Goal: Task Accomplishment & Management: Complete application form

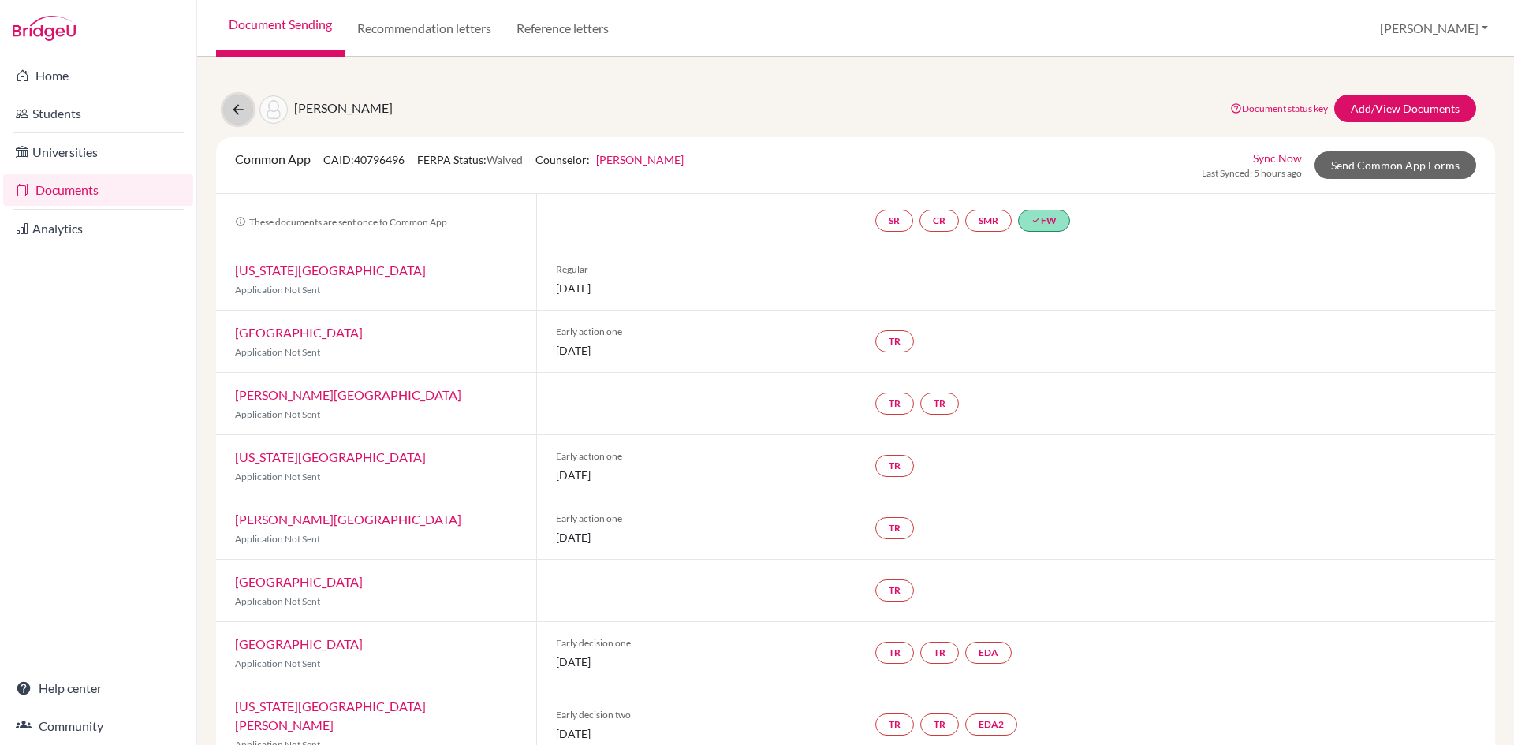
click at [235, 107] on icon at bounding box center [238, 110] width 16 height 16
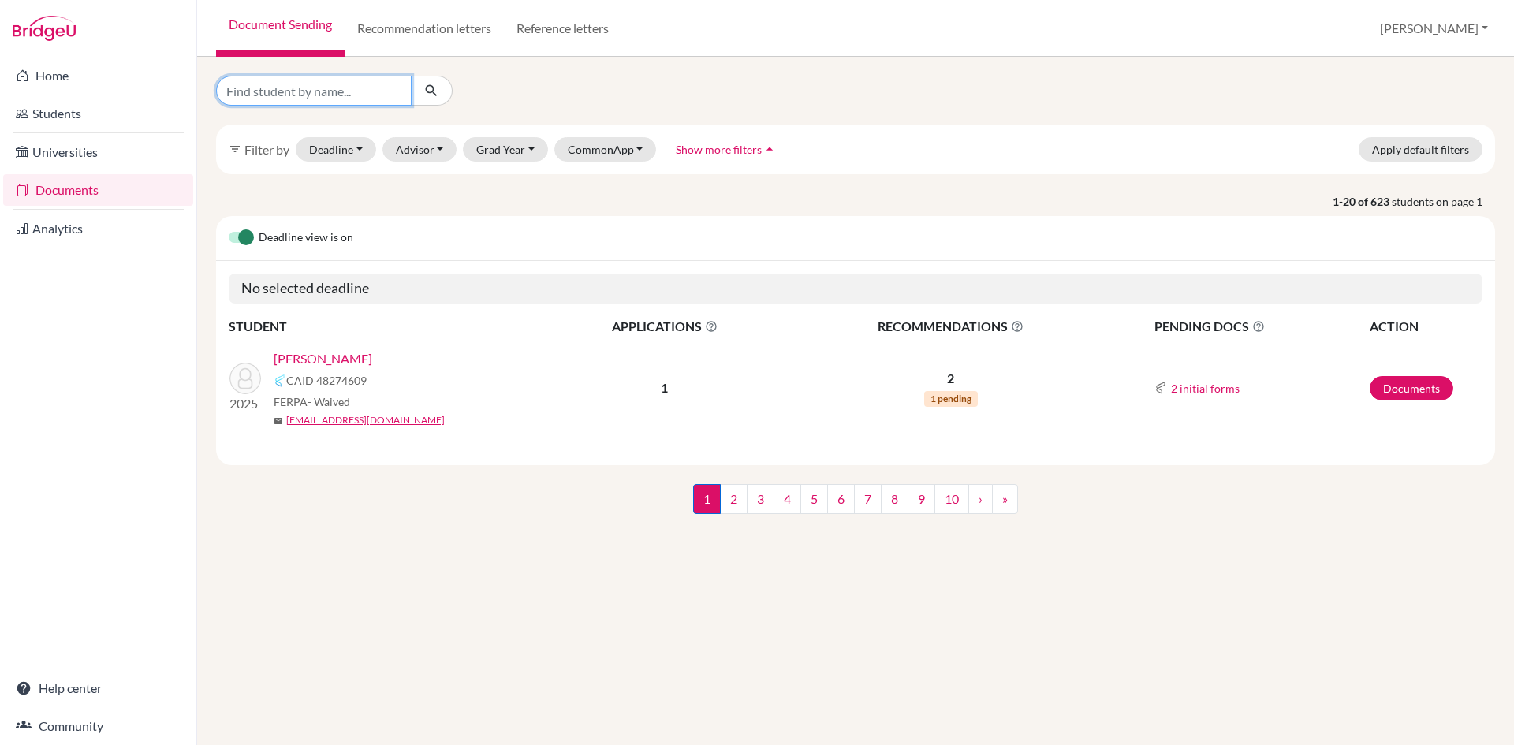
click at [306, 91] on input "Find student by name..." at bounding box center [314, 91] width 196 height 30
type input "Reedim basnet"
click button "submit" at bounding box center [432, 91] width 42 height 30
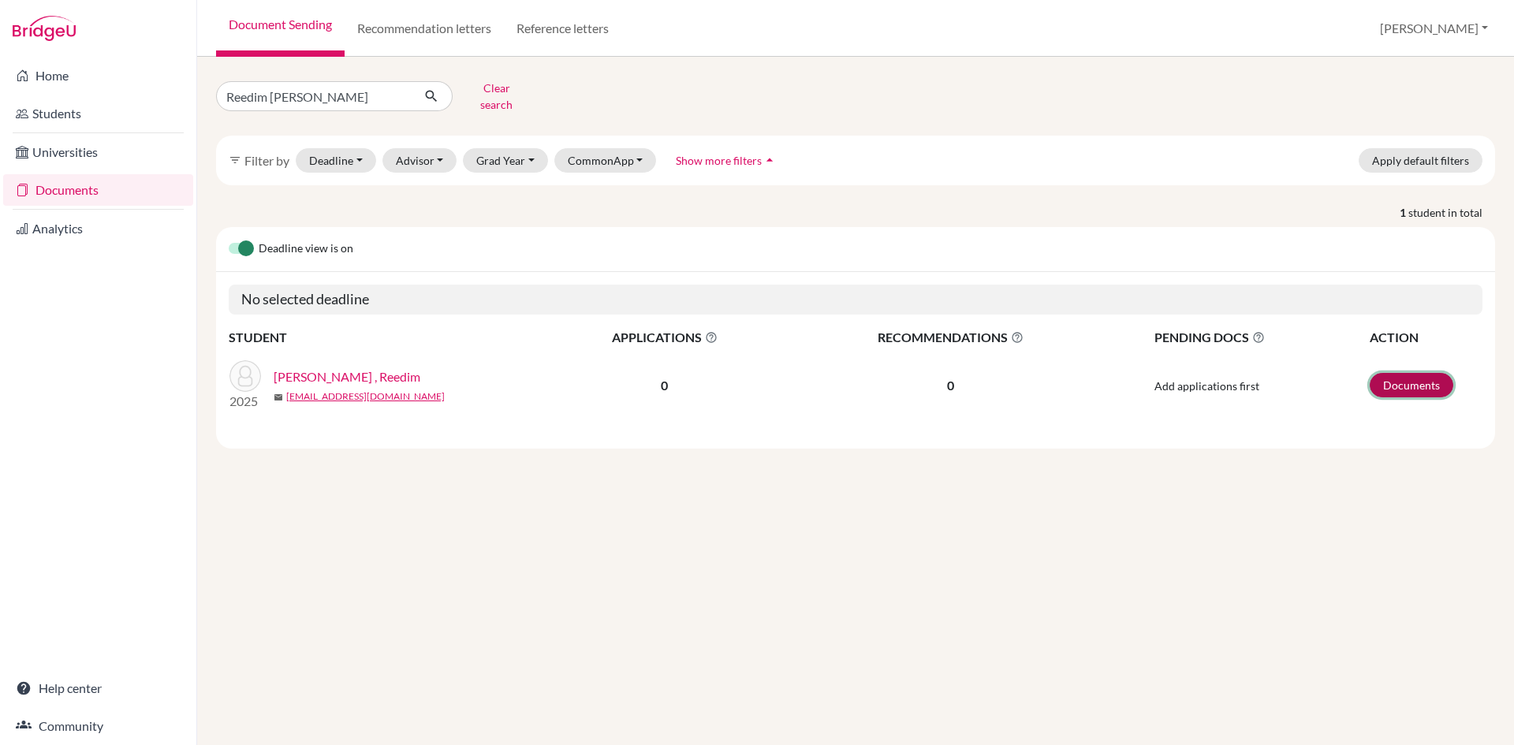
click at [1395, 374] on link "Documents" at bounding box center [1412, 385] width 84 height 24
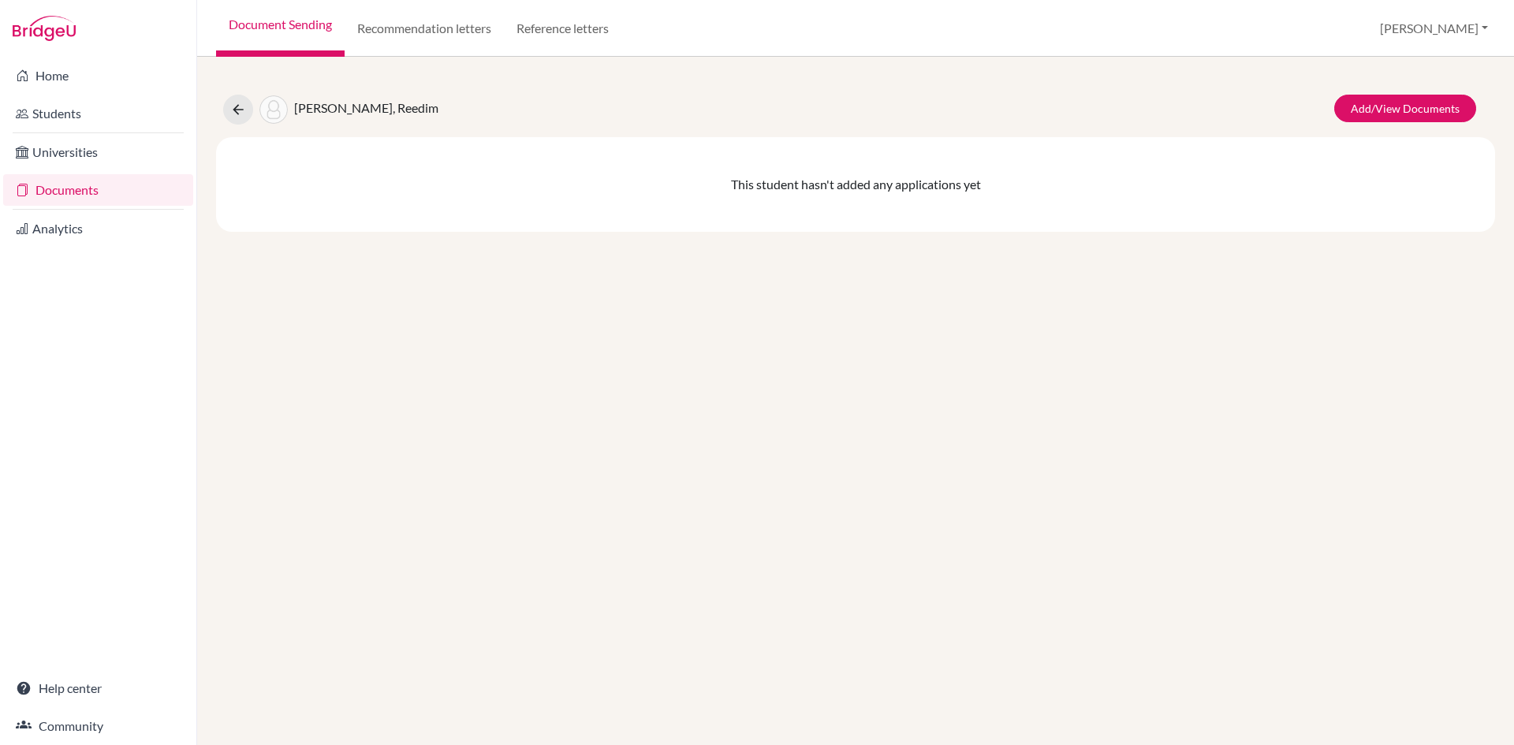
click at [74, 196] on link "Documents" at bounding box center [98, 190] width 190 height 32
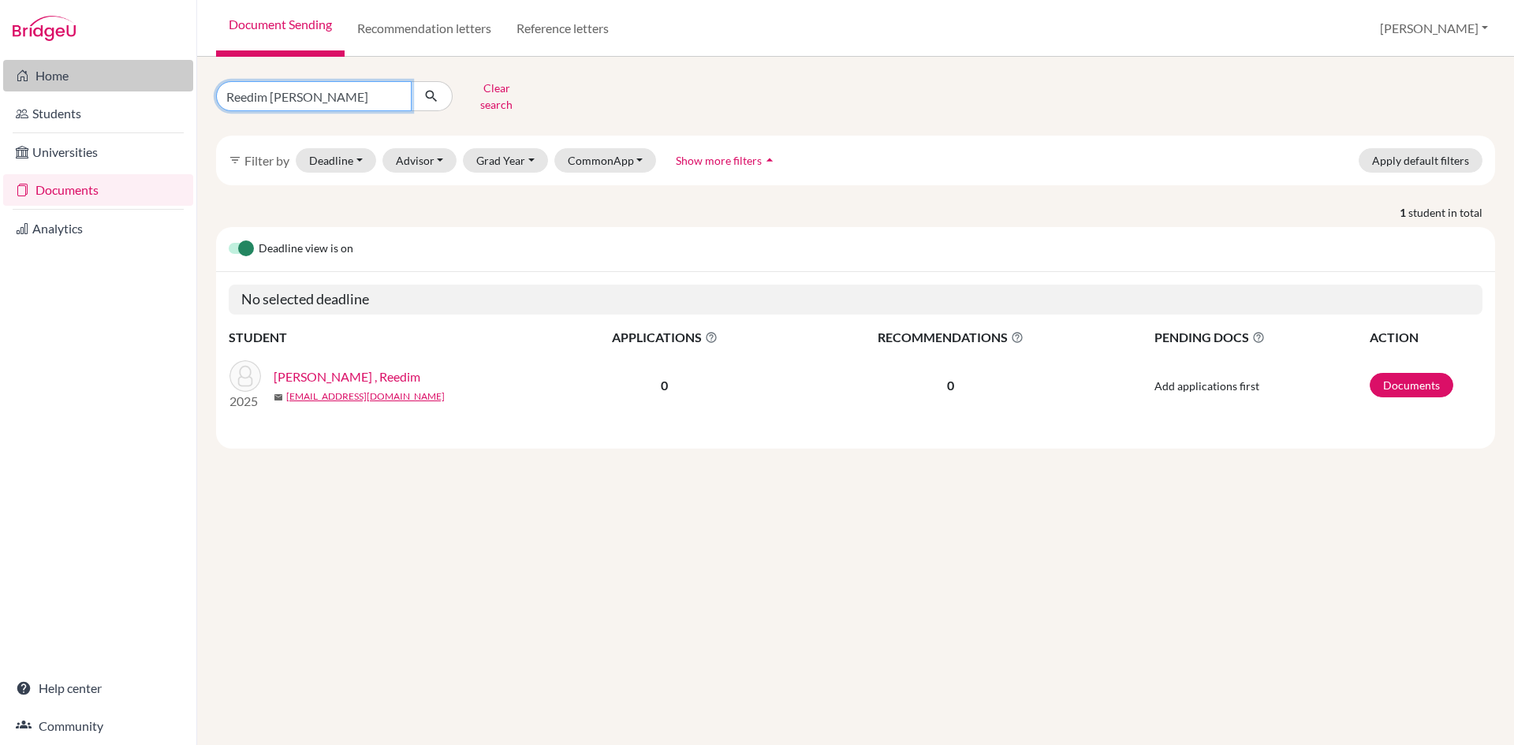
drag, startPoint x: 326, startPoint y: 95, endPoint x: 101, endPoint y: 75, distance: 225.7
click at [101, 75] on div "Home Students Universities Documents Analytics Help center Community Document S…" at bounding box center [757, 372] width 1514 height 745
type input "[PERSON_NAME] [PERSON_NAME]"
click button "submit" at bounding box center [432, 96] width 42 height 30
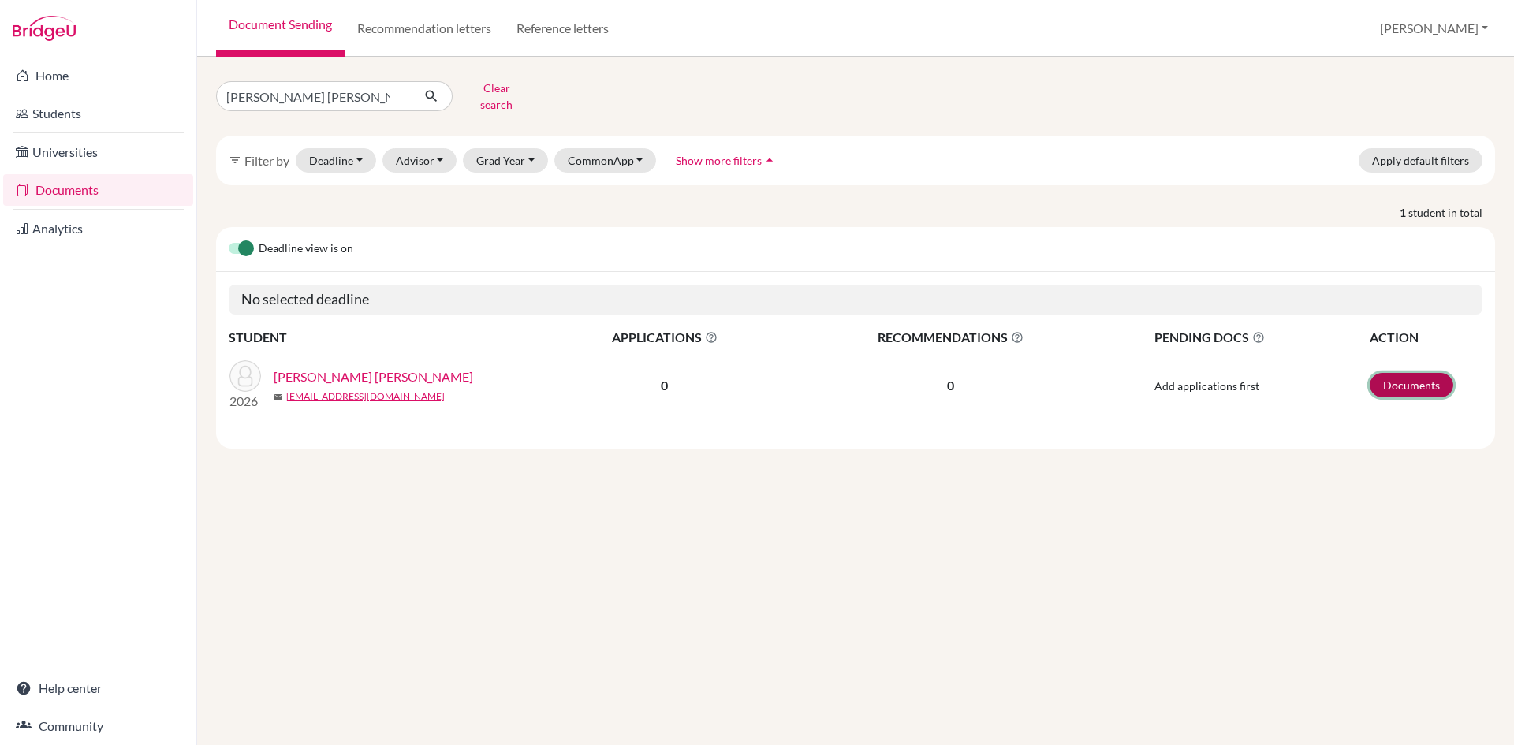
click at [1400, 378] on link "Documents" at bounding box center [1412, 385] width 84 height 24
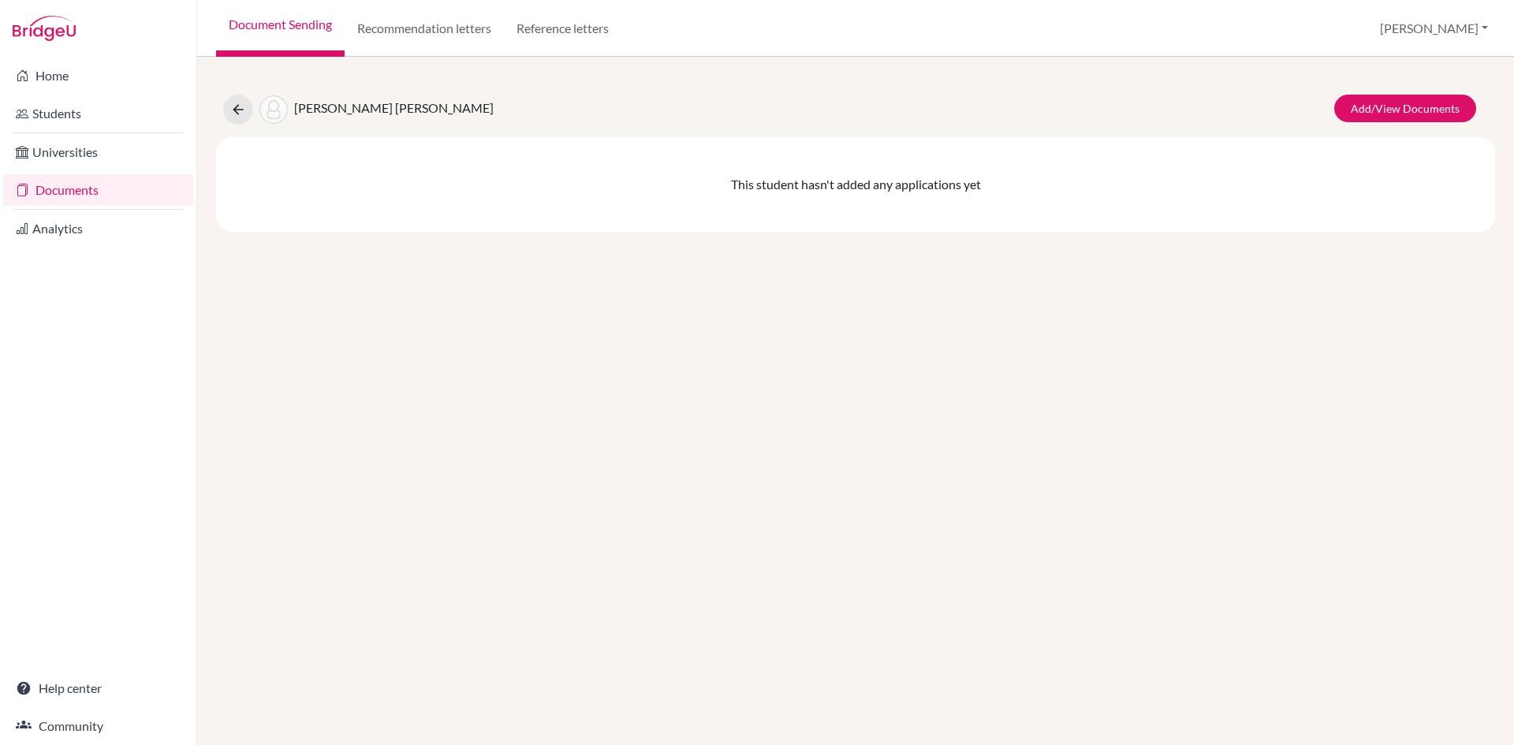
click at [86, 192] on link "Documents" at bounding box center [98, 190] width 190 height 32
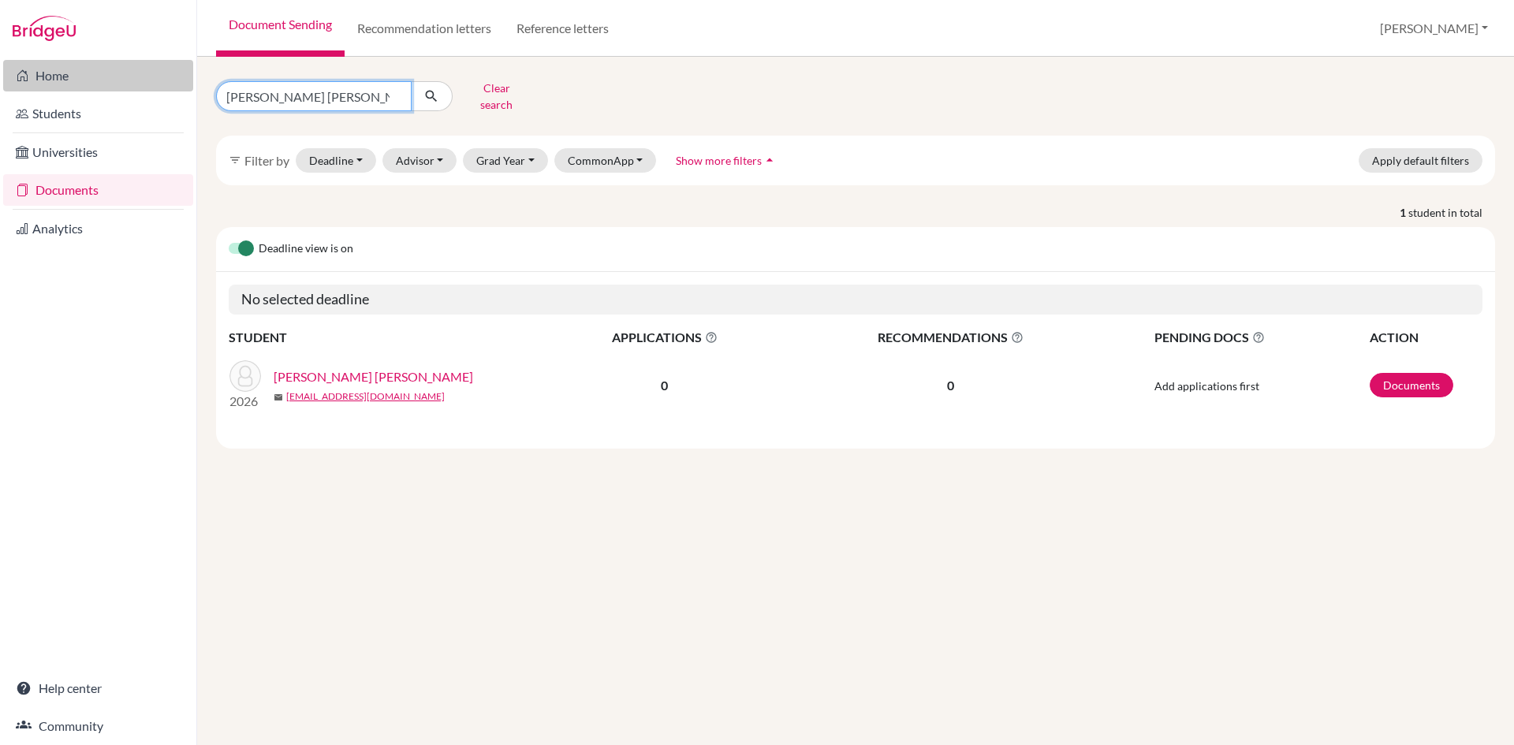
drag, startPoint x: 334, startPoint y: 96, endPoint x: 118, endPoint y: 80, distance: 217.5
click at [118, 80] on div "Home Students Universities Documents Analytics Help center Community Document S…" at bounding box center [757, 372] width 1514 height 745
type input "[PERSON_NAME]"
click button "submit" at bounding box center [432, 96] width 42 height 30
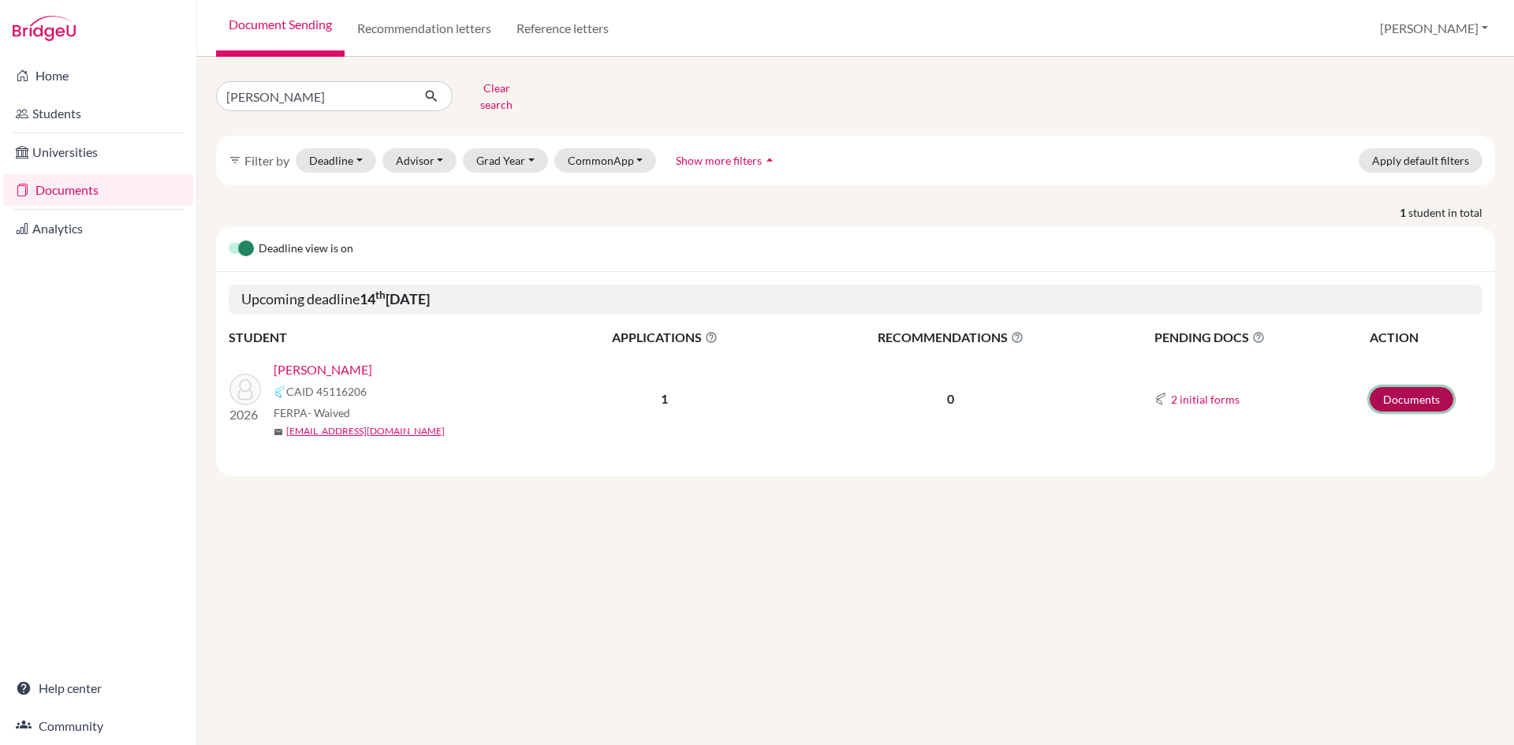
click at [1403, 387] on link "Documents" at bounding box center [1412, 399] width 84 height 24
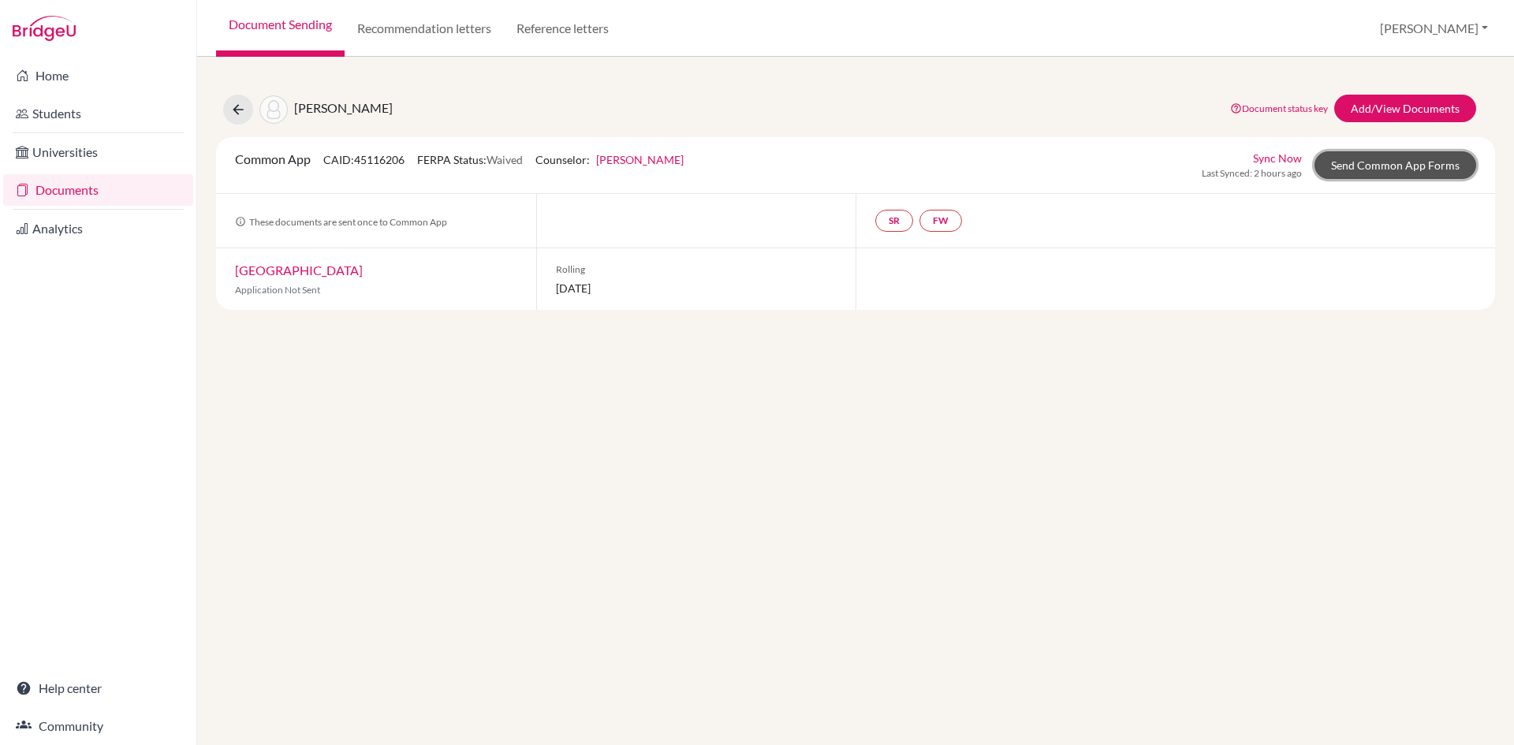
click at [1419, 163] on link "Send Common App Forms" at bounding box center [1396, 165] width 162 height 28
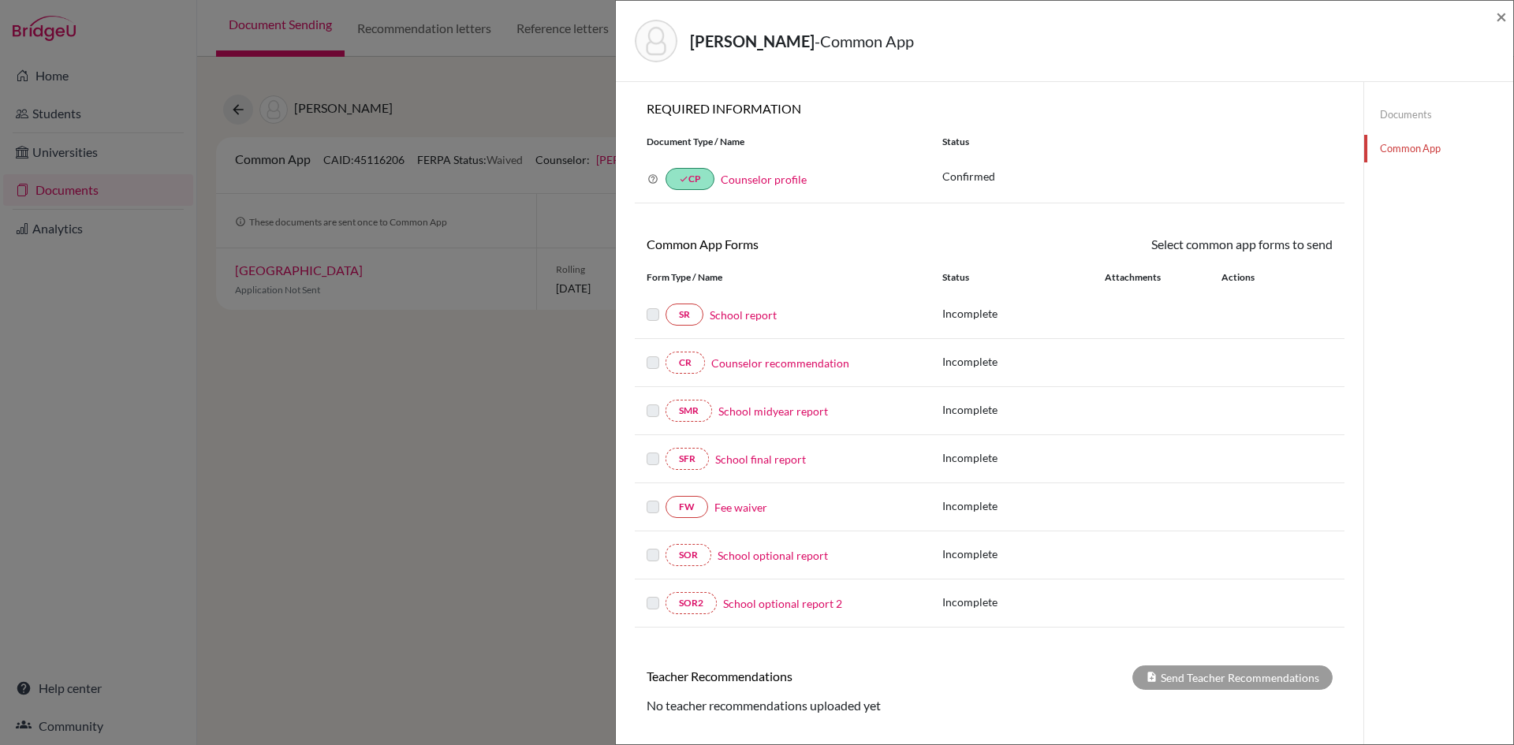
click at [766, 179] on link "Counselor profile" at bounding box center [764, 179] width 86 height 13
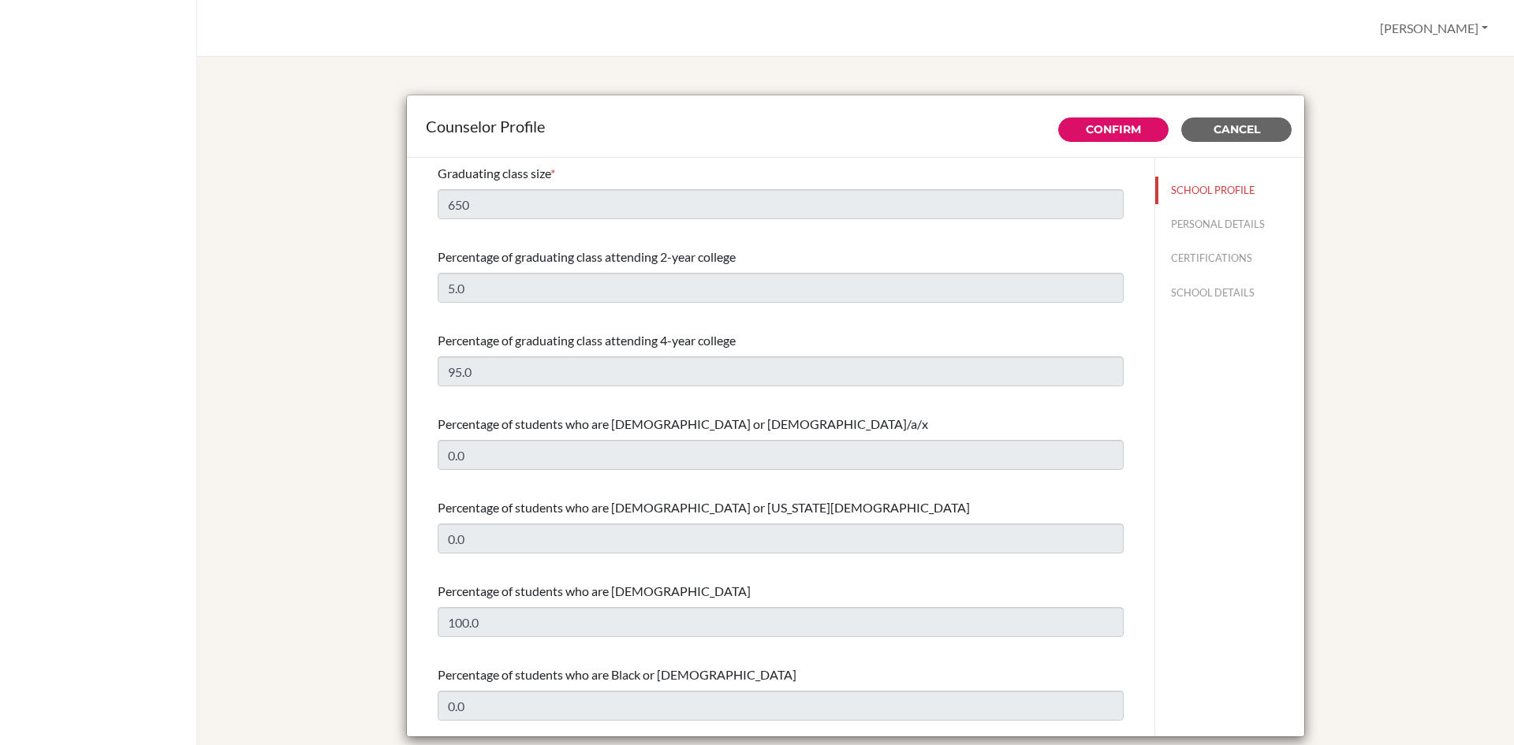
select select "0"
select select "306933"
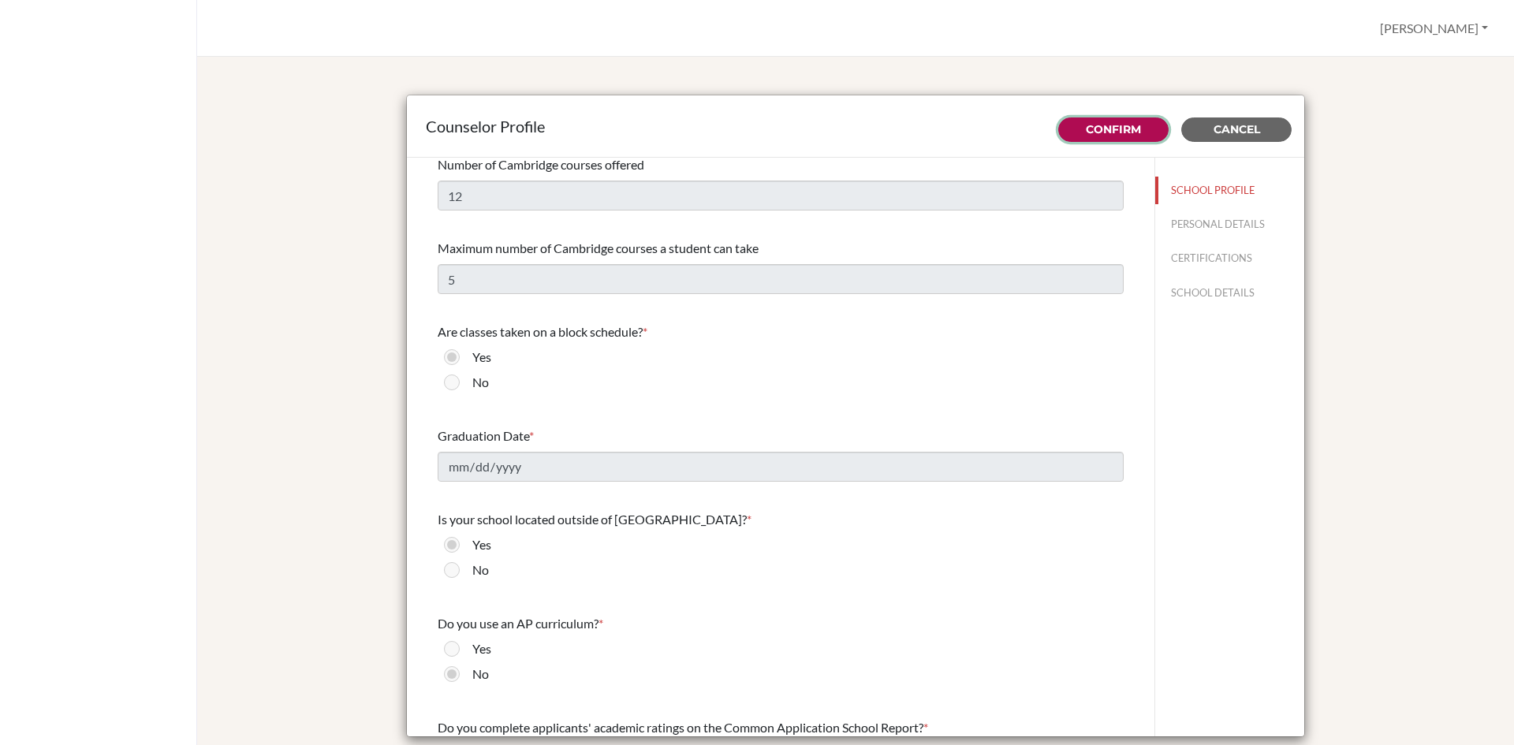
click at [1133, 125] on link "Confirm" at bounding box center [1113, 129] width 55 height 14
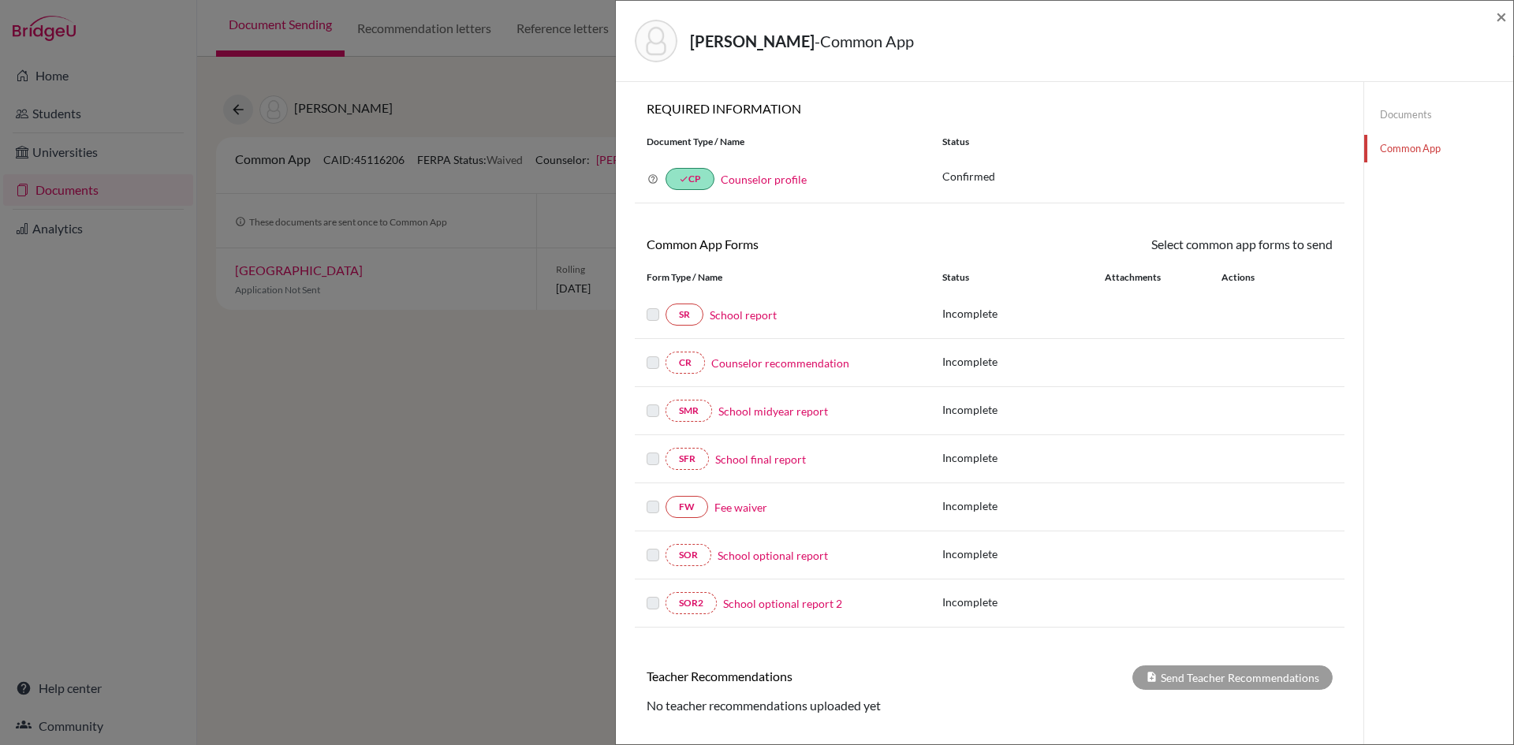
click at [756, 509] on link "Fee waiver" at bounding box center [741, 507] width 53 height 17
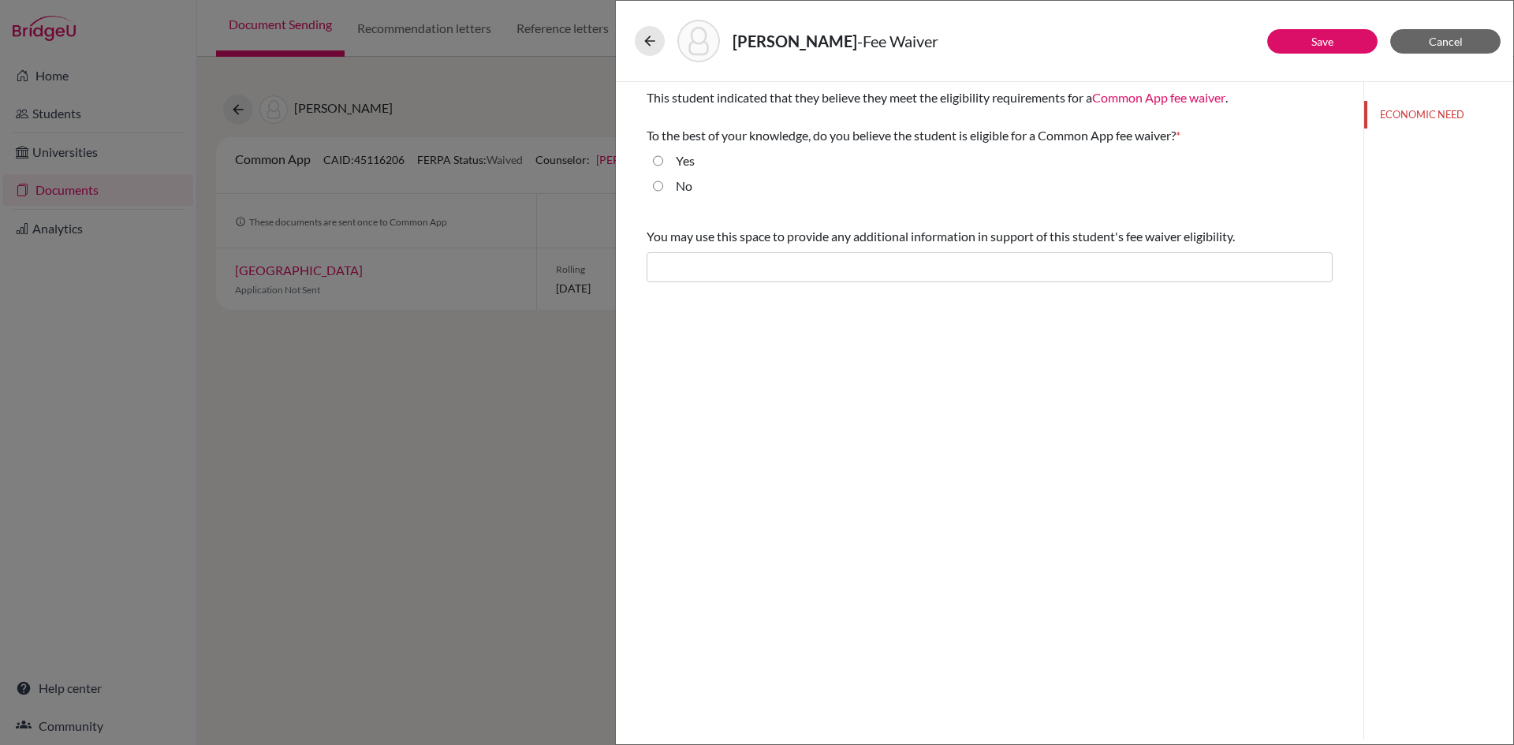
click at [659, 162] on input "Yes" at bounding box center [658, 160] width 10 height 19
radio input "true"
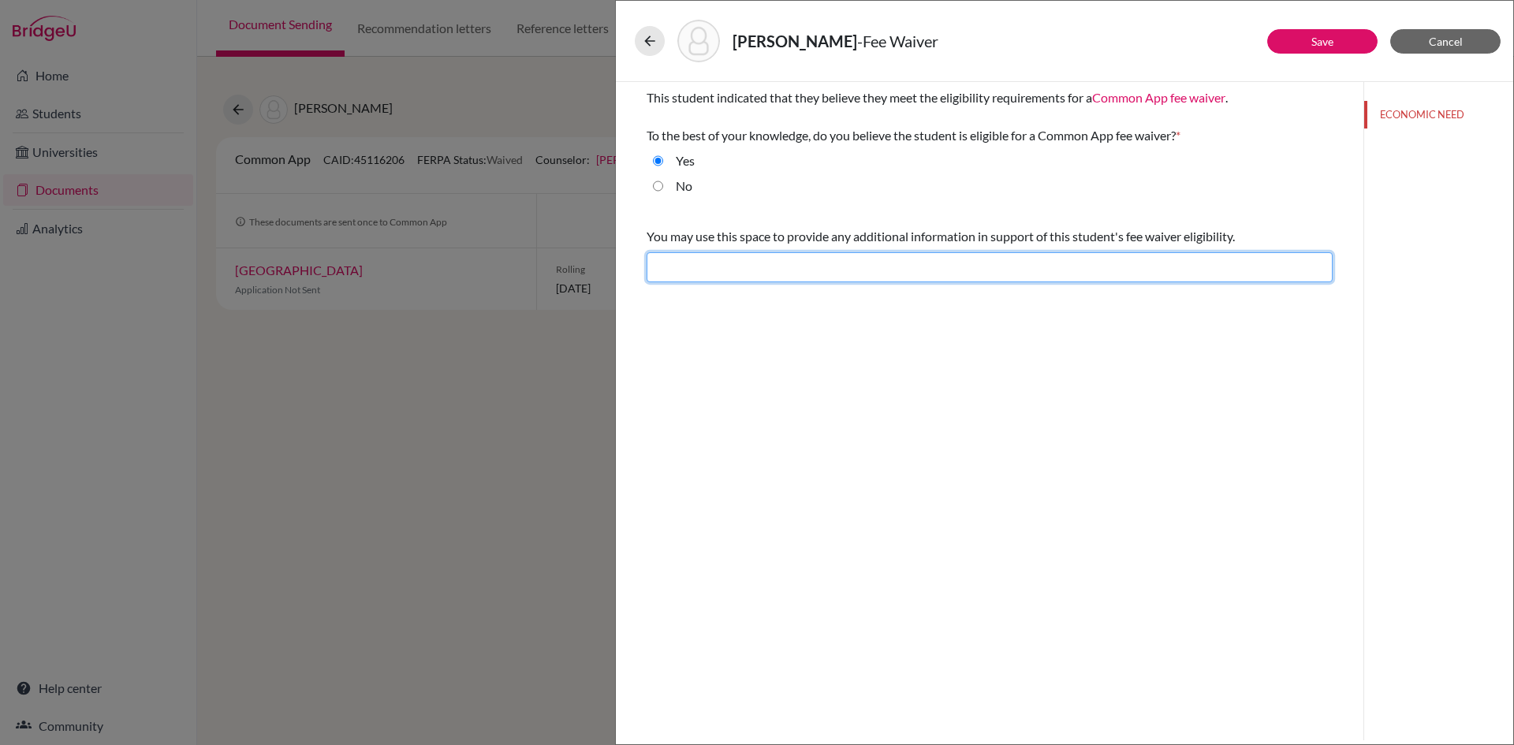
click at [692, 274] on input "text" at bounding box center [990, 267] width 686 height 30
type input "Difficult financial situation"
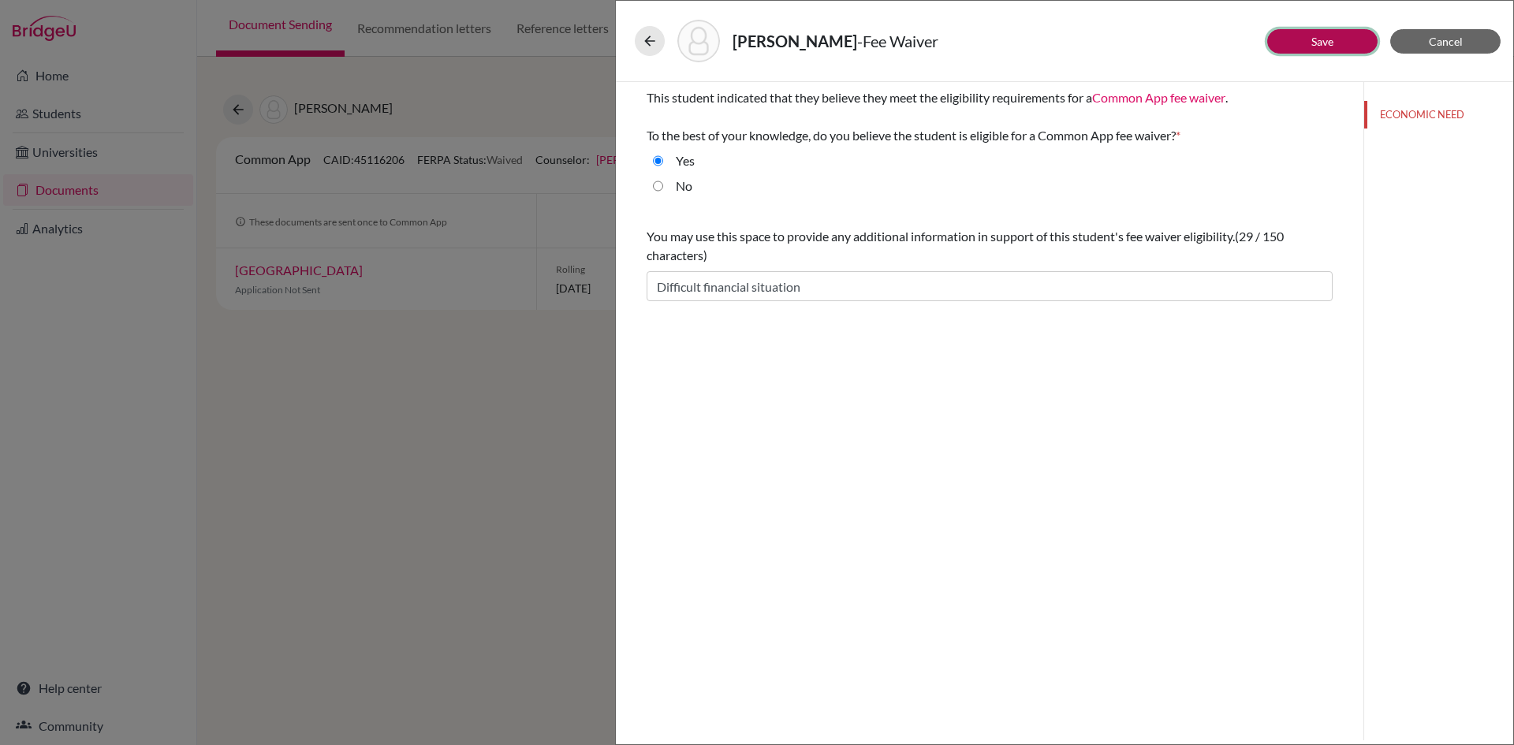
click at [1343, 43] on button "Save" at bounding box center [1322, 41] width 110 height 24
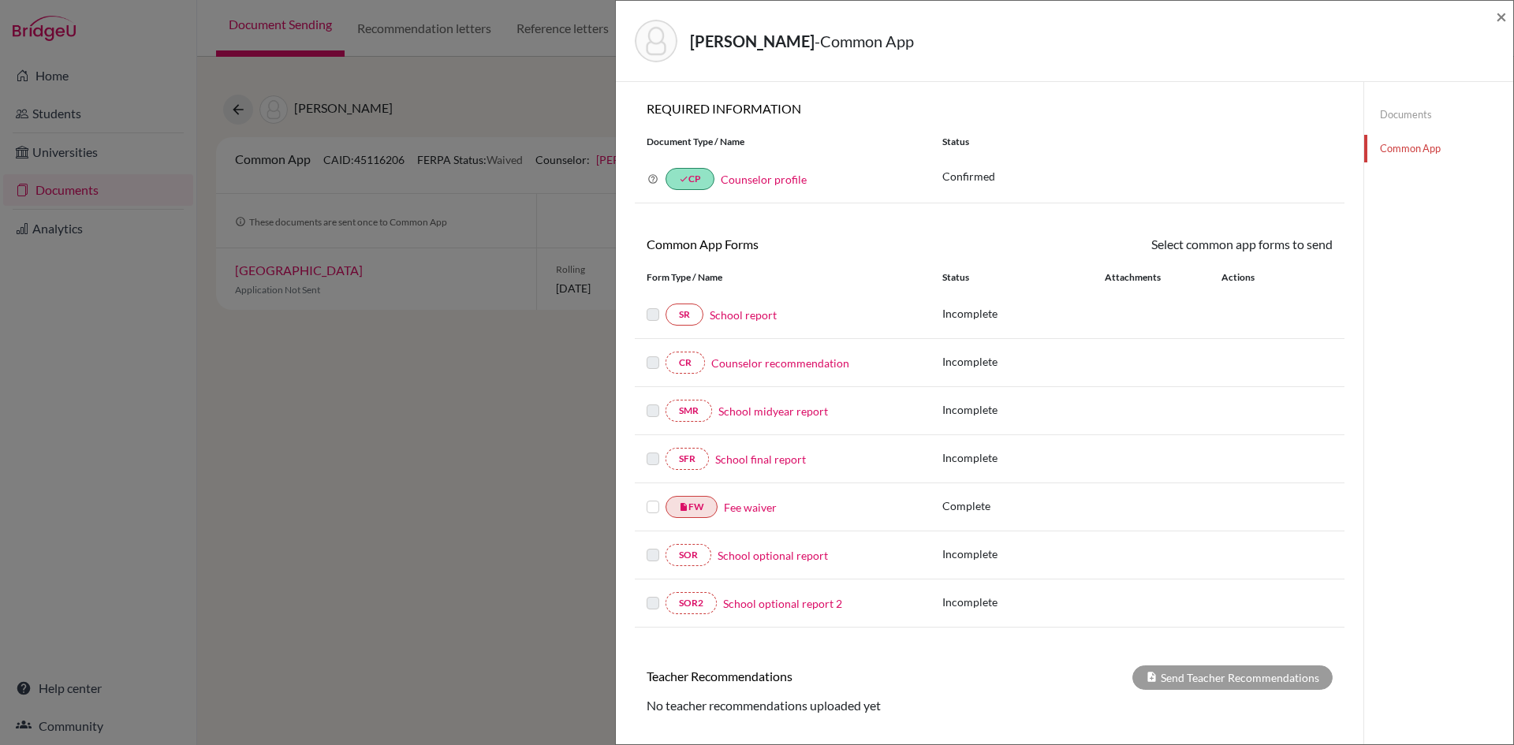
click at [655, 498] on label at bounding box center [653, 498] width 13 height 0
click at [0, 0] on input "checkbox" at bounding box center [0, 0] width 0 height 0
click at [1313, 249] on link "Send" at bounding box center [1299, 247] width 65 height 24
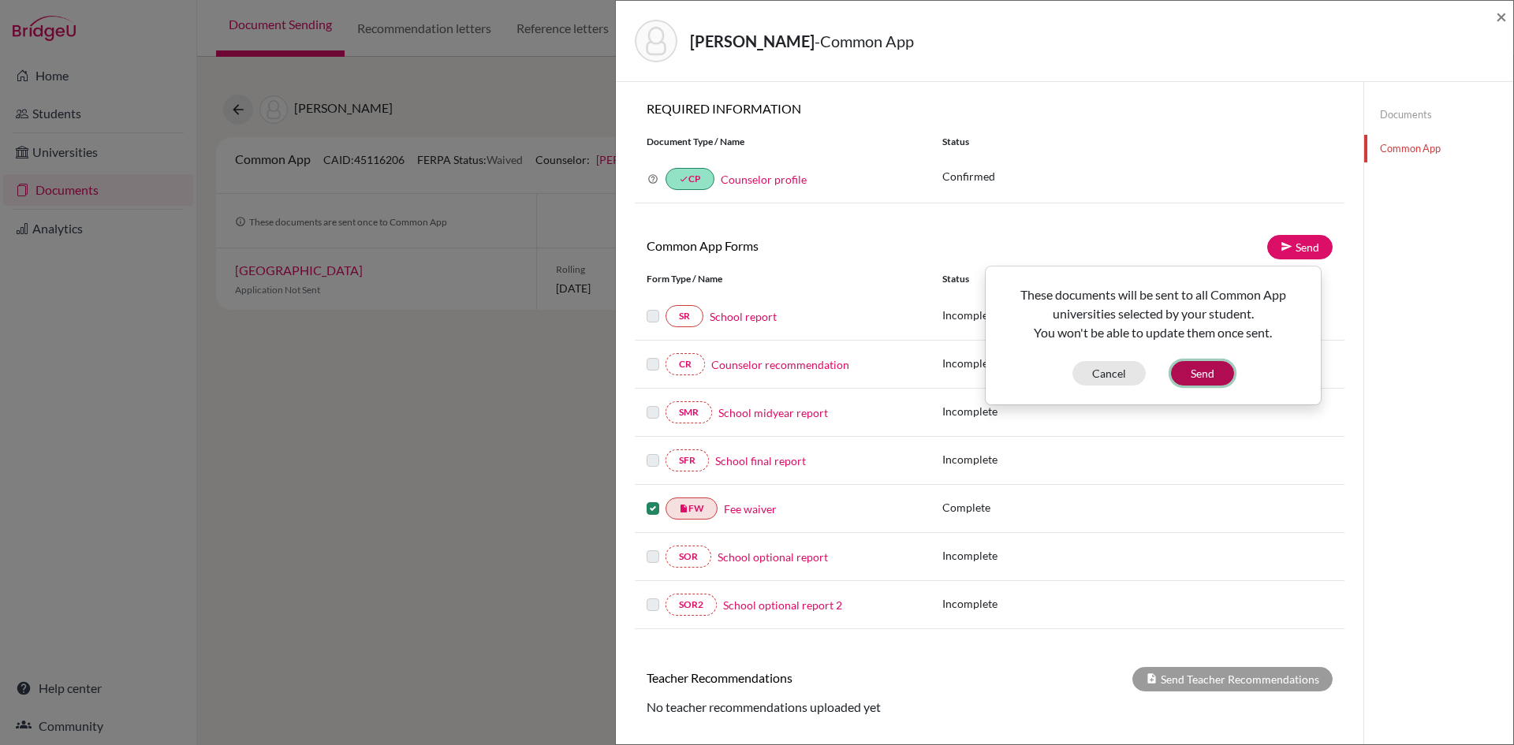
click at [1190, 375] on button "Send" at bounding box center [1202, 373] width 63 height 24
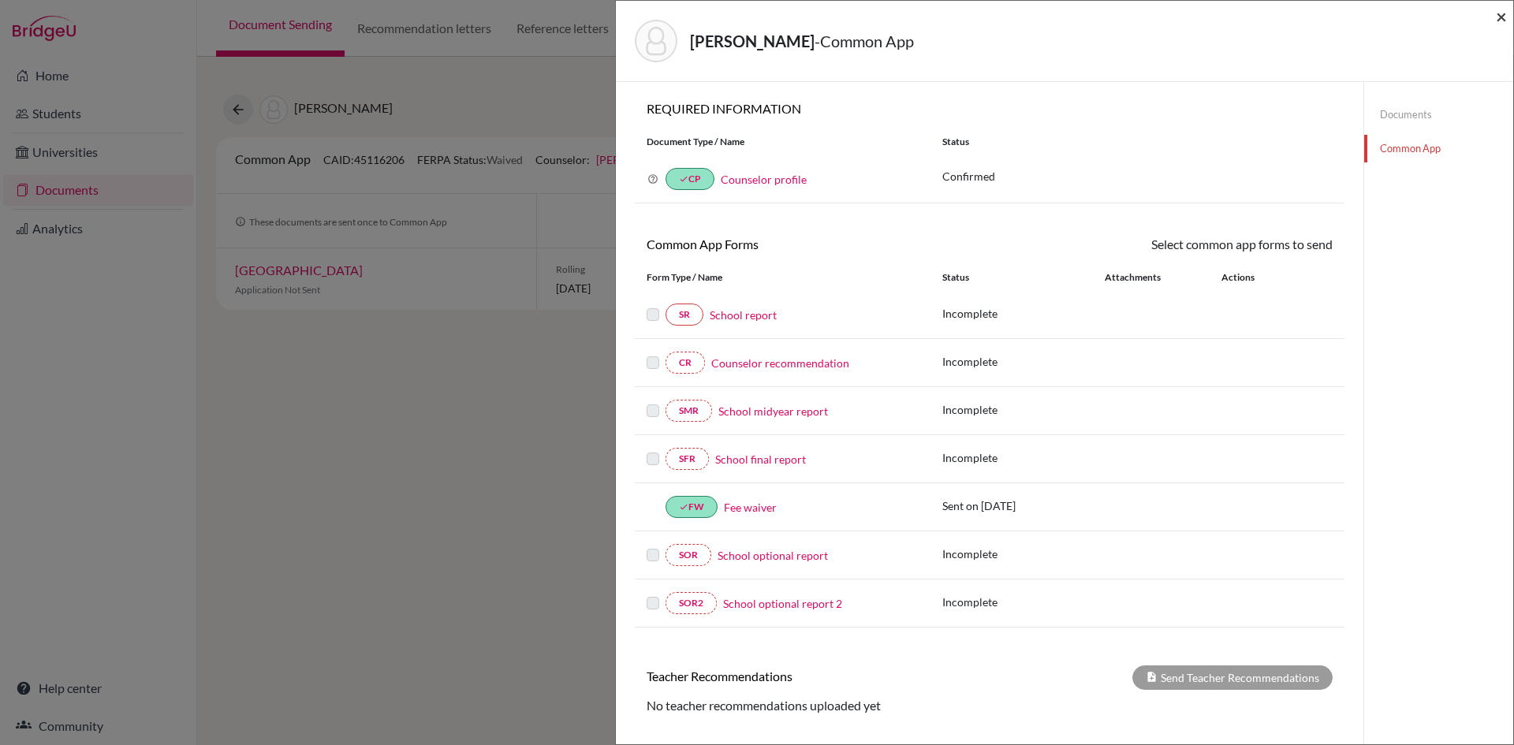
click at [1500, 16] on span "×" at bounding box center [1501, 16] width 11 height 23
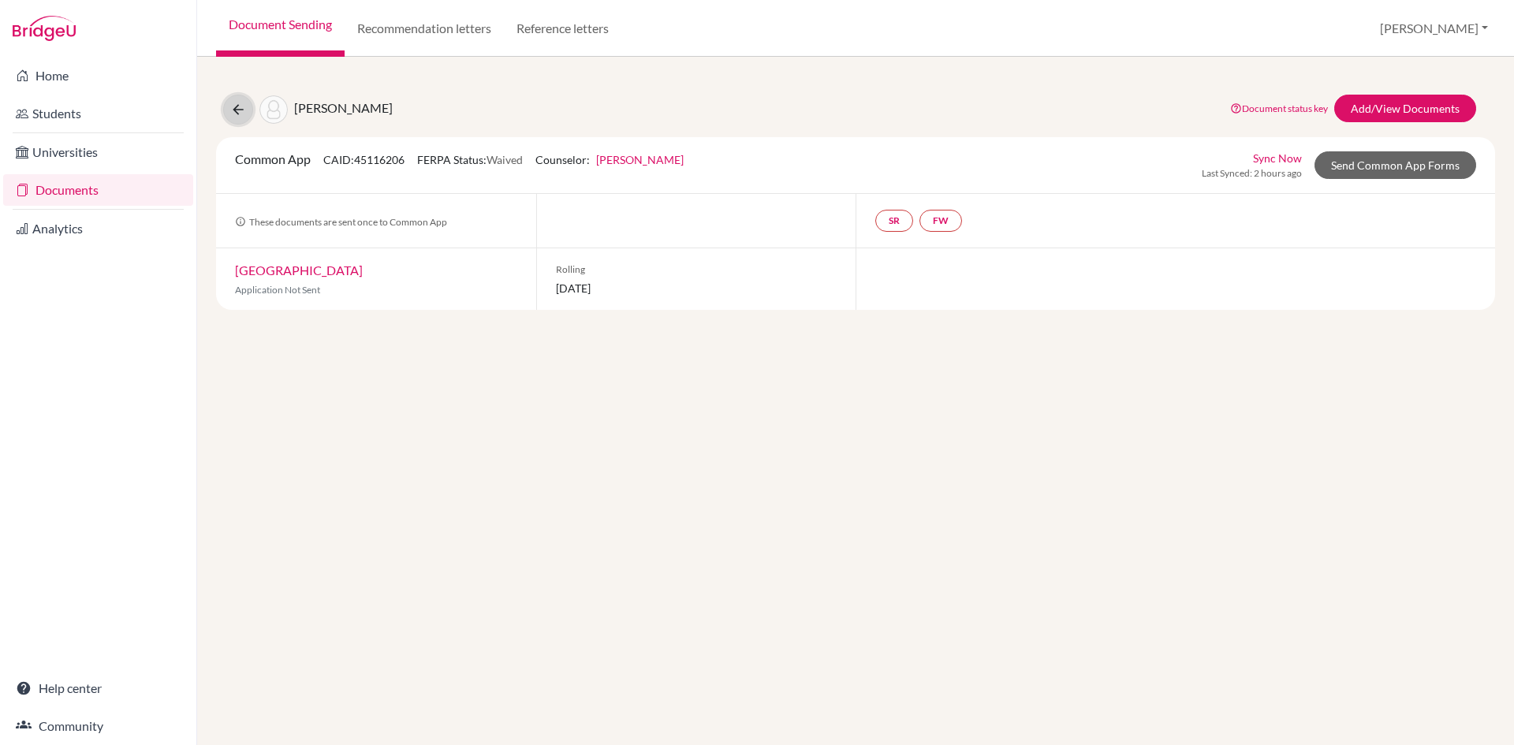
click at [239, 109] on icon at bounding box center [238, 110] width 16 height 16
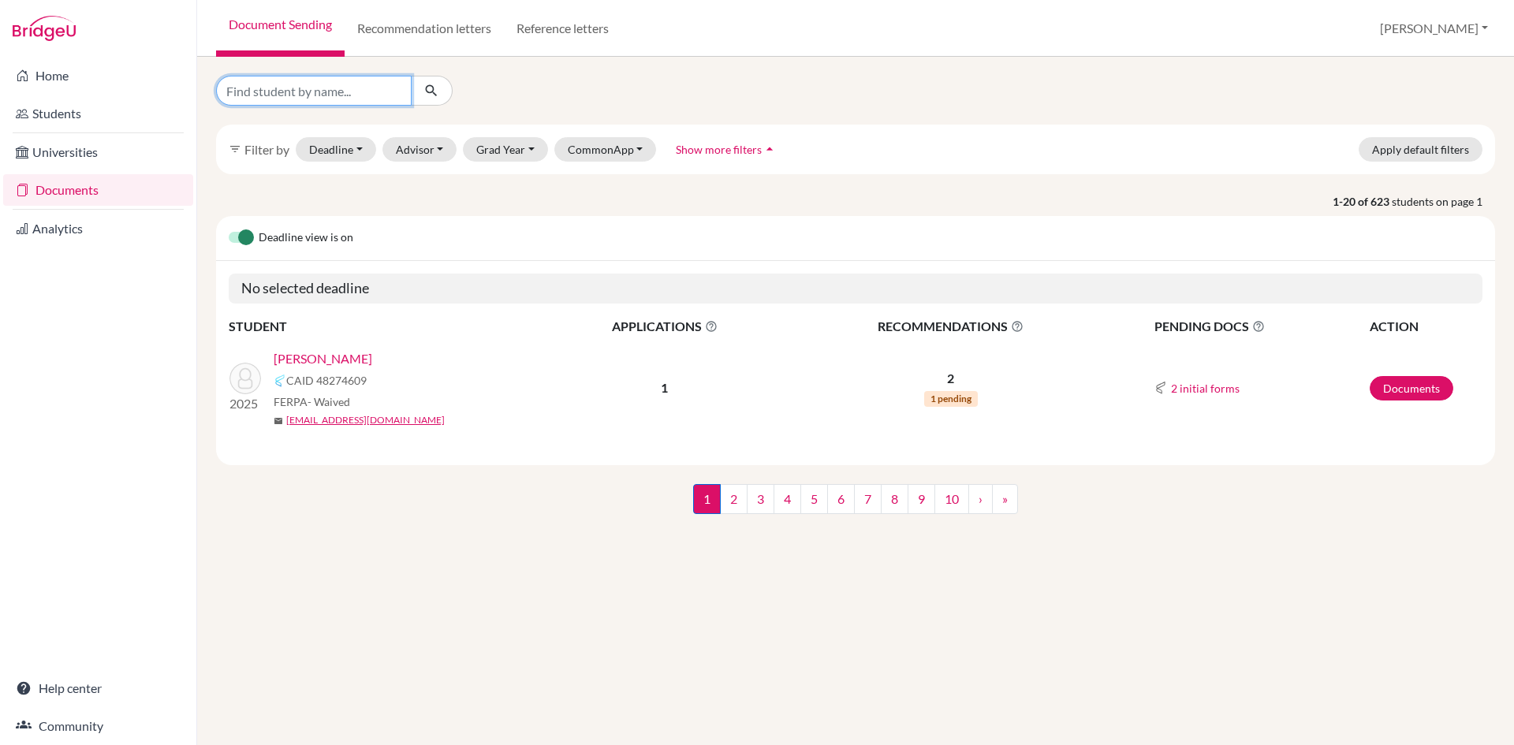
click at [315, 92] on input "Find student by name..." at bounding box center [314, 91] width 196 height 30
type input "[PERSON_NAME]"
click button "submit" at bounding box center [432, 91] width 42 height 30
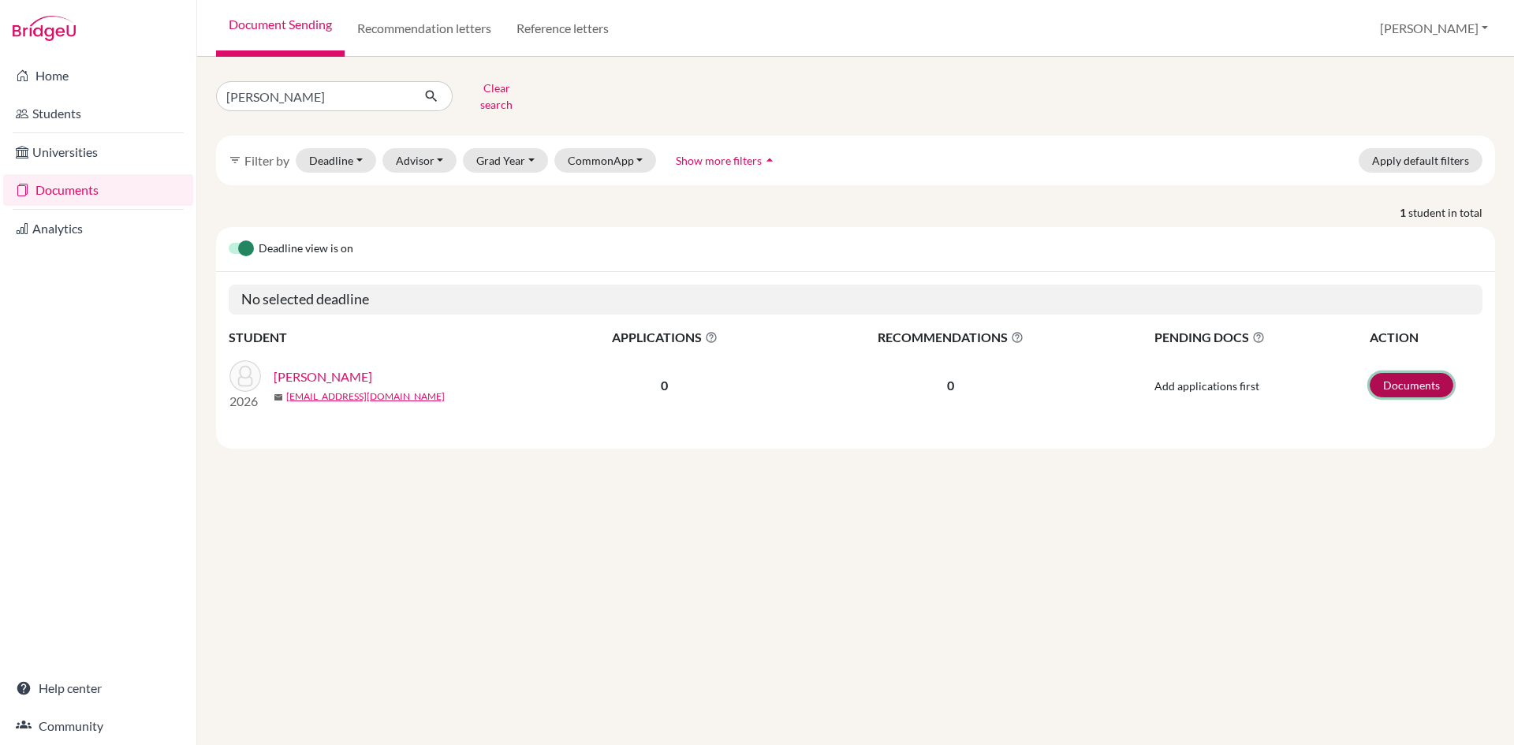
click at [1413, 373] on link "Documents" at bounding box center [1412, 385] width 84 height 24
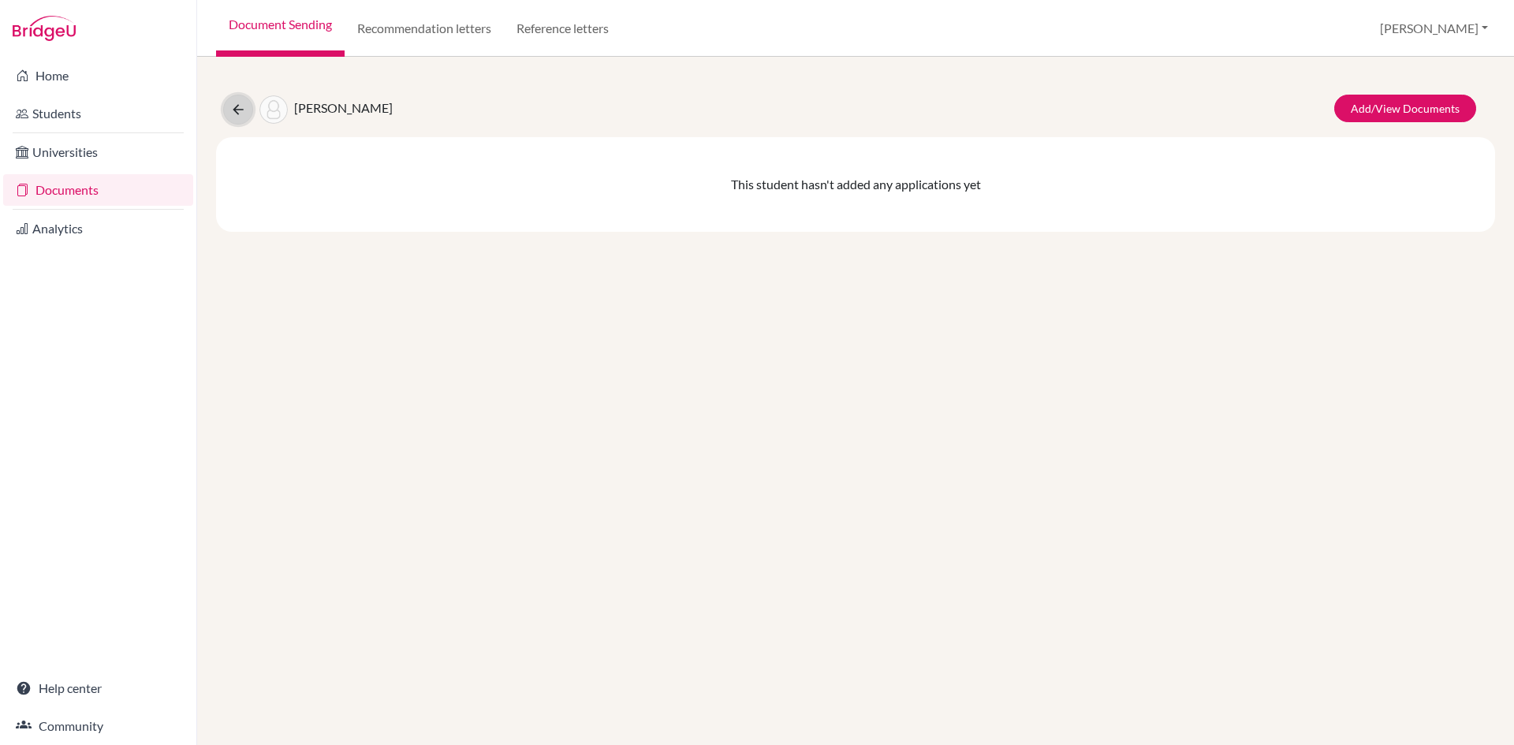
click at [244, 110] on icon at bounding box center [238, 110] width 16 height 16
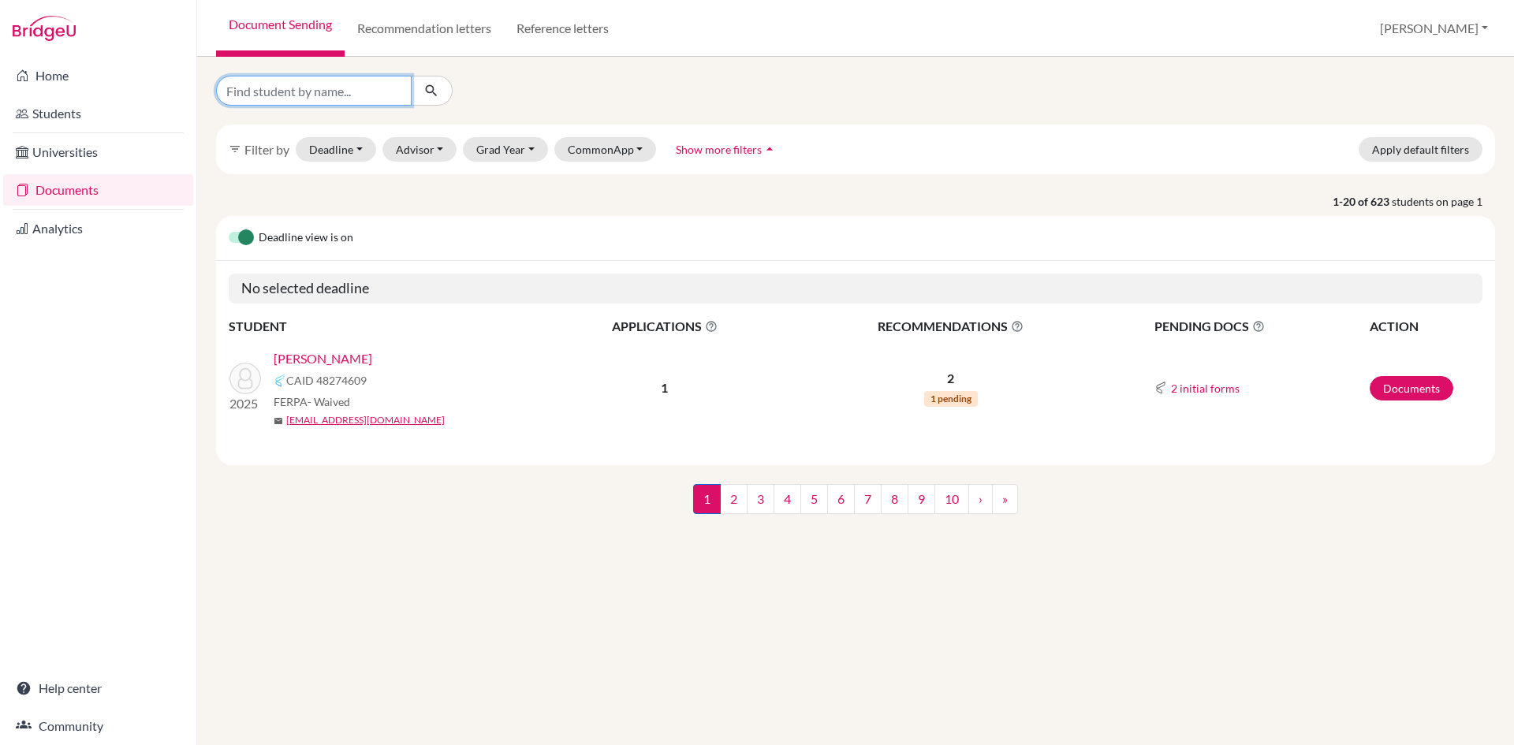
click at [291, 91] on input "Find student by name..." at bounding box center [314, 91] width 196 height 30
type input "aayush yadav"
click button "submit" at bounding box center [432, 91] width 42 height 30
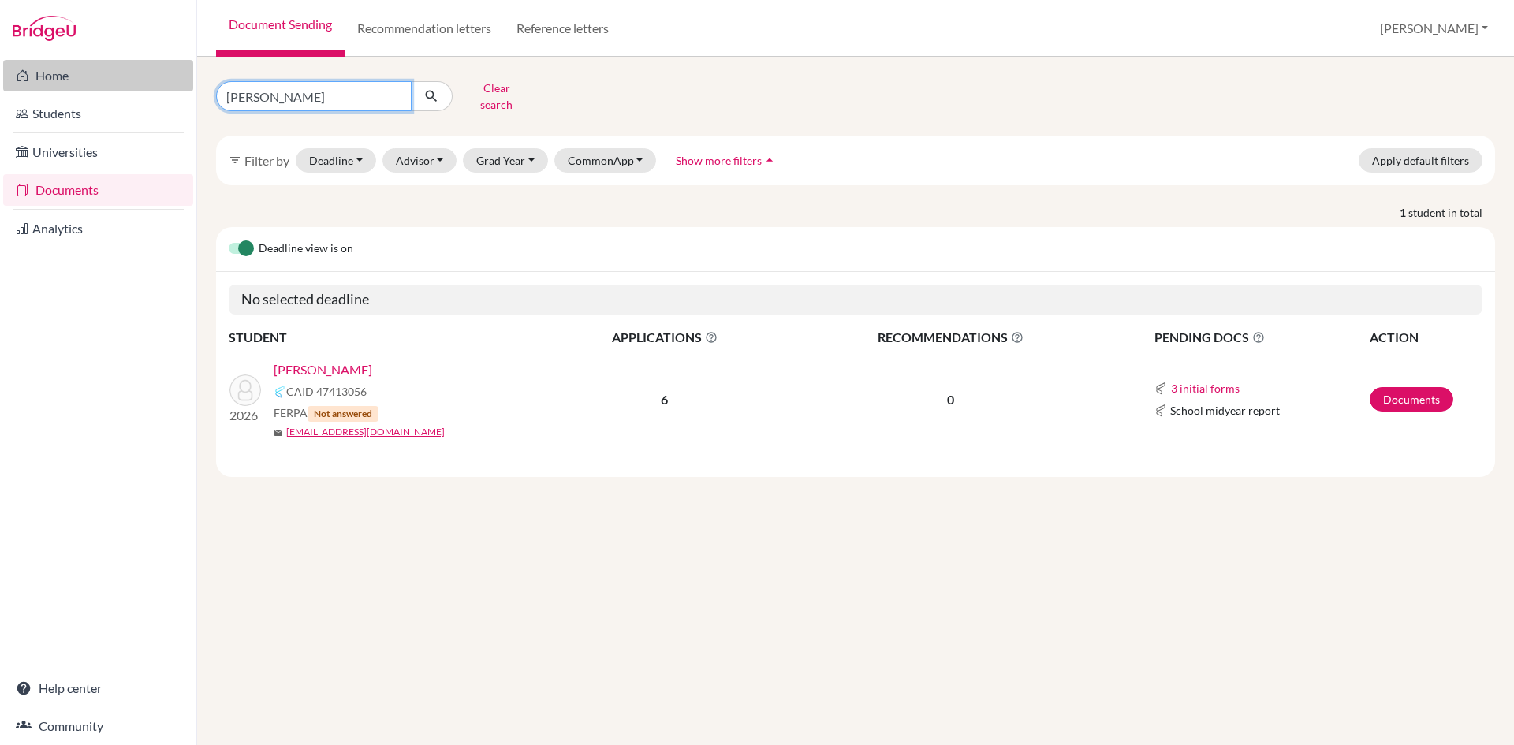
drag, startPoint x: 330, startPoint y: 92, endPoint x: 135, endPoint y: 79, distance: 195.3
click at [135, 79] on div "Home Students Universities Documents Analytics Help center Community Document S…" at bounding box center [757, 372] width 1514 height 745
type input "rajiv thapa"
click button "submit" at bounding box center [432, 96] width 42 height 30
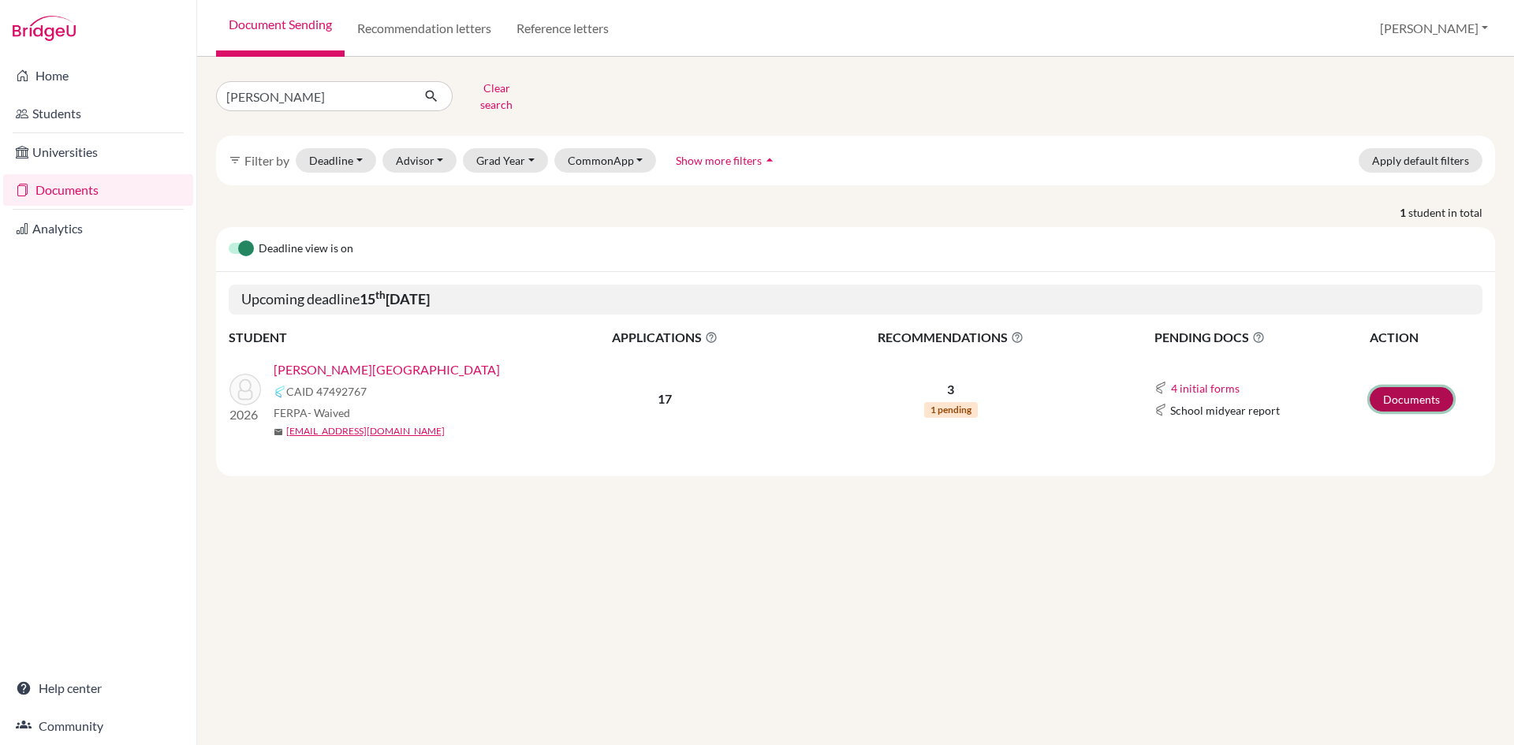
click at [1405, 390] on link "Documents" at bounding box center [1412, 399] width 84 height 24
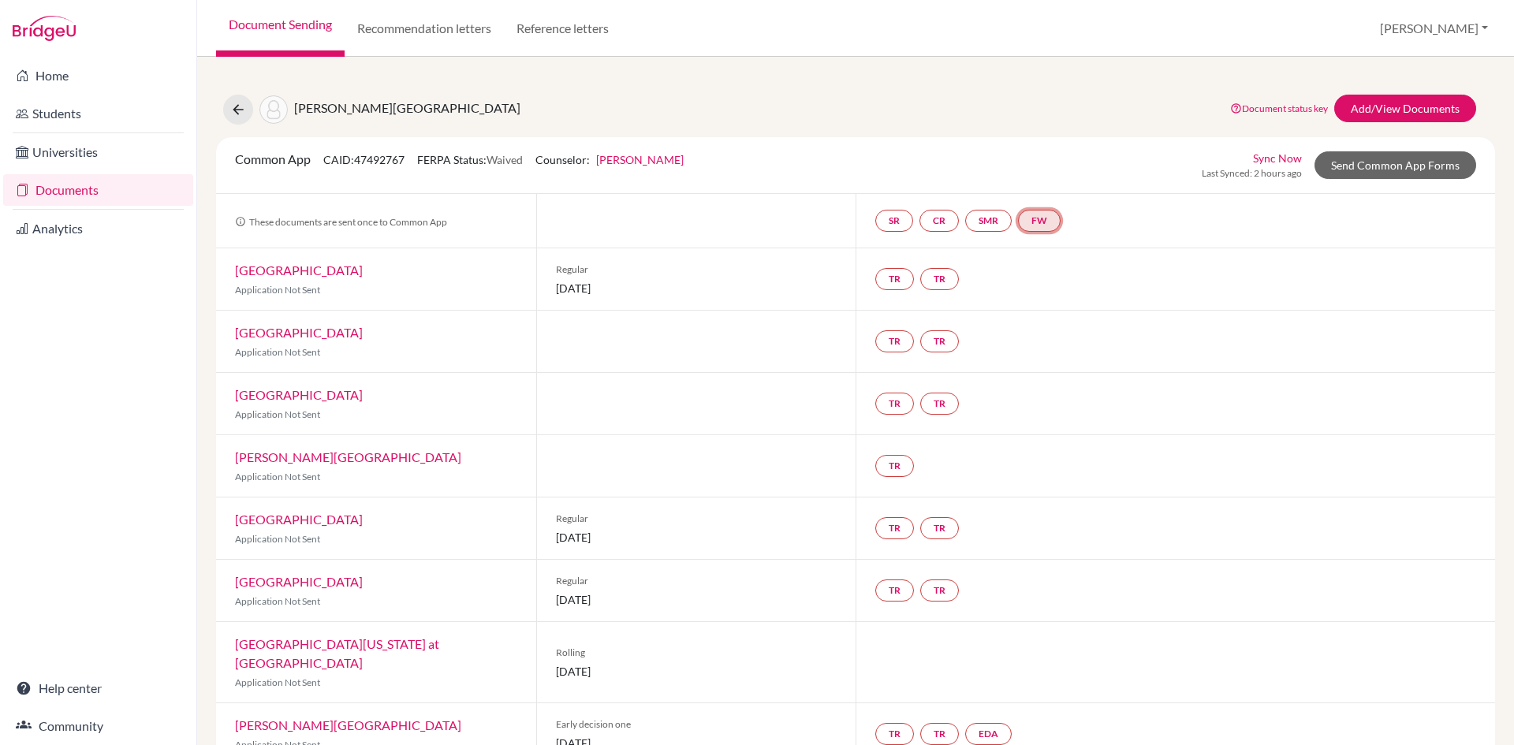
click at [1031, 220] on link "FW" at bounding box center [1039, 221] width 43 height 22
click at [1334, 164] on link "Send Common App Forms" at bounding box center [1396, 165] width 162 height 28
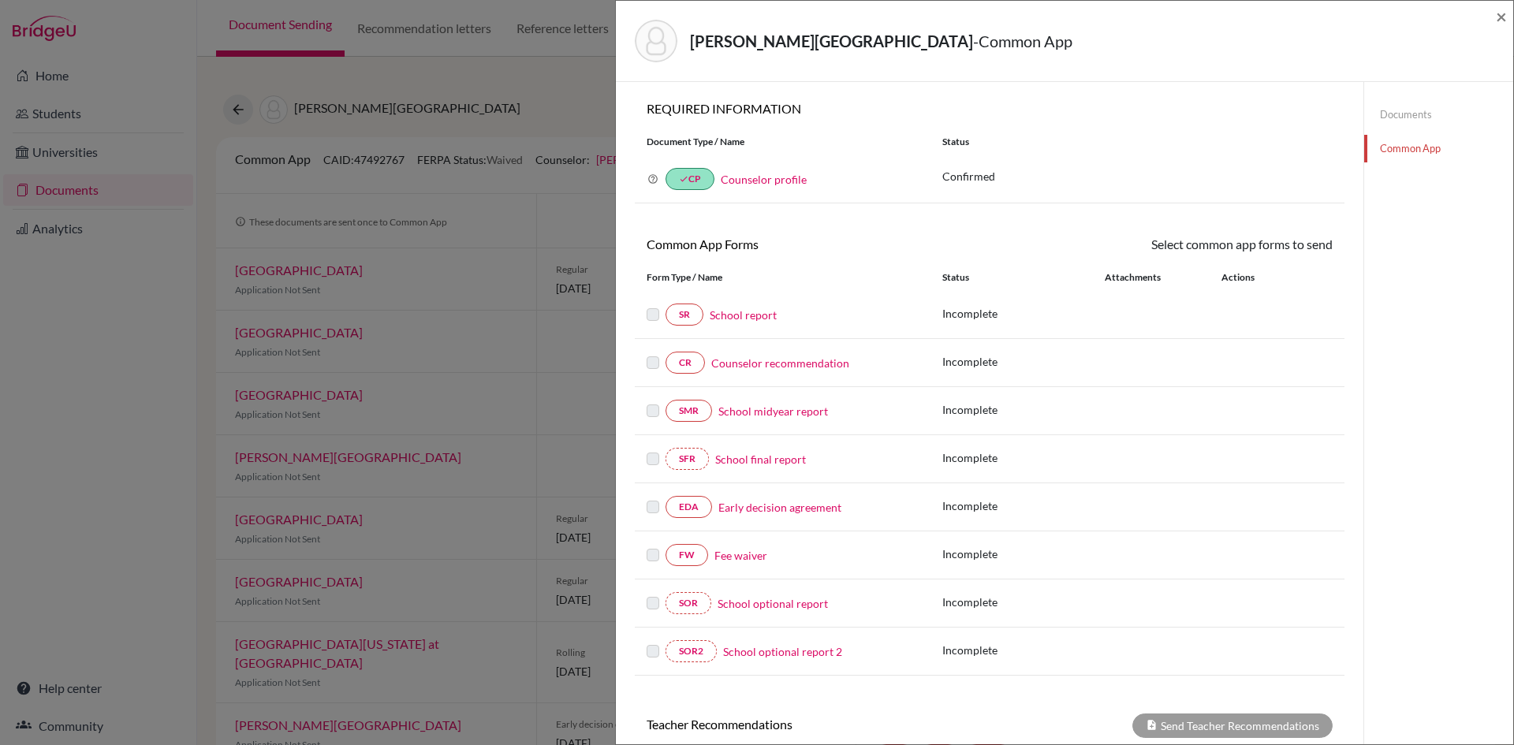
click at [739, 557] on link "Fee waiver" at bounding box center [741, 555] width 53 height 17
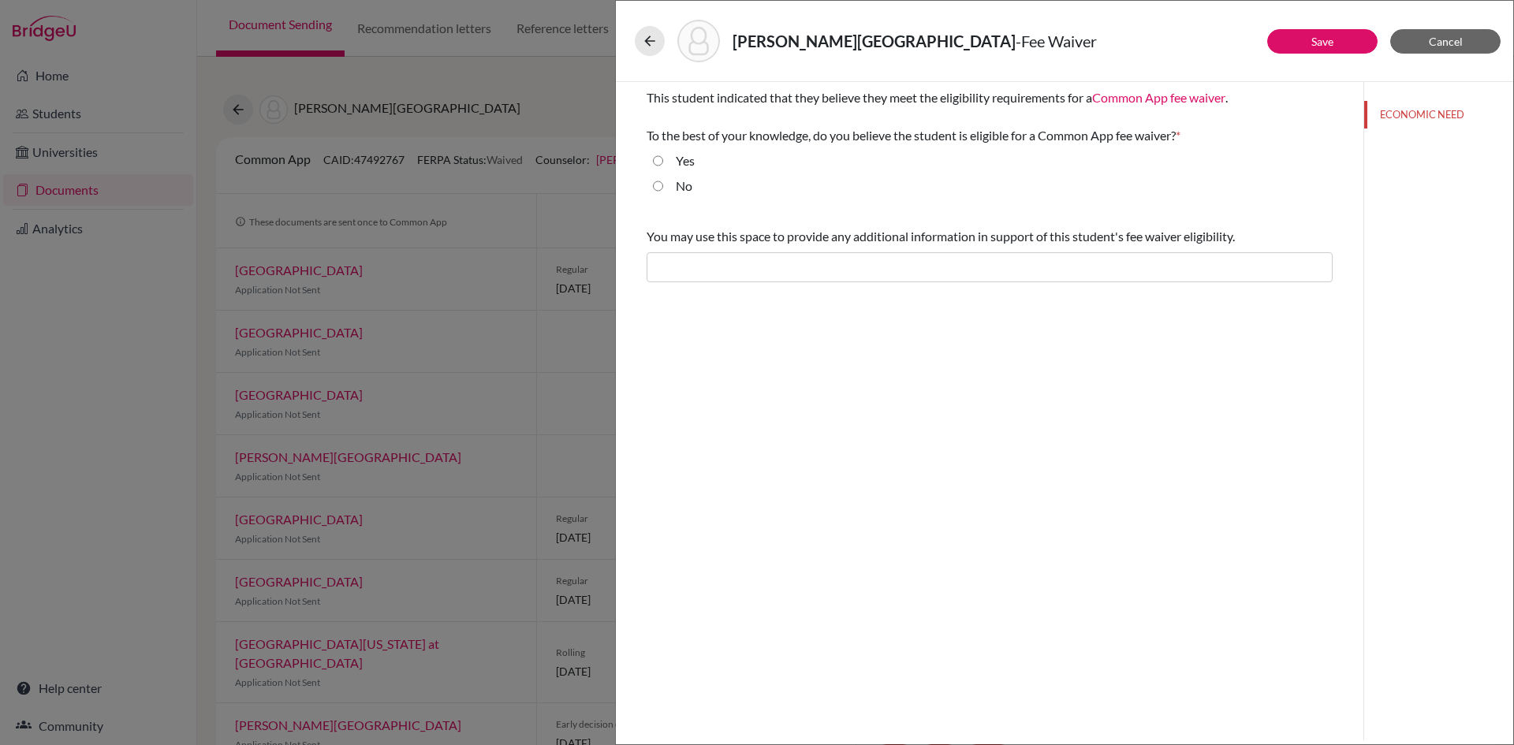
click at [659, 162] on input "Yes" at bounding box center [658, 160] width 10 height 19
radio input "true"
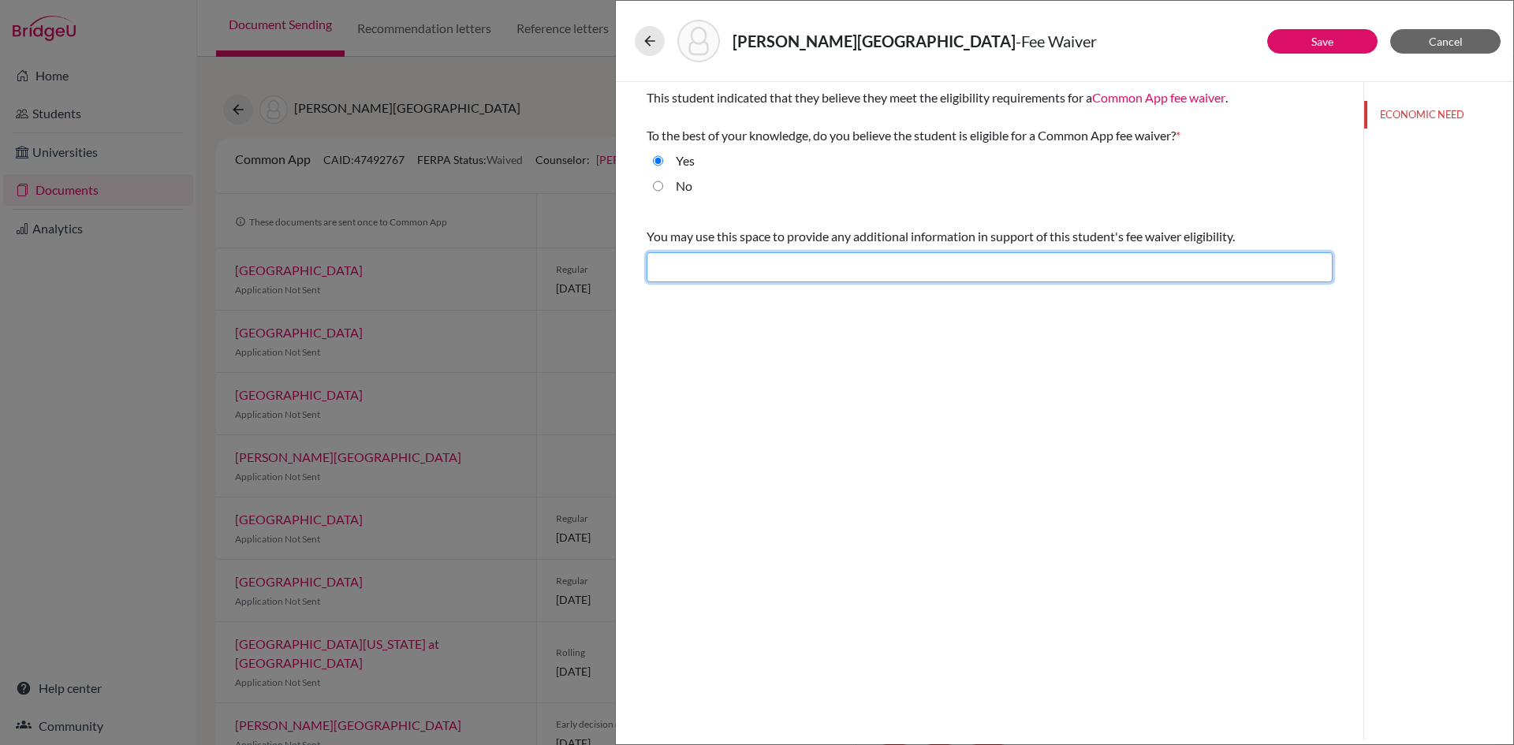
click at [711, 269] on input "text" at bounding box center [990, 267] width 686 height 30
type input "Difficult financial situation"
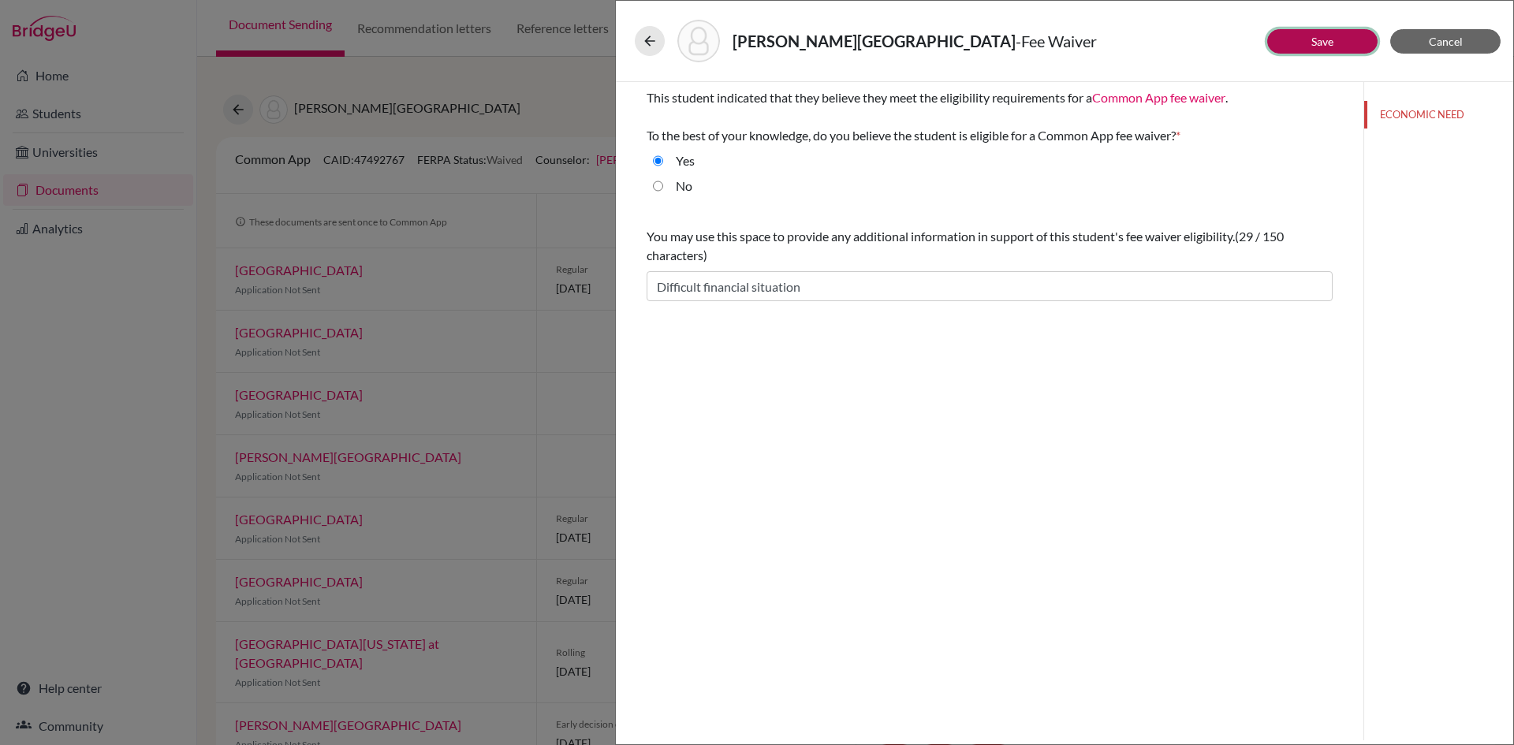
click at [1331, 43] on link "Save" at bounding box center [1323, 41] width 22 height 13
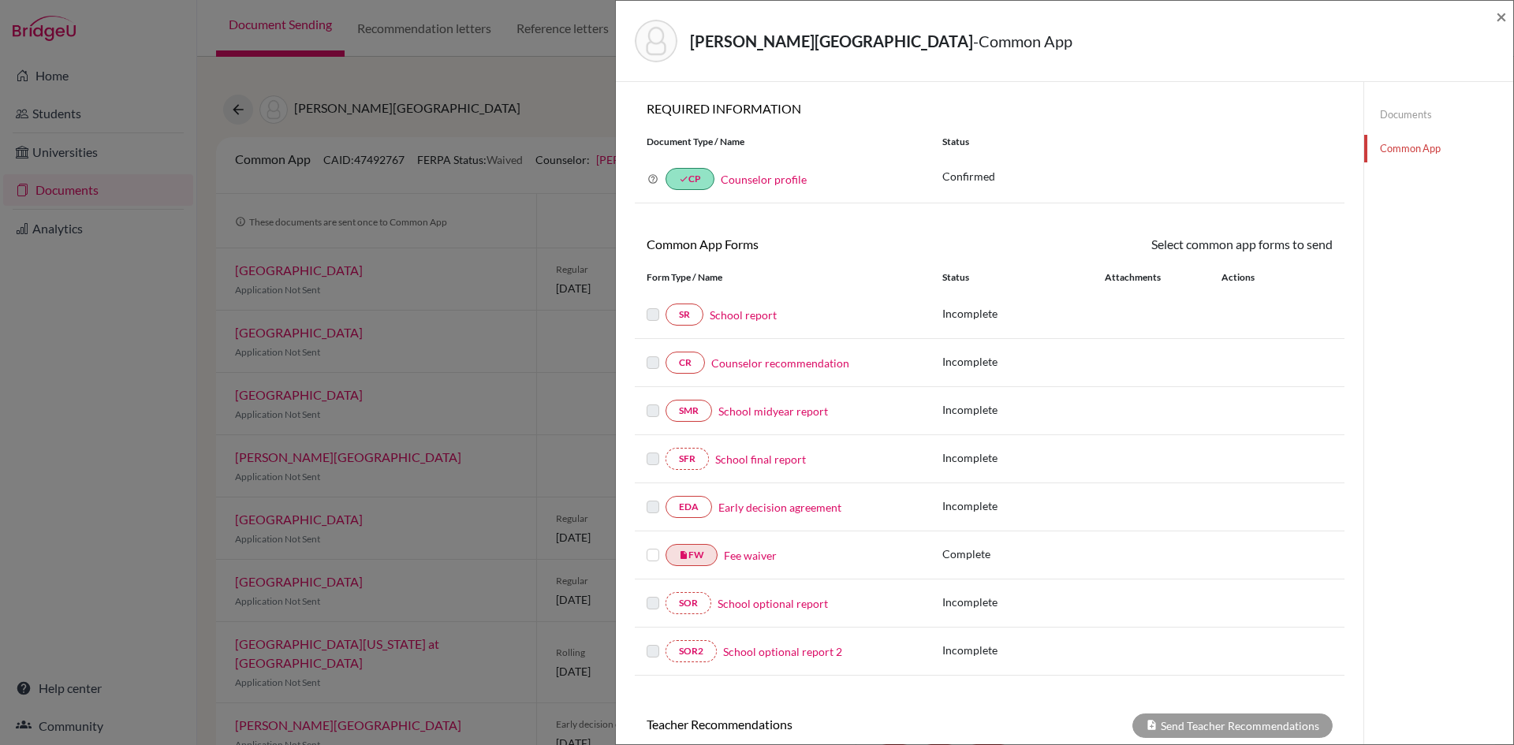
click at [657, 546] on label at bounding box center [653, 546] width 13 height 0
click at [0, 0] on input "checkbox" at bounding box center [0, 0] width 0 height 0
click at [1303, 252] on link "Send" at bounding box center [1299, 247] width 65 height 24
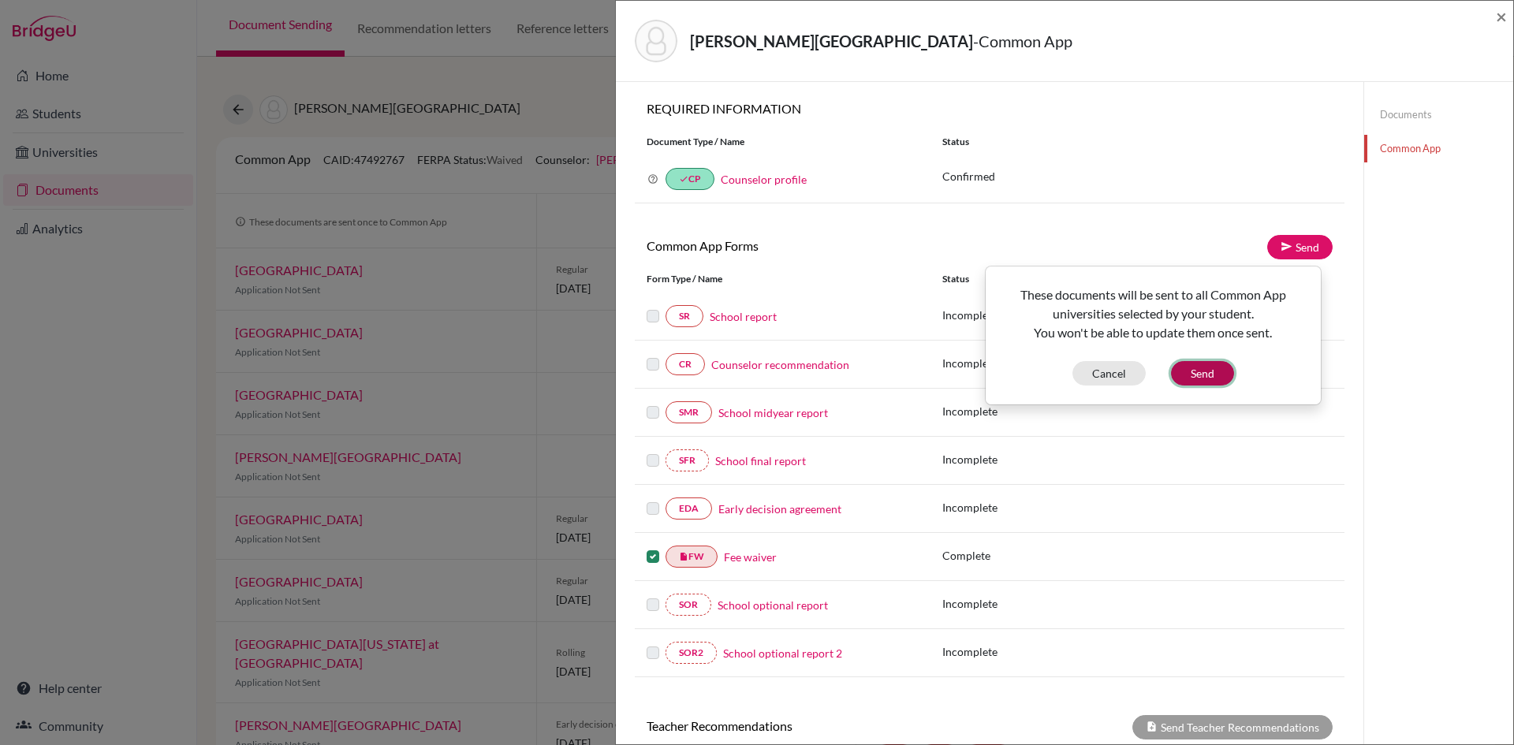
click at [1203, 371] on button "Send" at bounding box center [1202, 373] width 63 height 24
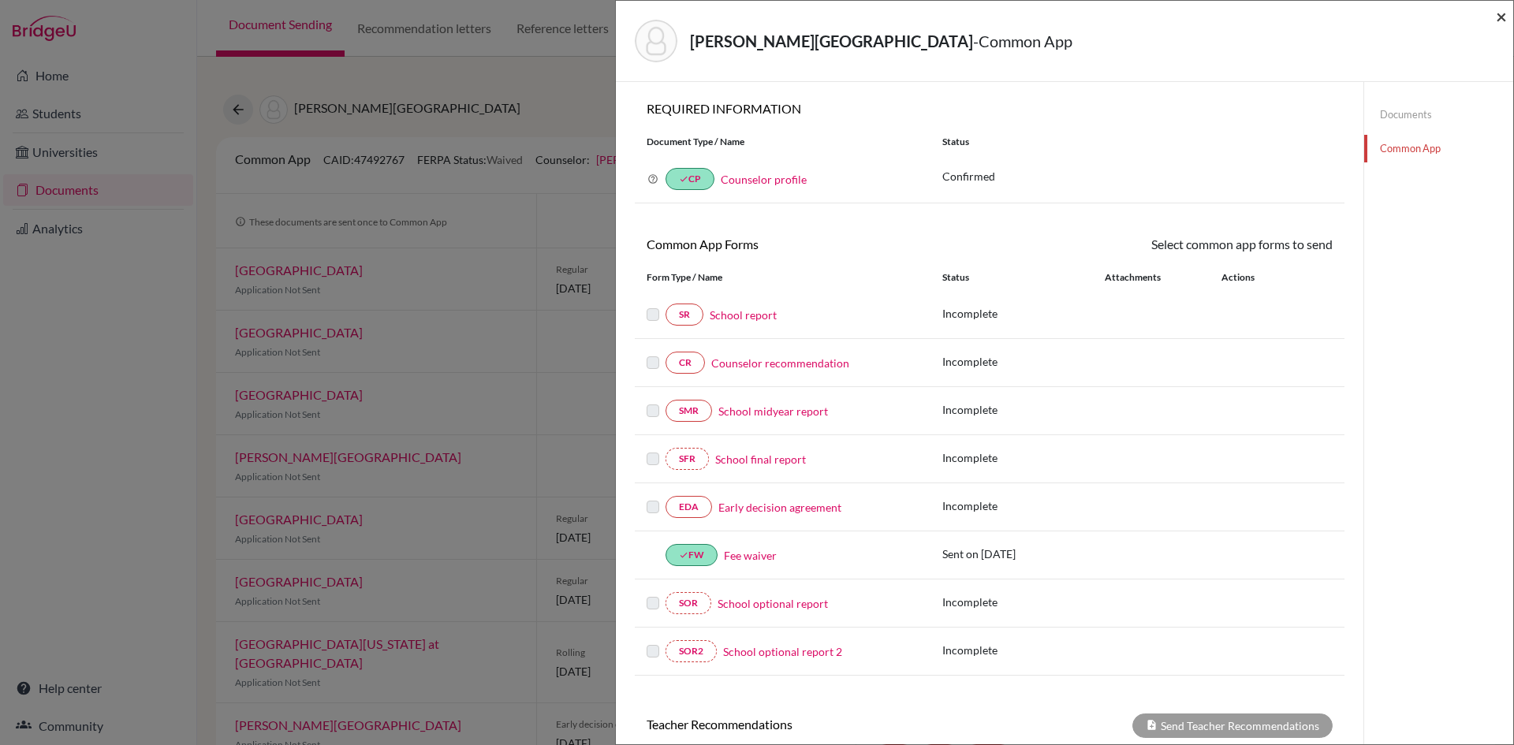
click at [1499, 17] on span "×" at bounding box center [1501, 16] width 11 height 23
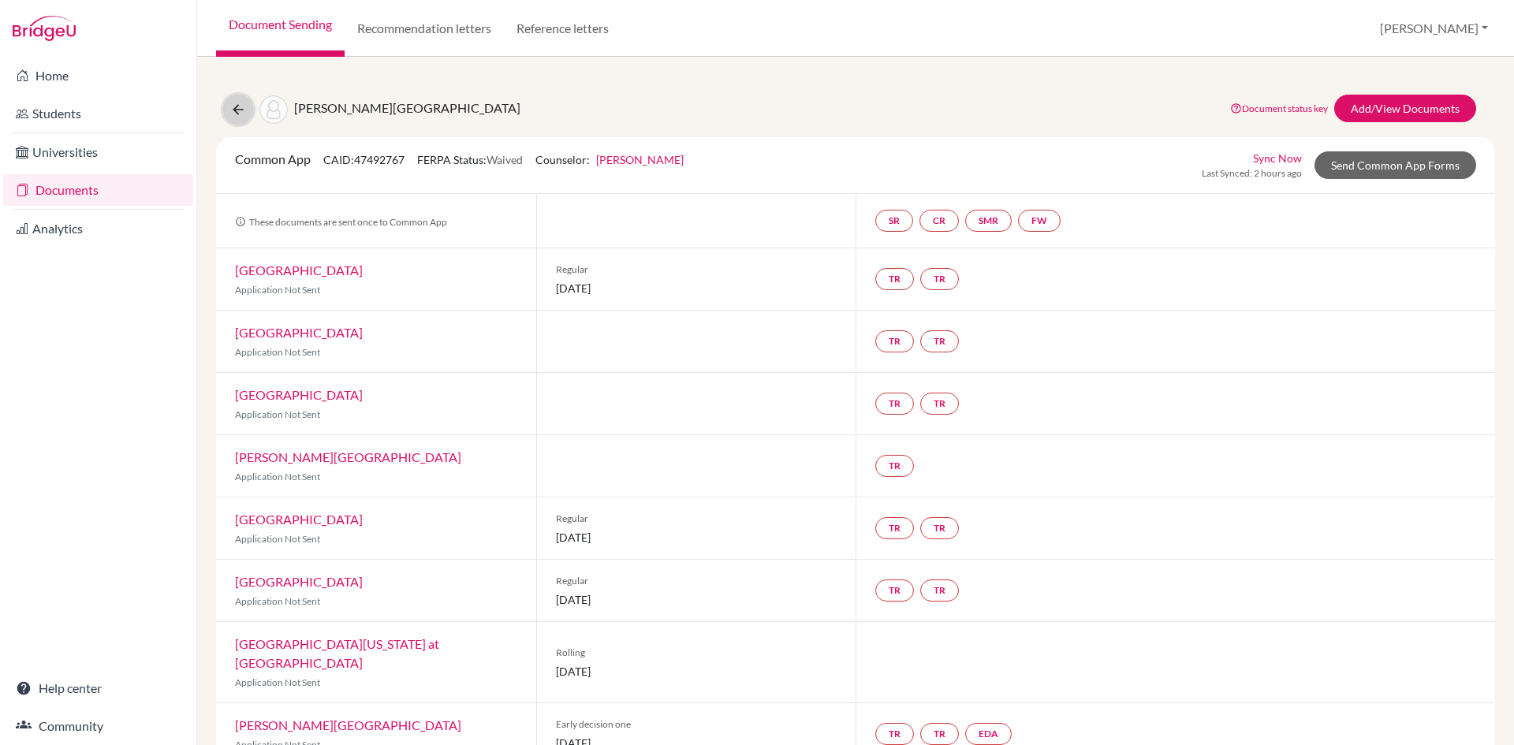
click at [236, 110] on icon at bounding box center [238, 110] width 16 height 16
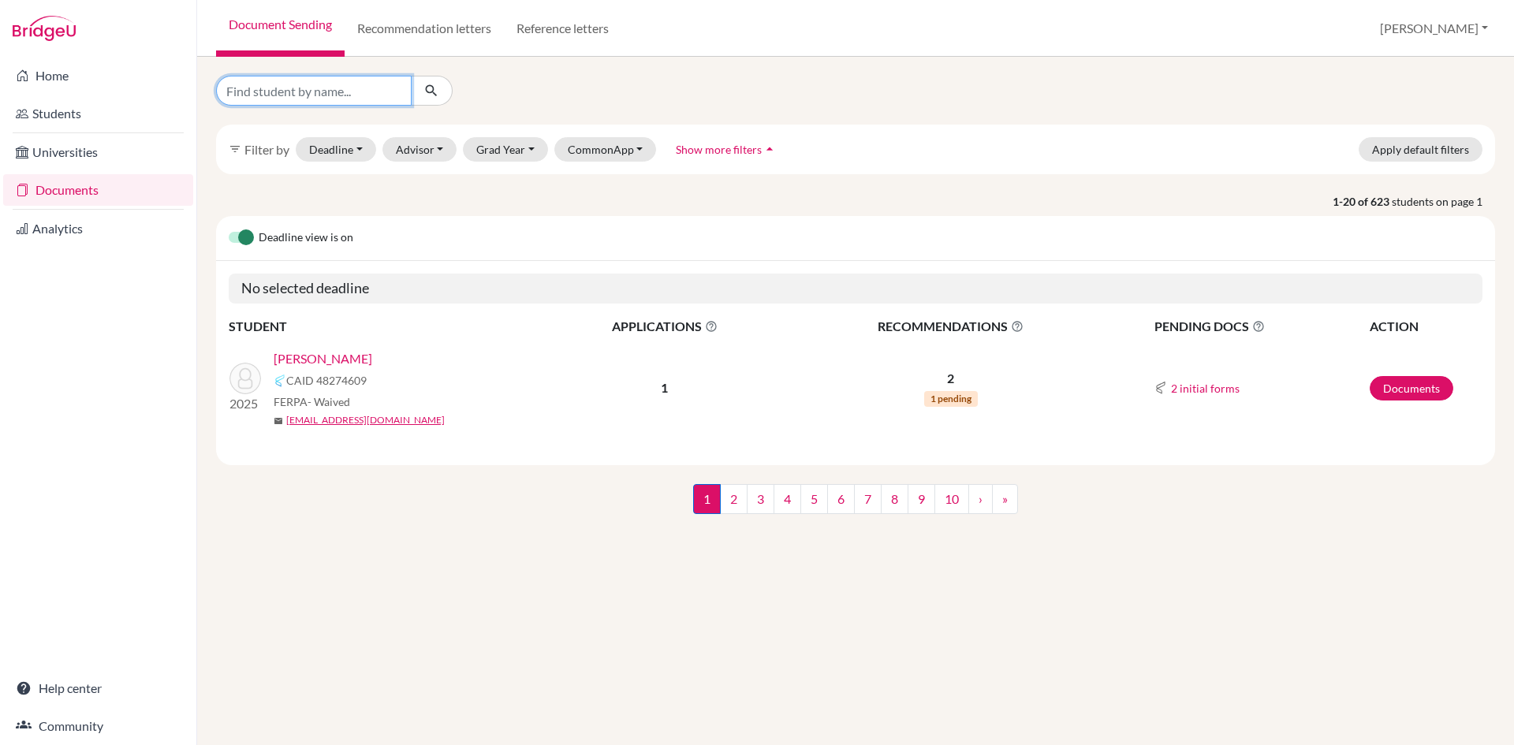
click at [294, 89] on input "Find student by name..." at bounding box center [314, 91] width 196 height 30
type input "yatharth shrestha"
click button "submit" at bounding box center [432, 91] width 42 height 30
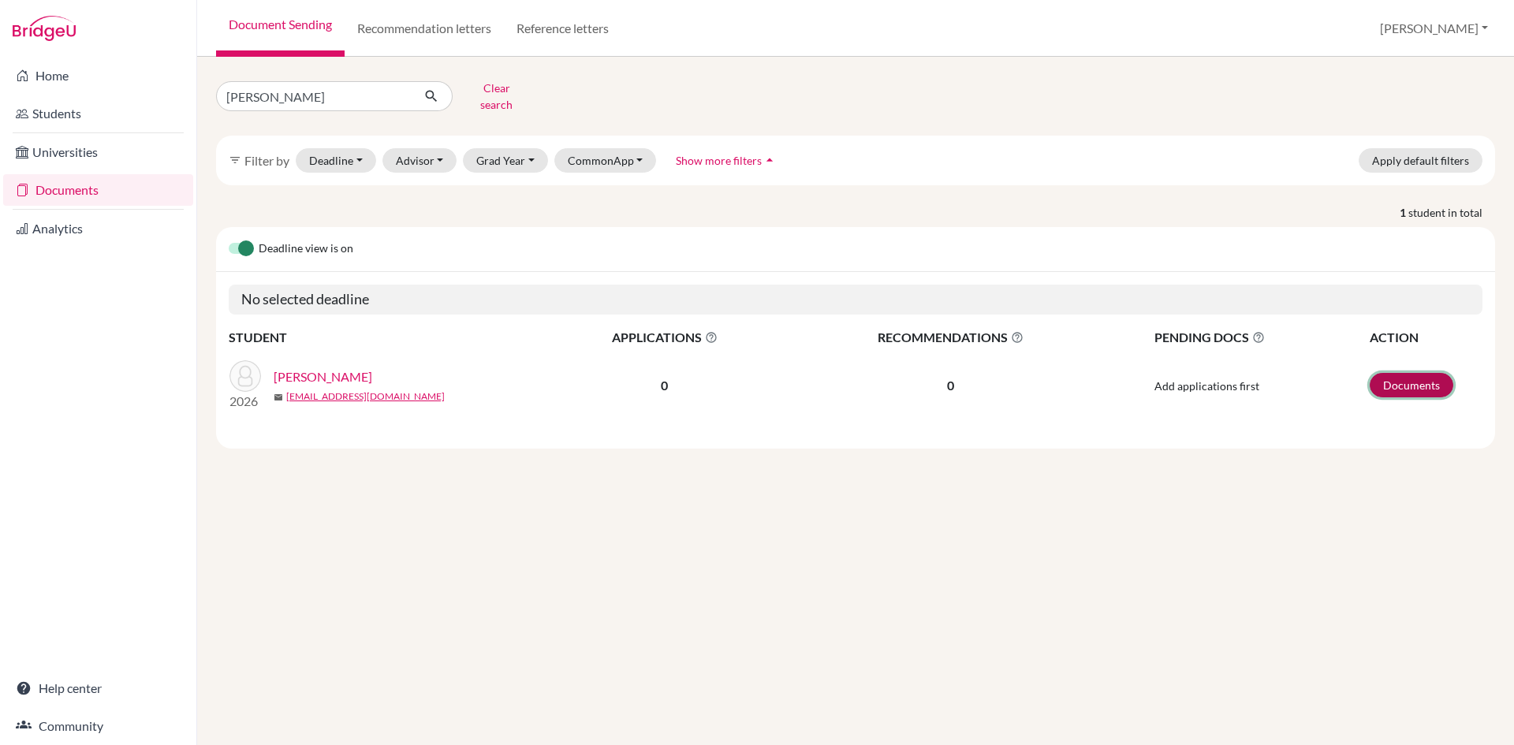
click at [1415, 373] on link "Documents" at bounding box center [1412, 385] width 84 height 24
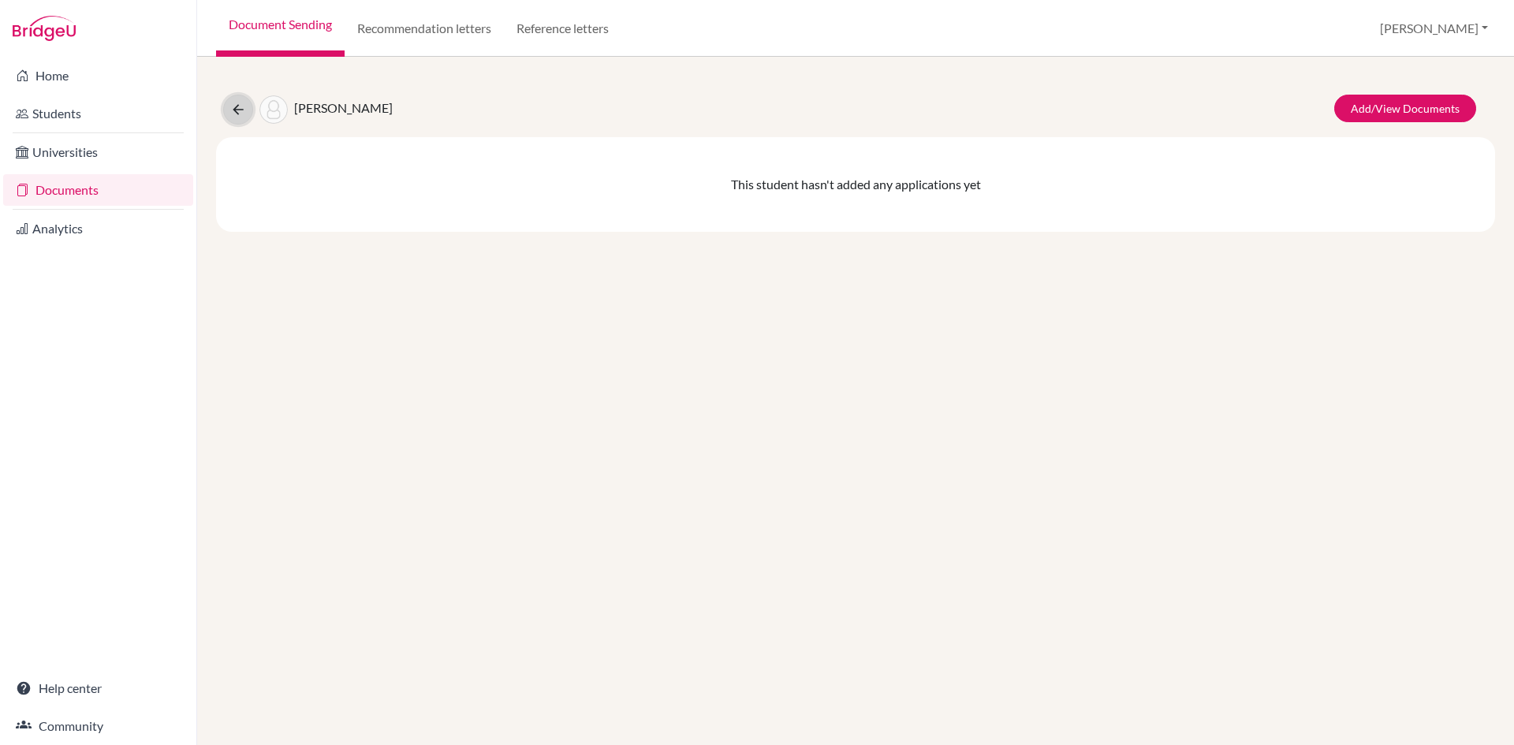
click at [234, 110] on icon at bounding box center [238, 110] width 16 height 16
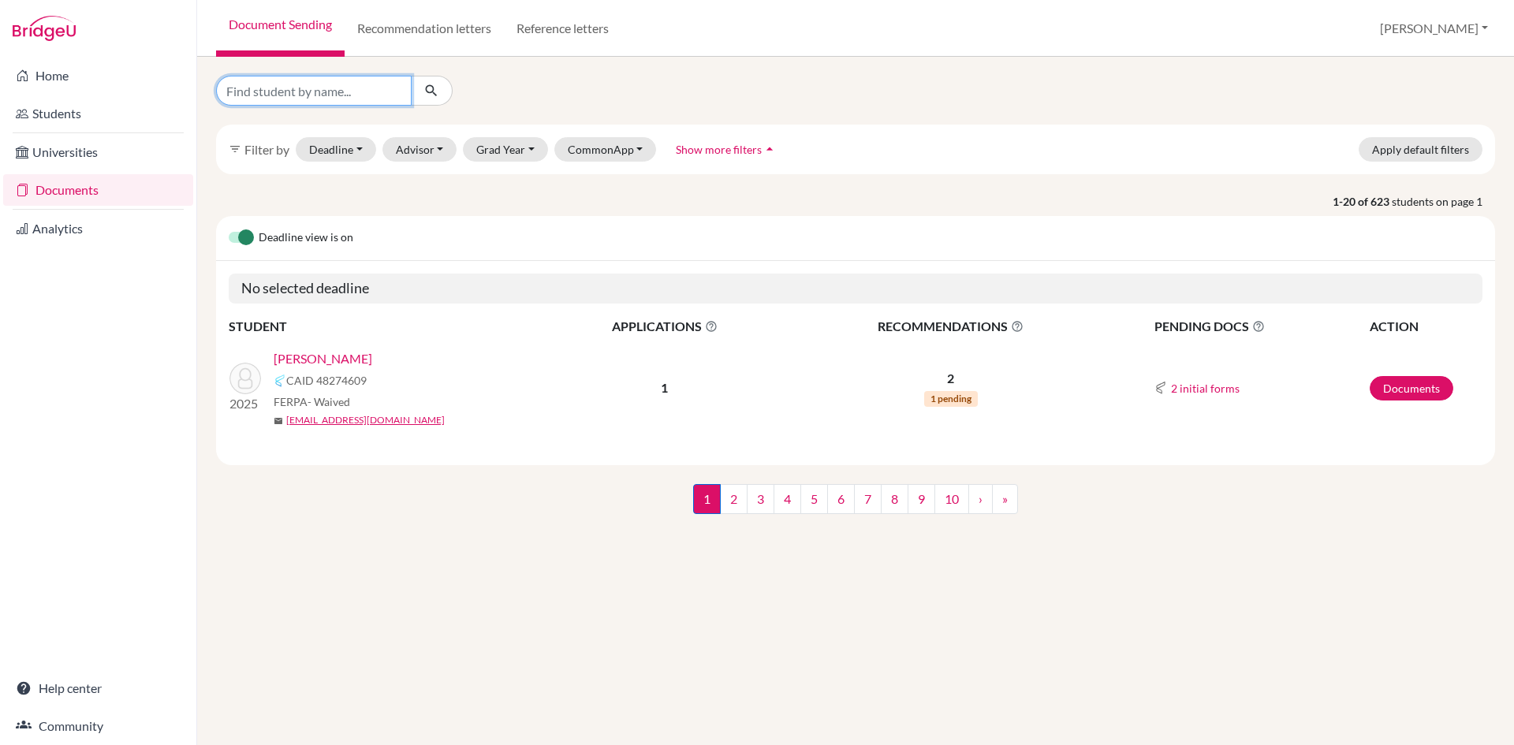
click at [300, 91] on input "Find student by name..." at bounding box center [314, 91] width 196 height 30
type input "cannarose gautam"
click button "submit" at bounding box center [432, 91] width 42 height 30
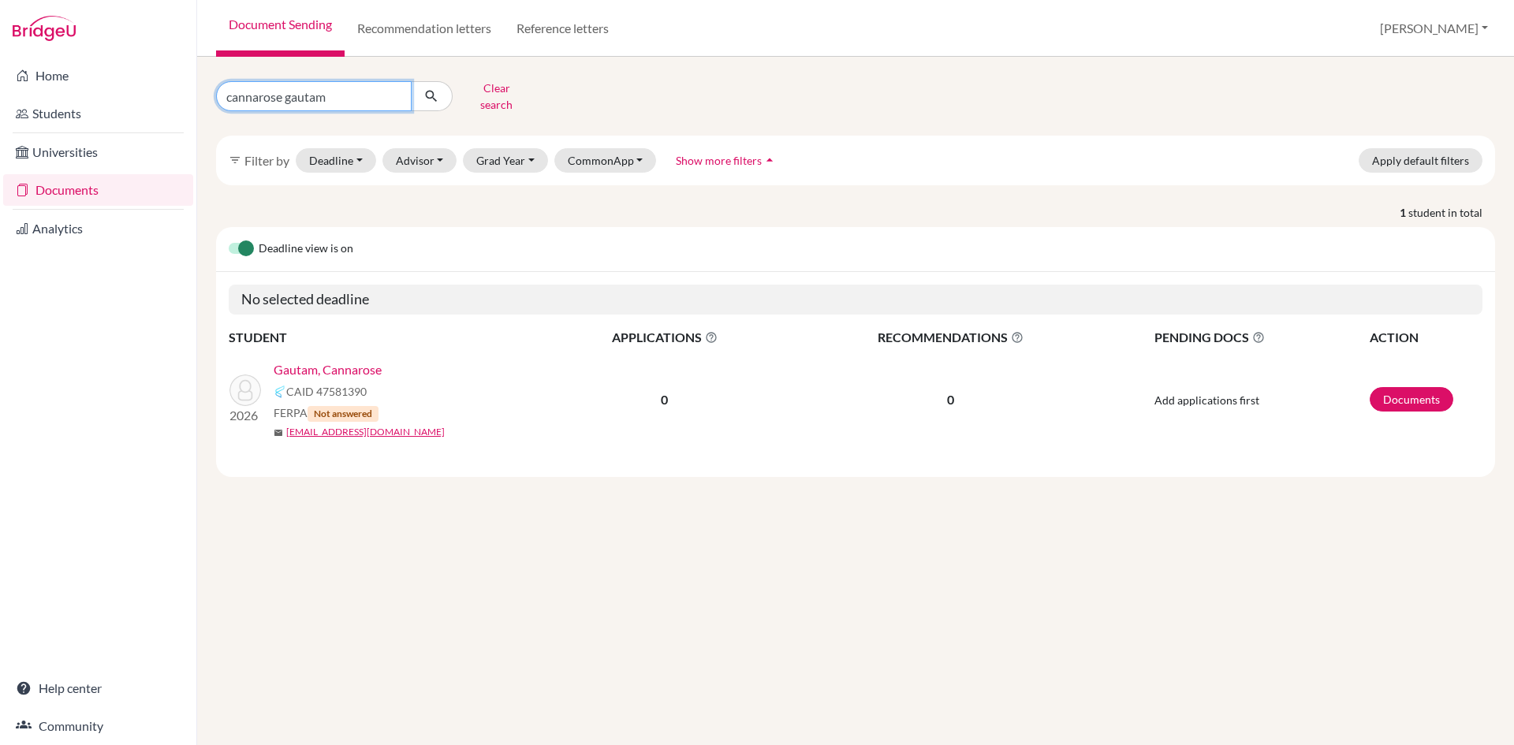
drag, startPoint x: 339, startPoint y: 95, endPoint x: 141, endPoint y: 92, distance: 198.0
click at [141, 92] on div "Home Students Universities Documents Analytics Help center Community Document S…" at bounding box center [757, 372] width 1514 height 745
type input "o"
type input "prerit gautam"
click button "submit" at bounding box center [432, 96] width 42 height 30
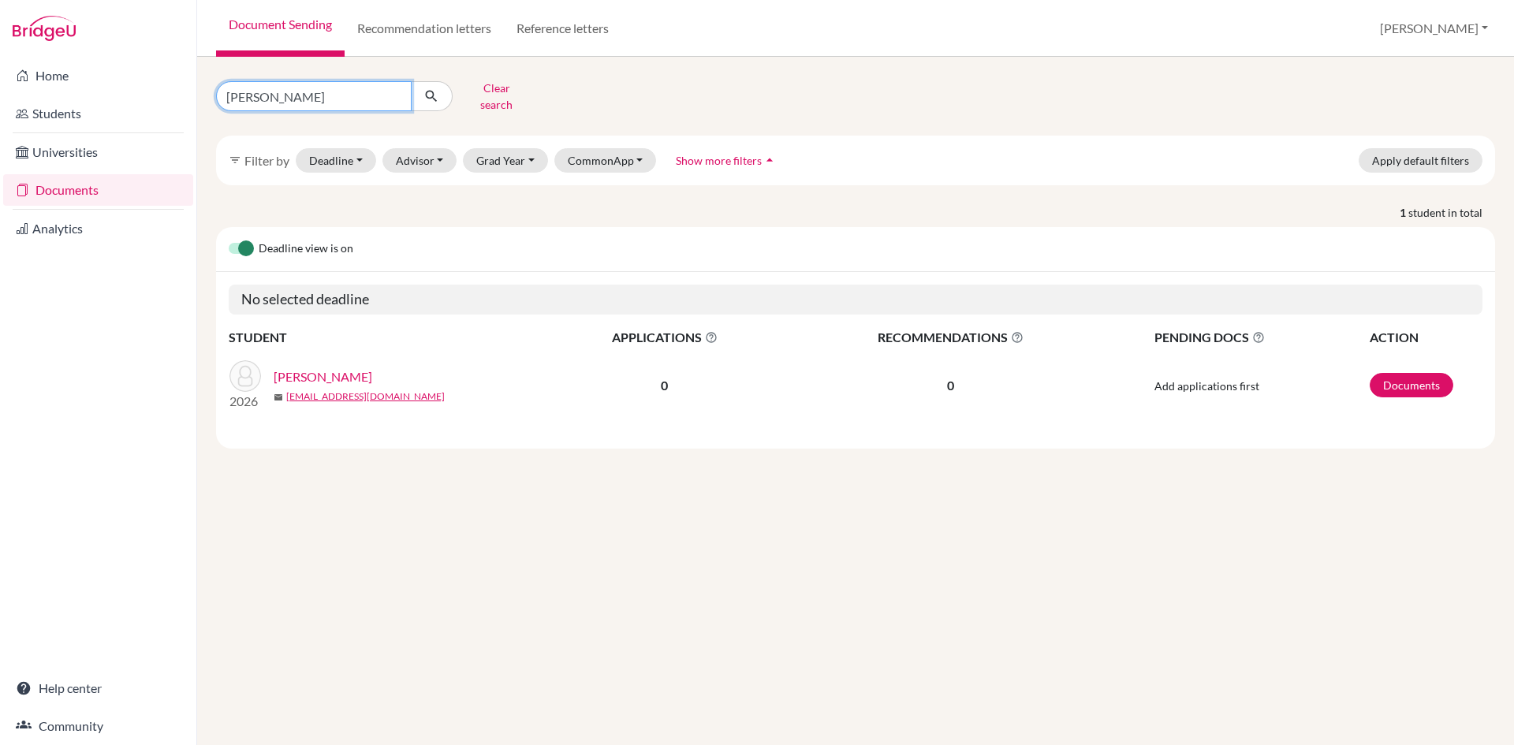
drag, startPoint x: 340, startPoint y: 98, endPoint x: 262, endPoint y: 104, distance: 78.3
click at [234, 113] on div "prerit gautam Clear search filter_list Filter by Deadline - Select a date range…" at bounding box center [855, 262] width 1279 height 373
type input "p"
type input "samyog sanjel"
click button "submit" at bounding box center [432, 96] width 42 height 30
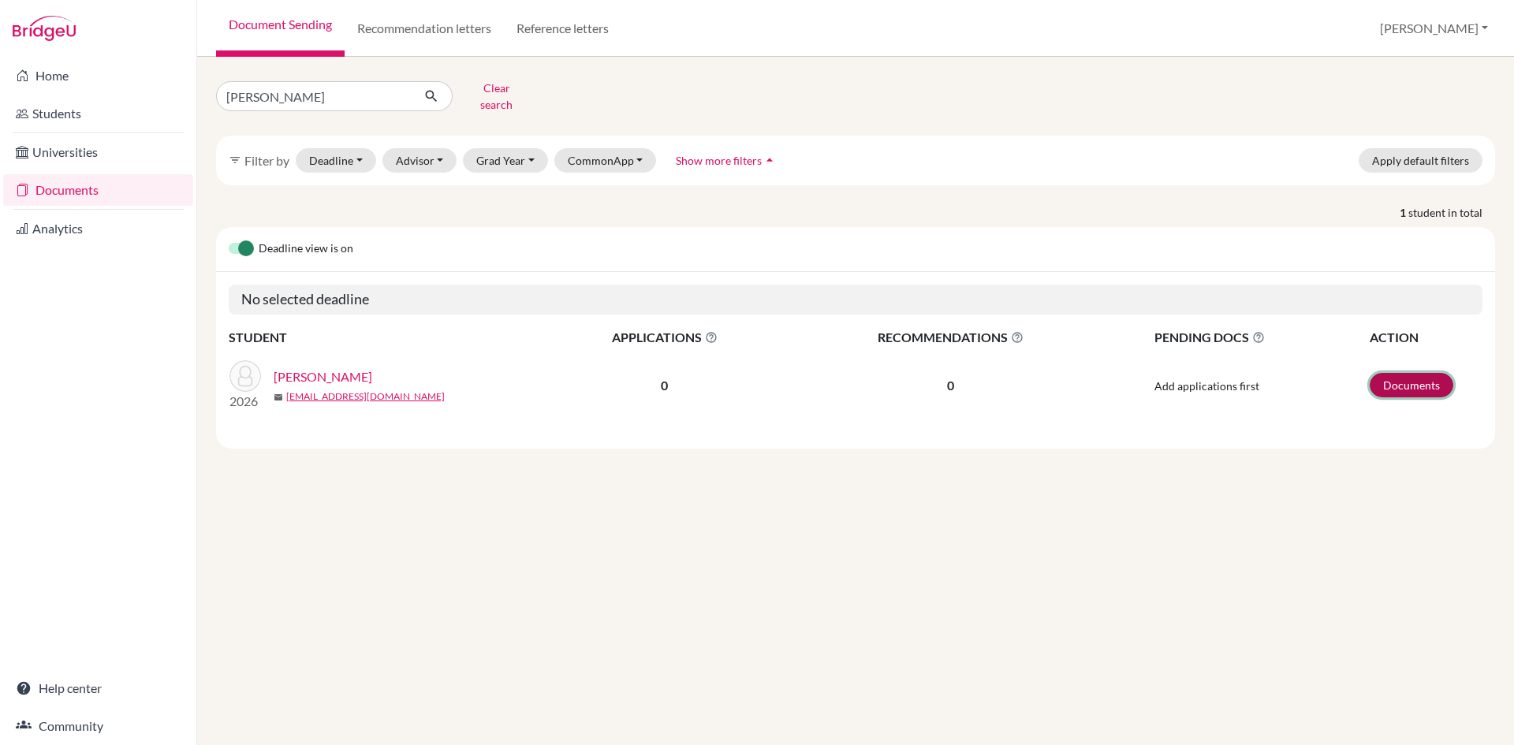
click at [1401, 373] on link "Documents" at bounding box center [1412, 385] width 84 height 24
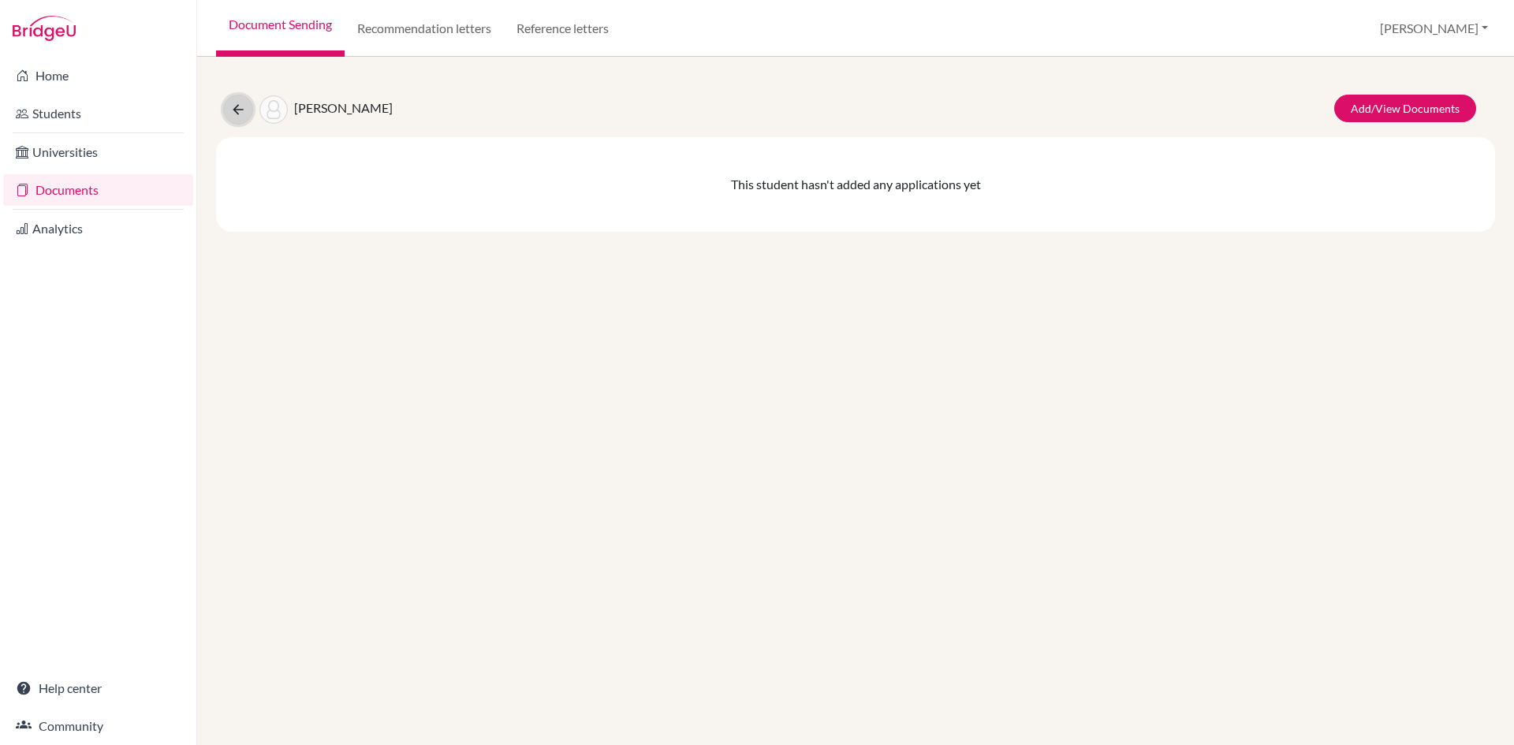
click at [234, 106] on icon at bounding box center [238, 110] width 16 height 16
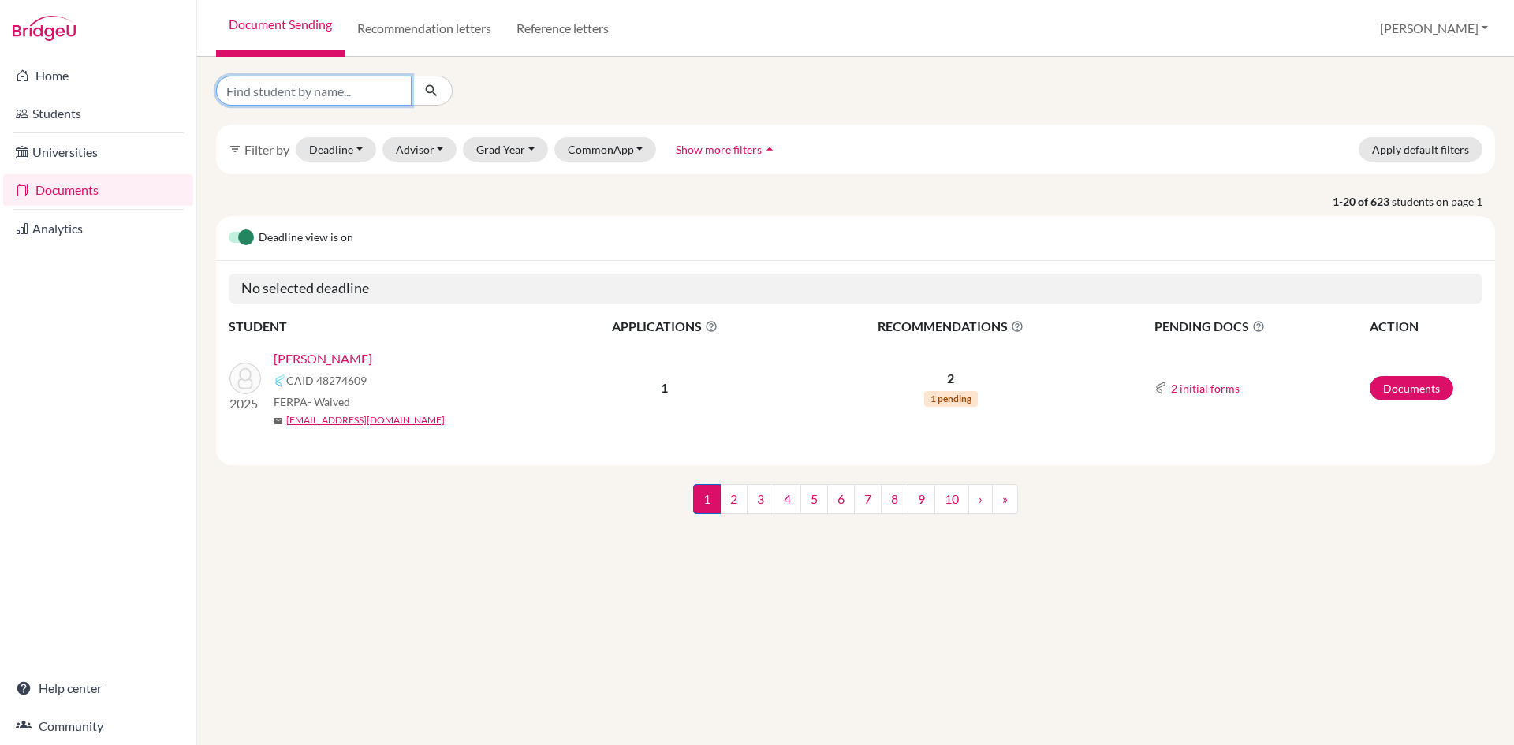
click at [349, 99] on input "Find student by name..." at bounding box center [314, 91] width 196 height 30
type input "[PERSON_NAME]"
click button "submit" at bounding box center [432, 91] width 42 height 30
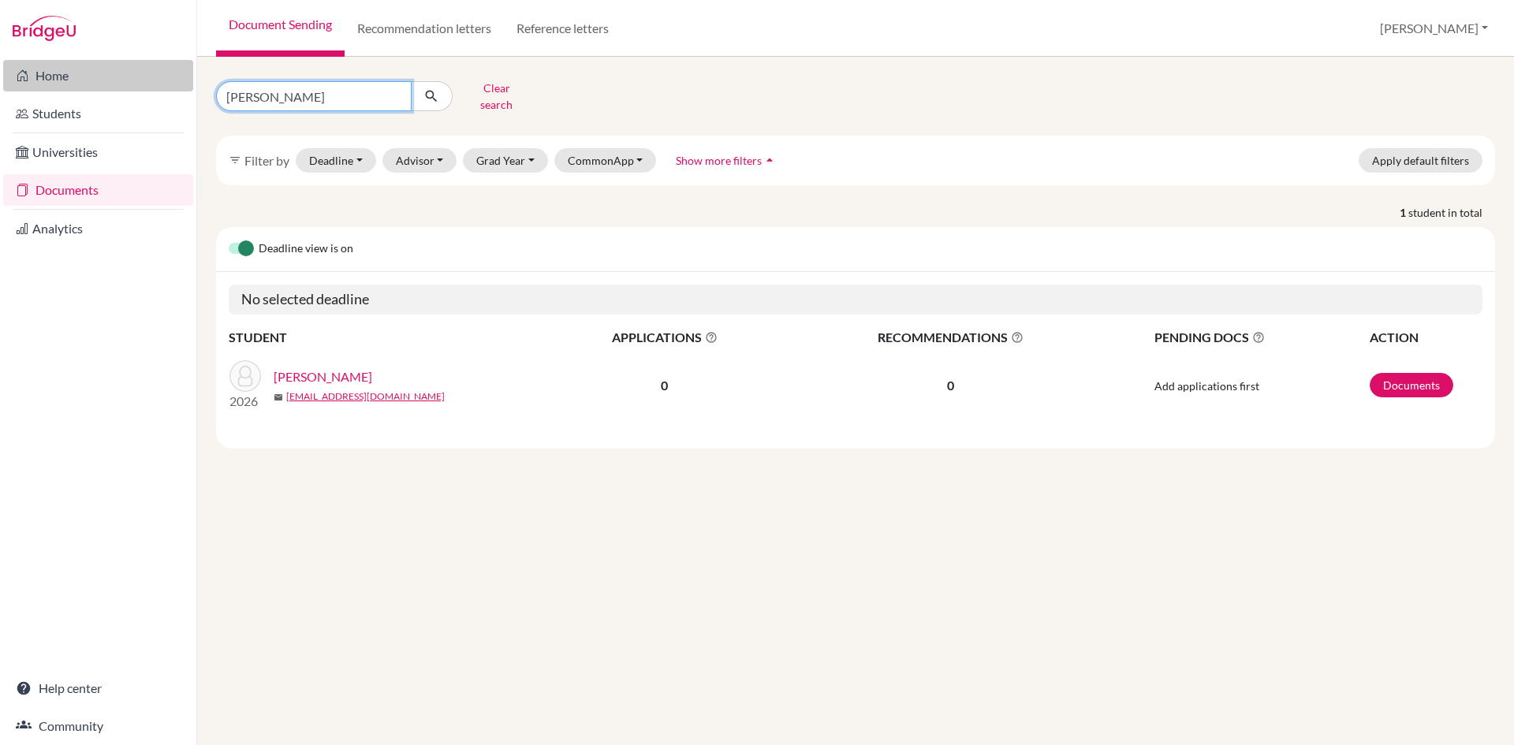
drag, startPoint x: 281, startPoint y: 93, endPoint x: 103, endPoint y: 74, distance: 179.2
click at [103, 74] on div "Home Students Universities Documents Analytics Help center Community Document S…" at bounding box center [757, 372] width 1514 height 745
type input "[PERSON_NAME]"
click button "submit" at bounding box center [432, 96] width 42 height 30
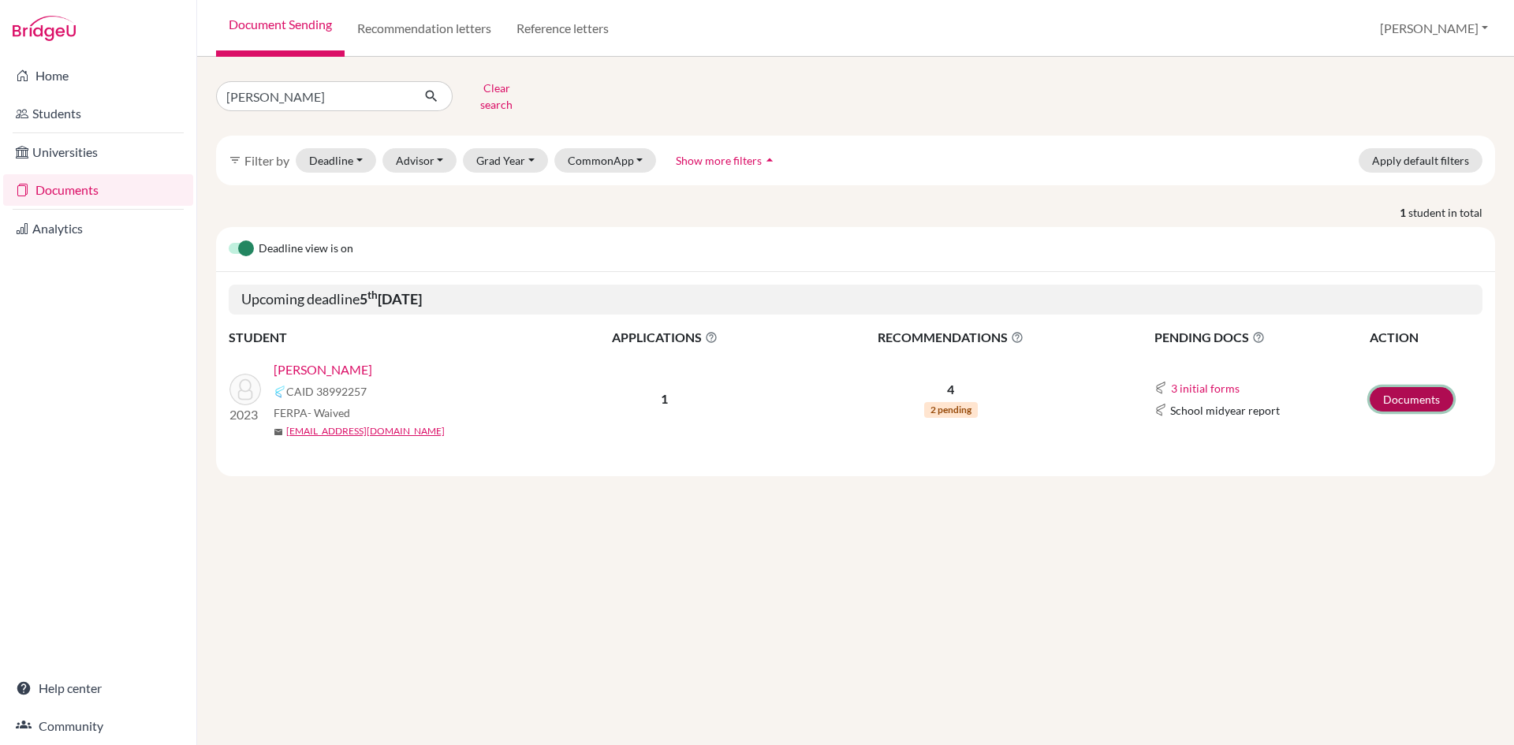
click at [1427, 390] on link "Documents" at bounding box center [1412, 399] width 84 height 24
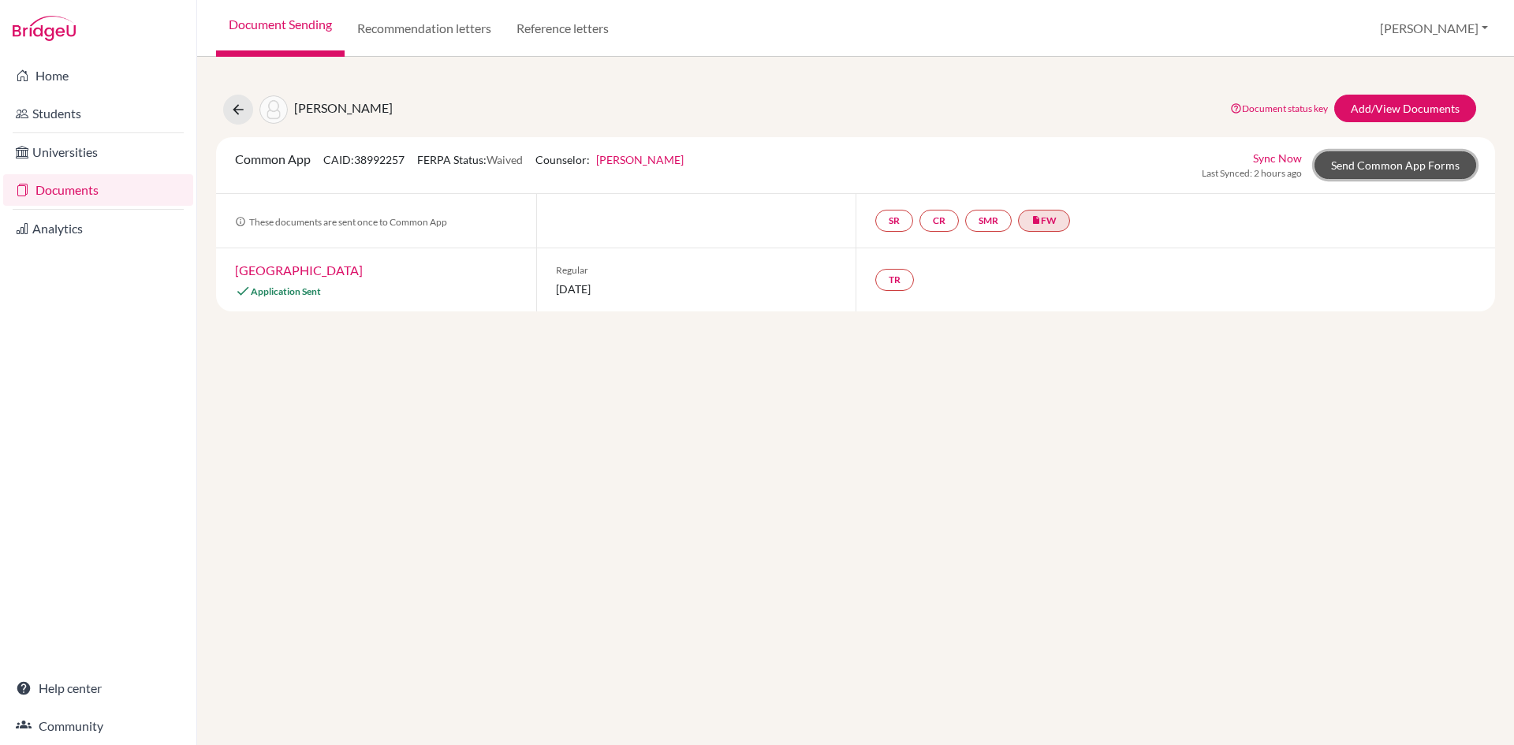
click at [1382, 167] on link "Send Common App Forms" at bounding box center [1396, 165] width 162 height 28
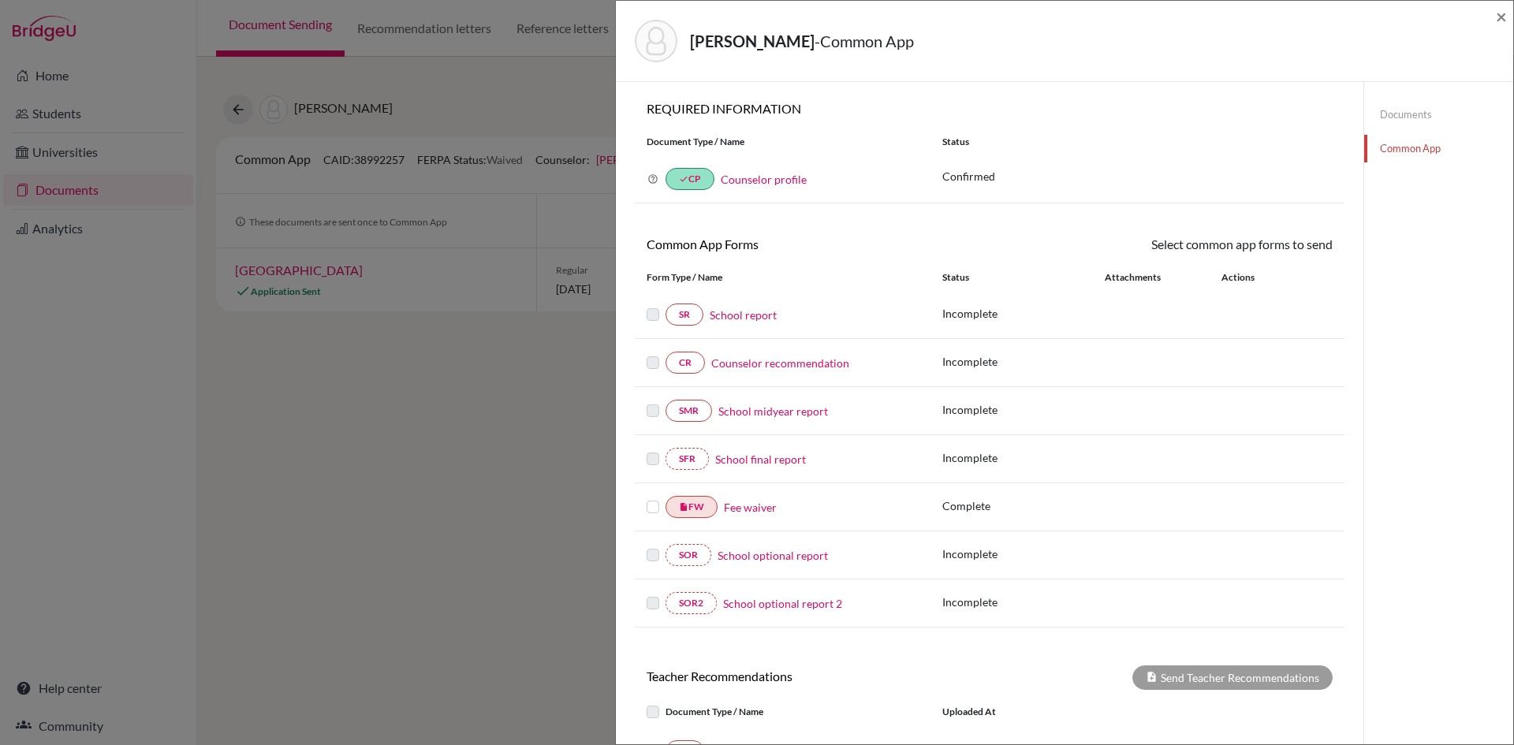
click at [654, 498] on label at bounding box center [653, 498] width 13 height 0
click at [0, 0] on input "checkbox" at bounding box center [0, 0] width 0 height 0
click at [1296, 251] on link "Send" at bounding box center [1299, 247] width 65 height 24
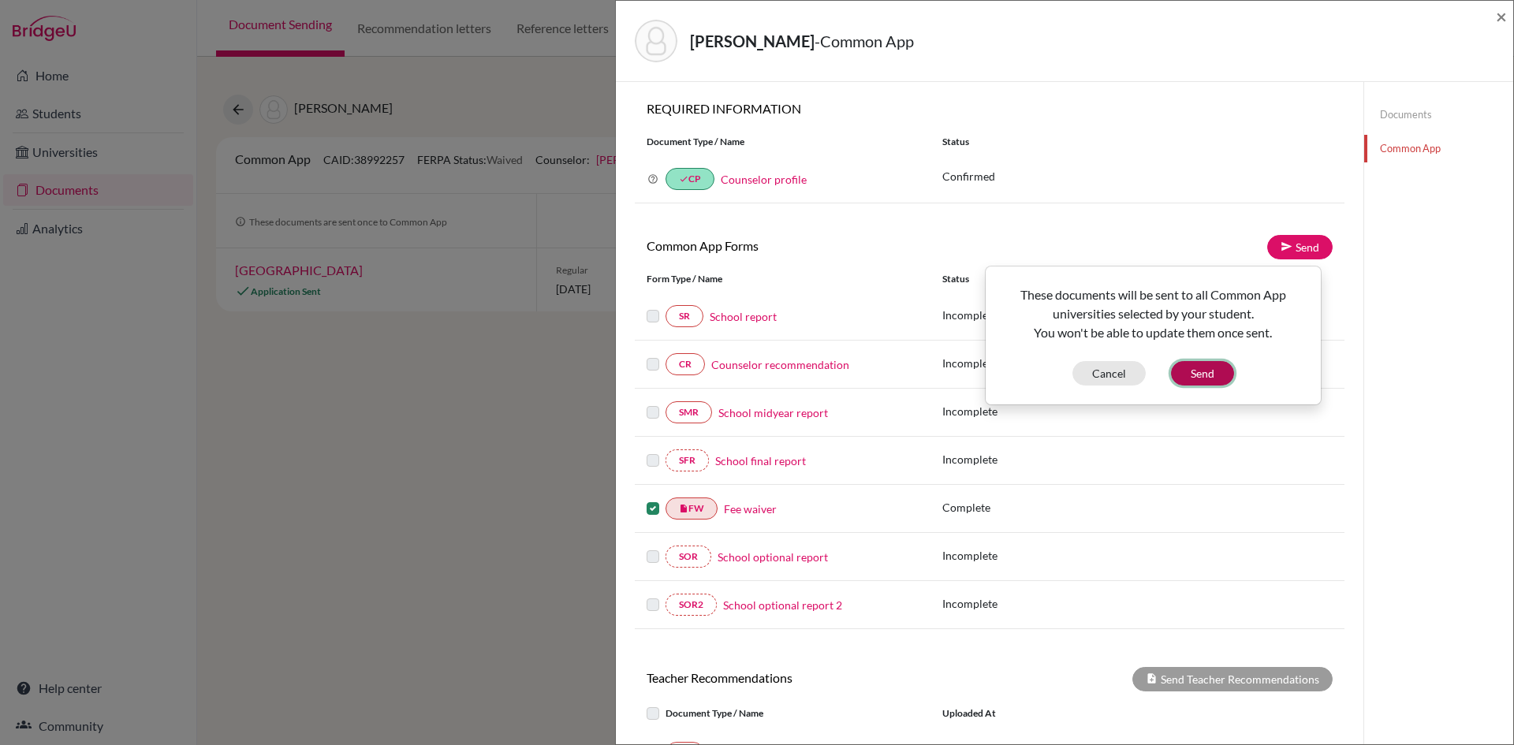
click at [1204, 369] on button "Send" at bounding box center [1202, 373] width 63 height 24
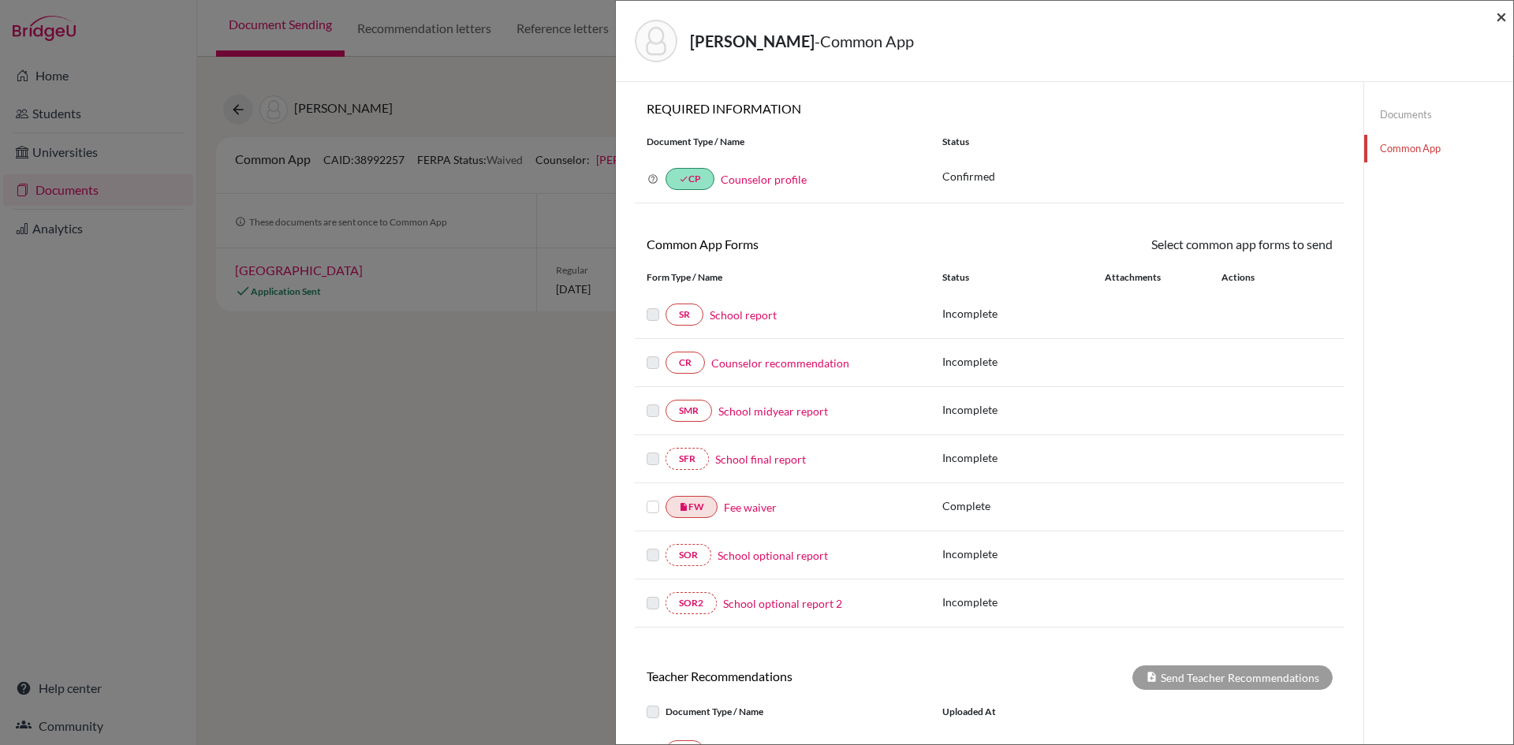
click at [1496, 19] on span "×" at bounding box center [1501, 16] width 11 height 23
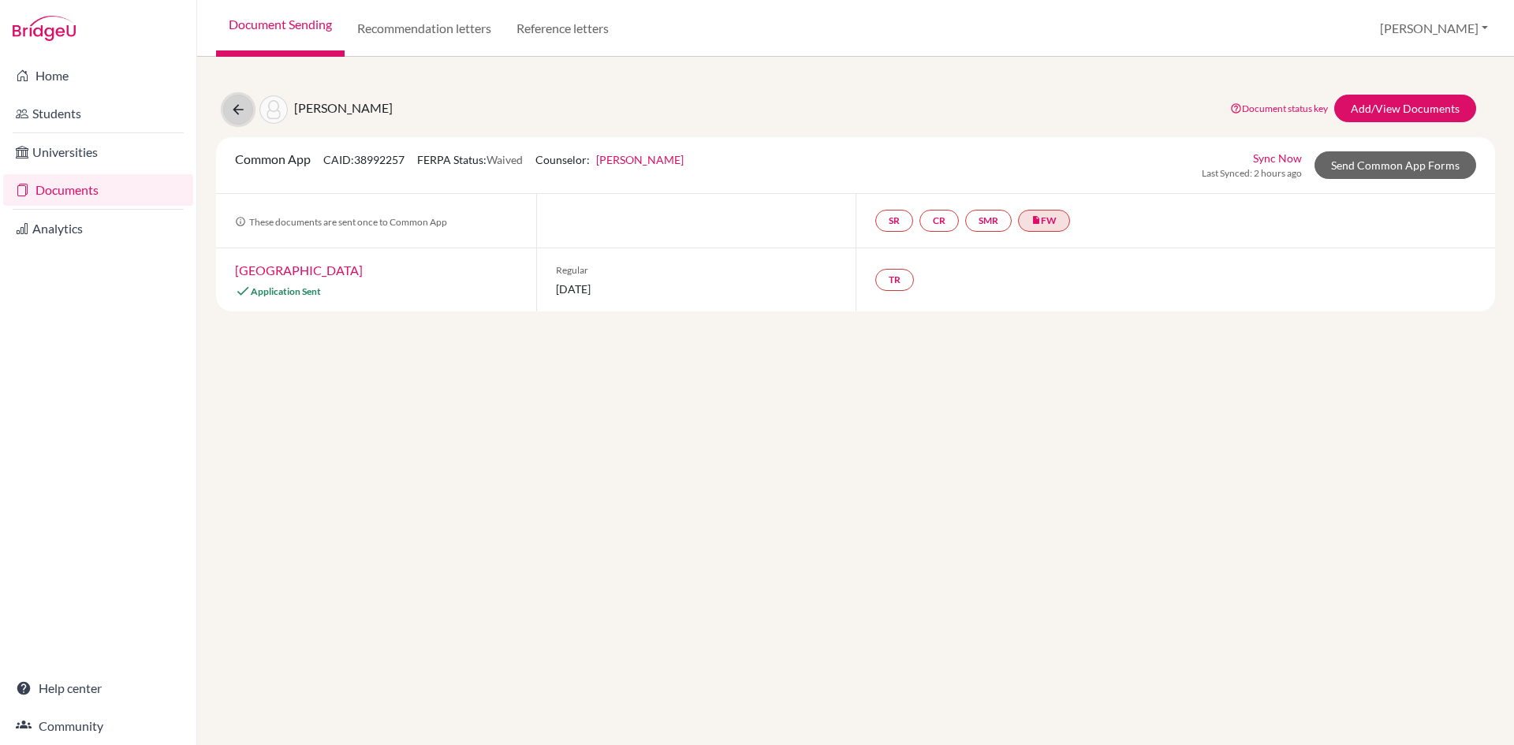
click at [230, 108] on icon at bounding box center [238, 110] width 16 height 16
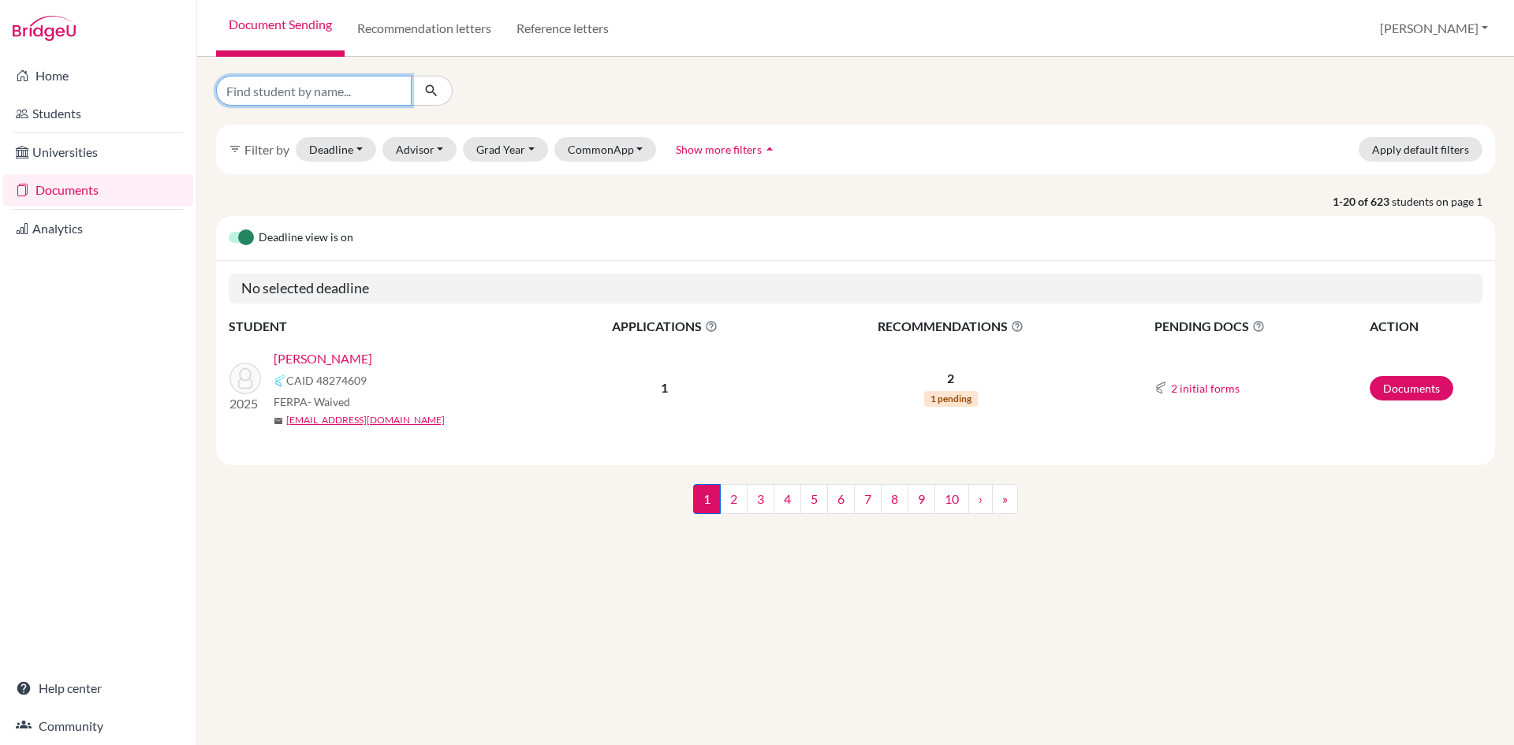
click at [286, 95] on input "Find student by name..." at bounding box center [314, 91] width 196 height 30
type input "dakshyata tamang"
click button "submit" at bounding box center [432, 91] width 42 height 30
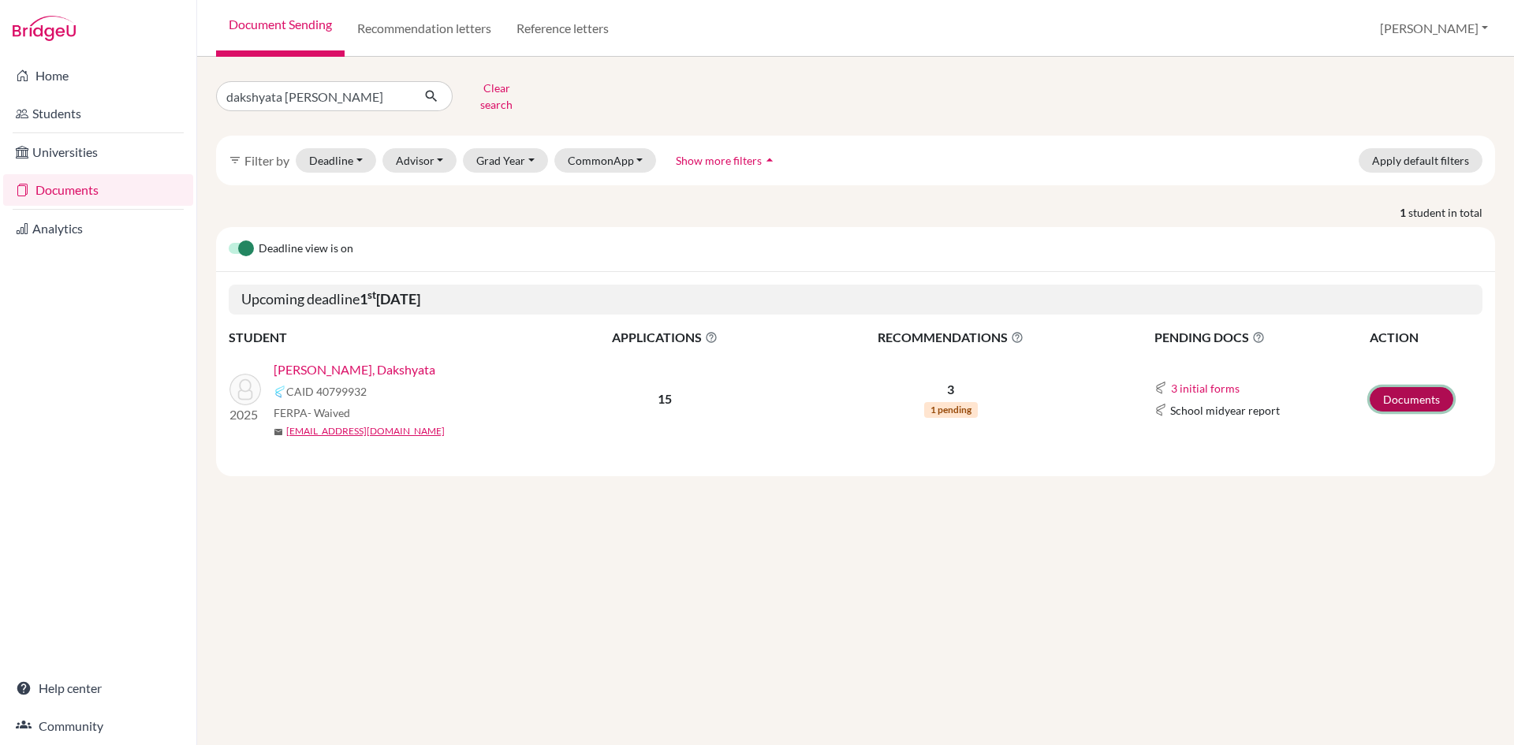
click at [1420, 387] on link "Documents" at bounding box center [1412, 399] width 84 height 24
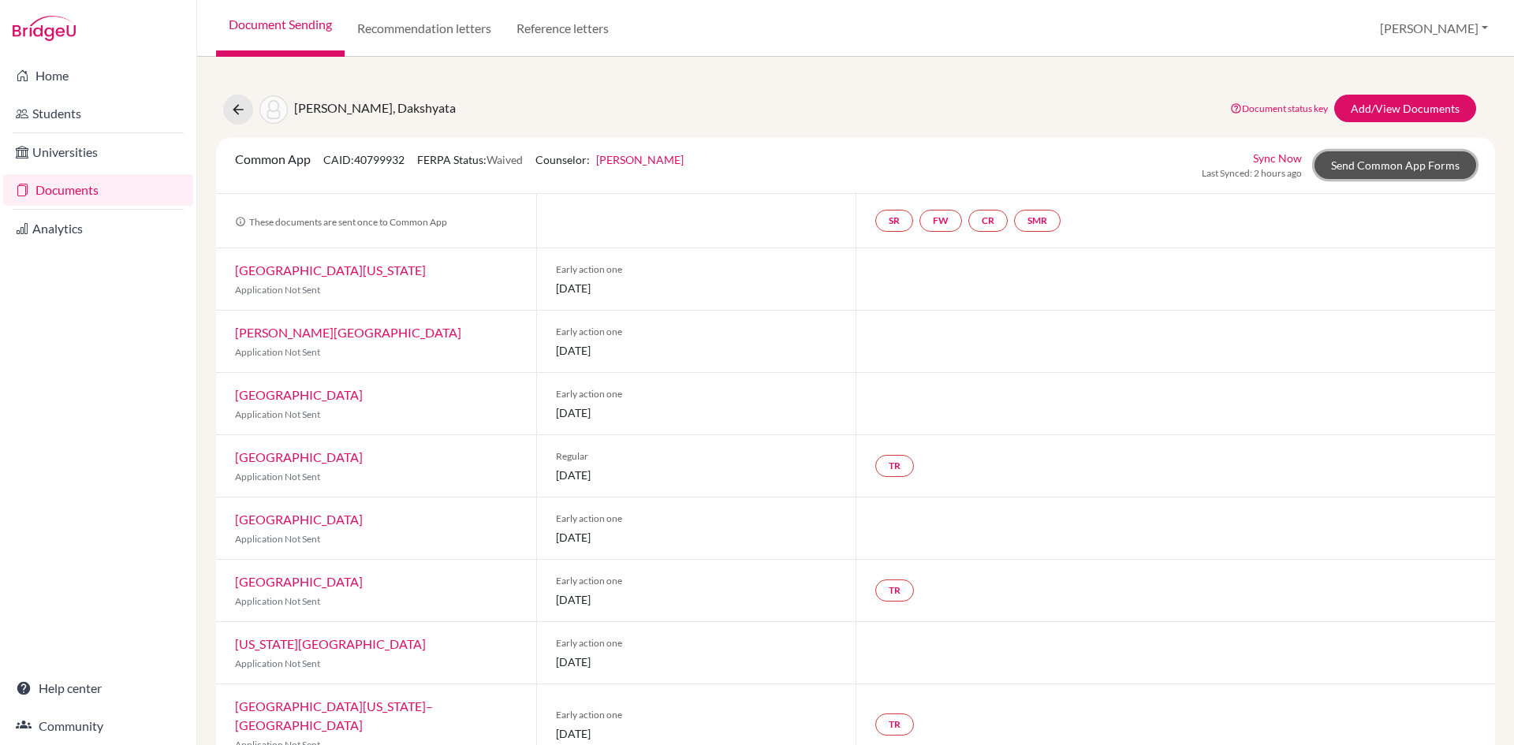
click at [1361, 165] on link "Send Common App Forms" at bounding box center [1396, 165] width 162 height 28
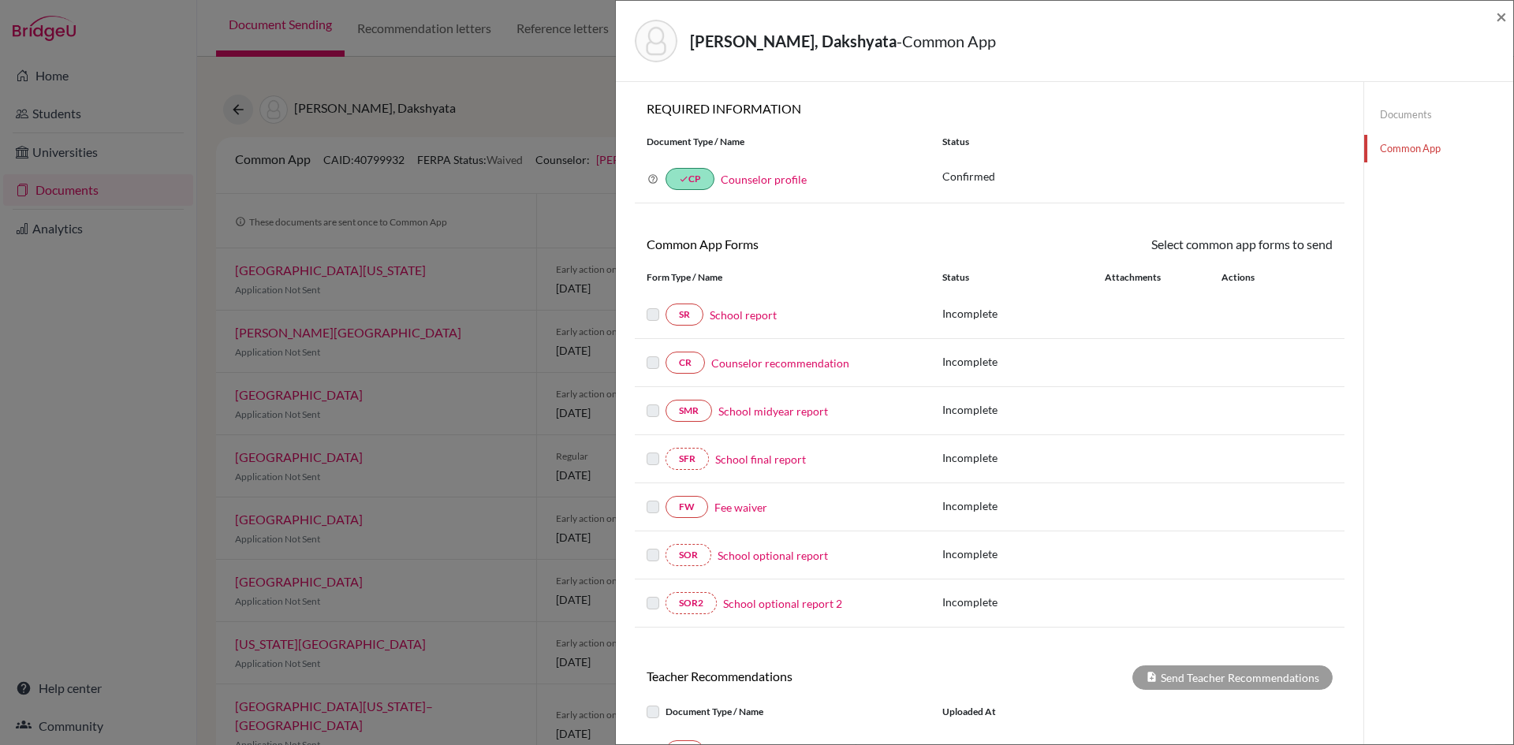
click at [718, 506] on link "Fee waiver" at bounding box center [741, 507] width 53 height 17
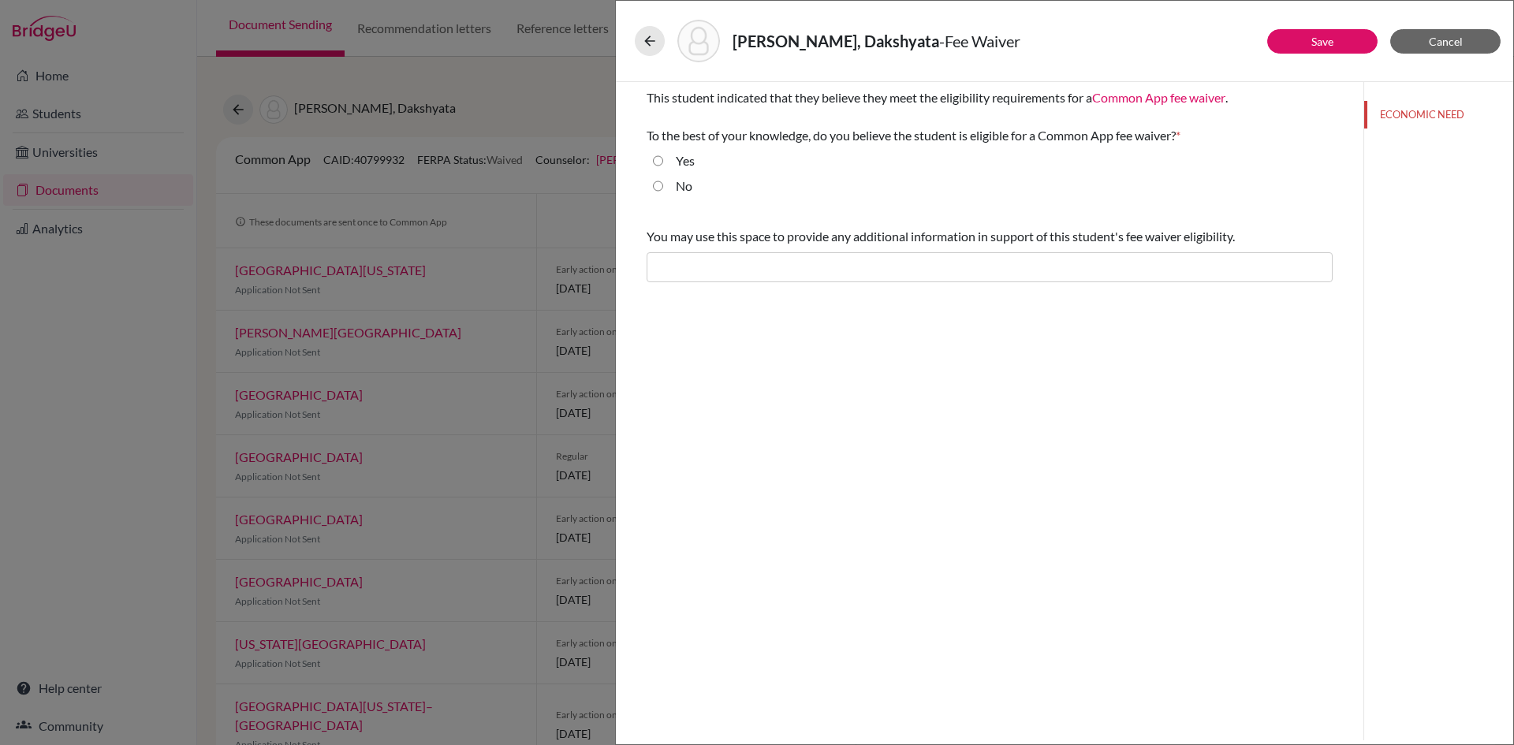
click at [660, 159] on input "Yes" at bounding box center [658, 160] width 10 height 19
radio input "true"
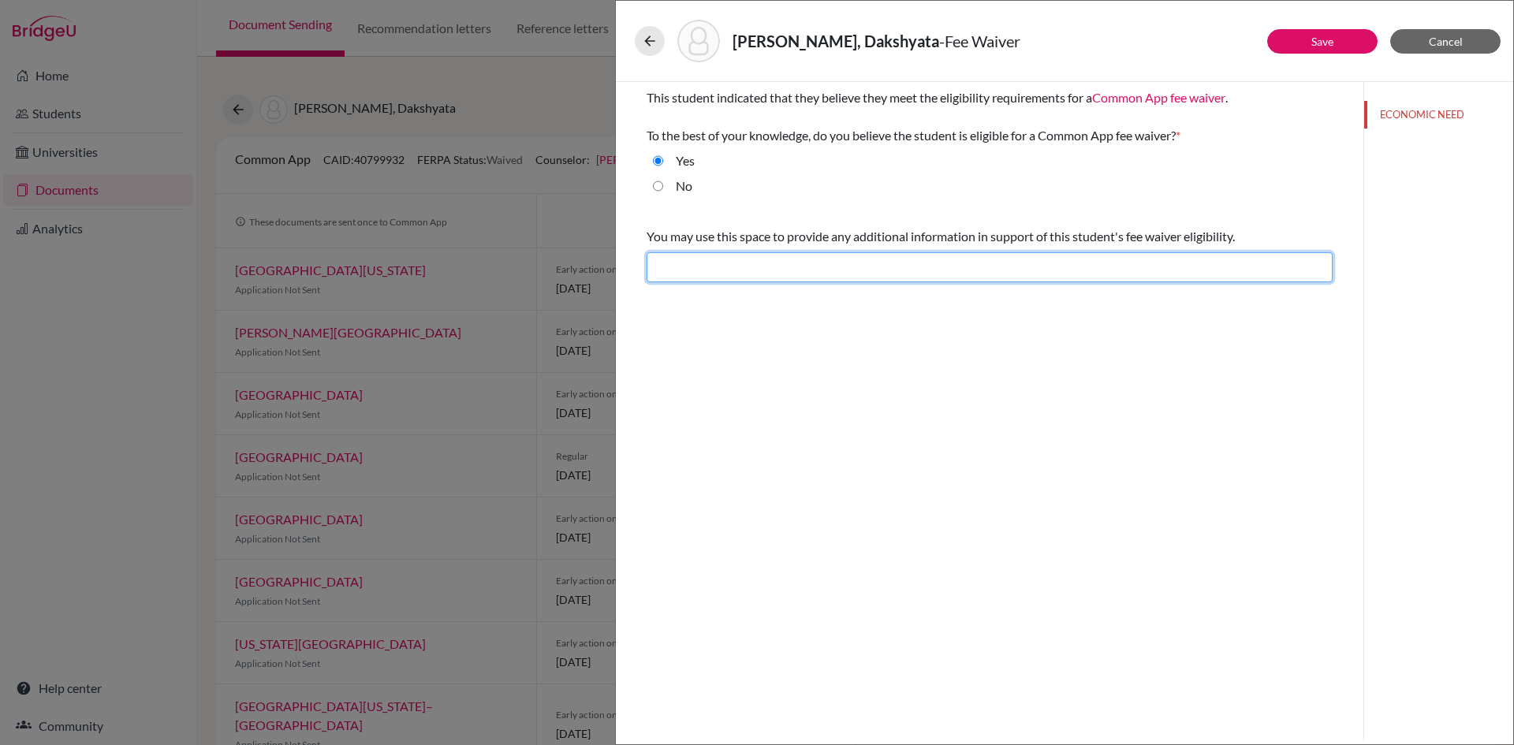
click at [707, 274] on input "text" at bounding box center [990, 267] width 686 height 30
type input "Difficult financial situation"
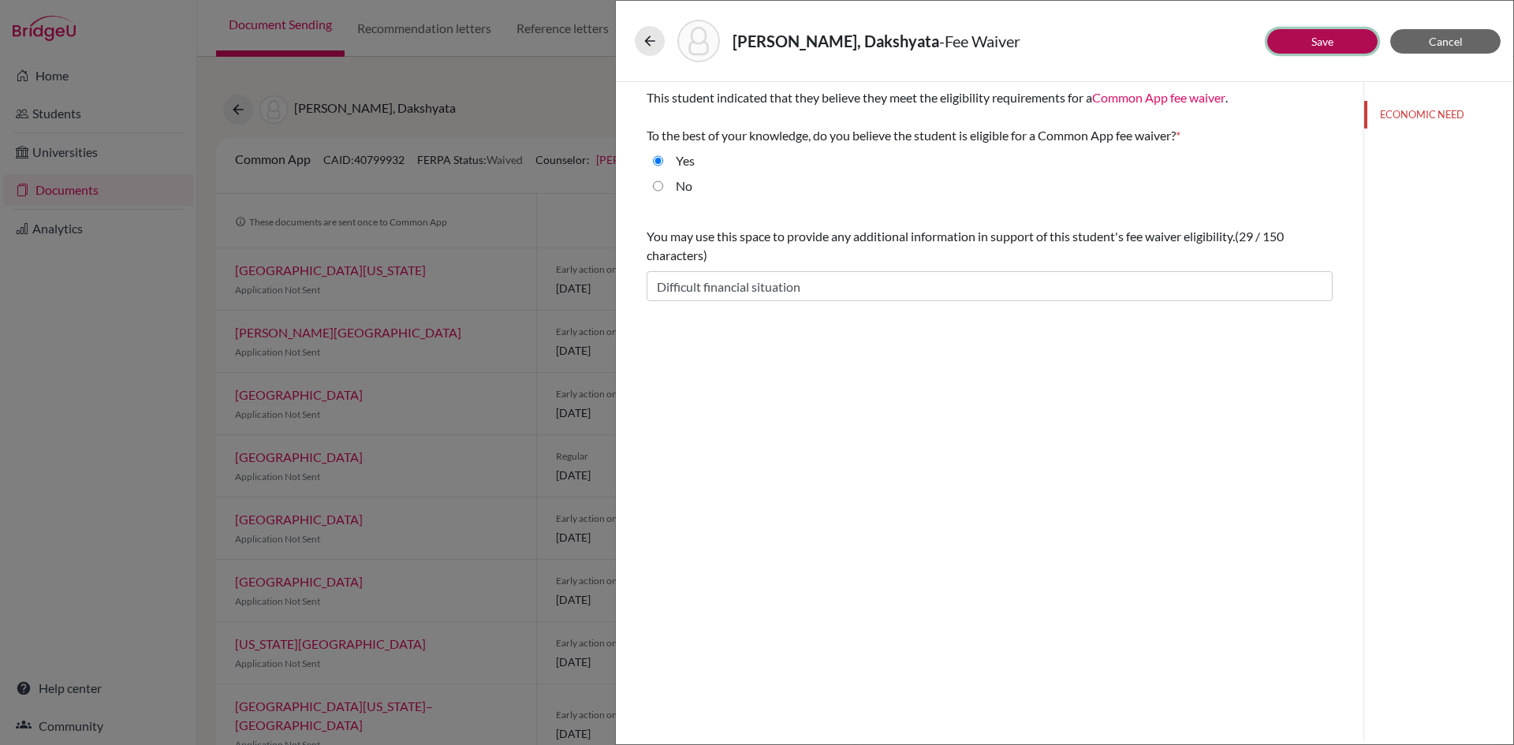
click at [1293, 35] on button "Save" at bounding box center [1322, 41] width 110 height 24
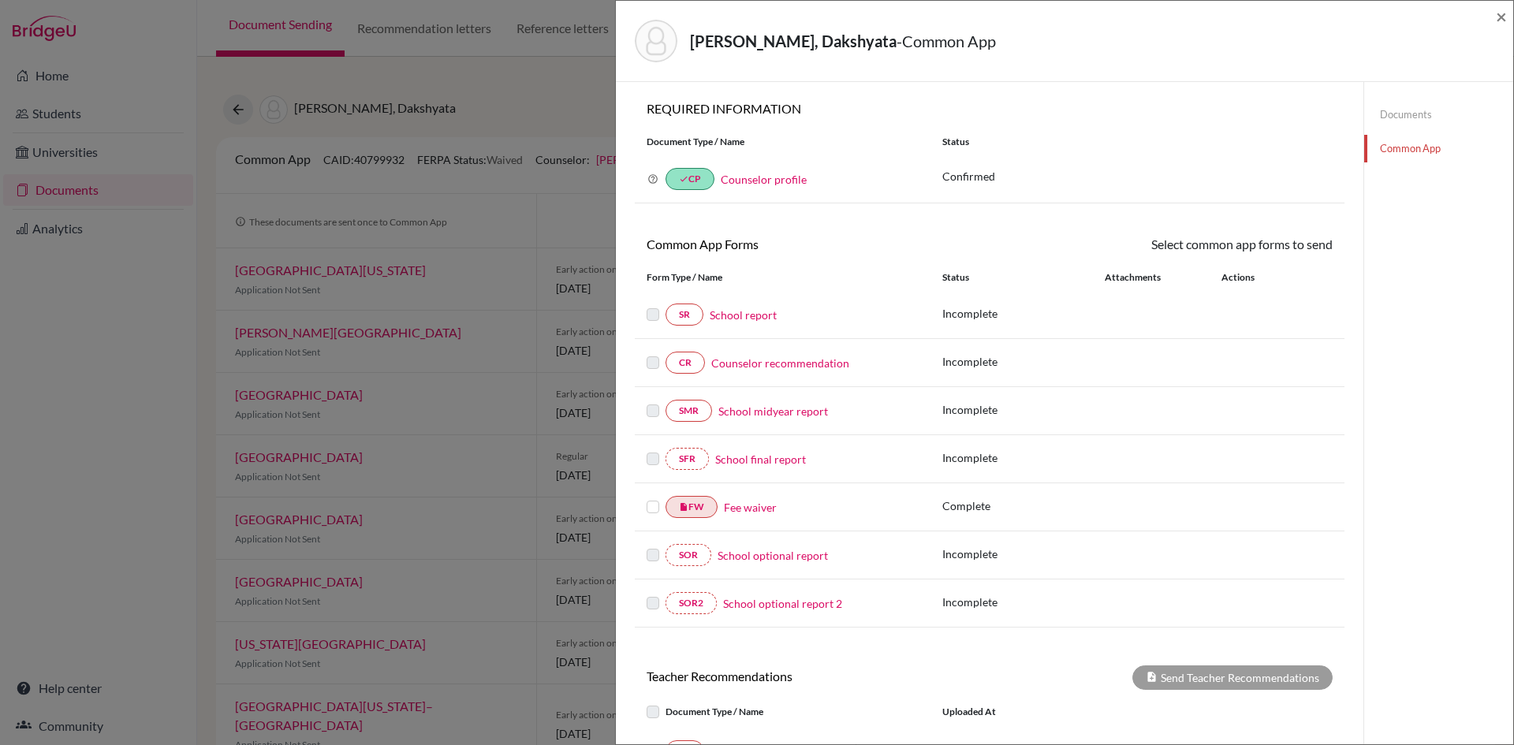
click at [651, 498] on label at bounding box center [653, 498] width 13 height 0
click at [0, 0] on input "checkbox" at bounding box center [0, 0] width 0 height 0
click at [1297, 248] on link "Send" at bounding box center [1299, 247] width 65 height 24
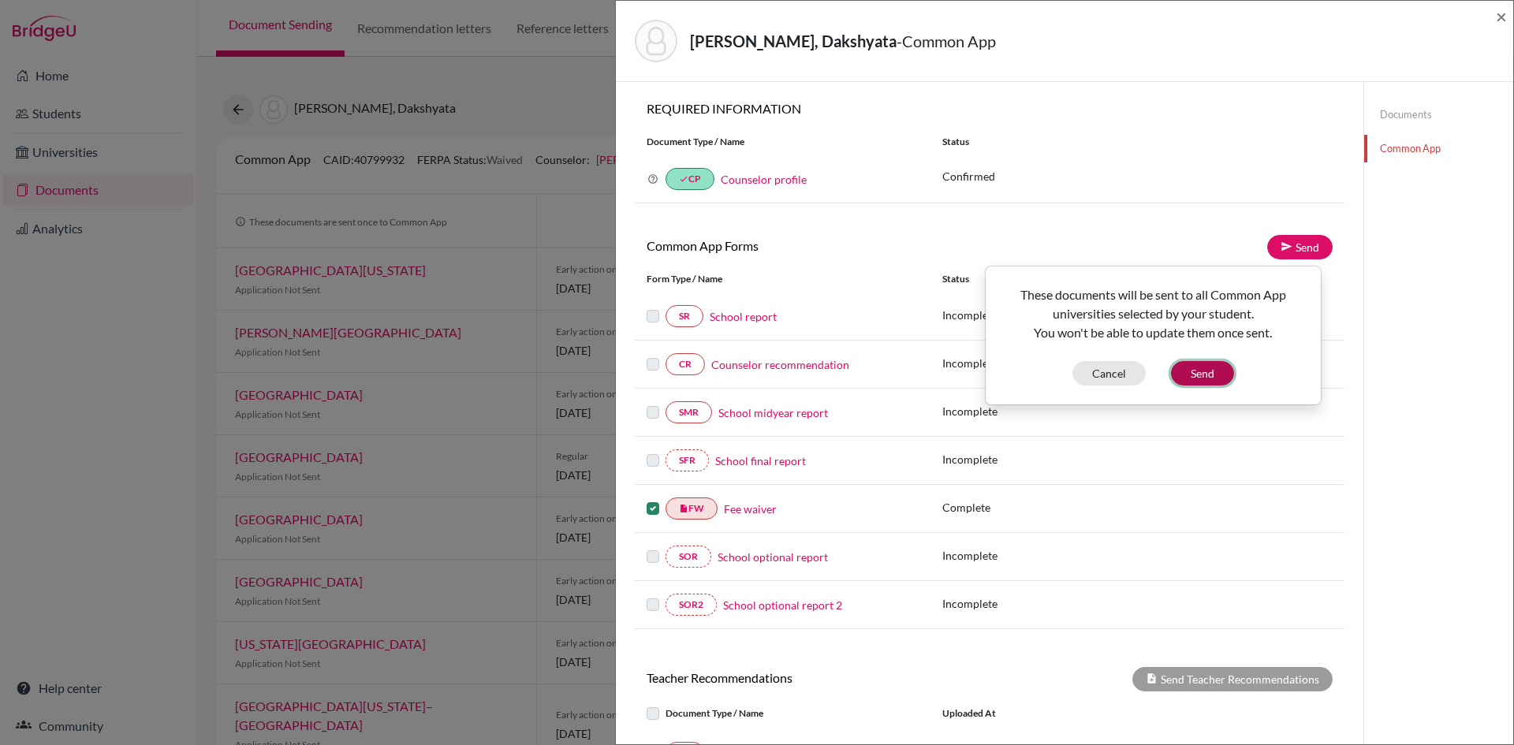
click at [1185, 374] on button "Send" at bounding box center [1202, 373] width 63 height 24
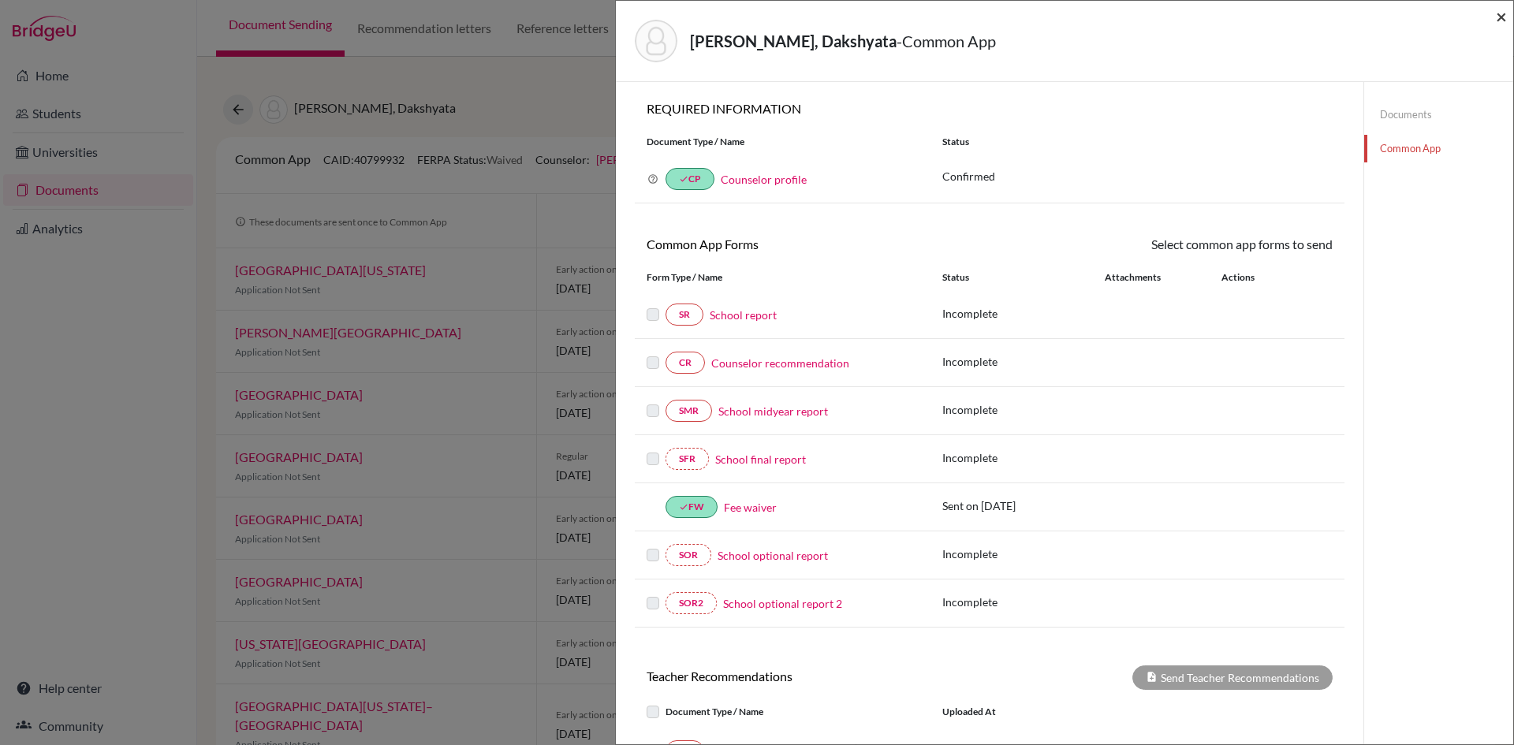
click at [1502, 18] on span "×" at bounding box center [1501, 16] width 11 height 23
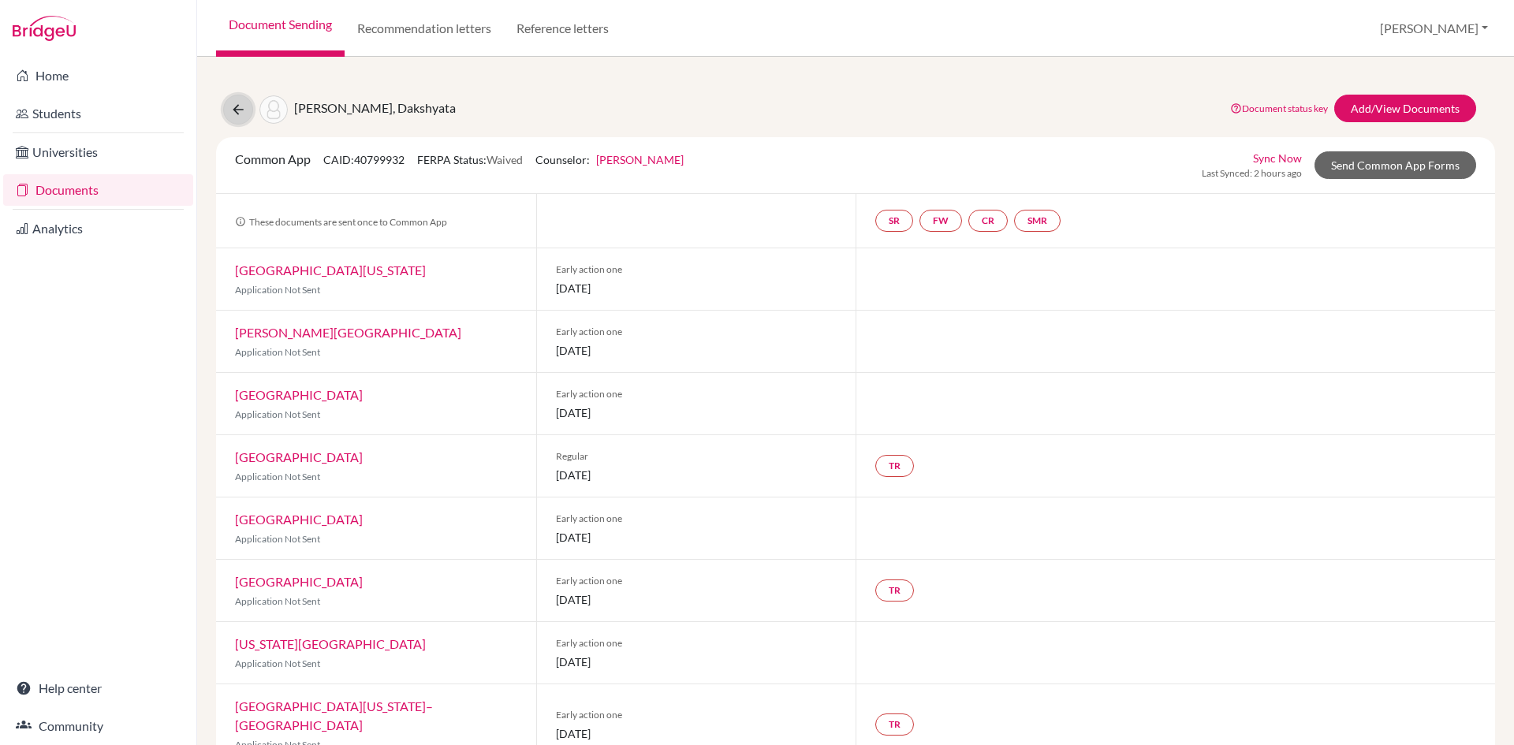
click at [235, 108] on icon at bounding box center [238, 110] width 16 height 16
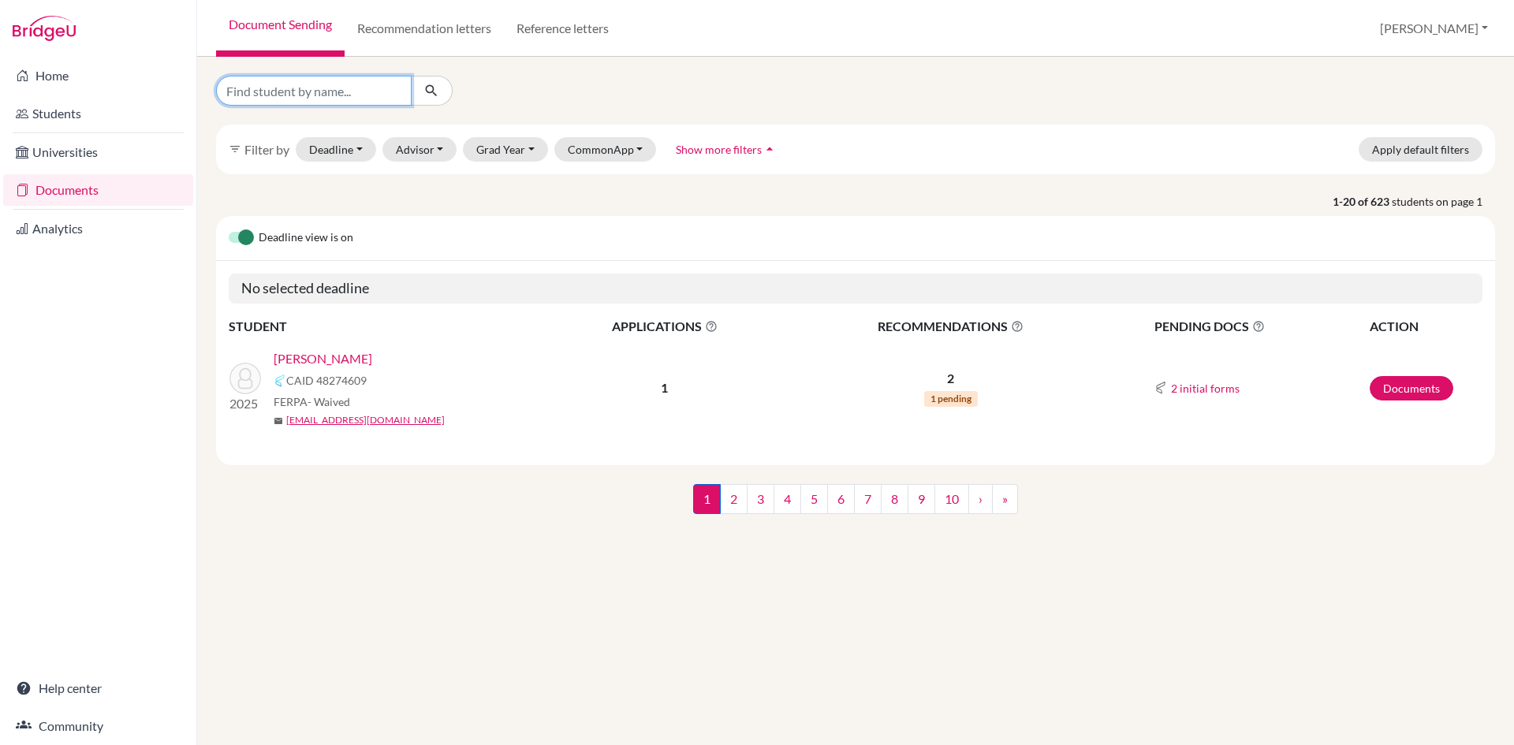
click at [302, 95] on input "Find student by name..." at bounding box center [314, 91] width 196 height 30
type input "[PERSON_NAME]"
click button "submit" at bounding box center [432, 91] width 42 height 30
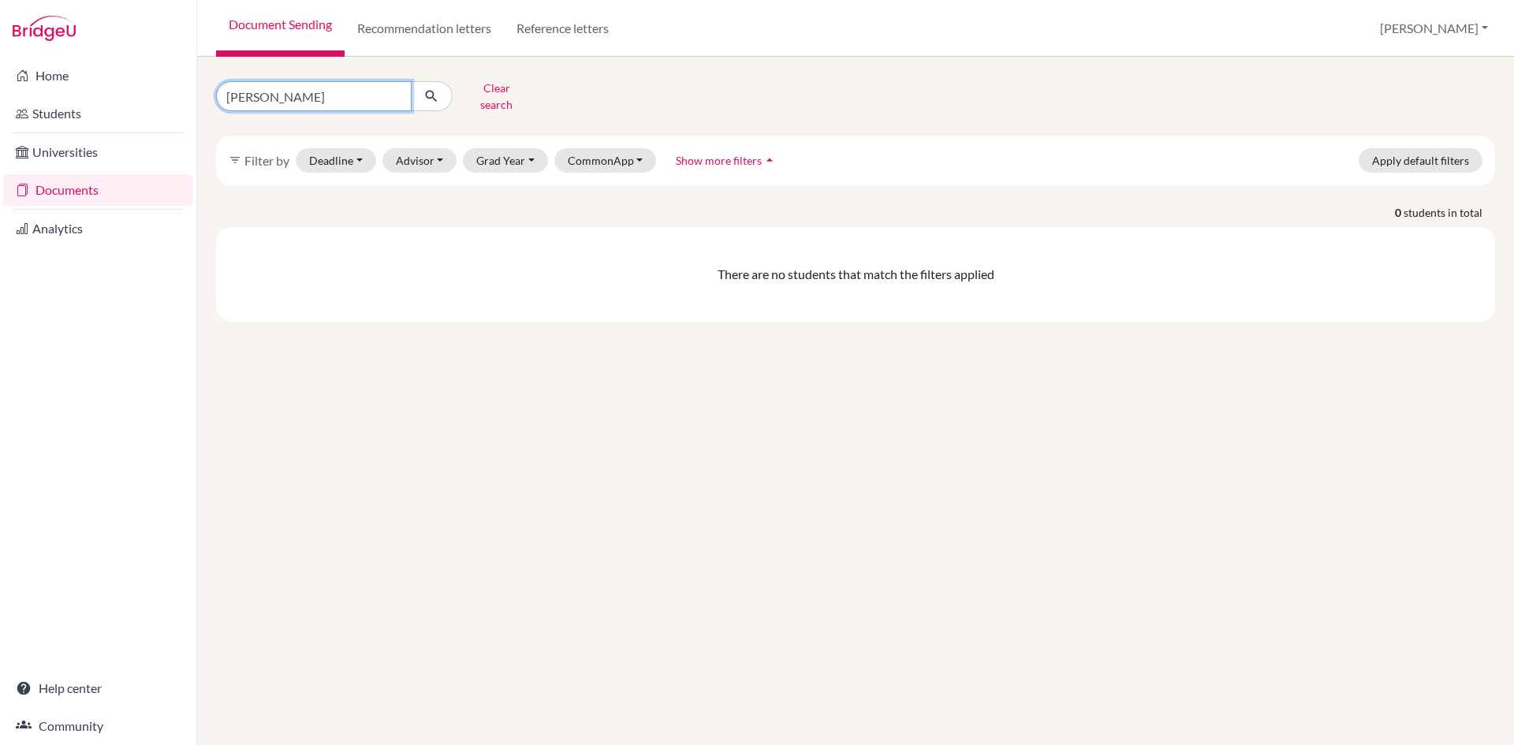
click at [238, 91] on input "[PERSON_NAME]" at bounding box center [314, 96] width 196 height 30
drag, startPoint x: 276, startPoint y: 93, endPoint x: 181, endPoint y: 103, distance: 95.1
click at [181, 103] on div "Home Students Universities Documents Analytics Help center Community Document S…" at bounding box center [757, 372] width 1514 height 745
type input "arushree"
click button "submit" at bounding box center [432, 96] width 42 height 30
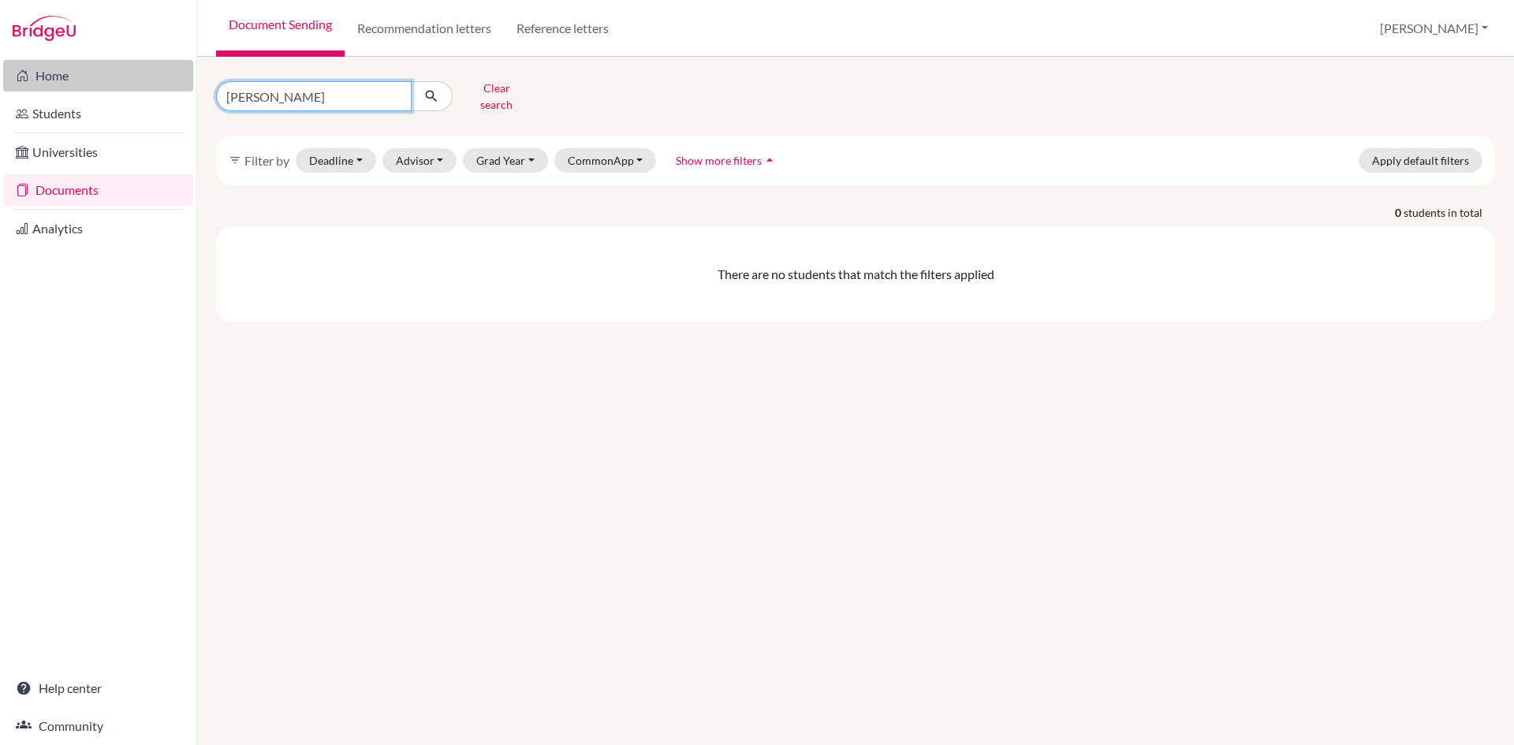
drag, startPoint x: 292, startPoint y: 91, endPoint x: 151, endPoint y: 91, distance: 140.4
click at [151, 91] on div "Home Students Universities Documents Analytics Help center Community Document S…" at bounding box center [757, 372] width 1514 height 745
type input "aarushree kadel"
click button "submit" at bounding box center [432, 96] width 42 height 30
drag, startPoint x: 318, startPoint y: 96, endPoint x: 136, endPoint y: 86, distance: 181.7
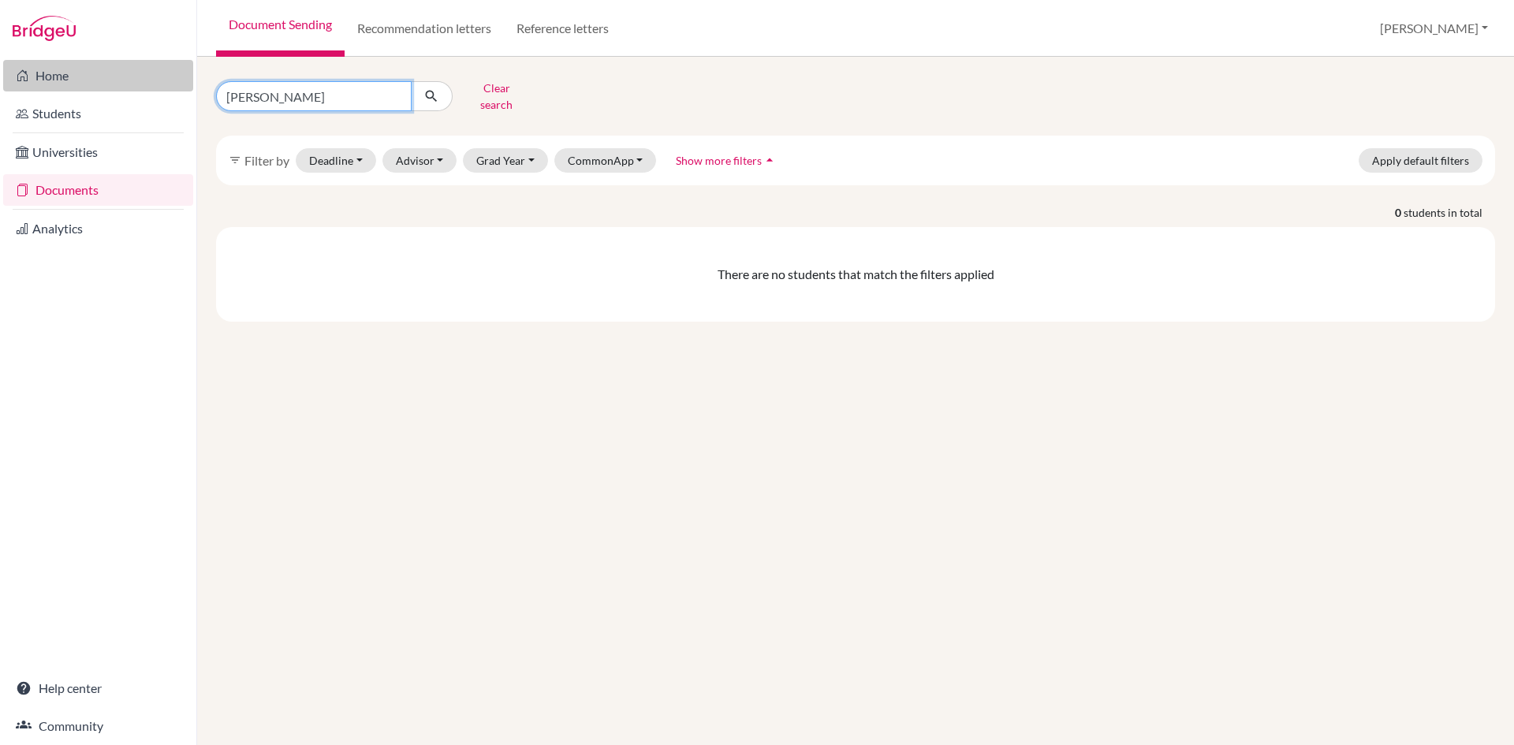
click at [136, 86] on div "Home Students Universities Documents Analytics Help center Community Document S…" at bounding box center [757, 372] width 1514 height 745
type input "debesh yadav"
click button "submit" at bounding box center [432, 96] width 42 height 30
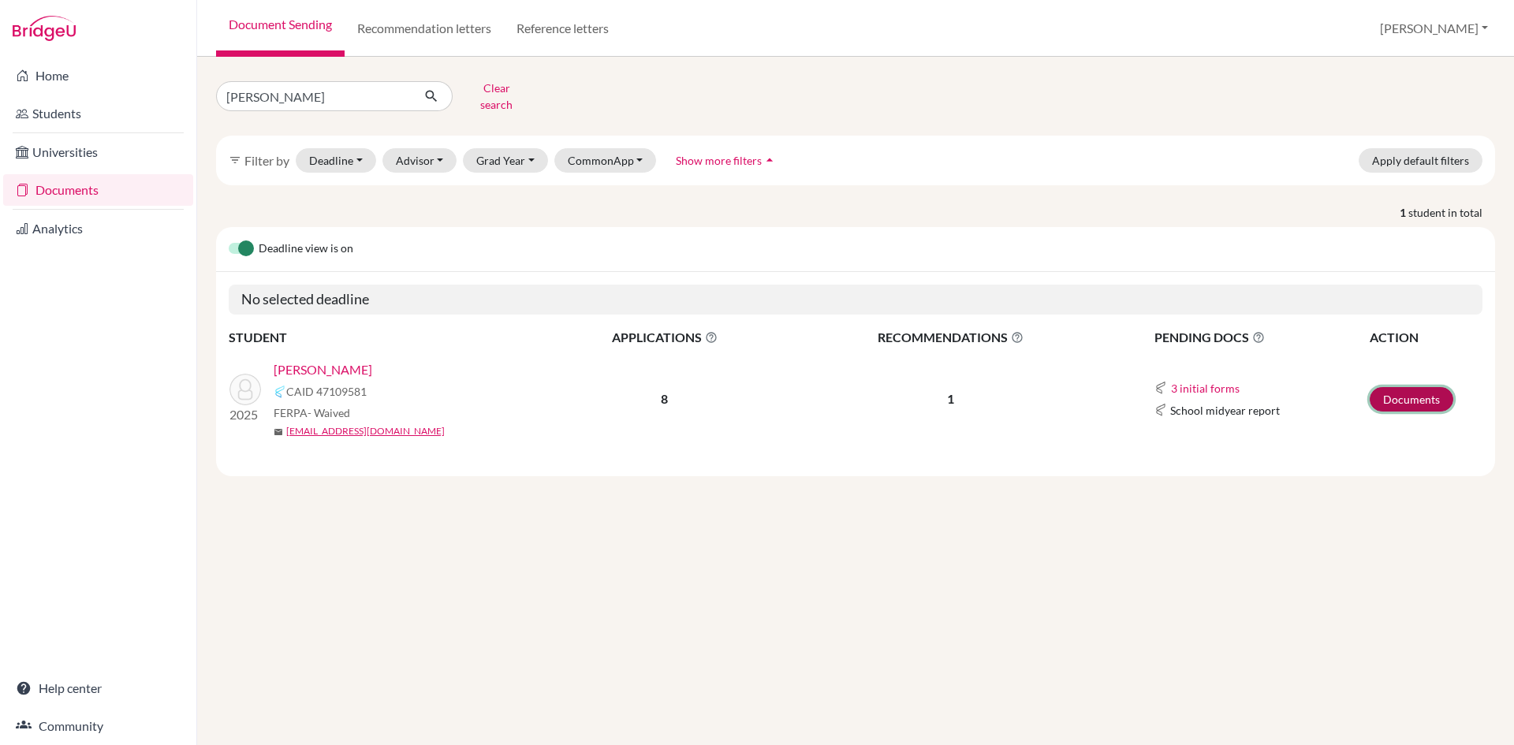
click at [1402, 389] on link "Documents" at bounding box center [1412, 399] width 84 height 24
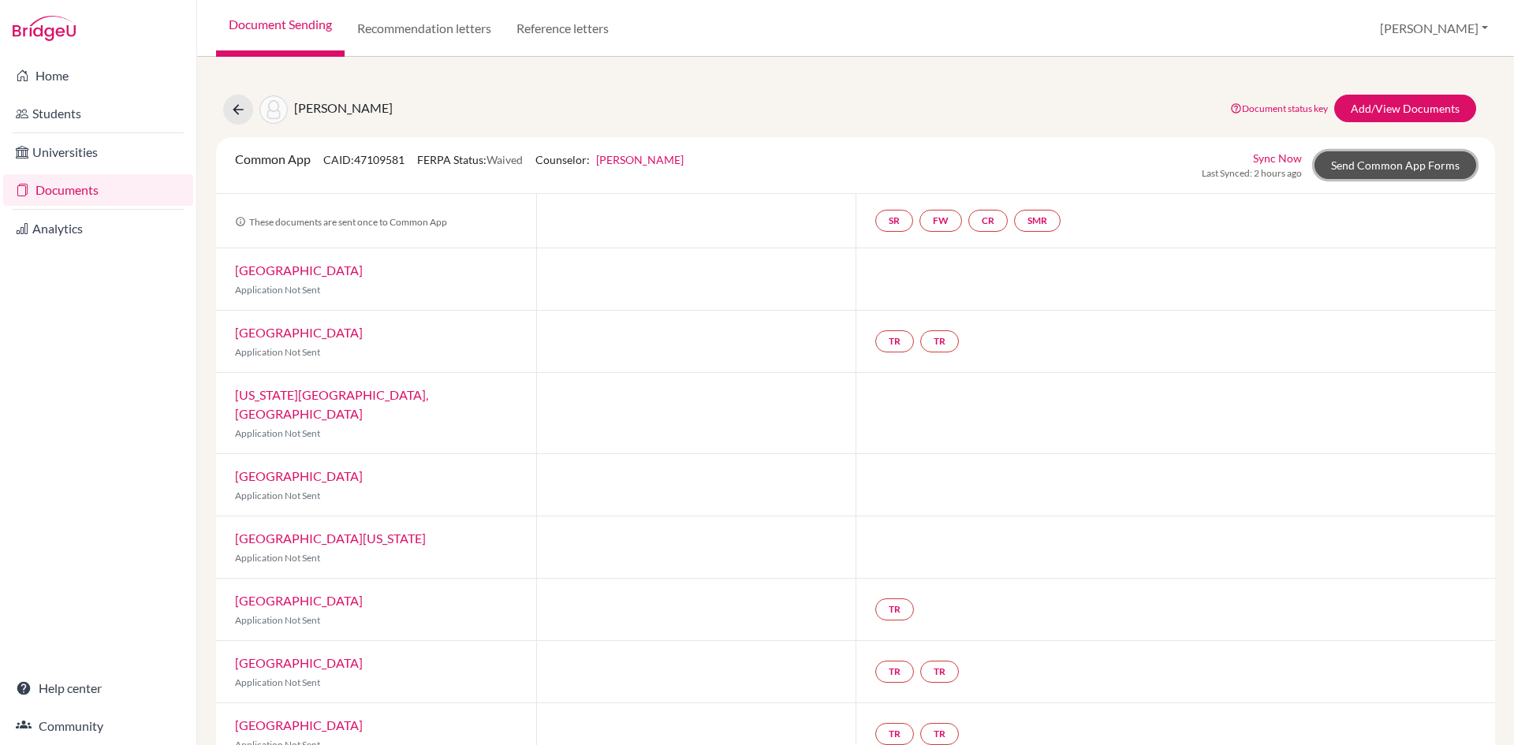
click at [1346, 158] on link "Send Common App Forms" at bounding box center [1396, 165] width 162 height 28
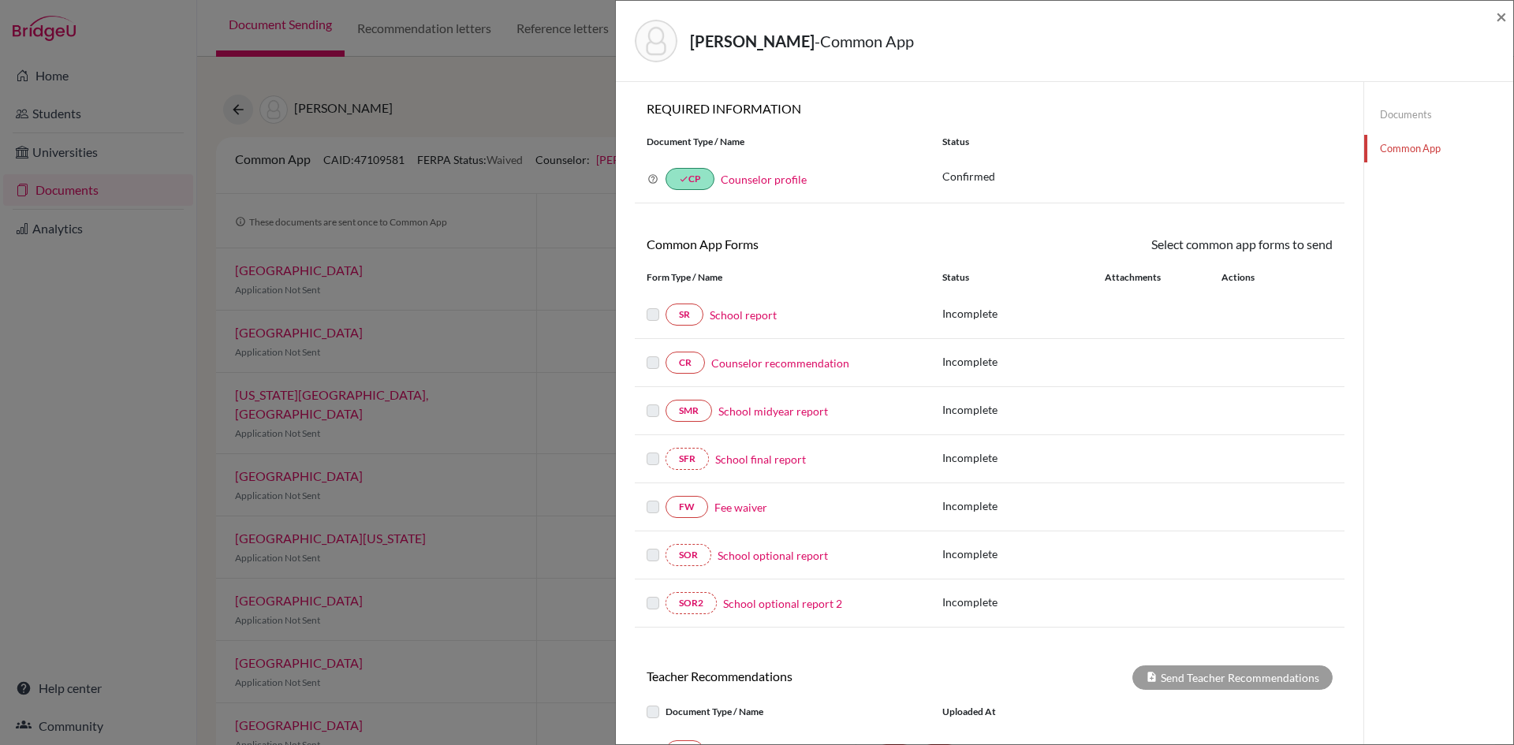
click at [733, 506] on link "Fee waiver" at bounding box center [741, 507] width 53 height 17
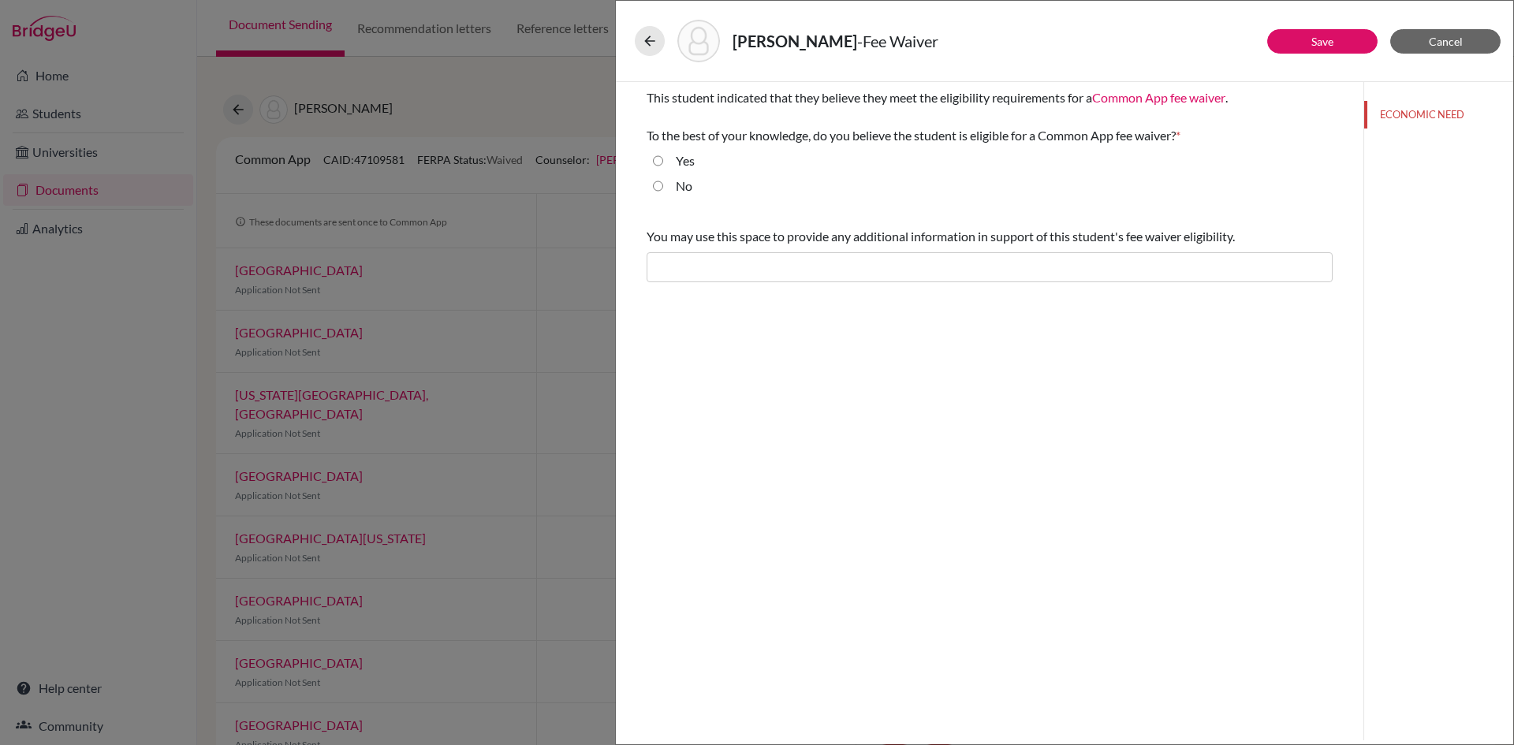
click at [659, 161] on input "Yes" at bounding box center [658, 160] width 10 height 19
radio input "true"
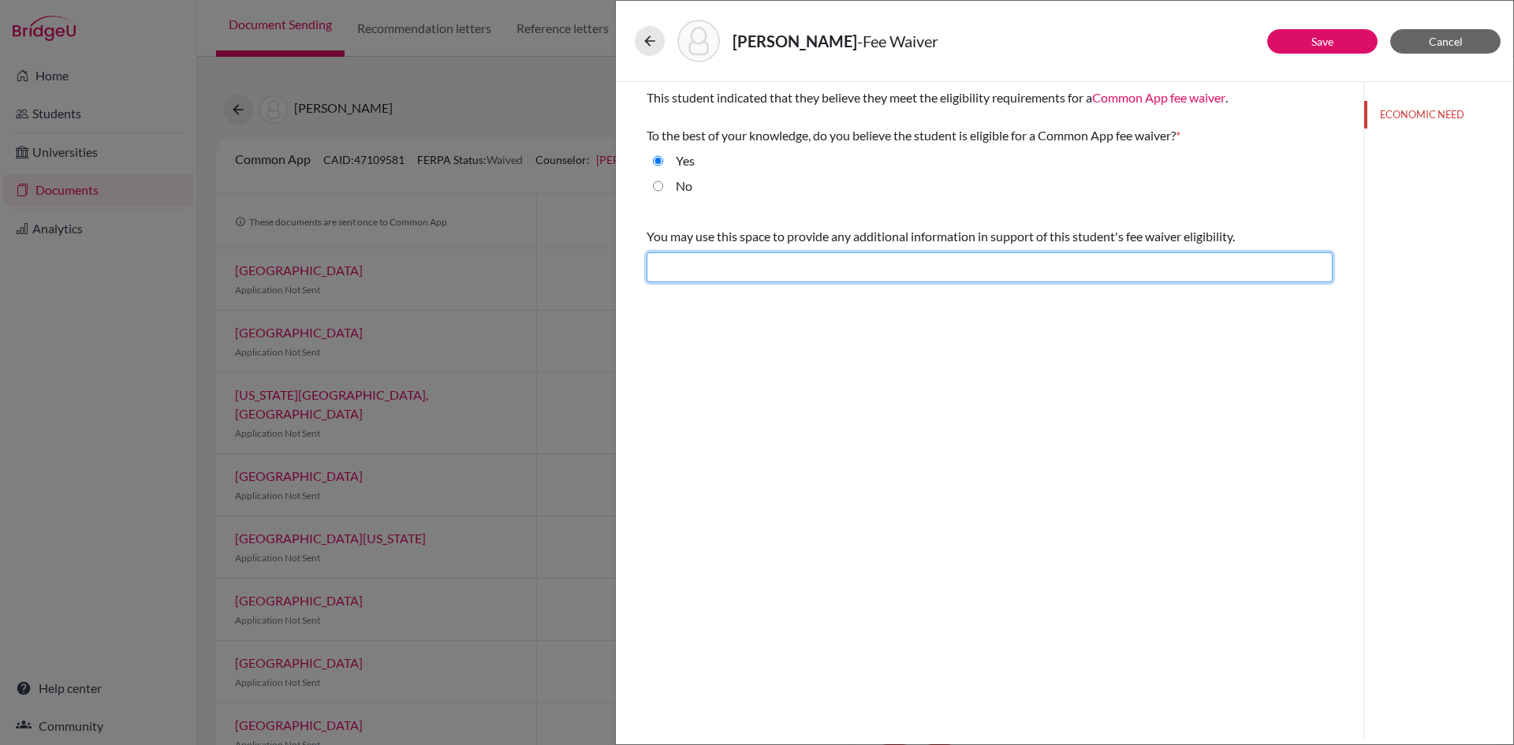
click at [713, 265] on input "text" at bounding box center [990, 267] width 686 height 30
type input "Difficult financial situation"
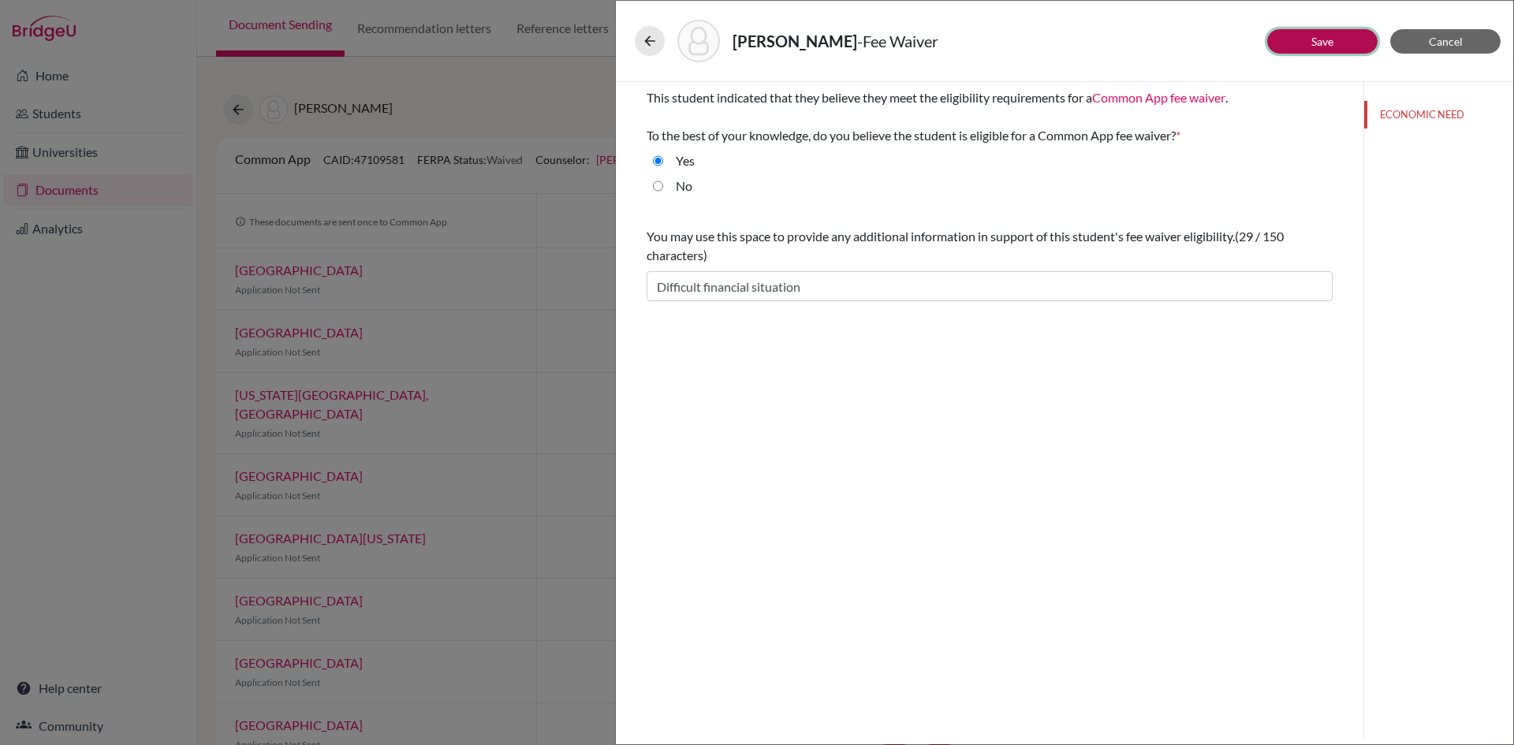
click at [1315, 41] on link "Save" at bounding box center [1323, 41] width 22 height 13
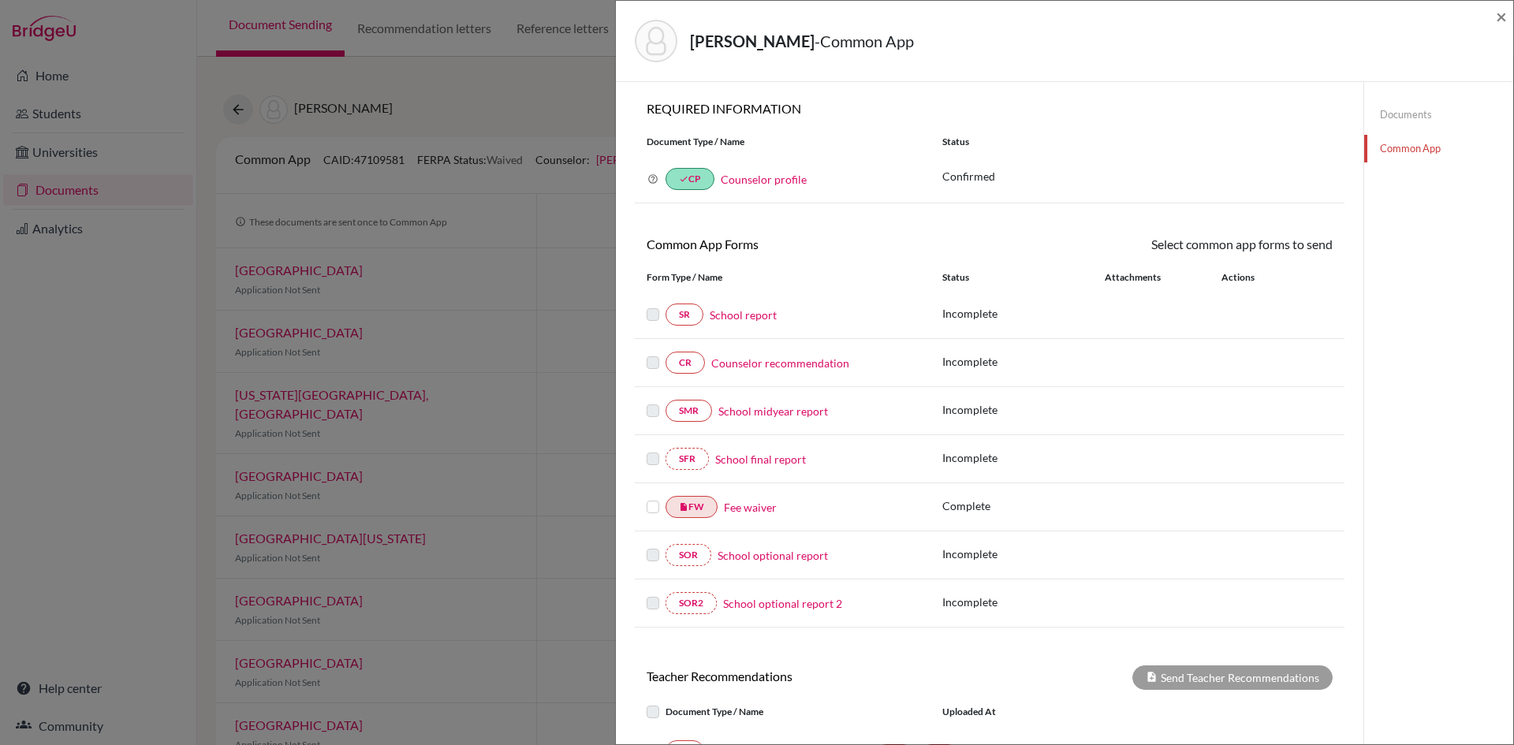
click at [650, 498] on label at bounding box center [653, 498] width 13 height 0
click at [0, 0] on input "checkbox" at bounding box center [0, 0] width 0 height 0
click at [1300, 248] on link "Send" at bounding box center [1299, 247] width 65 height 24
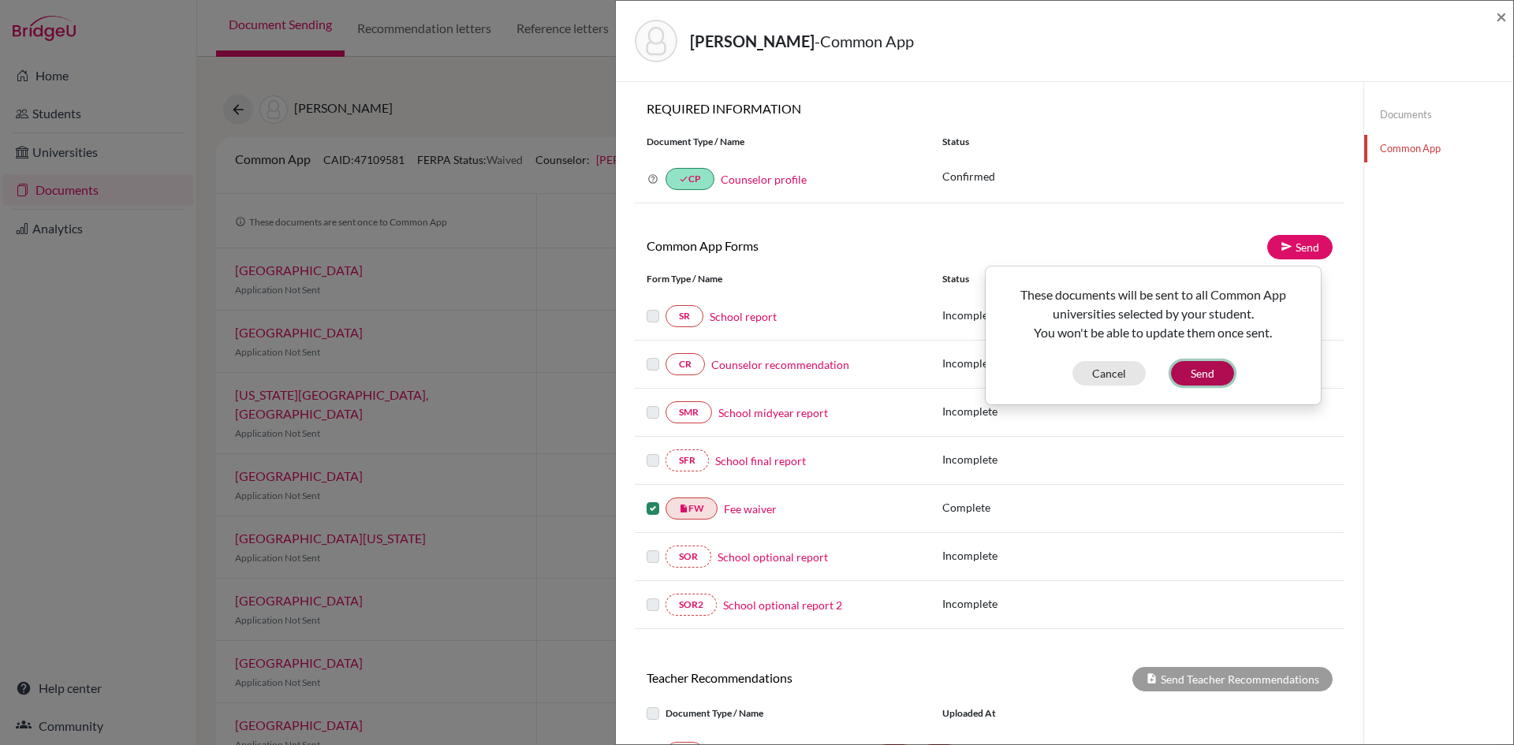
click at [1207, 367] on button "Send" at bounding box center [1202, 373] width 63 height 24
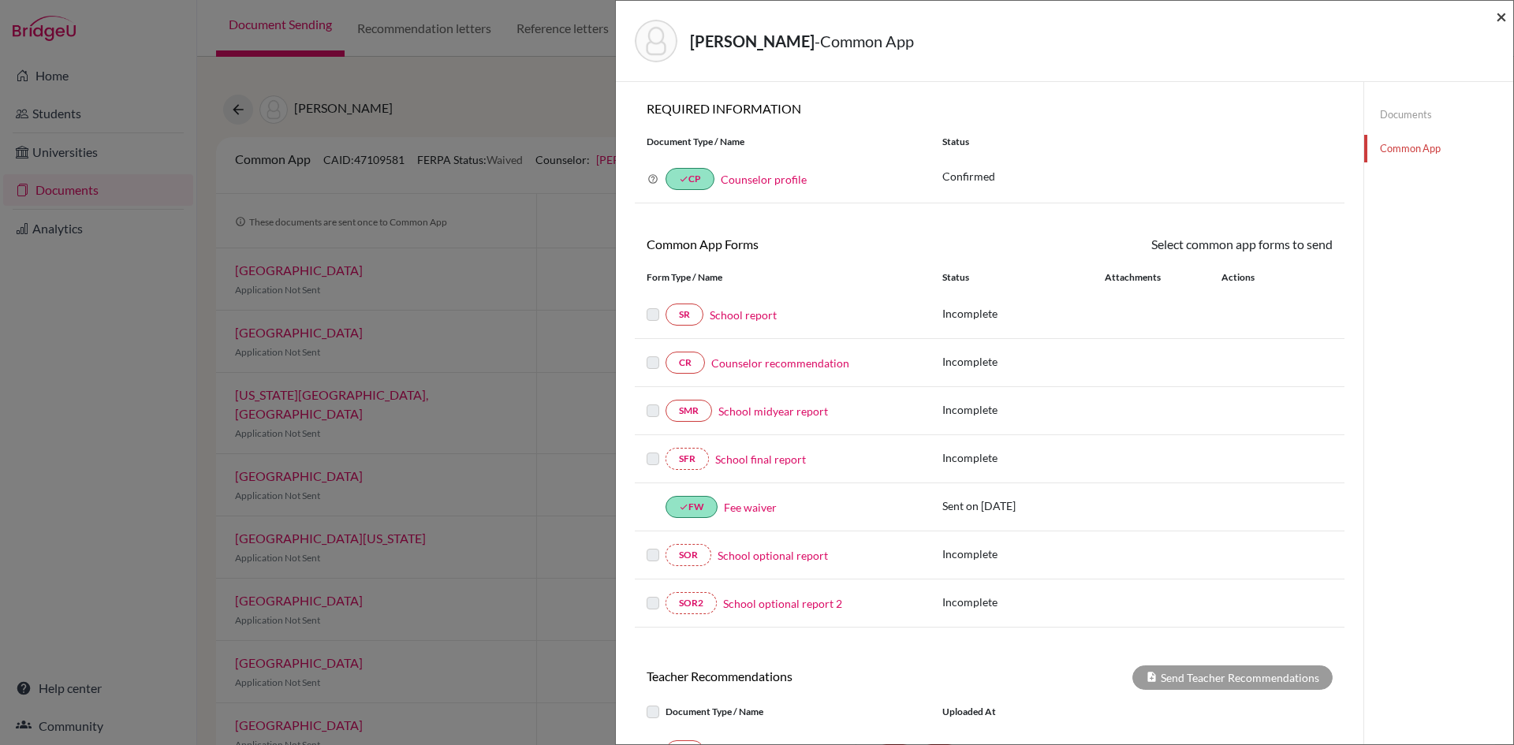
click at [1498, 15] on span "×" at bounding box center [1501, 16] width 11 height 23
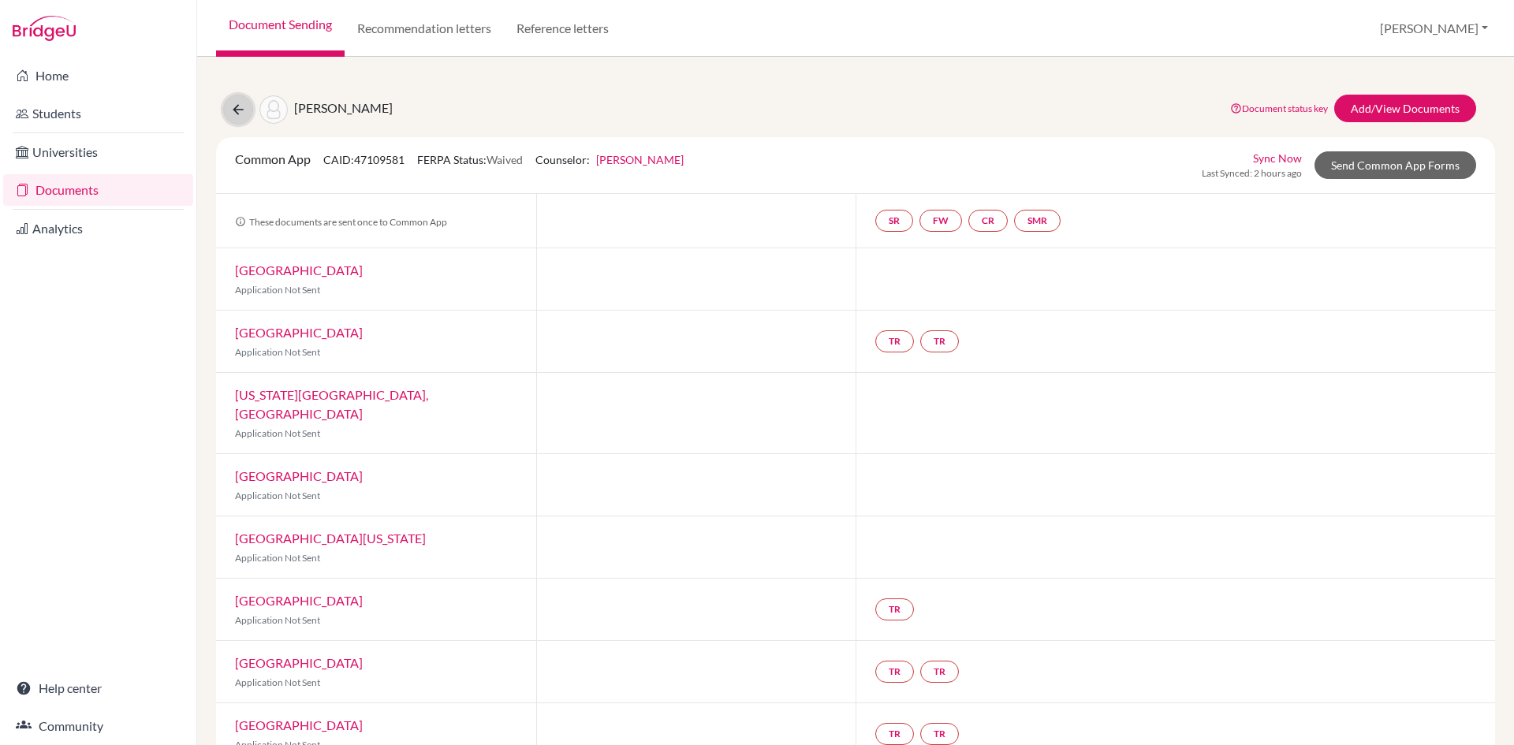
click at [237, 105] on icon at bounding box center [238, 110] width 16 height 16
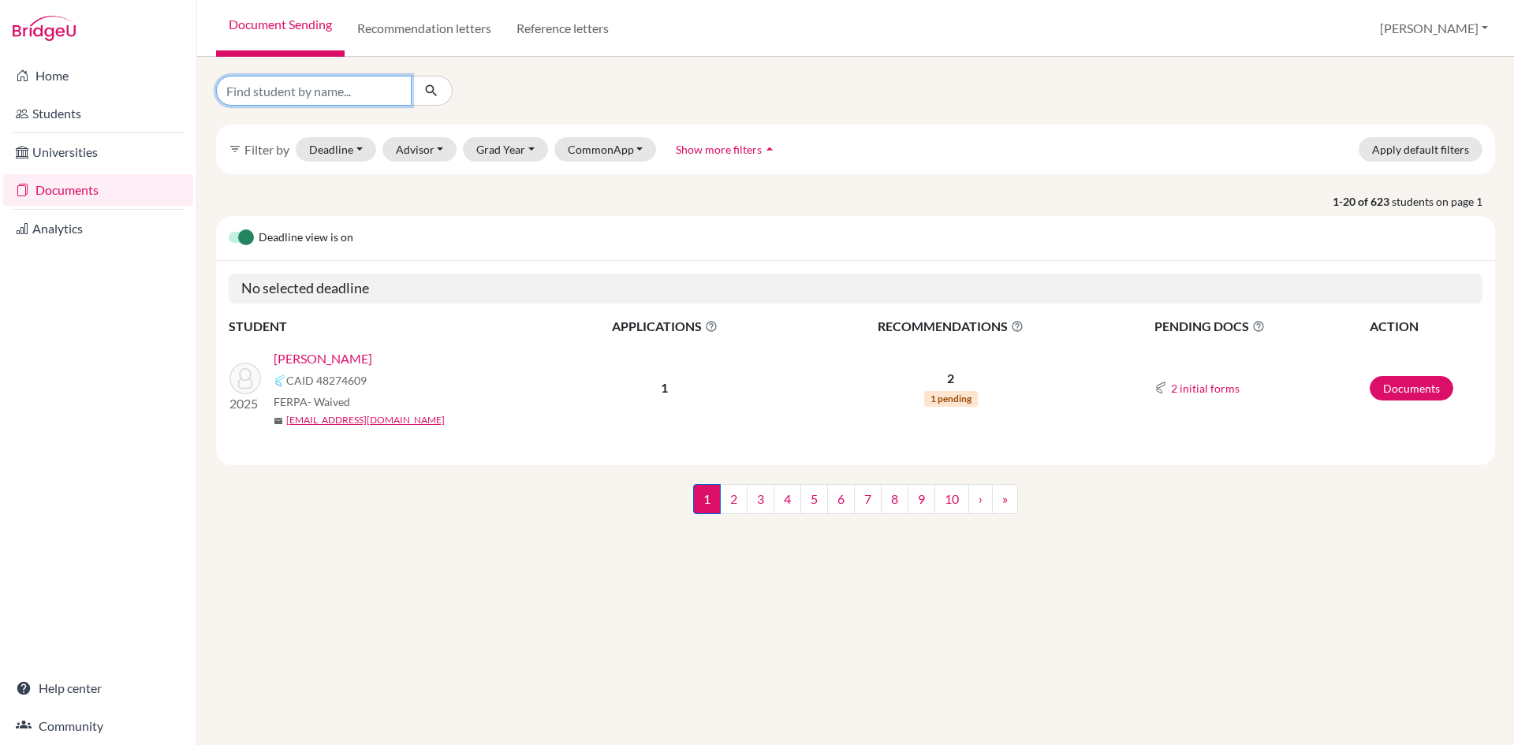
click at [351, 91] on input "Find student by name..." at bounding box center [314, 91] width 196 height 30
type input "[PERSON_NAME]"
click button "submit" at bounding box center [432, 91] width 42 height 30
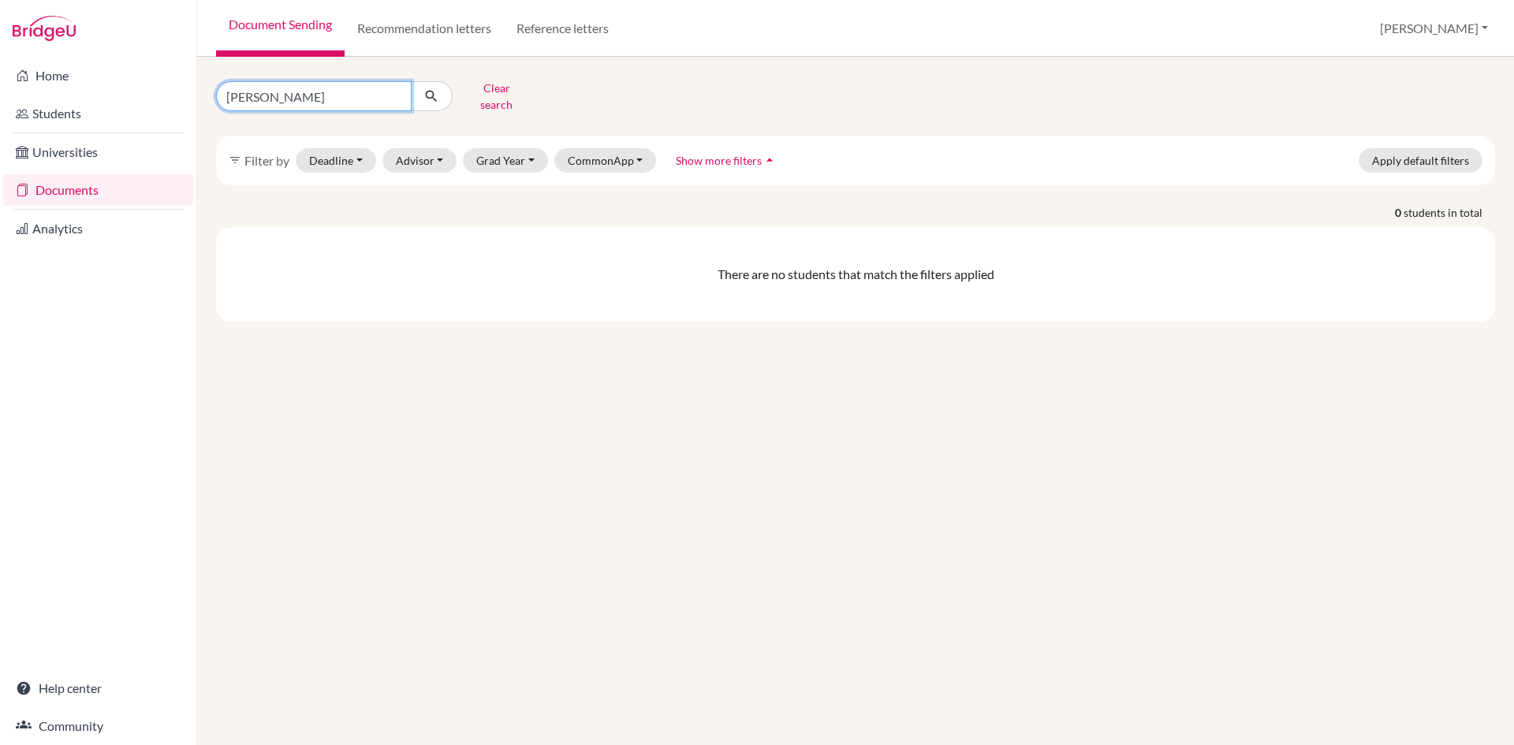
drag, startPoint x: 316, startPoint y: 88, endPoint x: 130, endPoint y: 92, distance: 186.2
click at [130, 92] on div "Home Students Universities Documents Analytics Help center Community Document S…" at bounding box center [757, 372] width 1514 height 745
type input "Eugeen"
click button "submit" at bounding box center [432, 96] width 42 height 30
drag, startPoint x: 273, startPoint y: 90, endPoint x: 168, endPoint y: 99, distance: 105.2
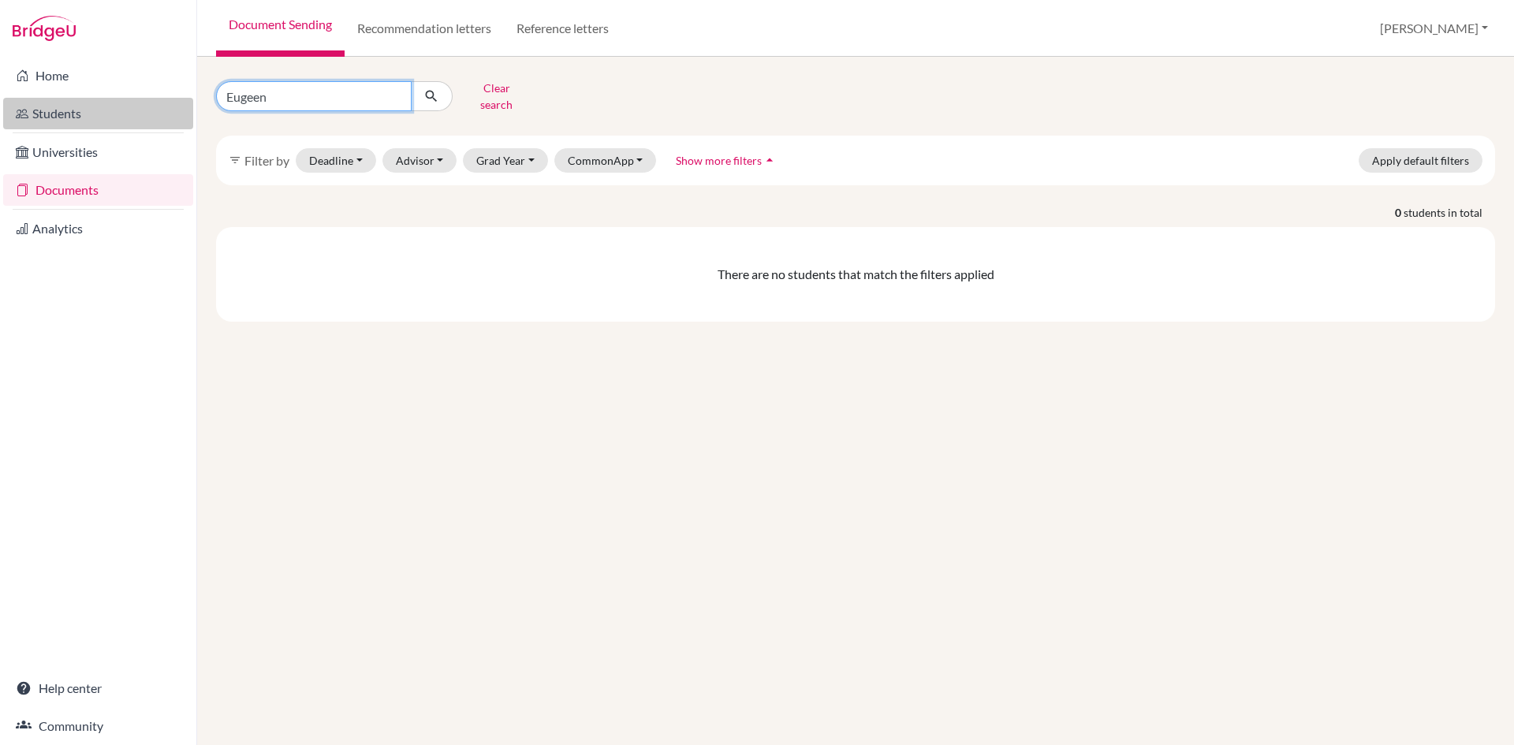
click at [168, 99] on div "Home Students Universities Documents Analytics Help center Community Document S…" at bounding box center [757, 372] width 1514 height 745
type input "adish"
click button "submit" at bounding box center [432, 96] width 42 height 30
click at [267, 94] on input "adish" at bounding box center [314, 96] width 196 height 30
type input "adish bhattarai"
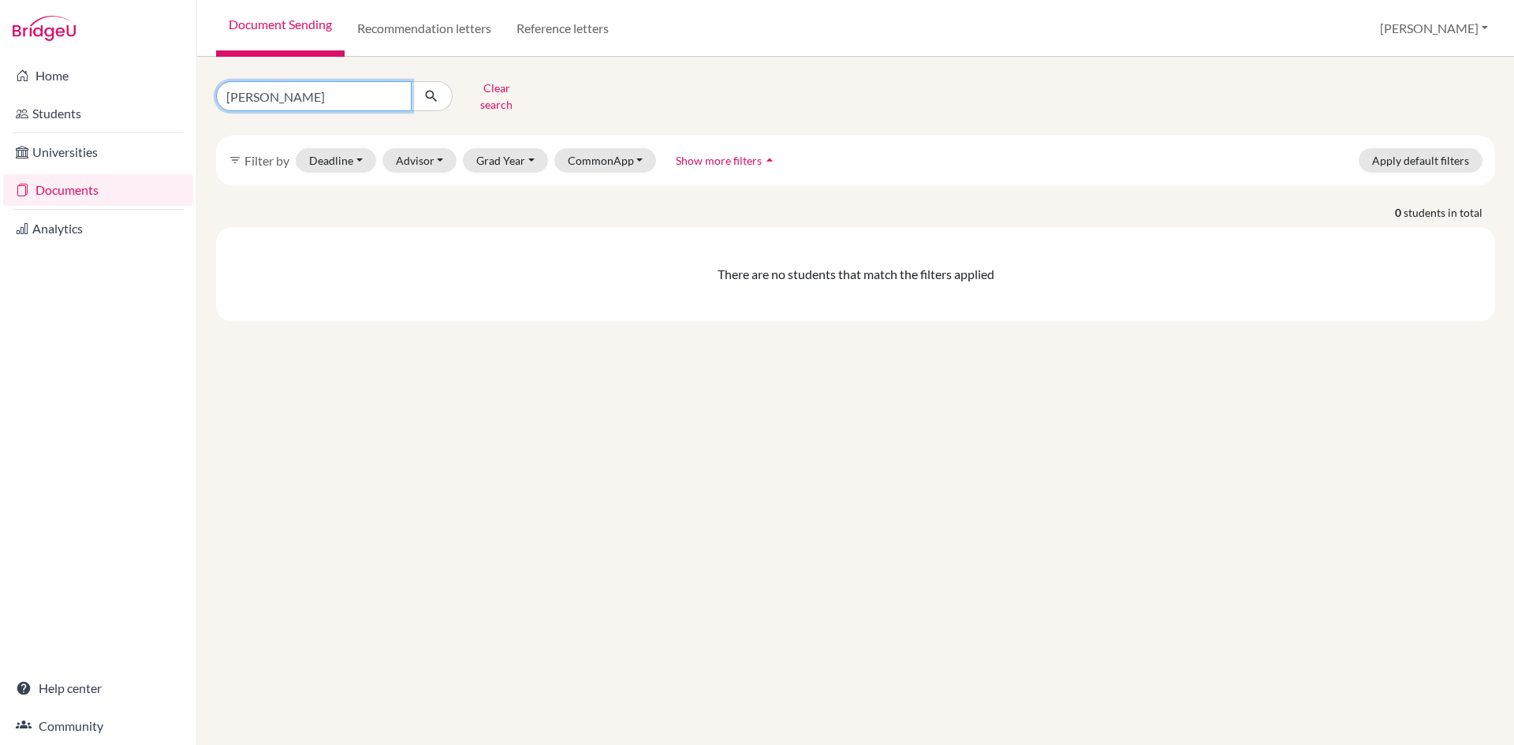
click button "submit" at bounding box center [432, 96] width 42 height 30
drag, startPoint x: 318, startPoint y: 92, endPoint x: 91, endPoint y: 110, distance: 227.1
click at [91, 110] on div "Home Students Universities Documents Analytics Help center Community Document S…" at bounding box center [757, 372] width 1514 height 745
type input "samip"
click button "submit" at bounding box center [432, 96] width 42 height 30
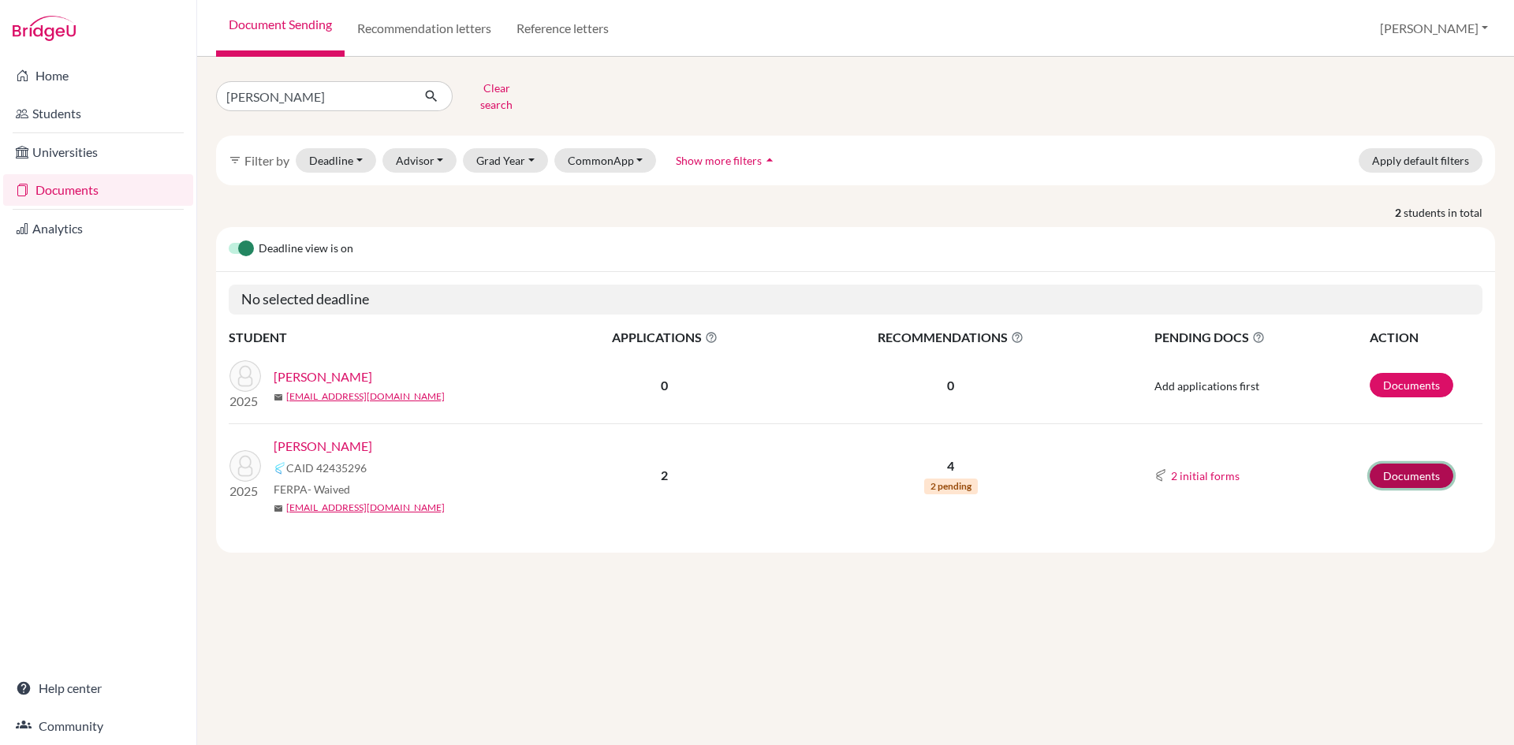
click at [1397, 464] on link "Documents" at bounding box center [1412, 476] width 84 height 24
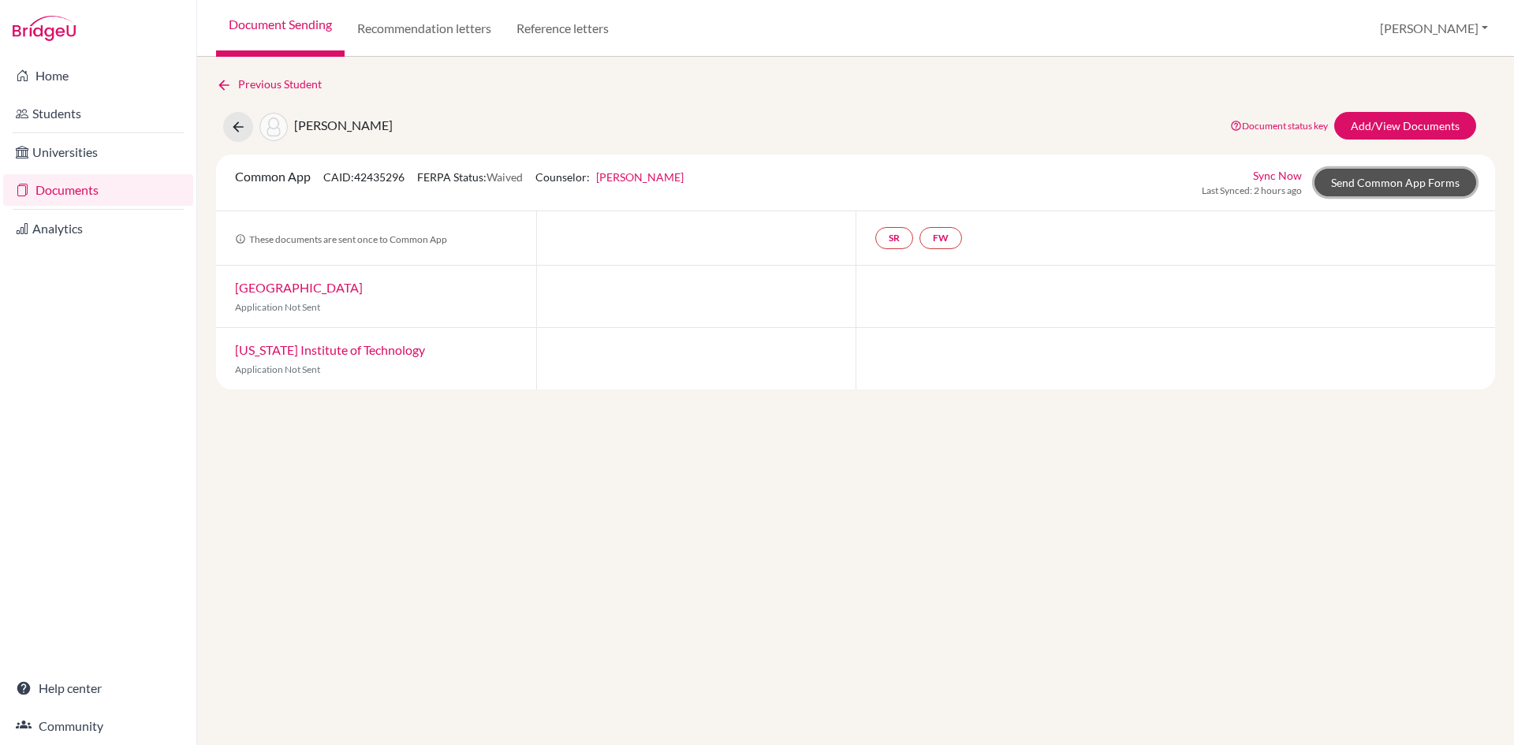
click at [1344, 177] on link "Send Common App Forms" at bounding box center [1396, 183] width 162 height 28
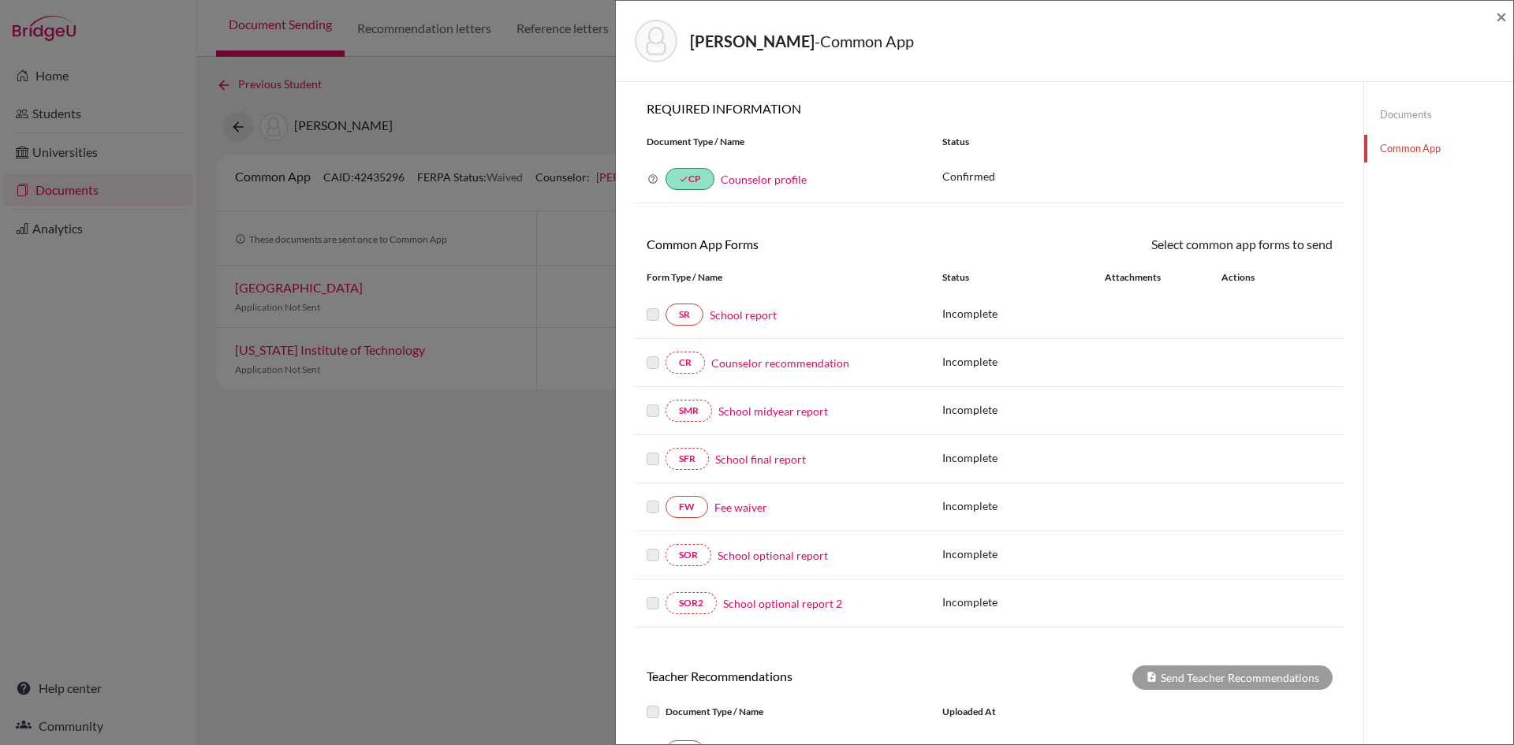
click at [728, 513] on link "Fee waiver" at bounding box center [741, 507] width 53 height 17
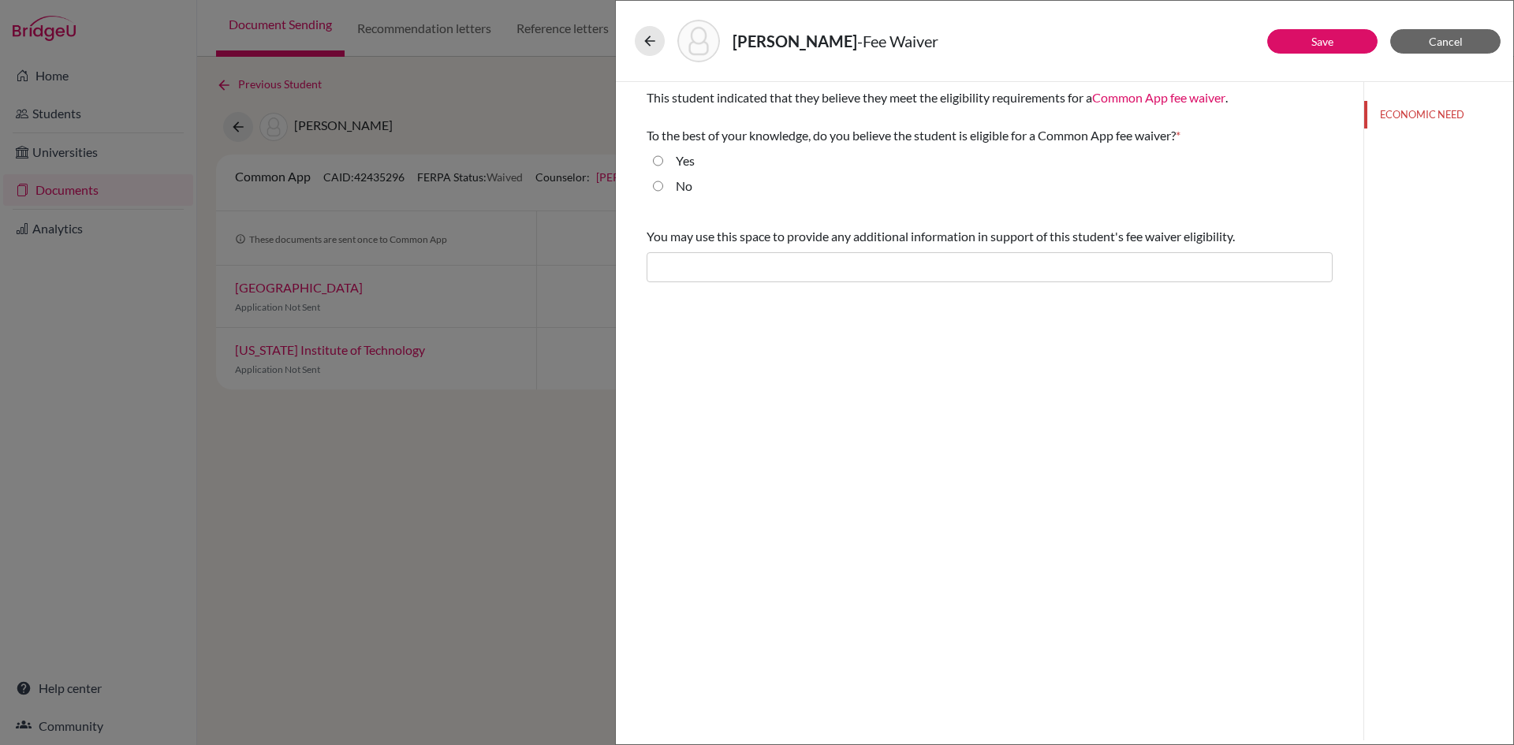
click at [656, 161] on input "Yes" at bounding box center [658, 160] width 10 height 19
radio input "true"
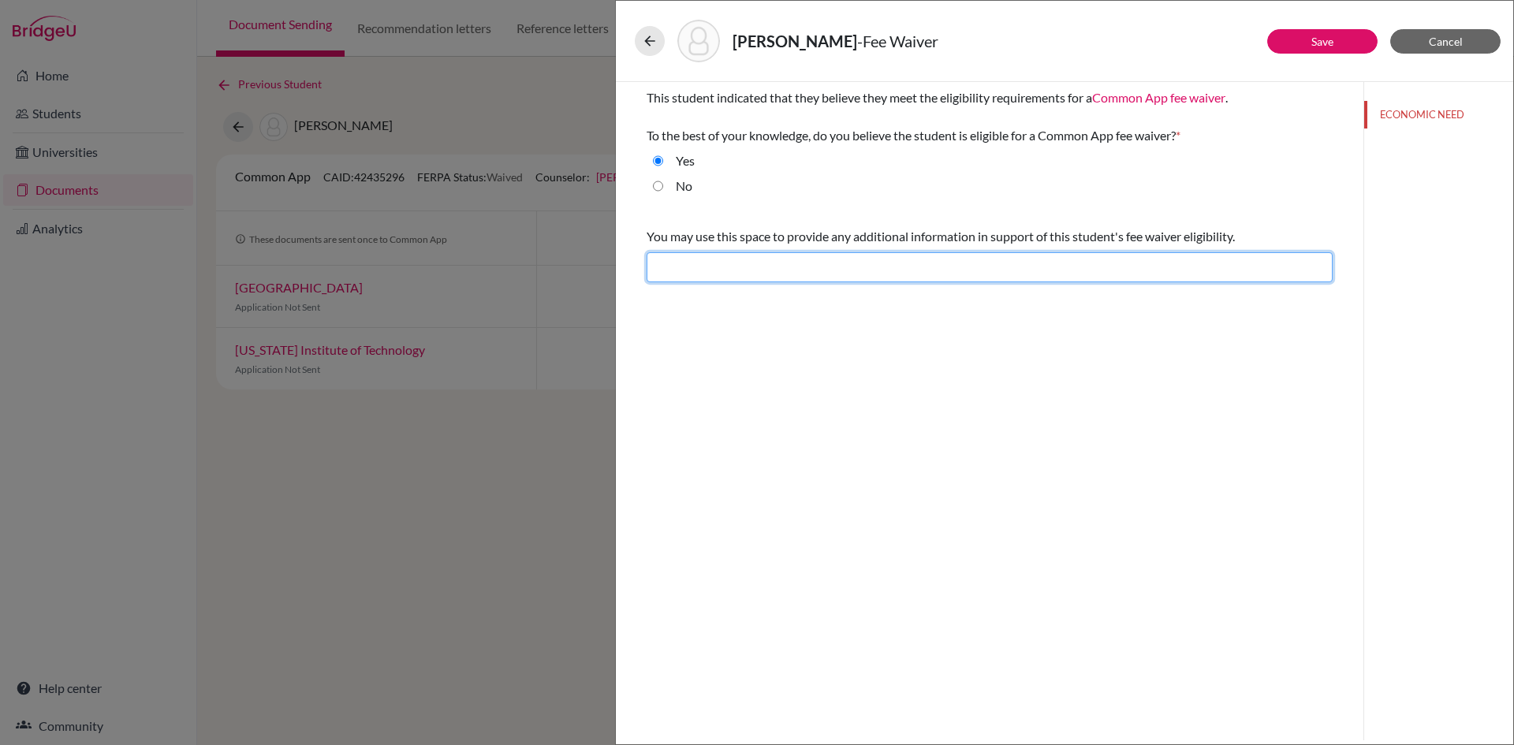
click at [691, 266] on input "text" at bounding box center [990, 267] width 686 height 30
type input "Difficult financial situation"
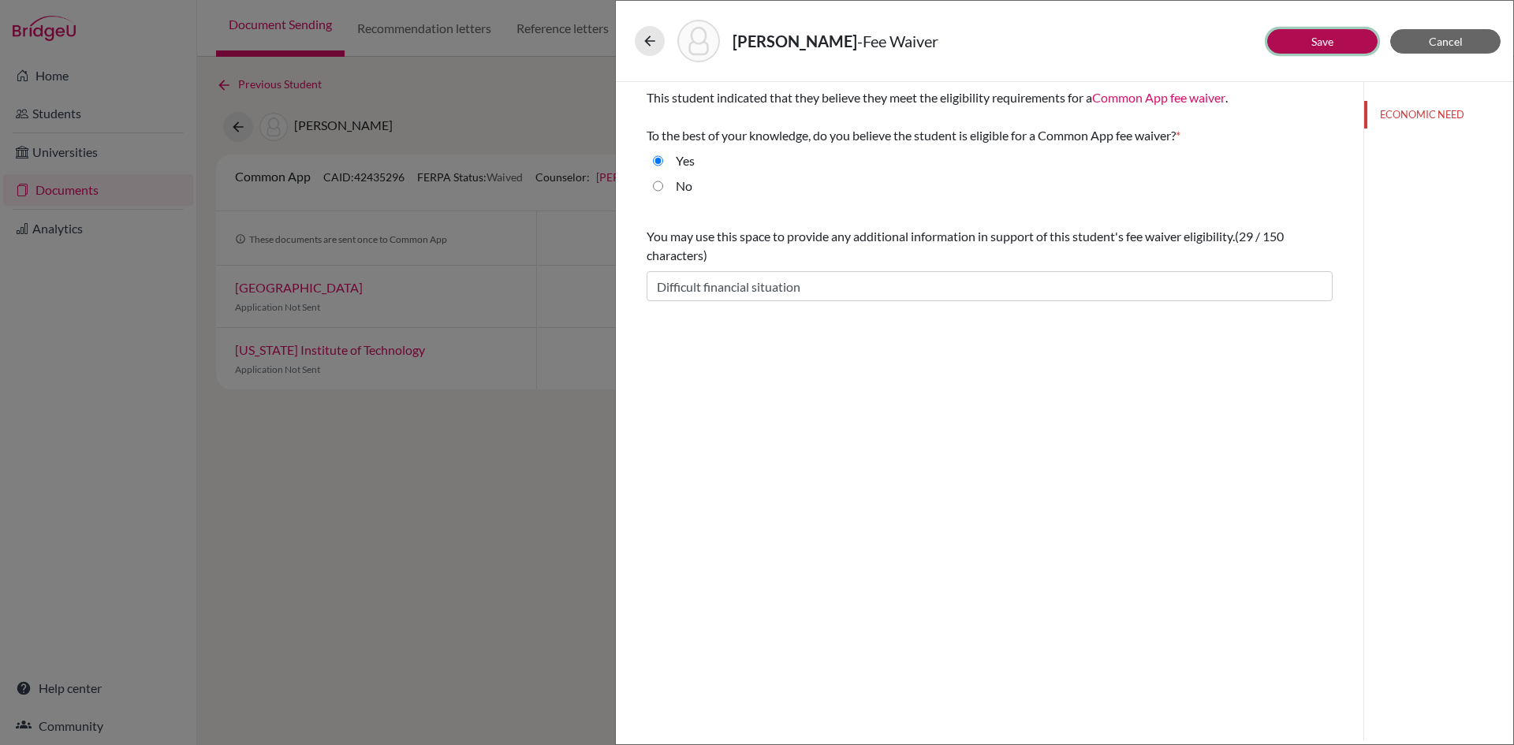
click at [1304, 40] on button "Save" at bounding box center [1322, 41] width 110 height 24
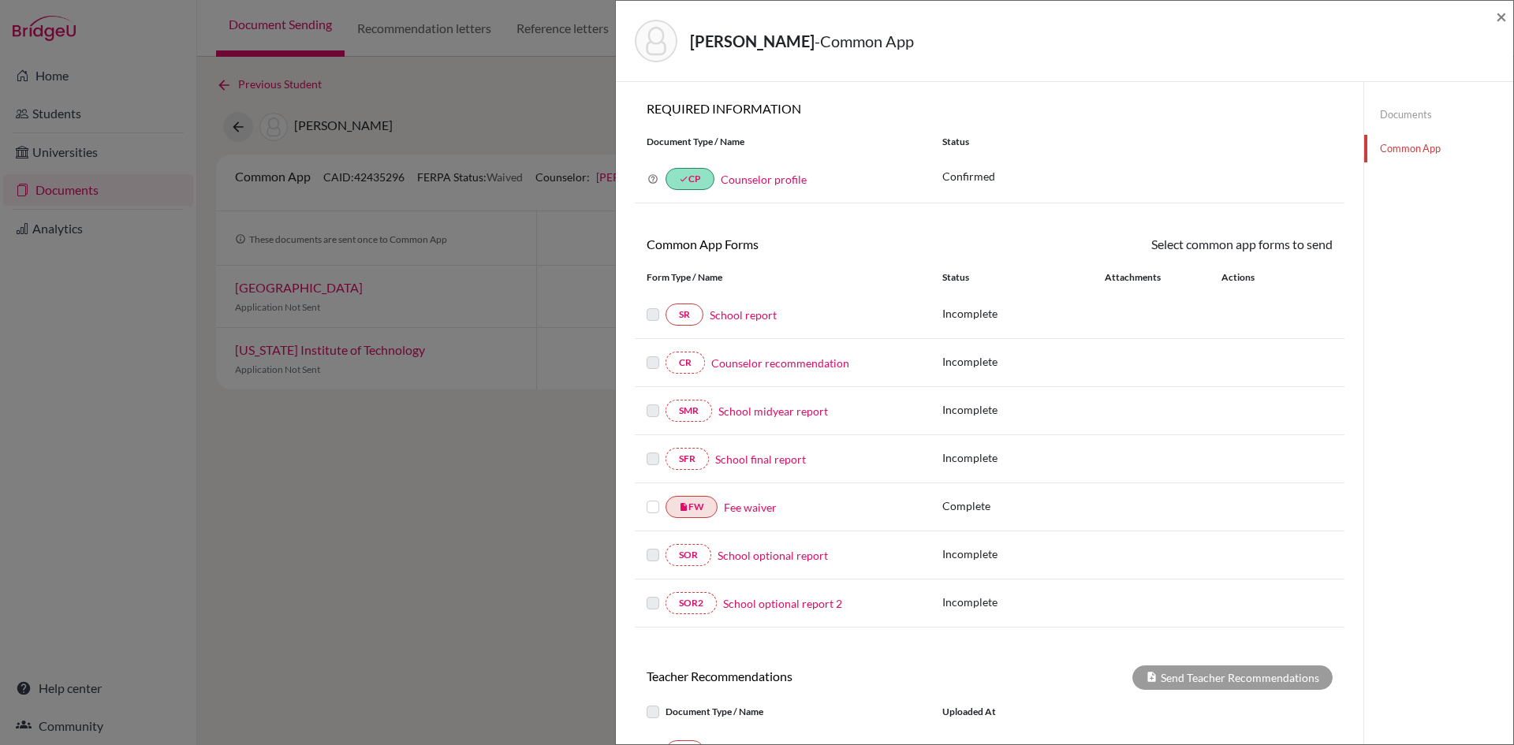
click at [650, 498] on label at bounding box center [653, 498] width 13 height 0
click at [0, 0] on input "checkbox" at bounding box center [0, 0] width 0 height 0
click at [1287, 244] on link "Send" at bounding box center [1299, 247] width 65 height 24
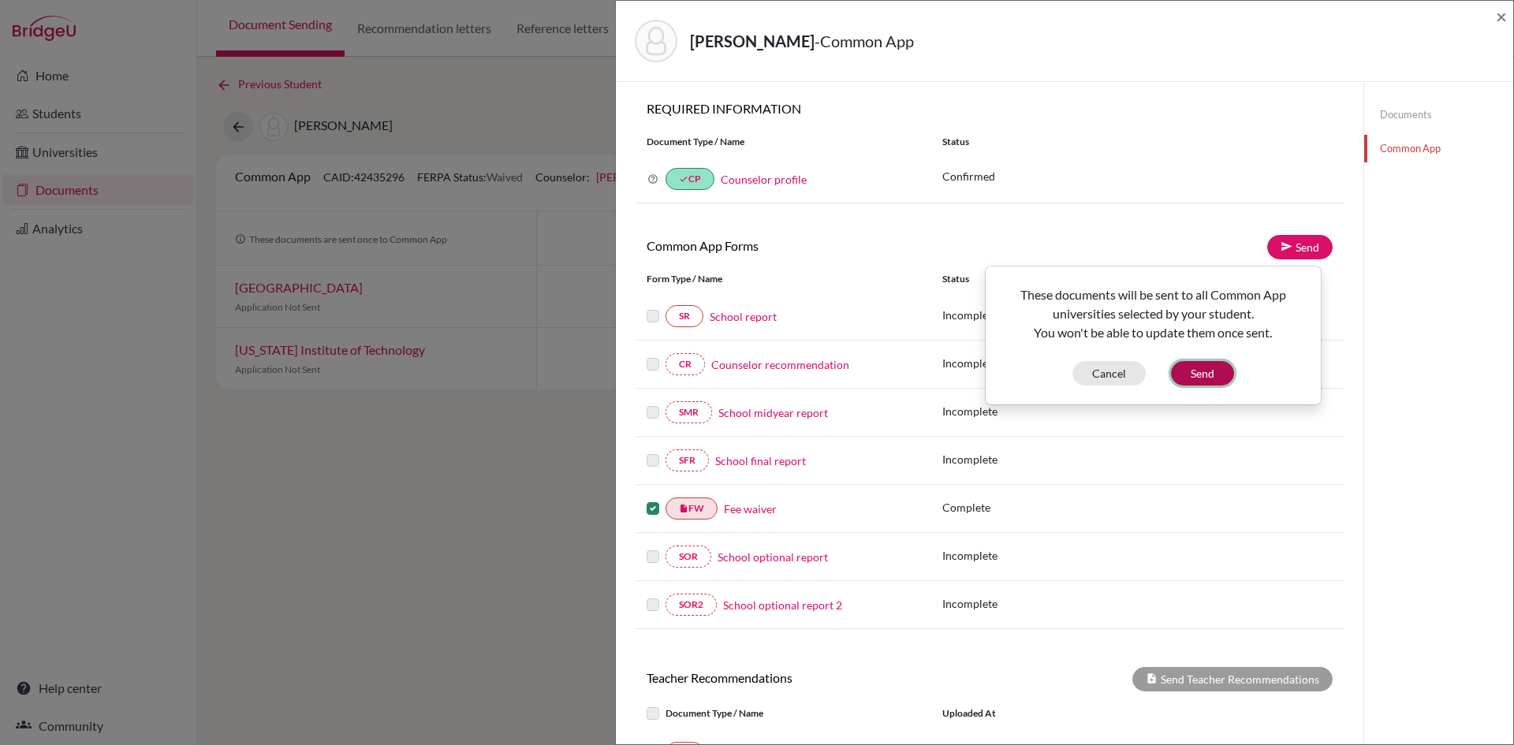
click at [1194, 375] on button "Send" at bounding box center [1202, 373] width 63 height 24
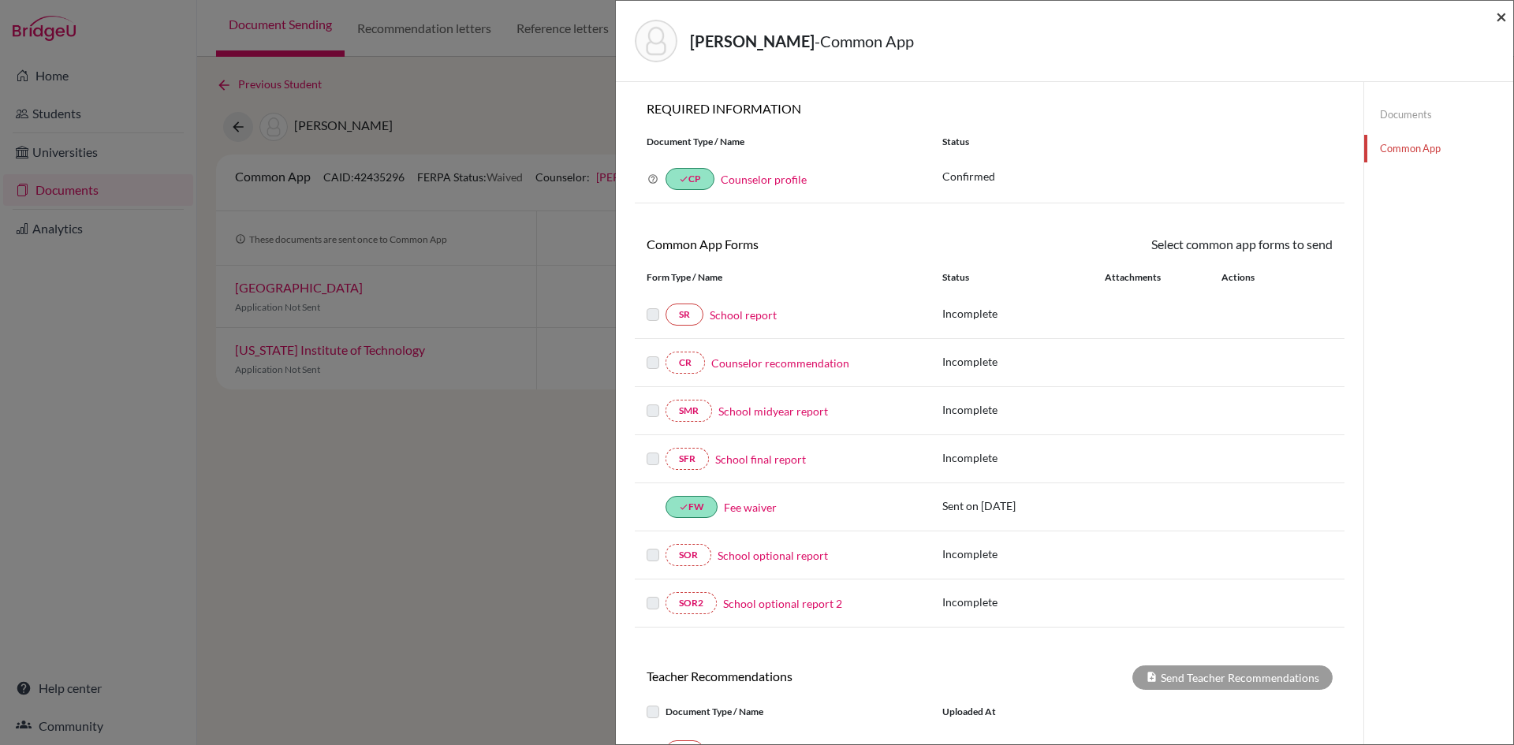
click at [1497, 21] on span "×" at bounding box center [1501, 16] width 11 height 23
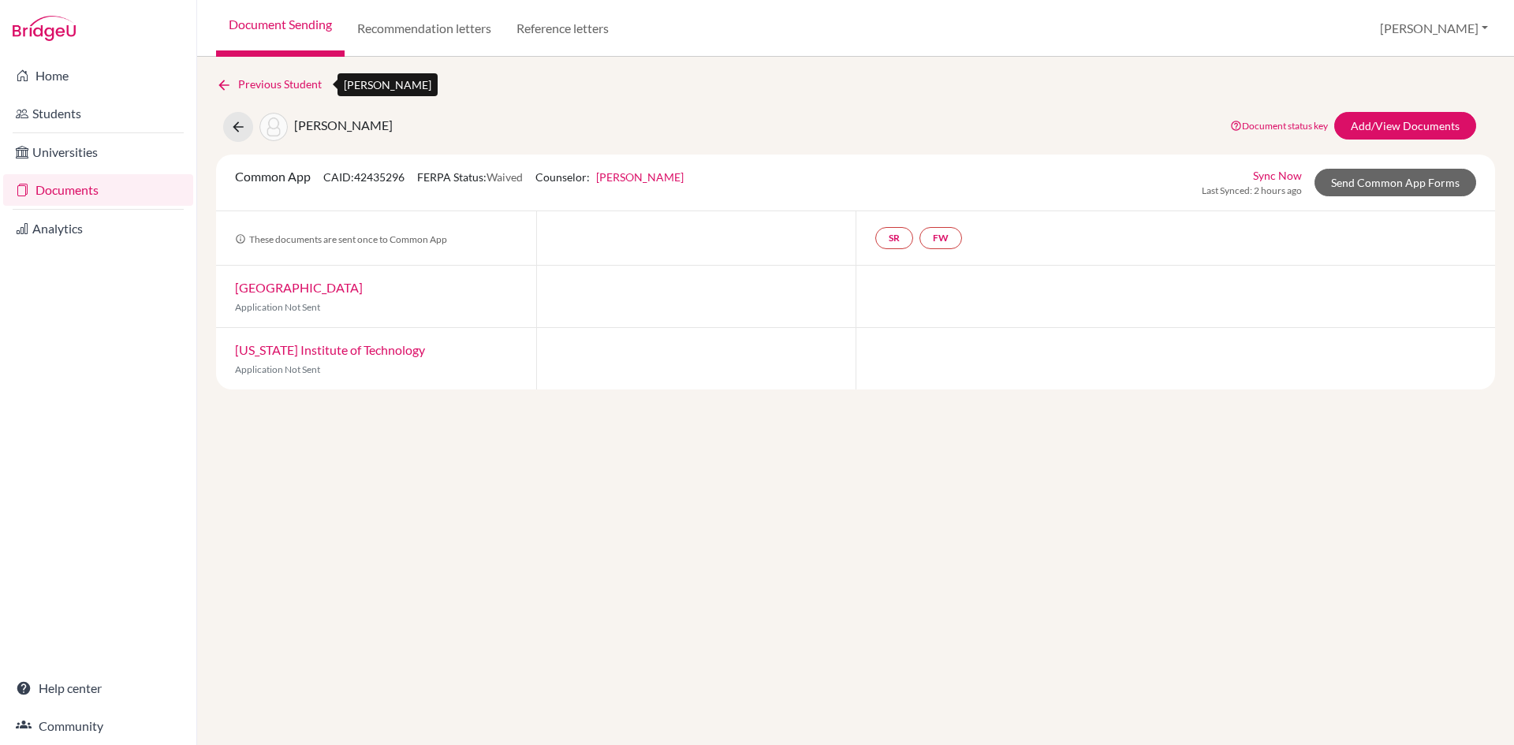
click at [226, 87] on icon at bounding box center [224, 85] width 16 height 16
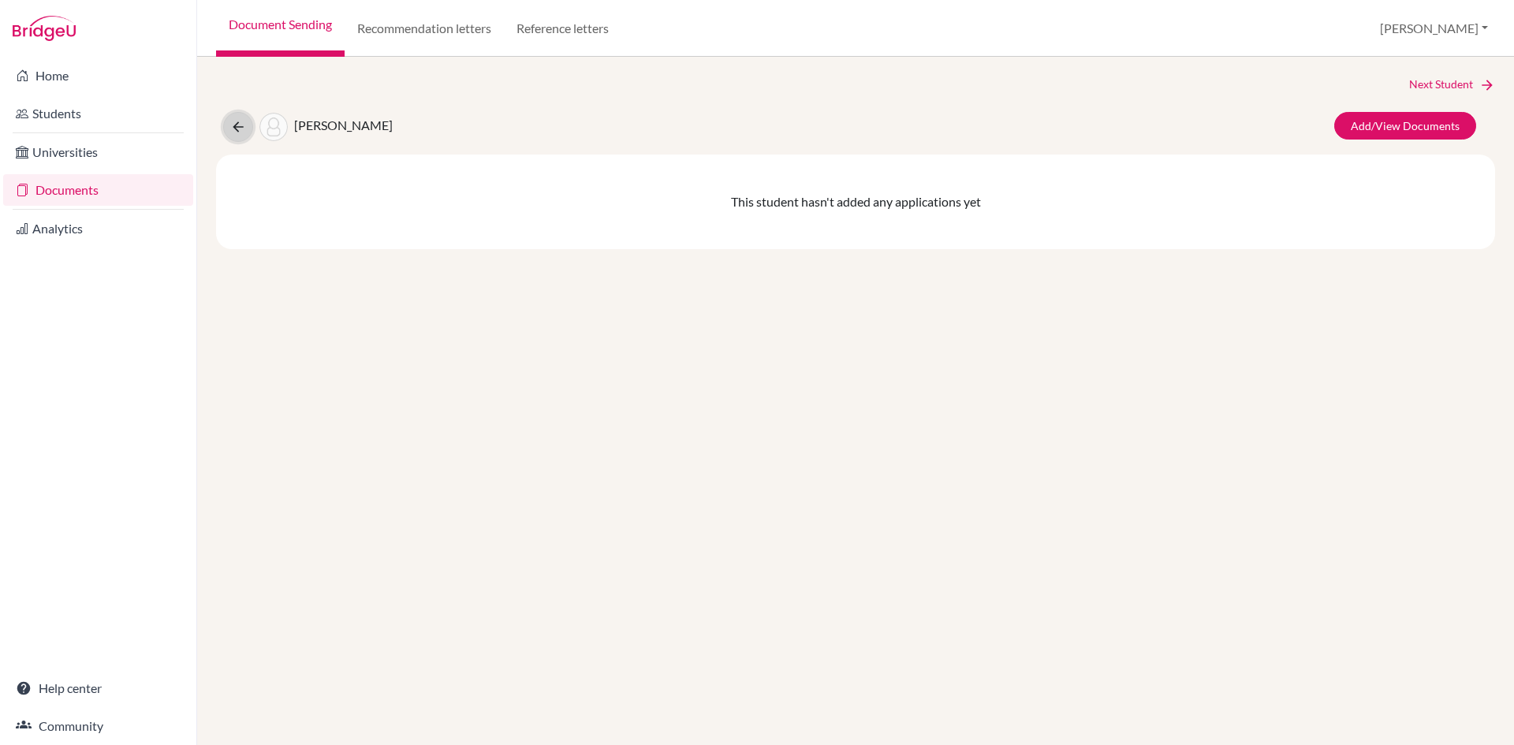
click at [244, 127] on icon at bounding box center [238, 127] width 16 height 16
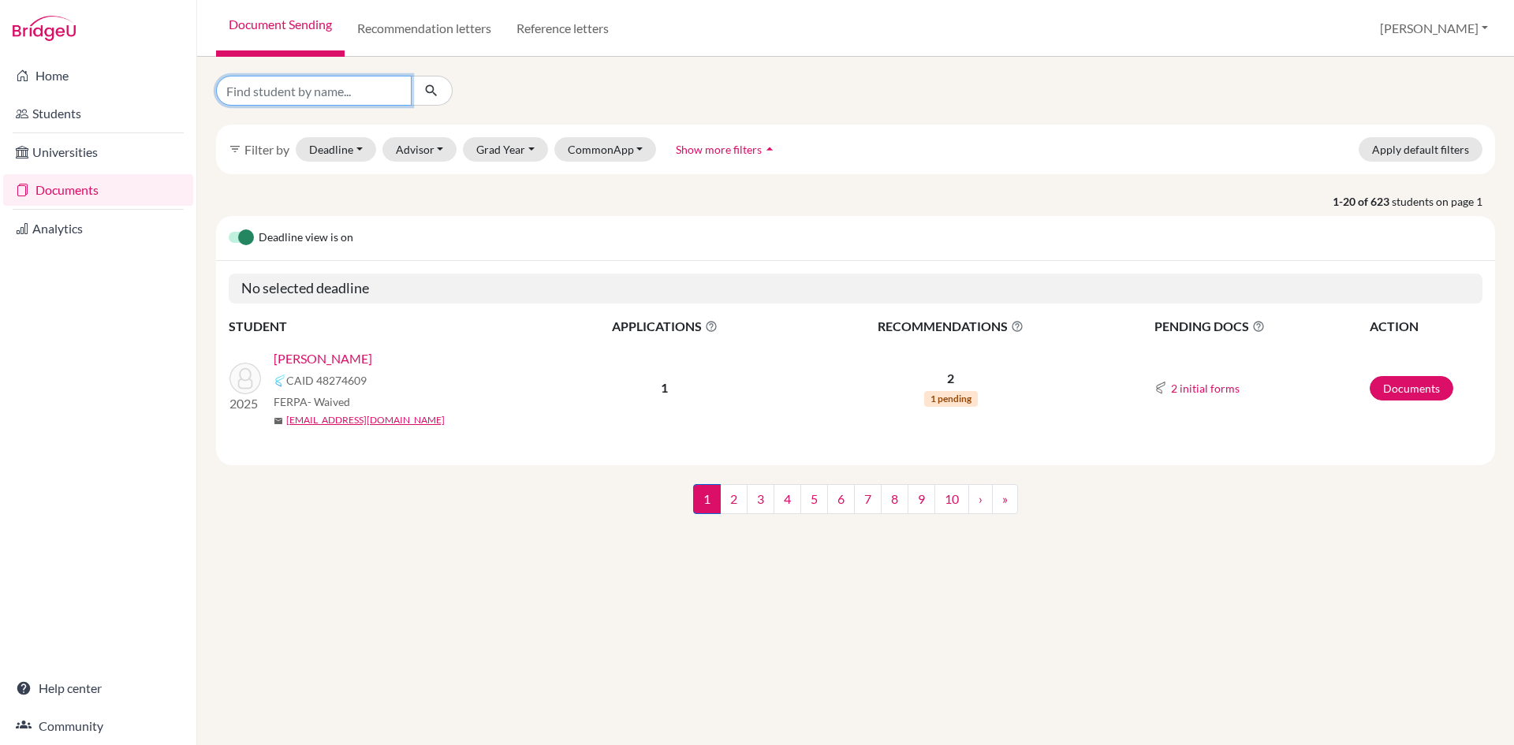
click at [318, 97] on input "Find student by name..." at bounding box center [314, 91] width 196 height 30
type input "baman"
click button "submit" at bounding box center [432, 91] width 42 height 30
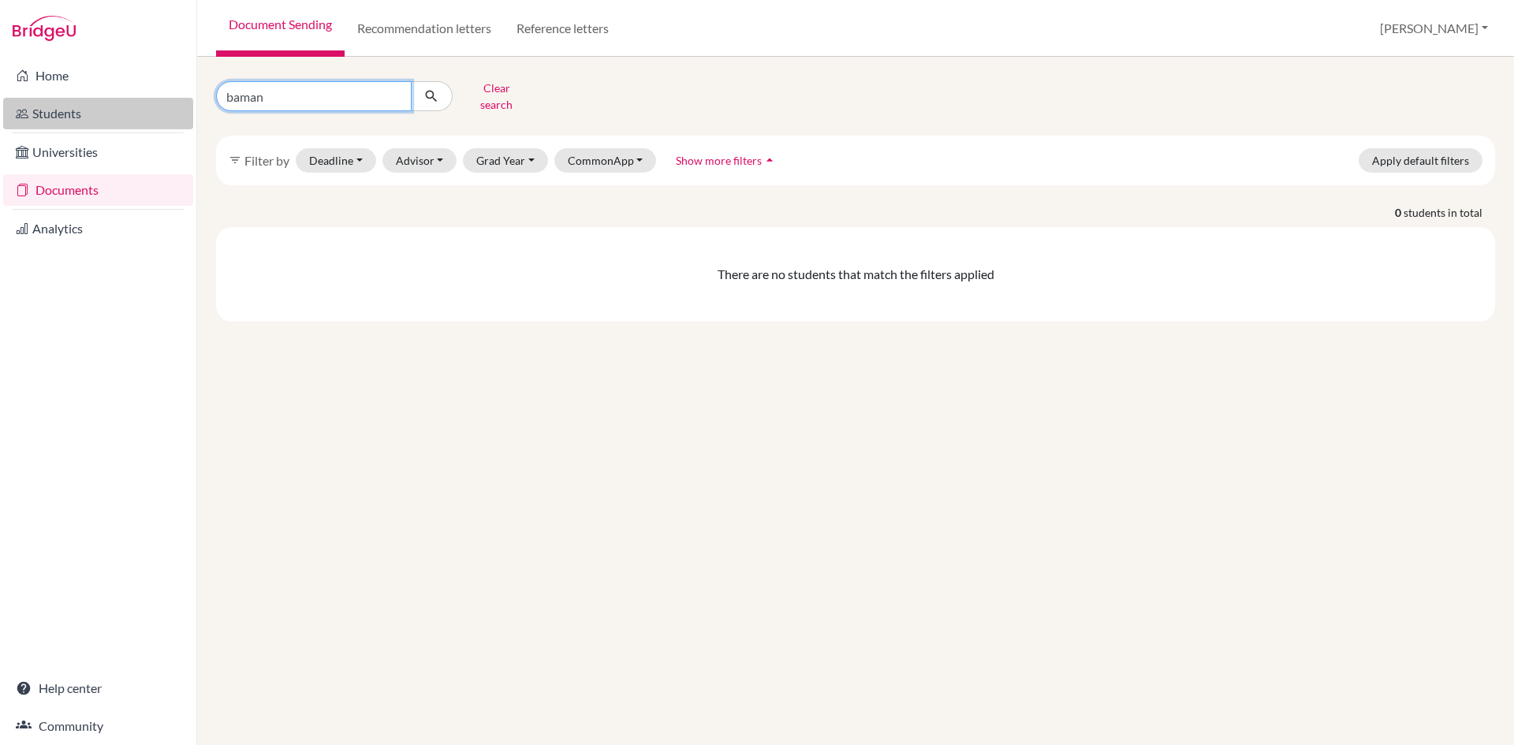
drag, startPoint x: 289, startPoint y: 87, endPoint x: 122, endPoint y: 102, distance: 167.1
click at [122, 102] on div "Home Students Universities Documents Analytics Help center Community Document S…" at bounding box center [757, 372] width 1514 height 745
type input "shringar"
click button "submit" at bounding box center [432, 96] width 42 height 30
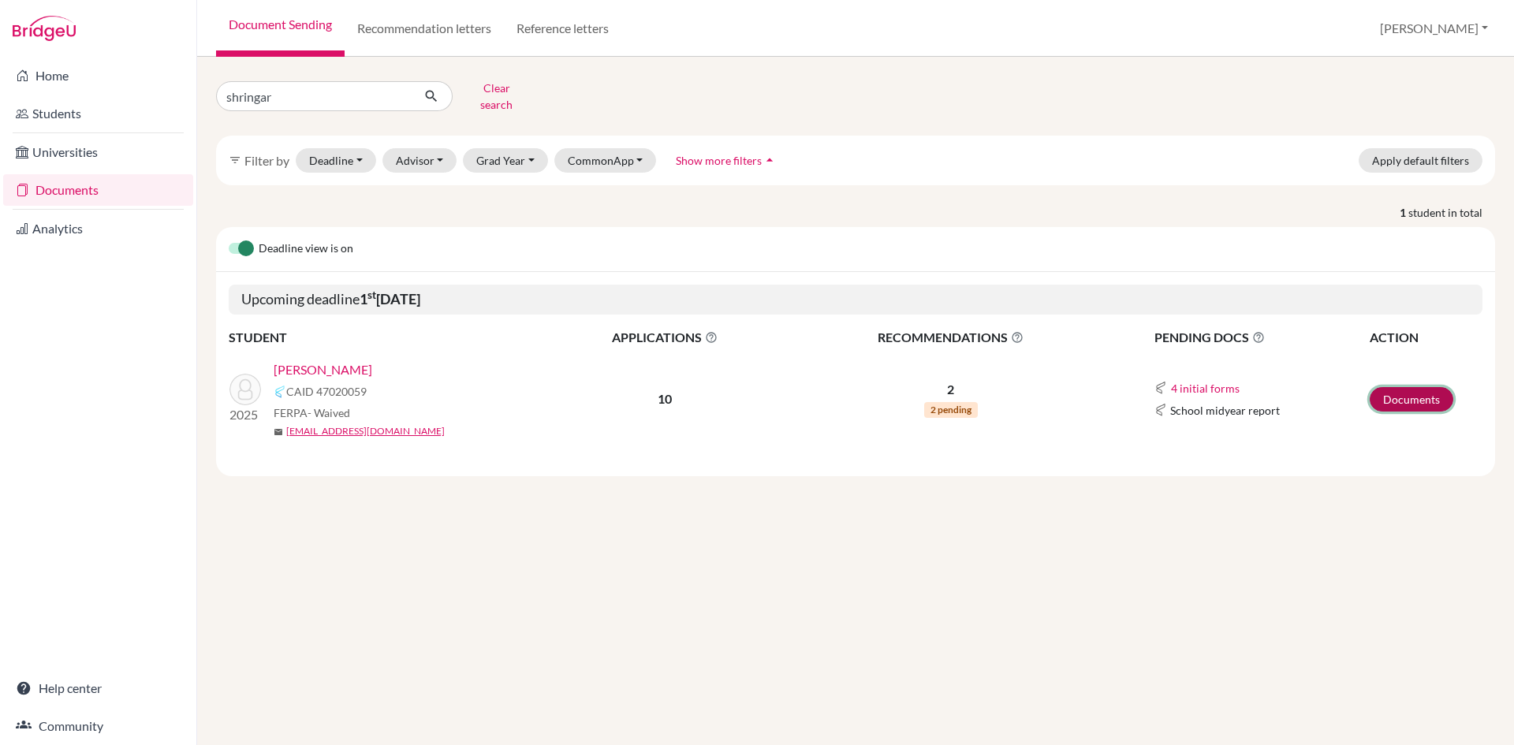
click at [1402, 387] on link "Documents" at bounding box center [1412, 399] width 84 height 24
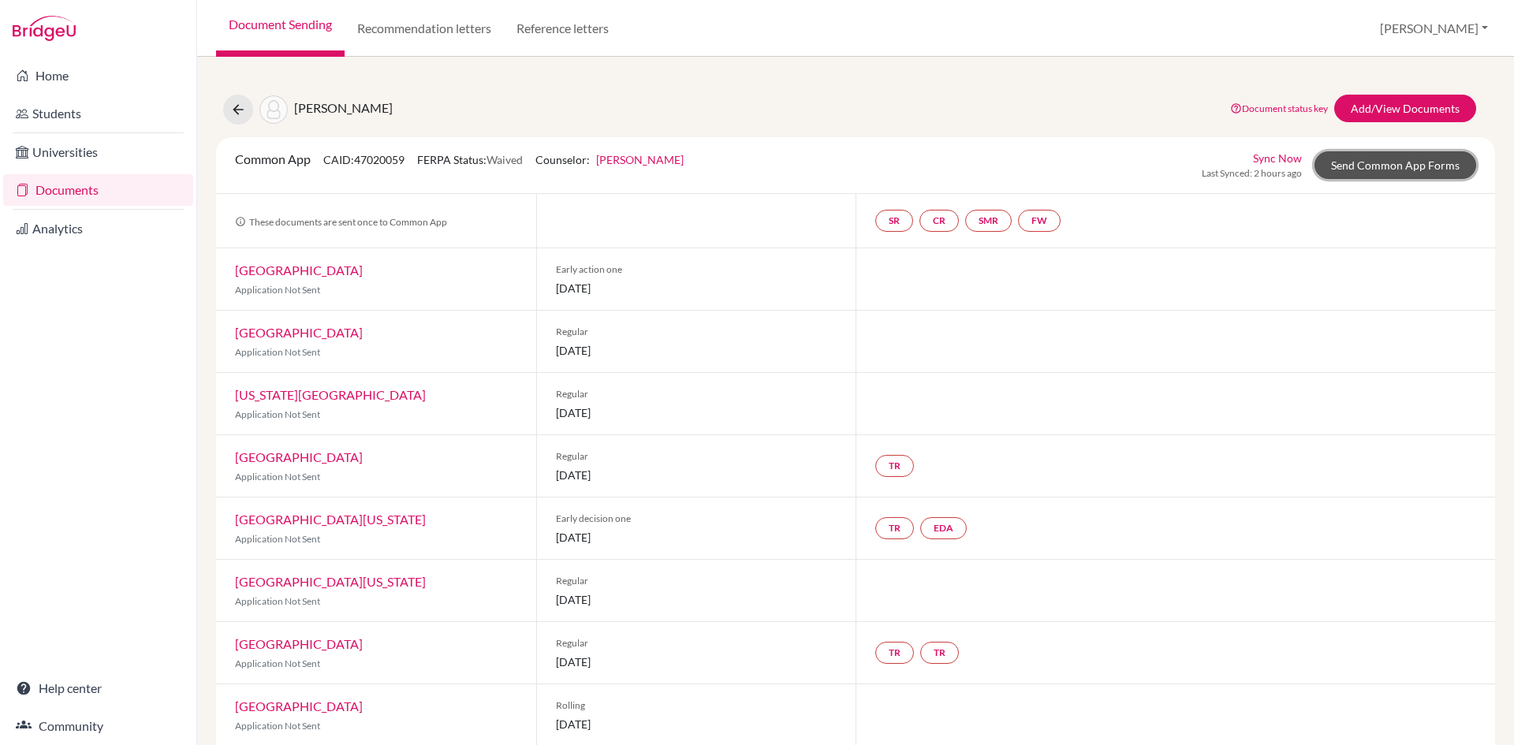
click at [1342, 167] on link "Send Common App Forms" at bounding box center [1396, 165] width 162 height 28
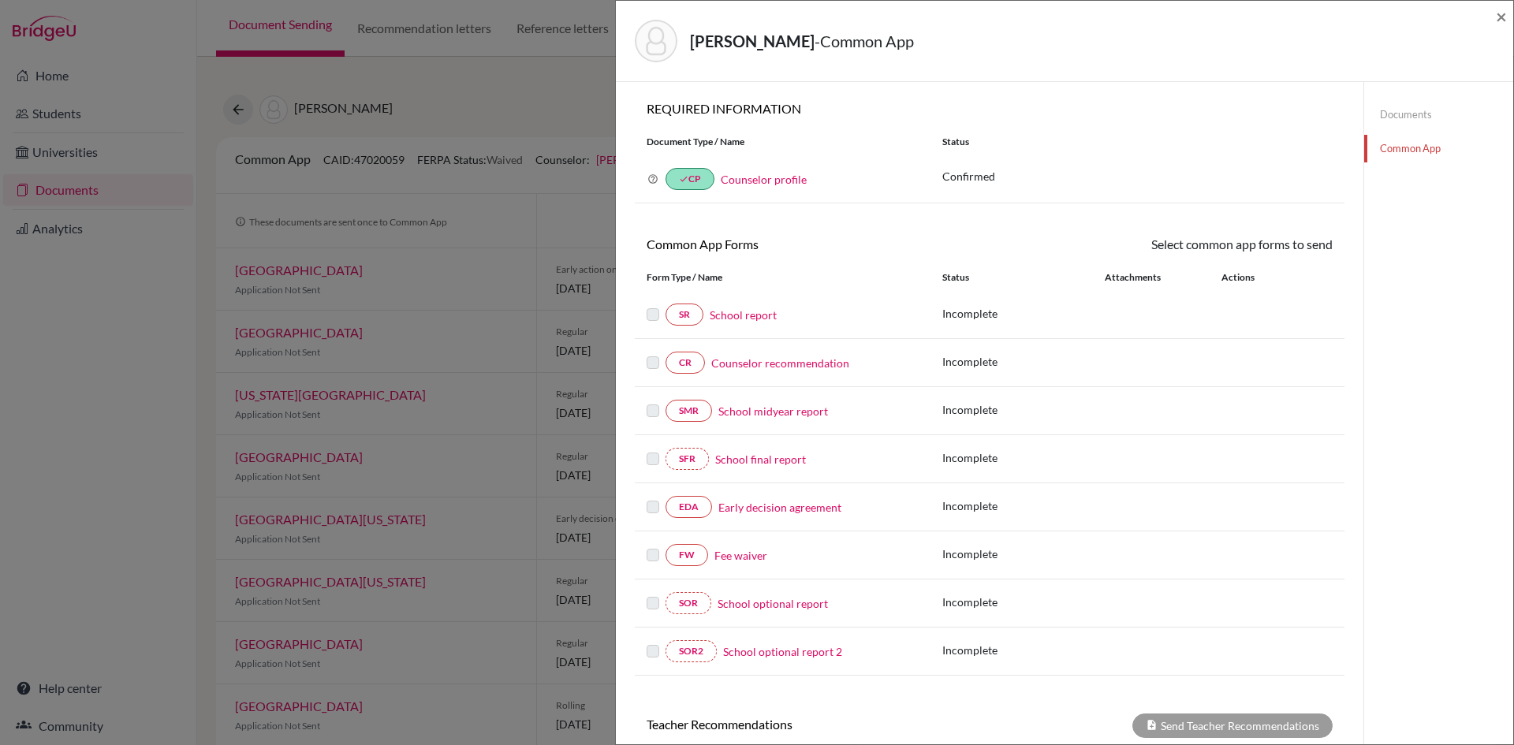
click at [734, 560] on link "Fee waiver" at bounding box center [741, 555] width 53 height 17
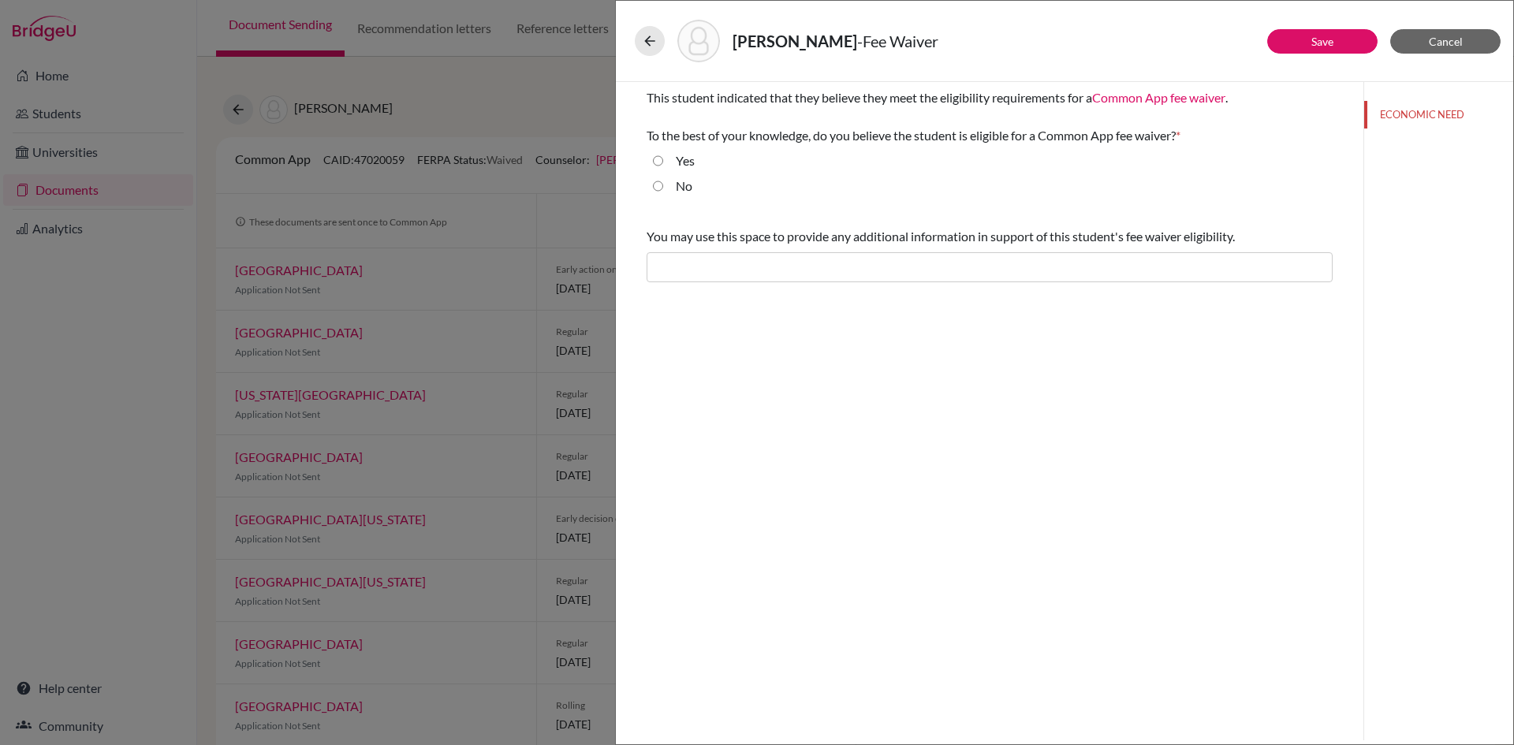
click at [658, 163] on input "Yes" at bounding box center [658, 160] width 10 height 19
radio input "true"
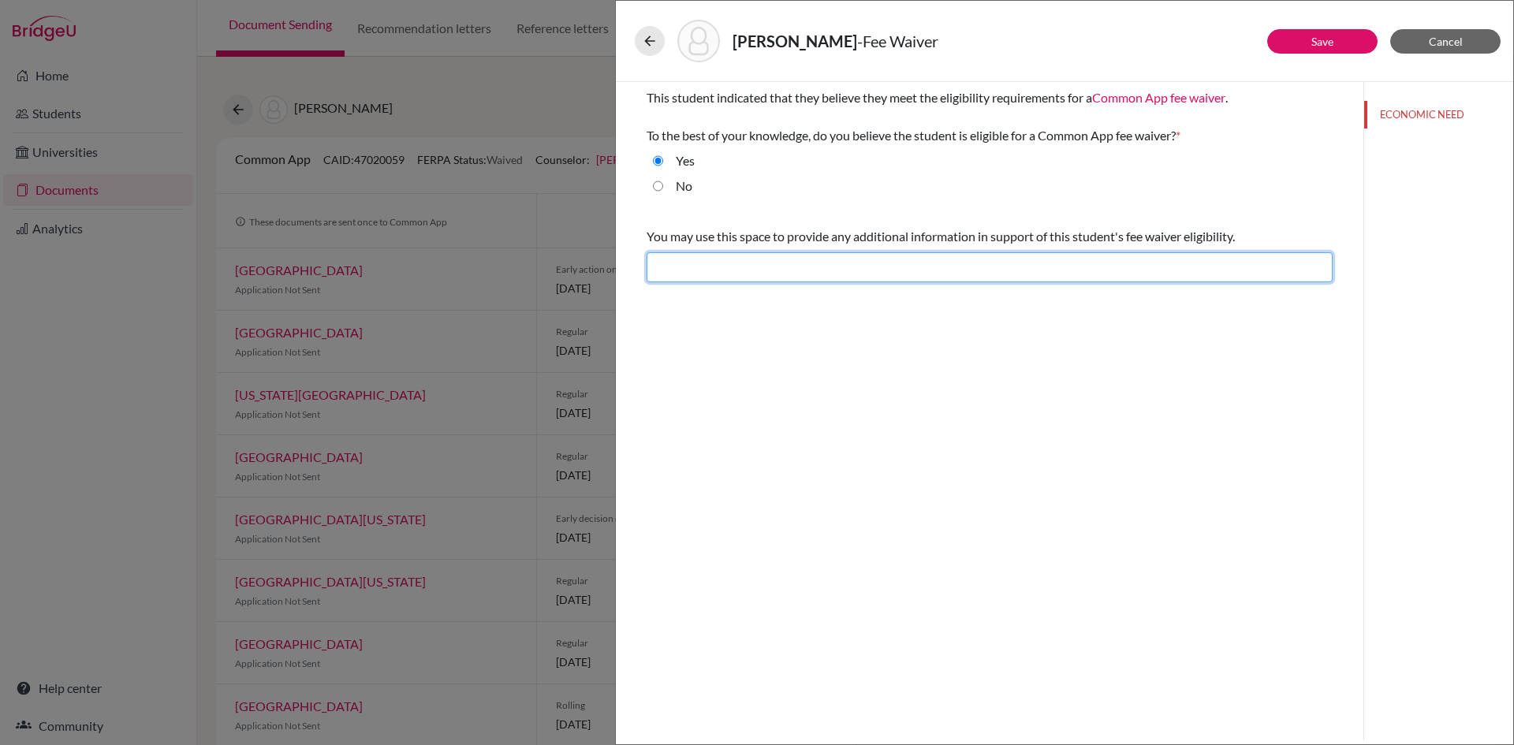
click at [714, 270] on input "text" at bounding box center [990, 267] width 686 height 30
type input "Difficult financial situation"
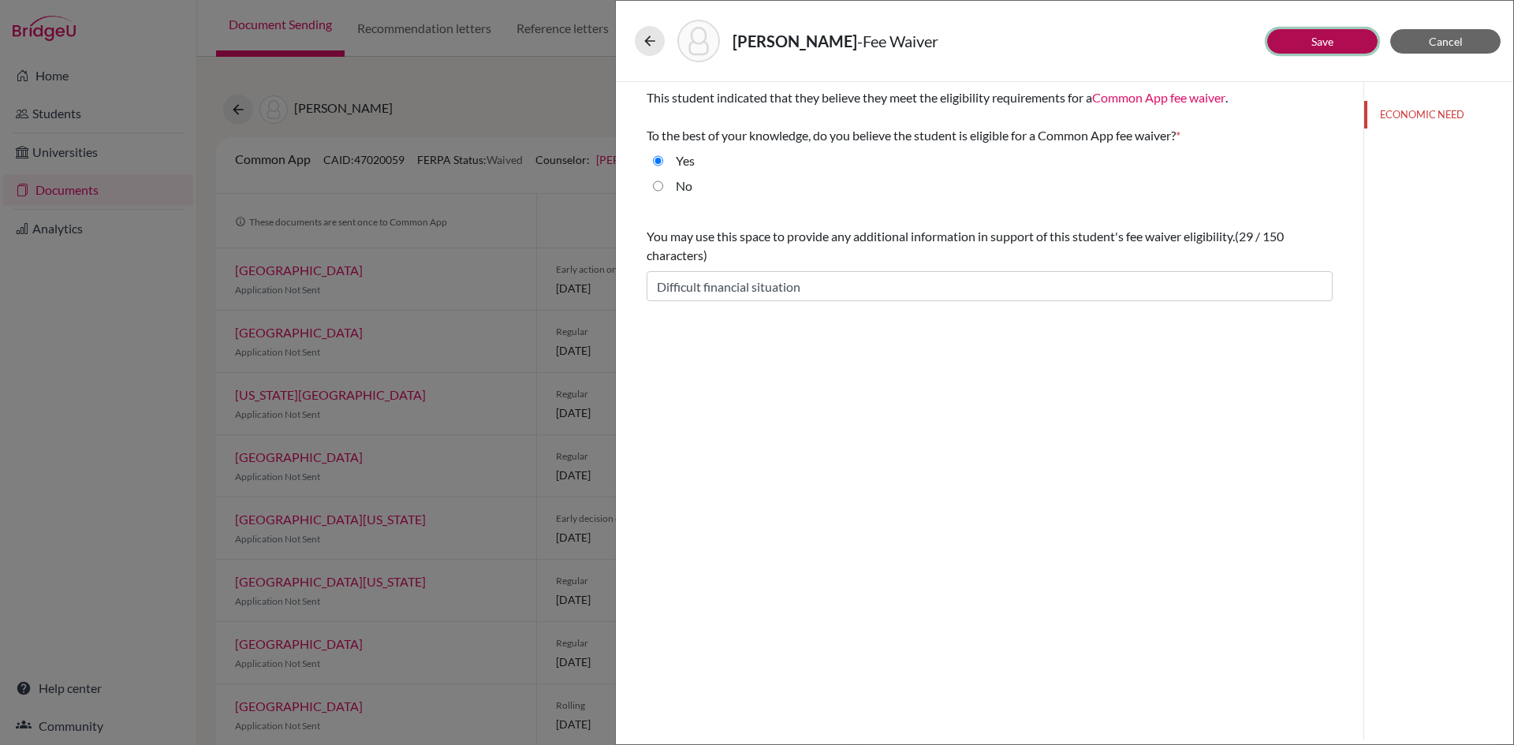
click at [1337, 41] on button "Save" at bounding box center [1322, 41] width 110 height 24
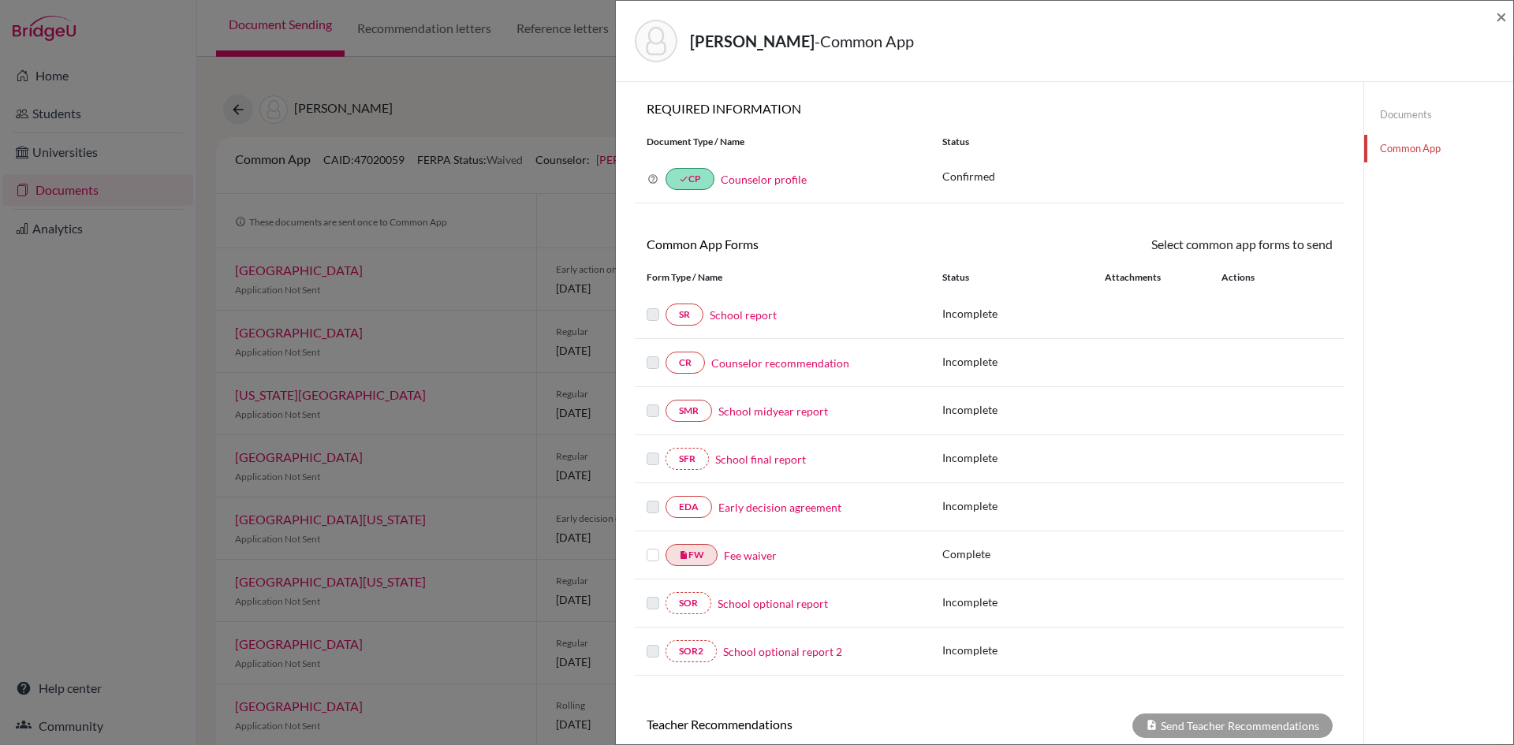
click at [654, 546] on label at bounding box center [653, 546] width 13 height 0
click at [0, 0] on input "checkbox" at bounding box center [0, 0] width 0 height 0
click at [1288, 249] on link "Send" at bounding box center [1299, 247] width 65 height 24
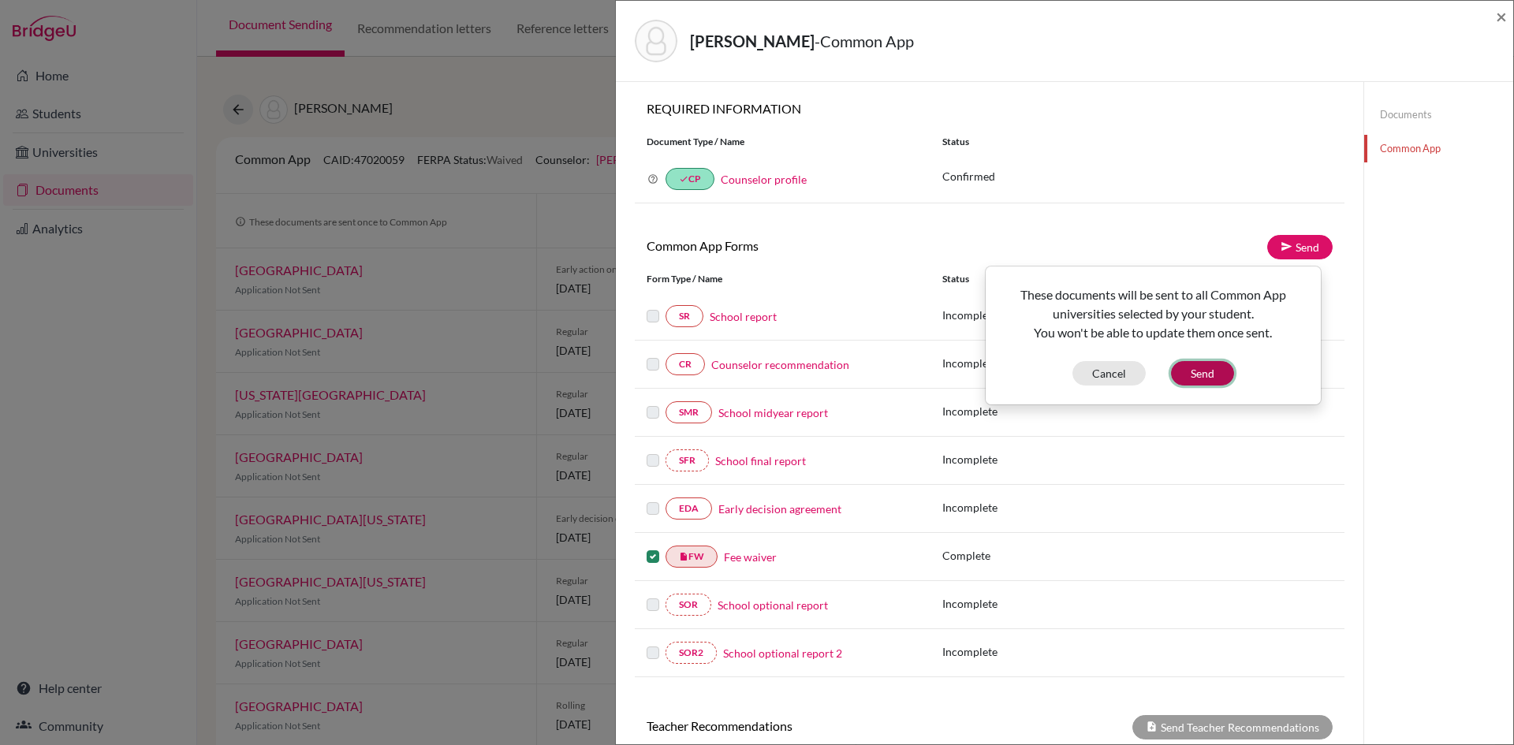
click at [1194, 372] on button "Send" at bounding box center [1202, 373] width 63 height 24
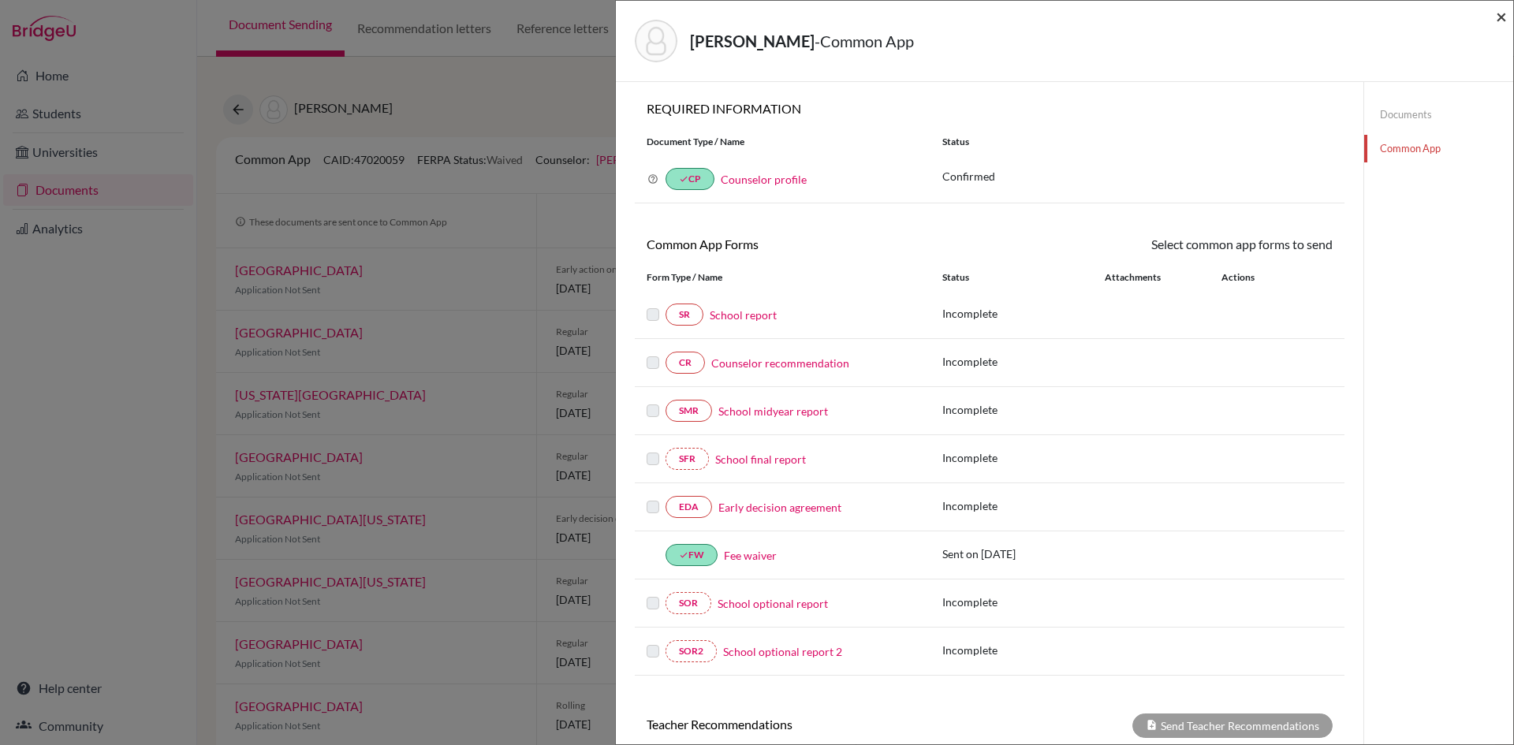
click at [1506, 17] on span "×" at bounding box center [1501, 16] width 11 height 23
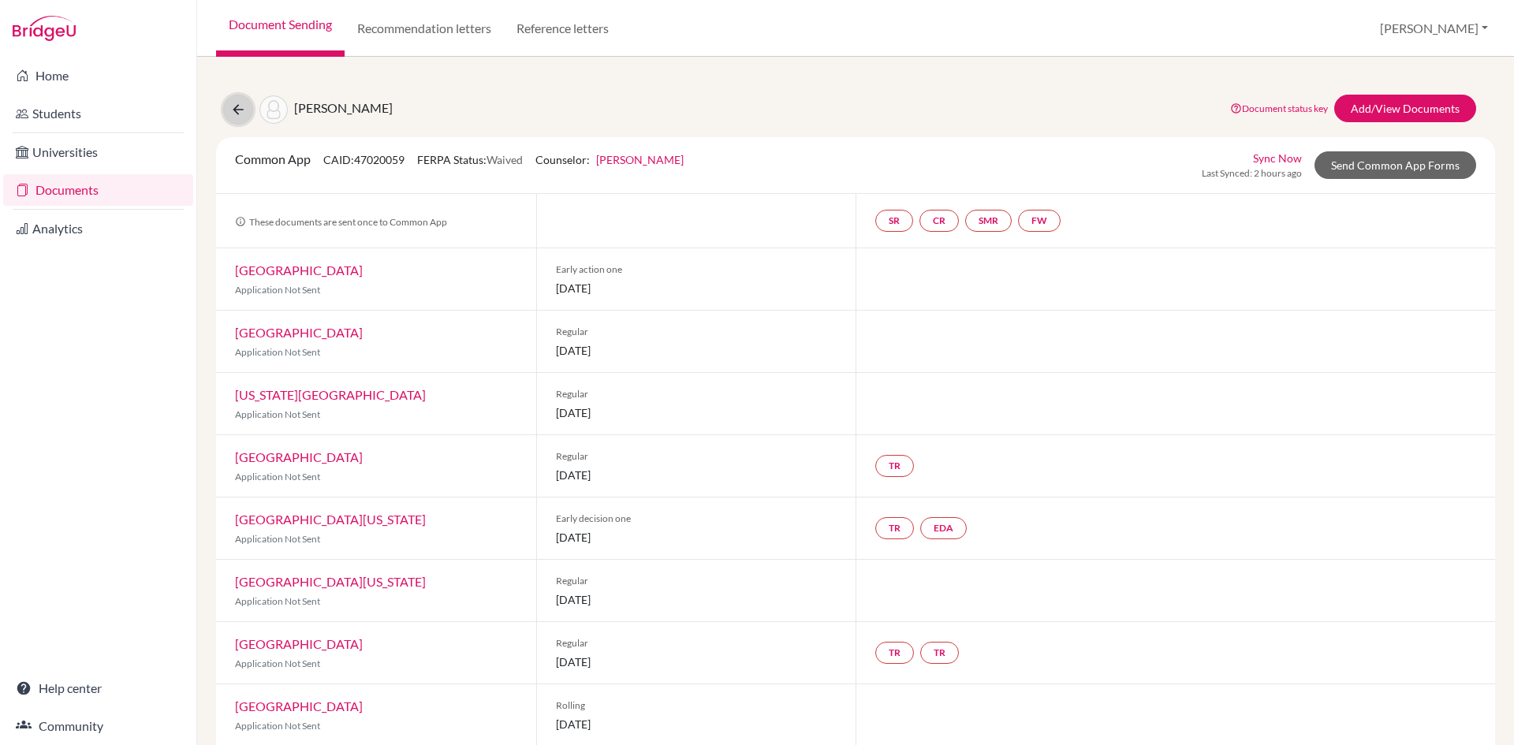
click at [241, 108] on icon at bounding box center [238, 110] width 16 height 16
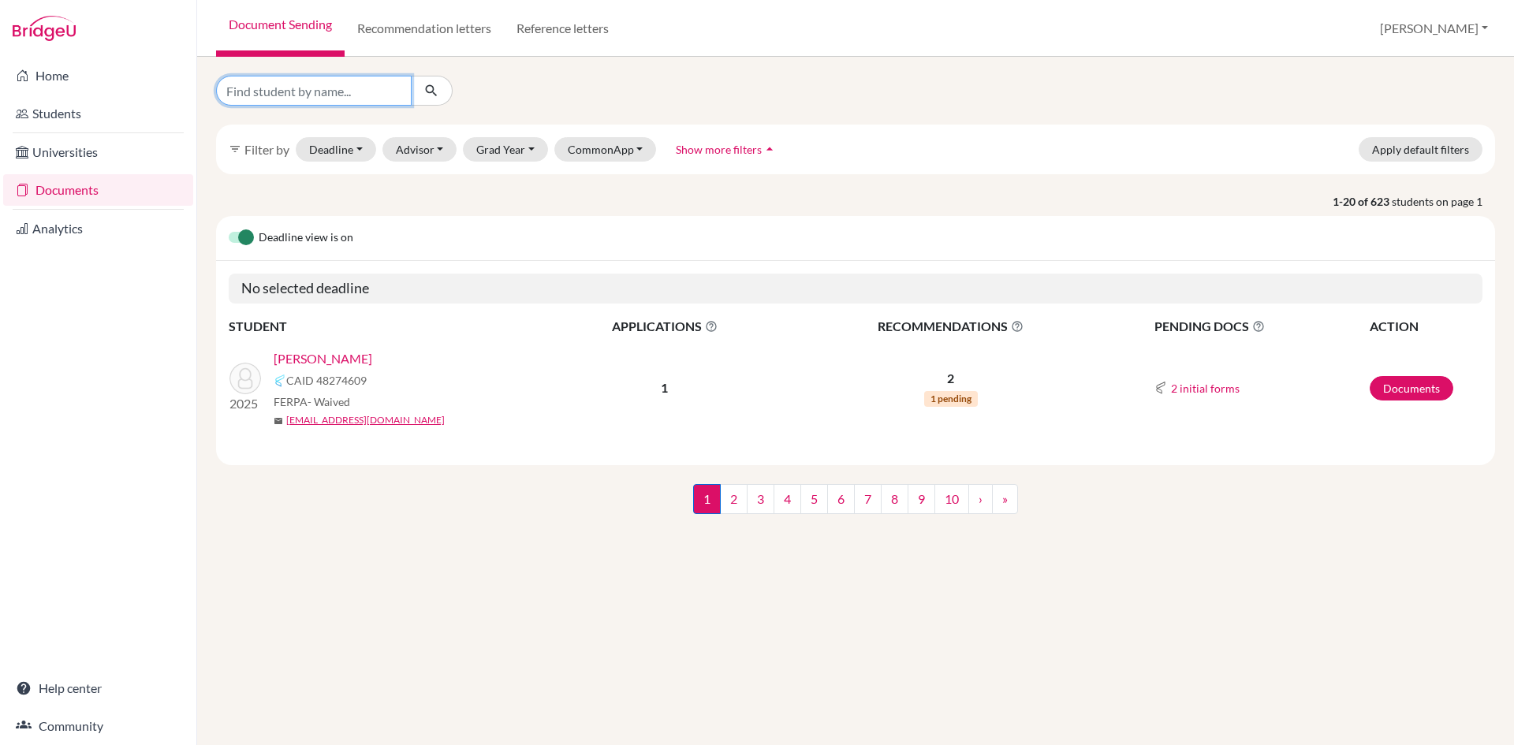
click at [324, 84] on input "Find student by name..." at bounding box center [314, 91] width 196 height 30
type input "[PERSON_NAME]"
click button "submit" at bounding box center [432, 91] width 42 height 30
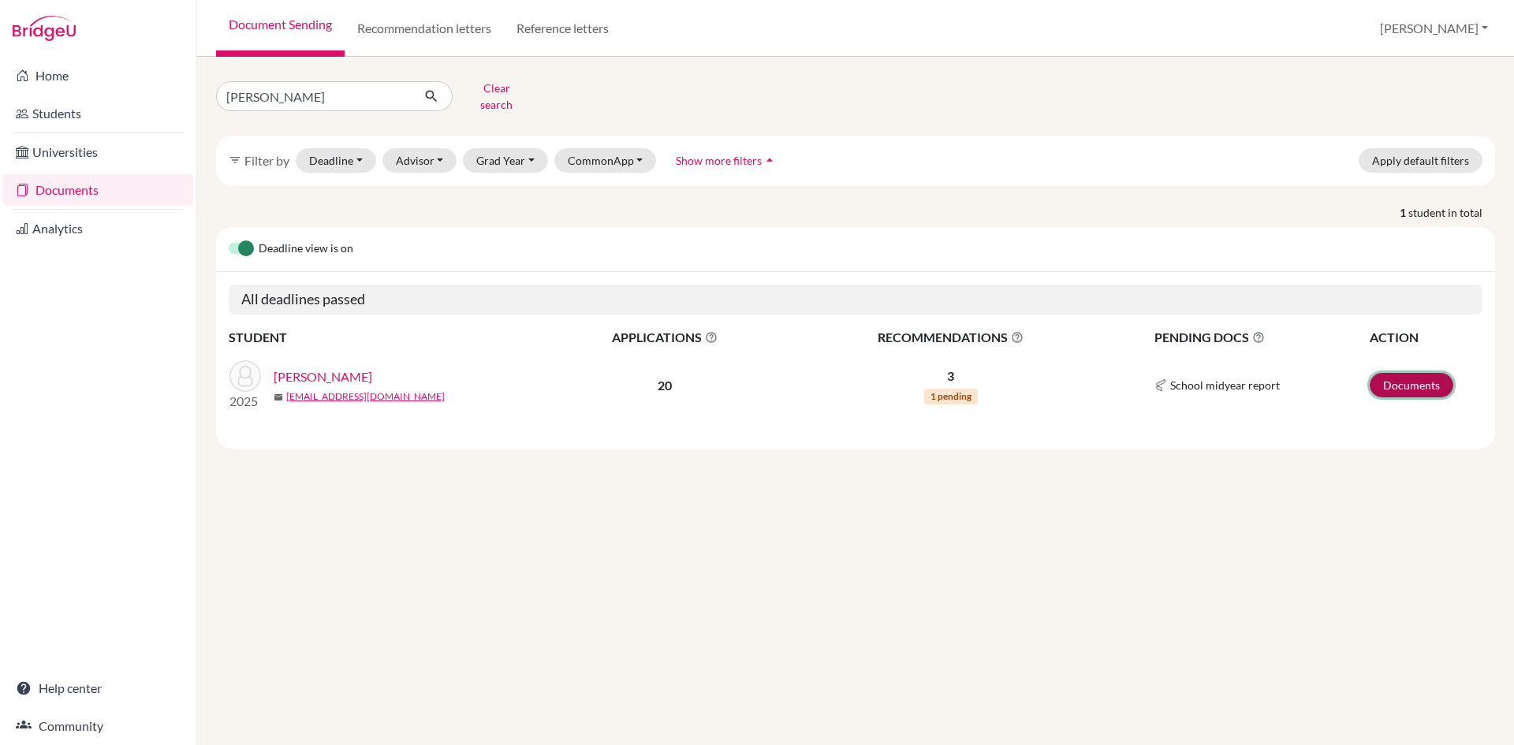
click at [1394, 373] on link "Documents" at bounding box center [1412, 385] width 84 height 24
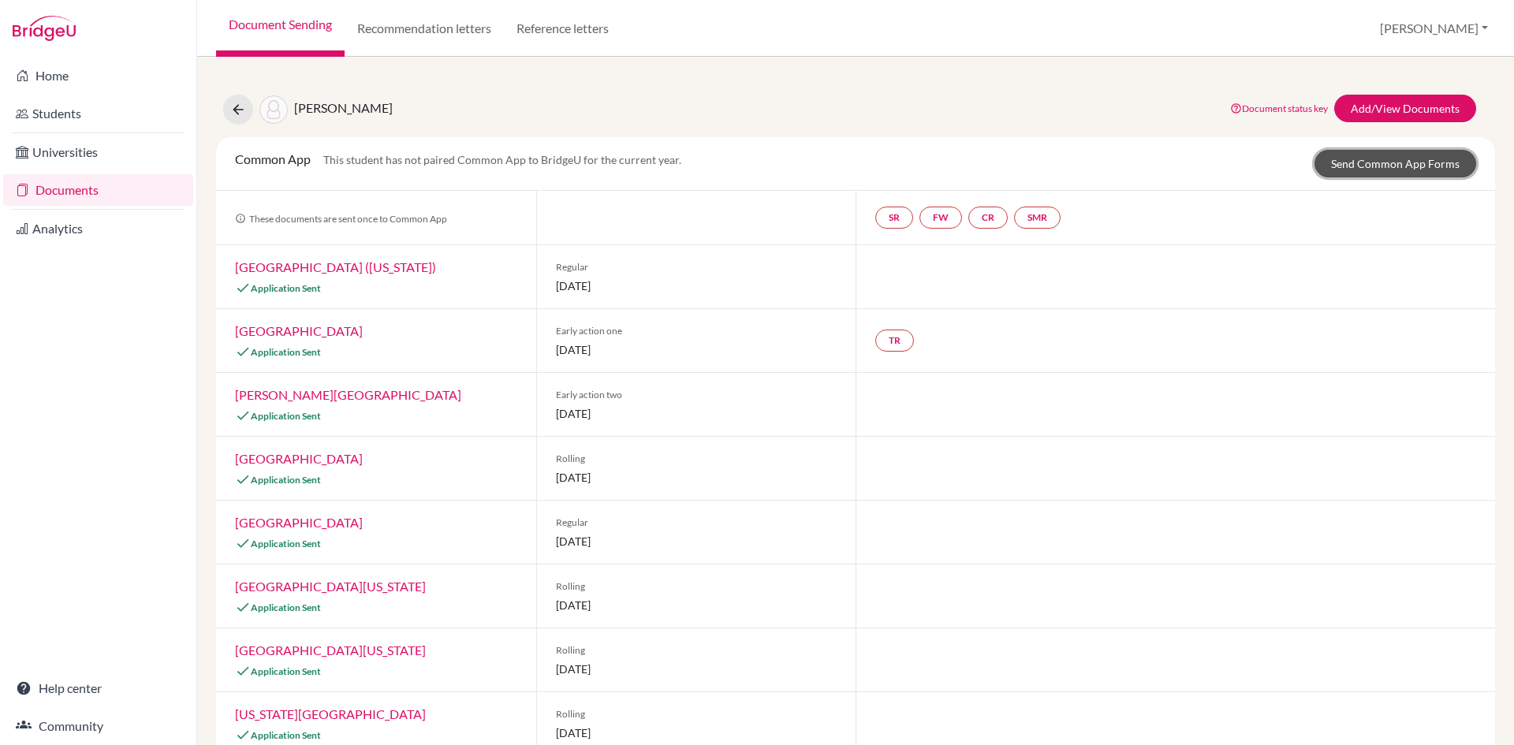
click at [1363, 167] on link "Send Common App Forms" at bounding box center [1396, 164] width 162 height 28
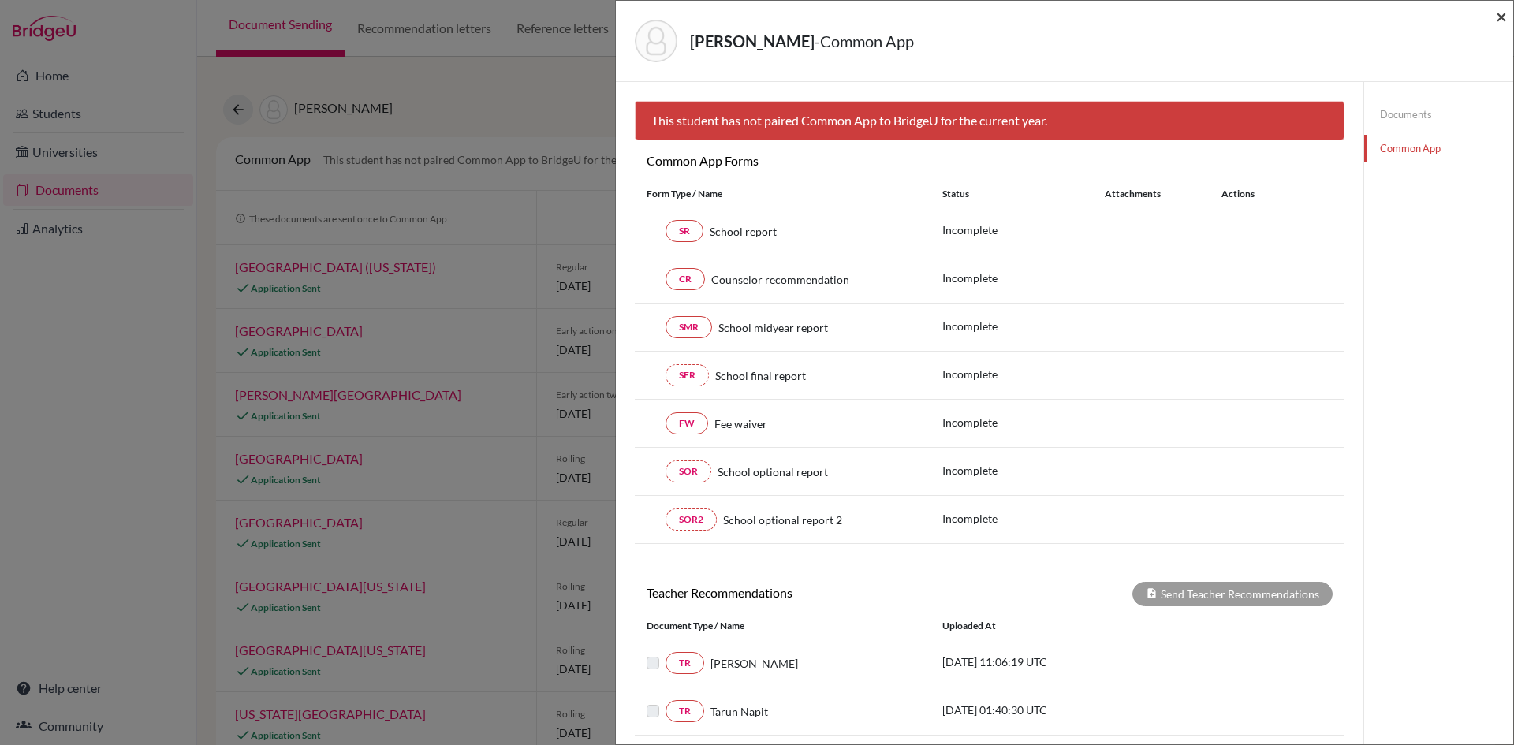
click at [1500, 11] on span "×" at bounding box center [1501, 16] width 11 height 23
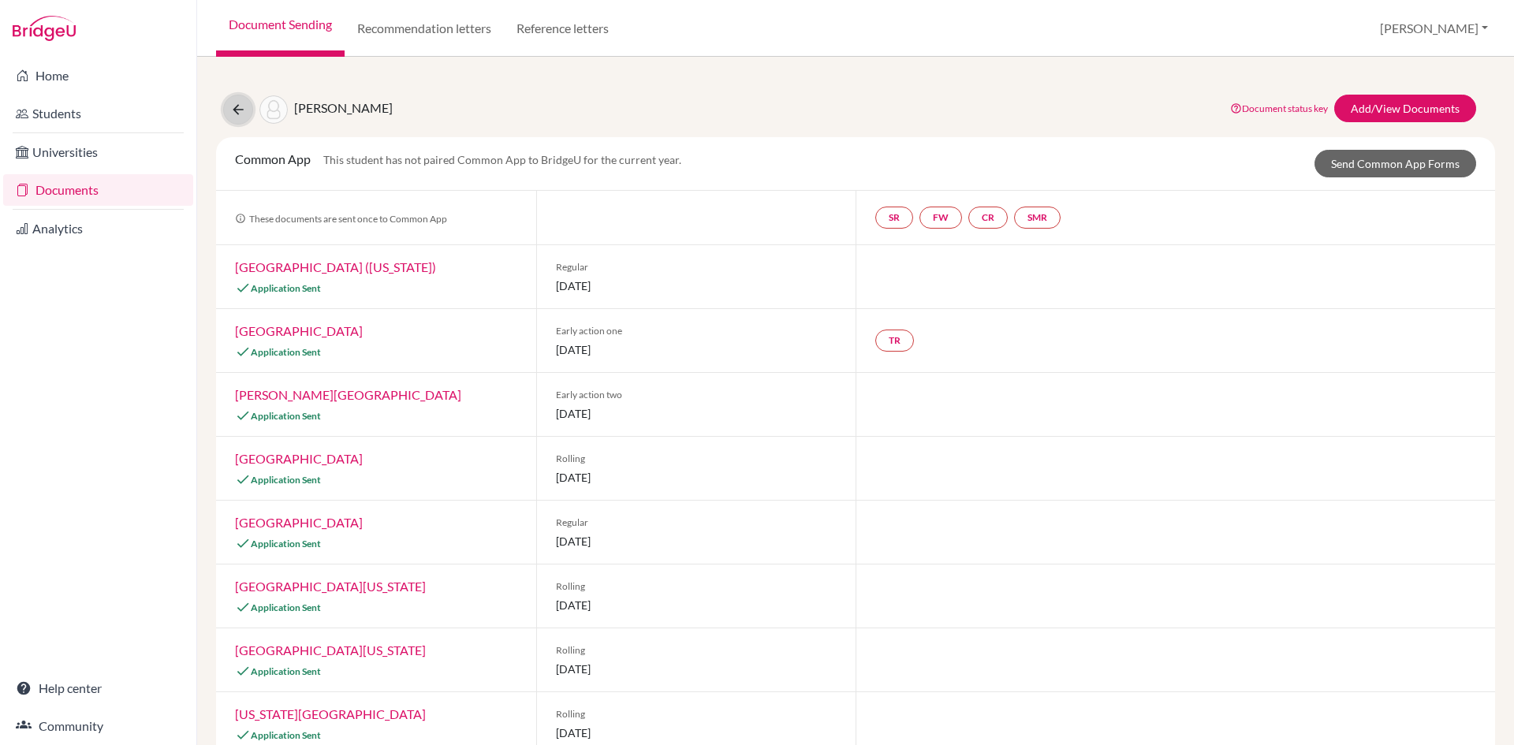
click at [233, 111] on icon at bounding box center [238, 110] width 16 height 16
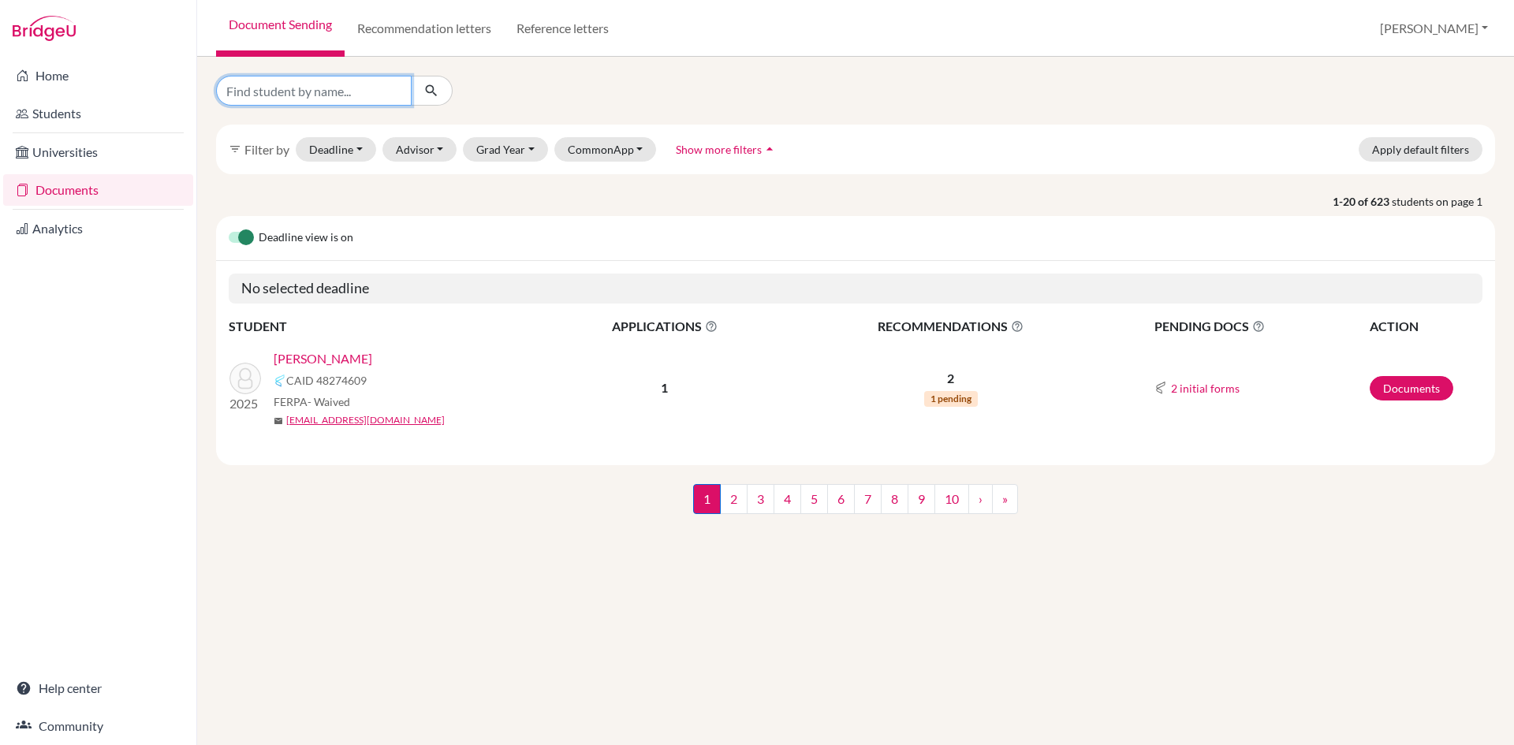
click at [291, 95] on input "Find student by name..." at bounding box center [314, 91] width 196 height 30
type input "[PERSON_NAME]"
click button "submit" at bounding box center [432, 91] width 42 height 30
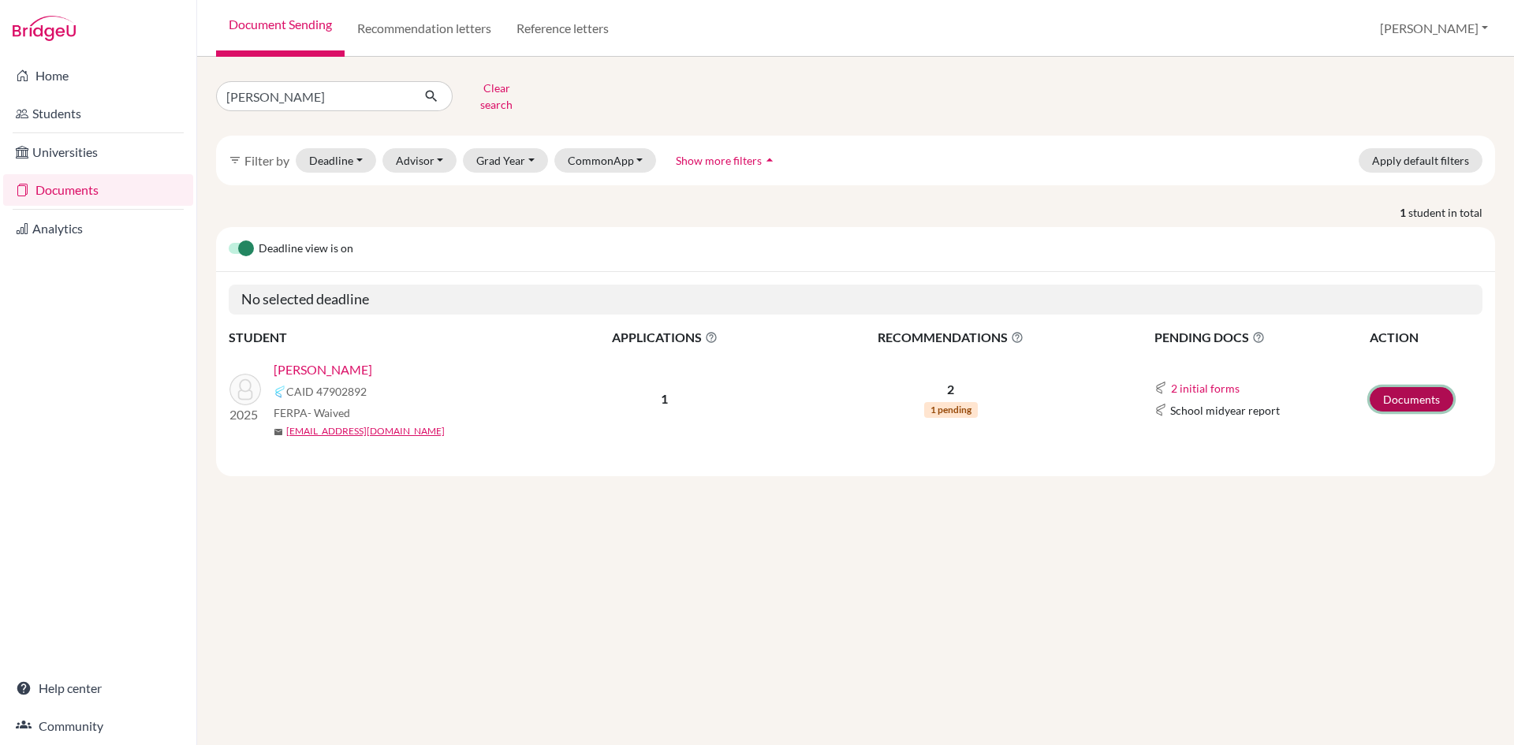
click at [1405, 388] on link "Documents" at bounding box center [1412, 399] width 84 height 24
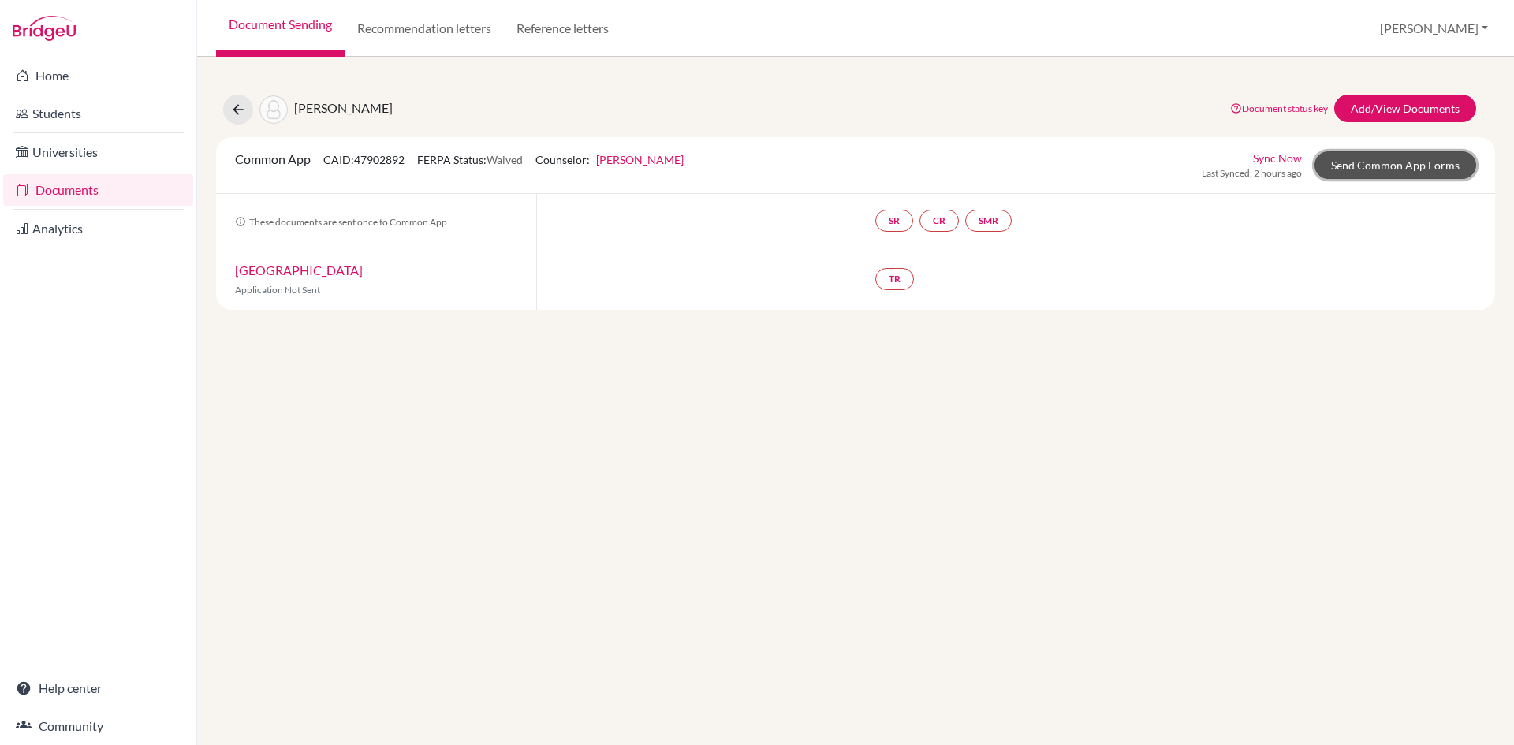
click at [1368, 167] on link "Send Common App Forms" at bounding box center [1396, 165] width 162 height 28
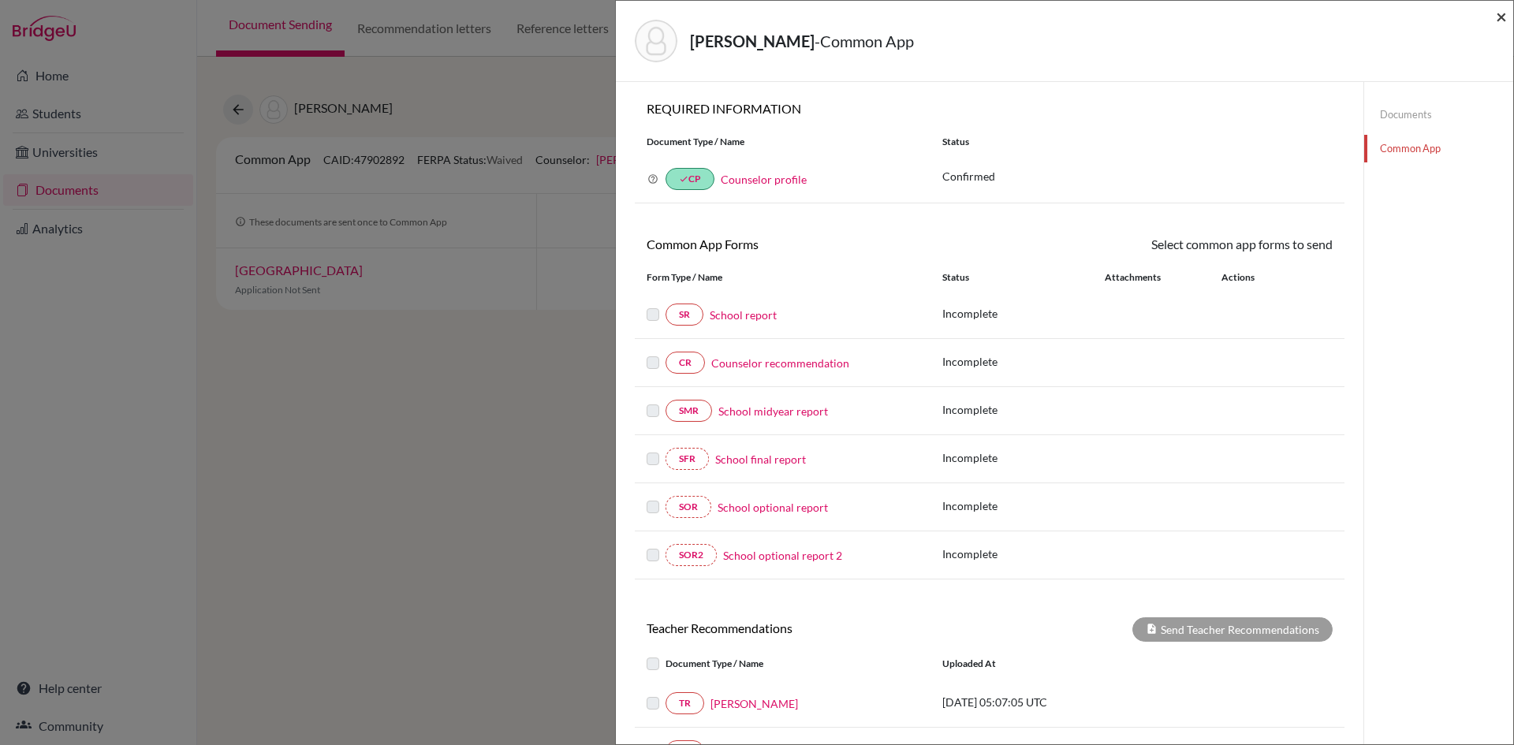
click at [1499, 19] on span "×" at bounding box center [1501, 16] width 11 height 23
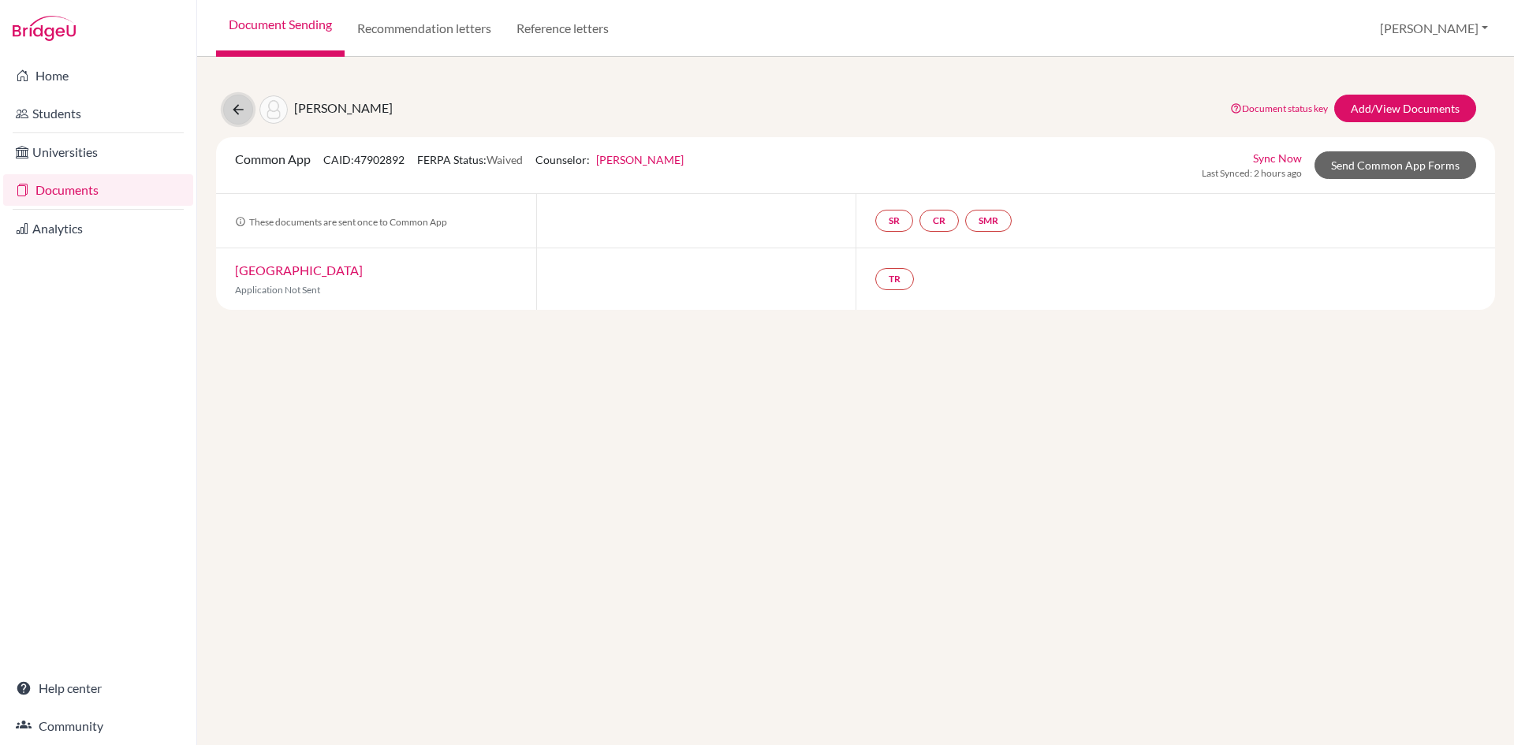
click at [238, 109] on icon at bounding box center [238, 110] width 16 height 16
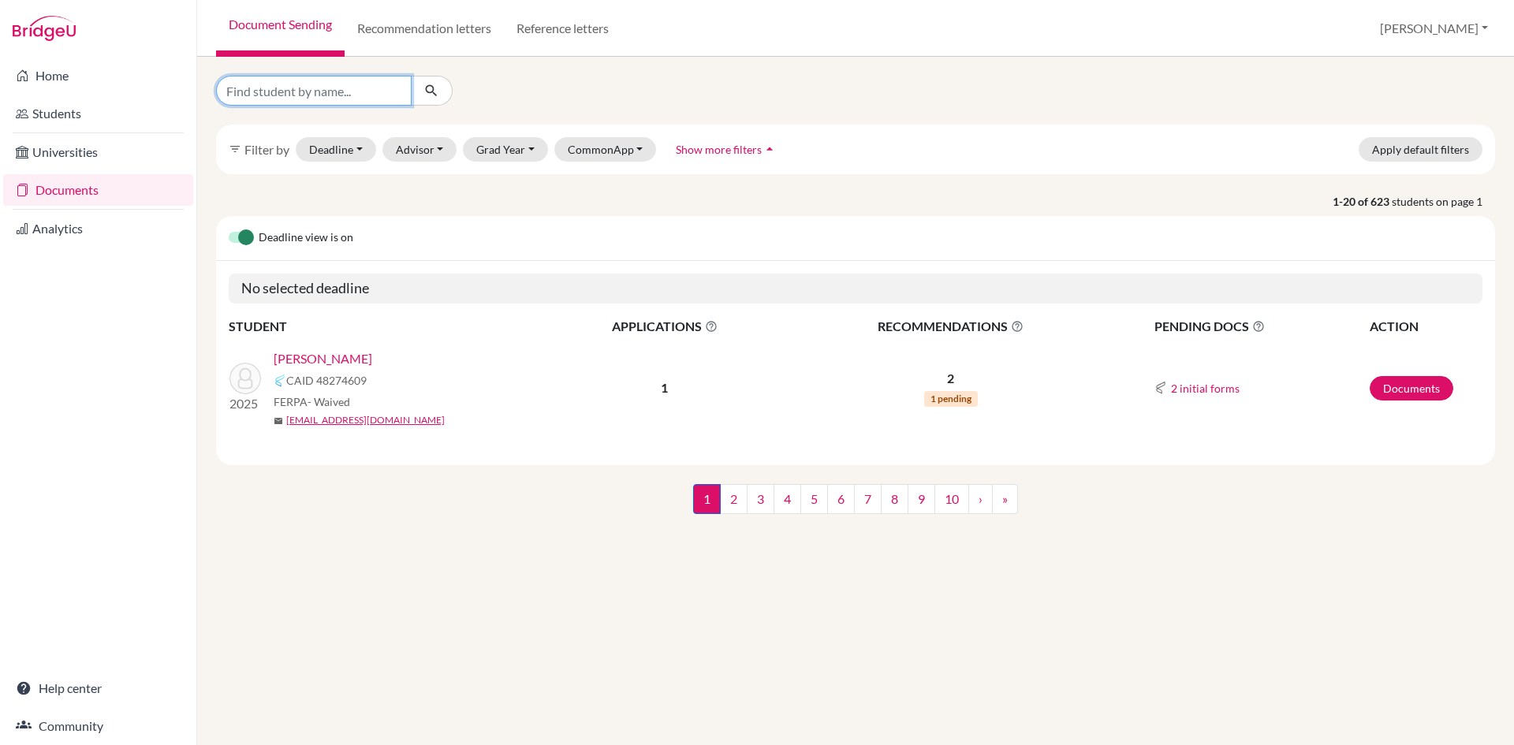
click at [281, 94] on input "Find student by name..." at bounding box center [314, 91] width 196 height 30
type input "arman ghimier"
click button "submit" at bounding box center [432, 91] width 42 height 30
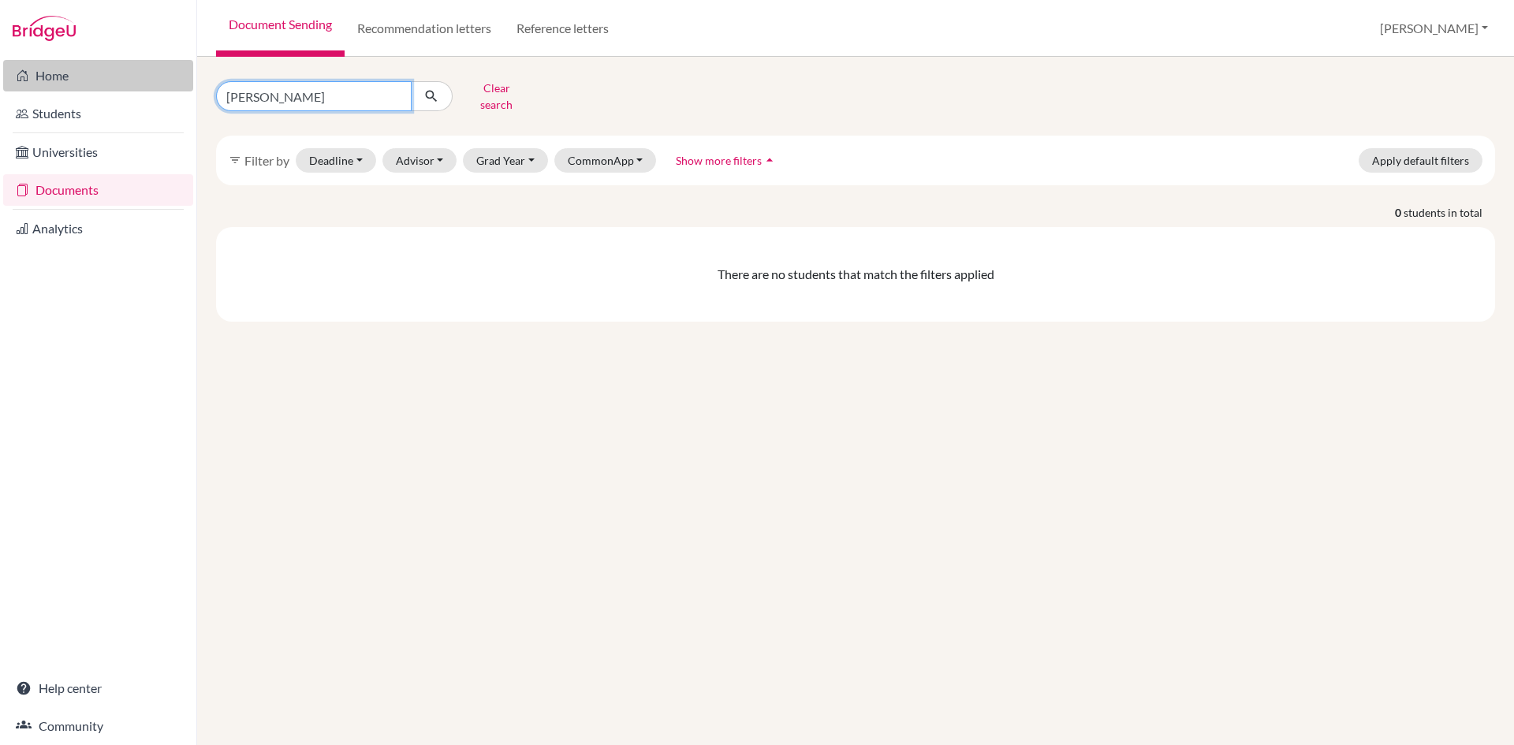
drag, startPoint x: 319, startPoint y: 92, endPoint x: 186, endPoint y: 82, distance: 132.9
click at [186, 82] on div "Home Students Universities Documents Analytics Help center Community Document S…" at bounding box center [757, 372] width 1514 height 745
type input "Arman"
click button "submit" at bounding box center [432, 96] width 42 height 30
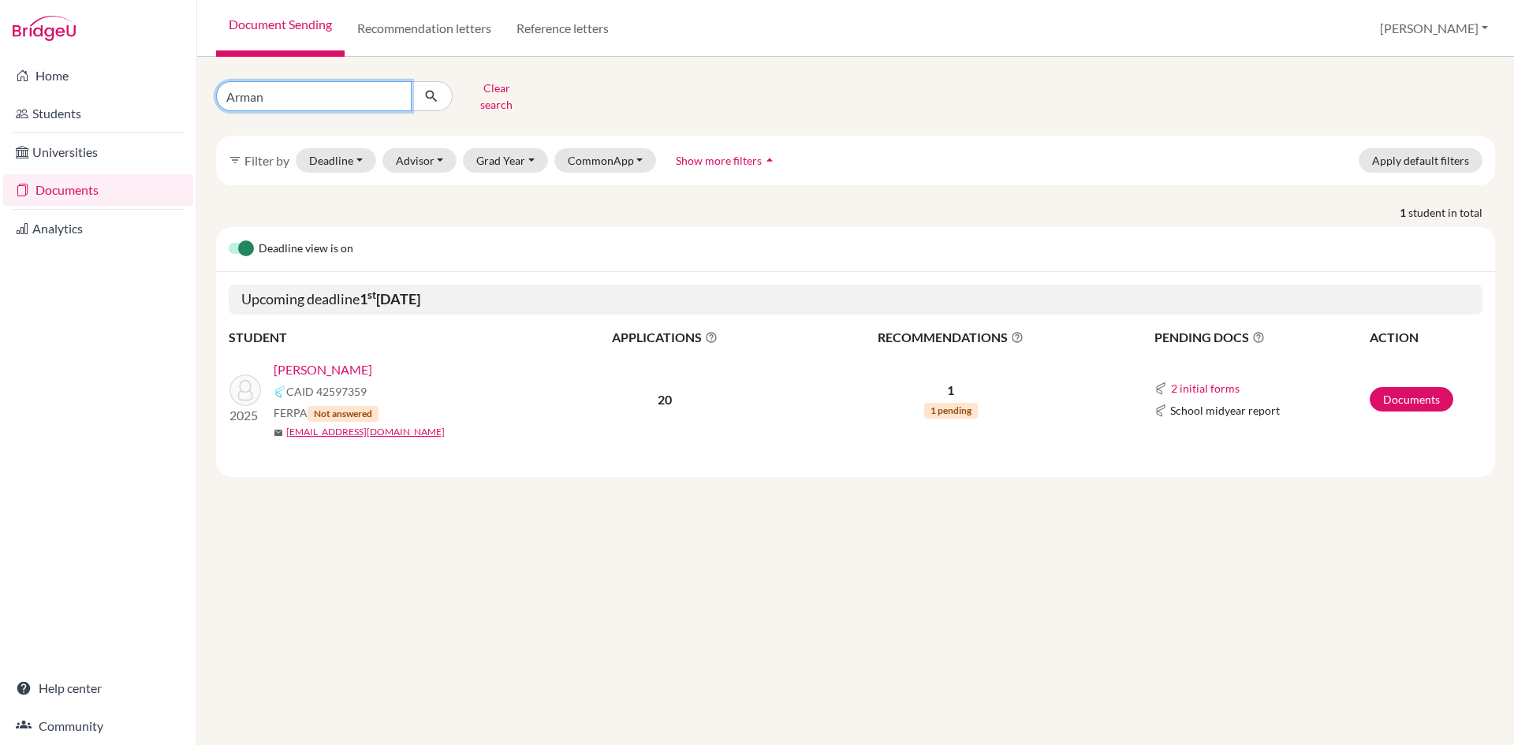
drag, startPoint x: 298, startPoint y: 100, endPoint x: 76, endPoint y: 93, distance: 222.5
click at [76, 93] on div "Home Students Universities Documents Analytics Help center Community Document S…" at bounding box center [757, 372] width 1514 height 745
type input "rashi aryal"
click button "submit" at bounding box center [432, 96] width 42 height 30
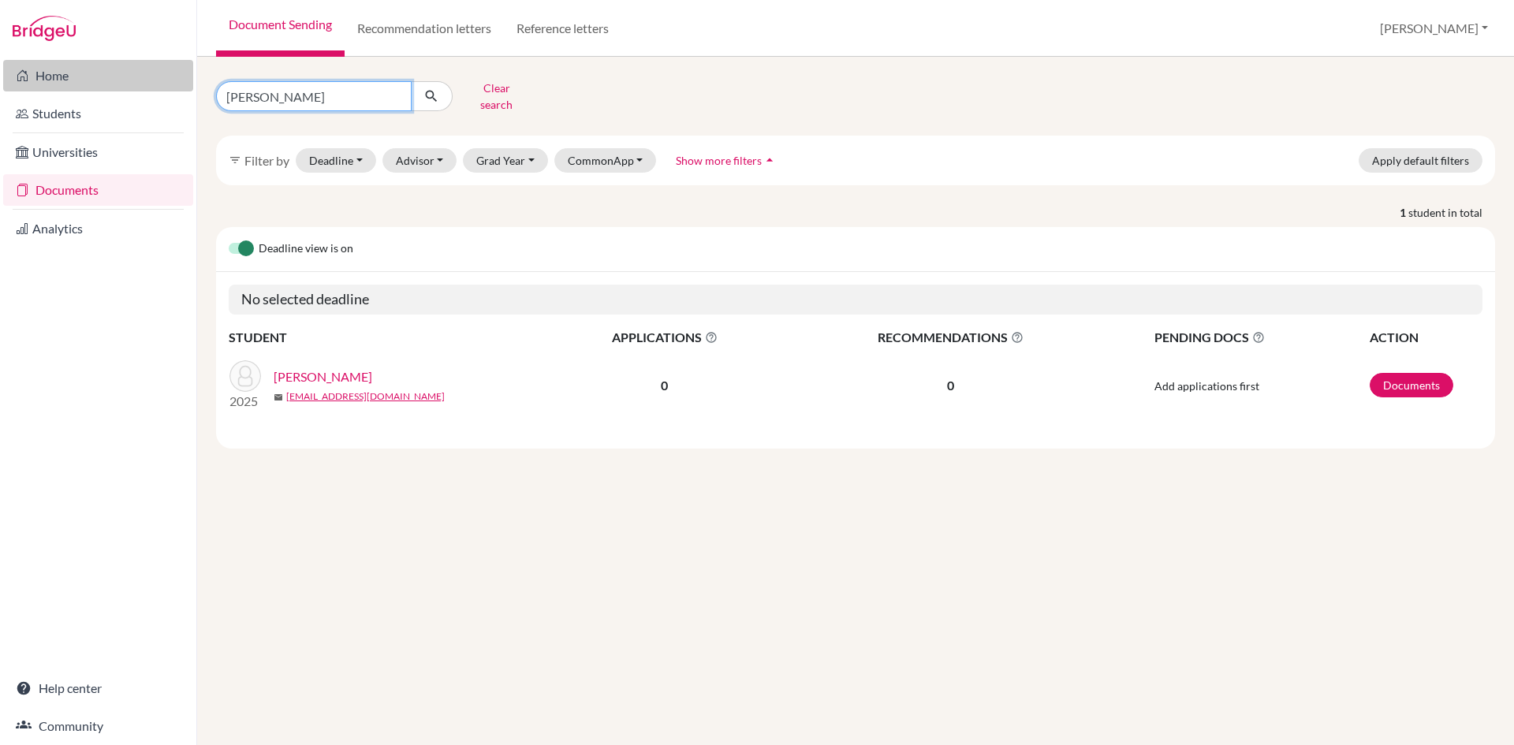
drag, startPoint x: 89, startPoint y: 72, endPoint x: 76, endPoint y: 71, distance: 13.4
click at [76, 71] on div "Home Students Universities Documents Analytics Help center Community Document S…" at bounding box center [757, 372] width 1514 height 745
type input "anupam parajuli"
click button "submit" at bounding box center [432, 96] width 42 height 30
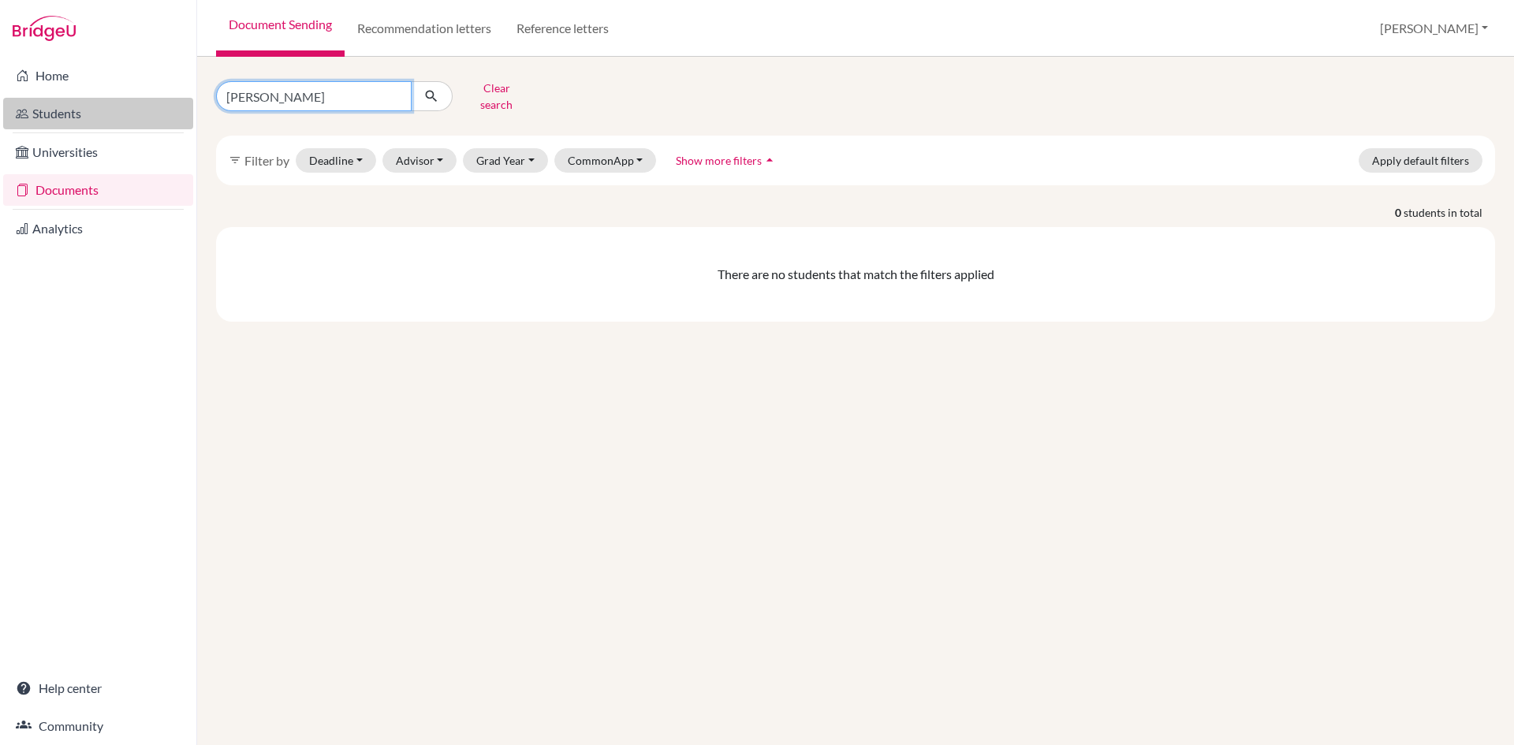
drag, startPoint x: 291, startPoint y: 94, endPoint x: 173, endPoint y: 98, distance: 118.4
click at [173, 98] on div "Home Students Universities Documents Analytics Help center Community Document S…" at bounding box center [757, 372] width 1514 height 745
type input "suchit adhikari"
click button "submit" at bounding box center [432, 96] width 42 height 30
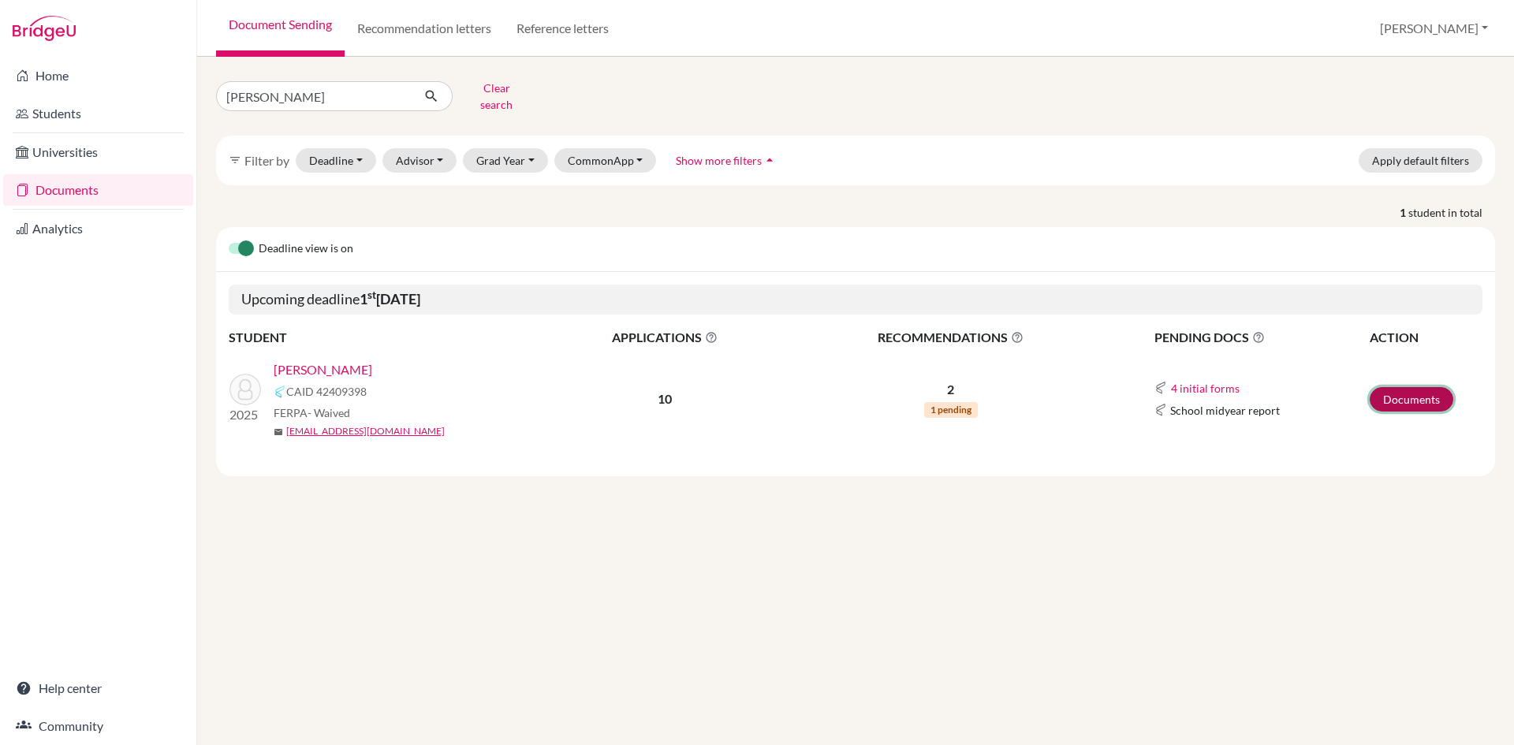
click at [1401, 390] on link "Documents" at bounding box center [1412, 399] width 84 height 24
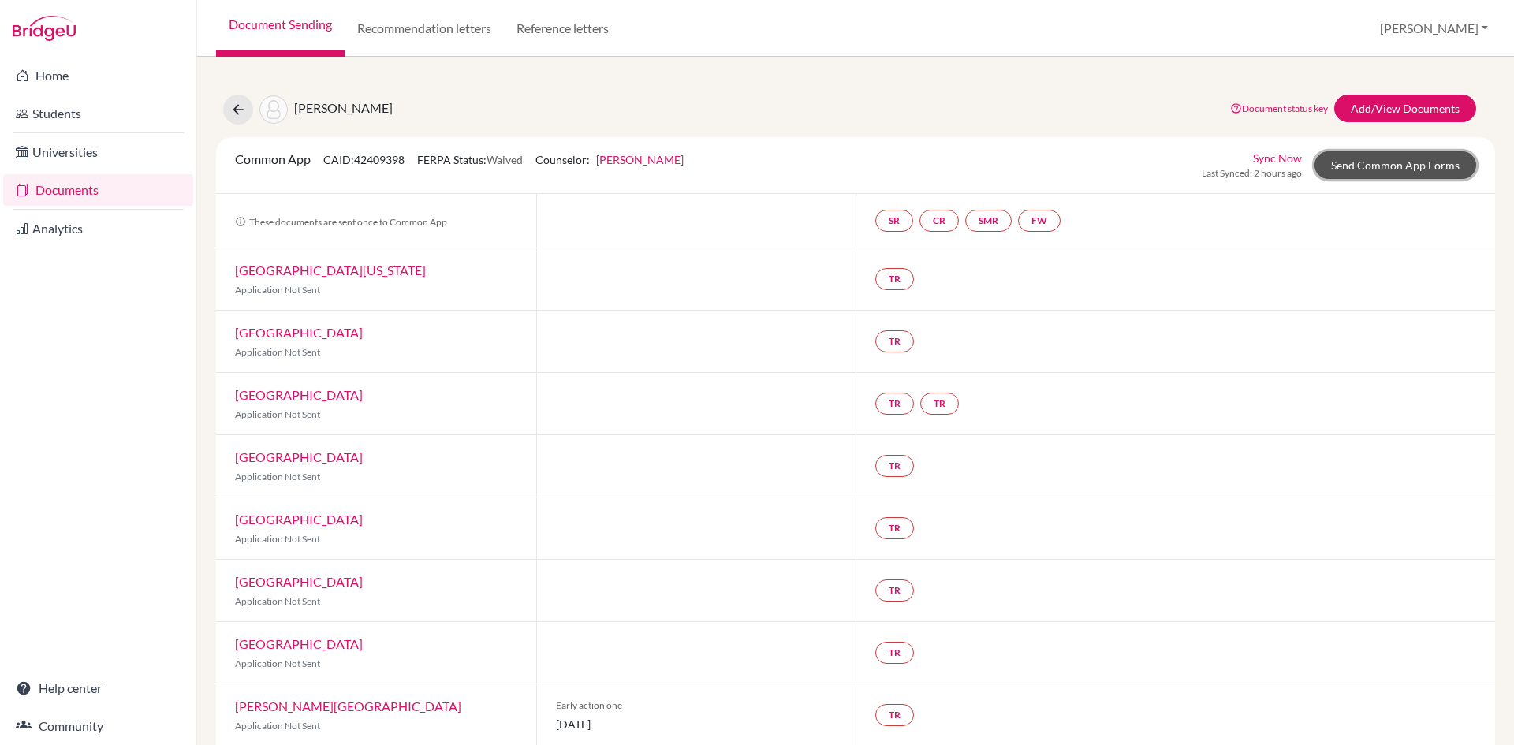
click at [1349, 166] on link "Send Common App Forms" at bounding box center [1396, 165] width 162 height 28
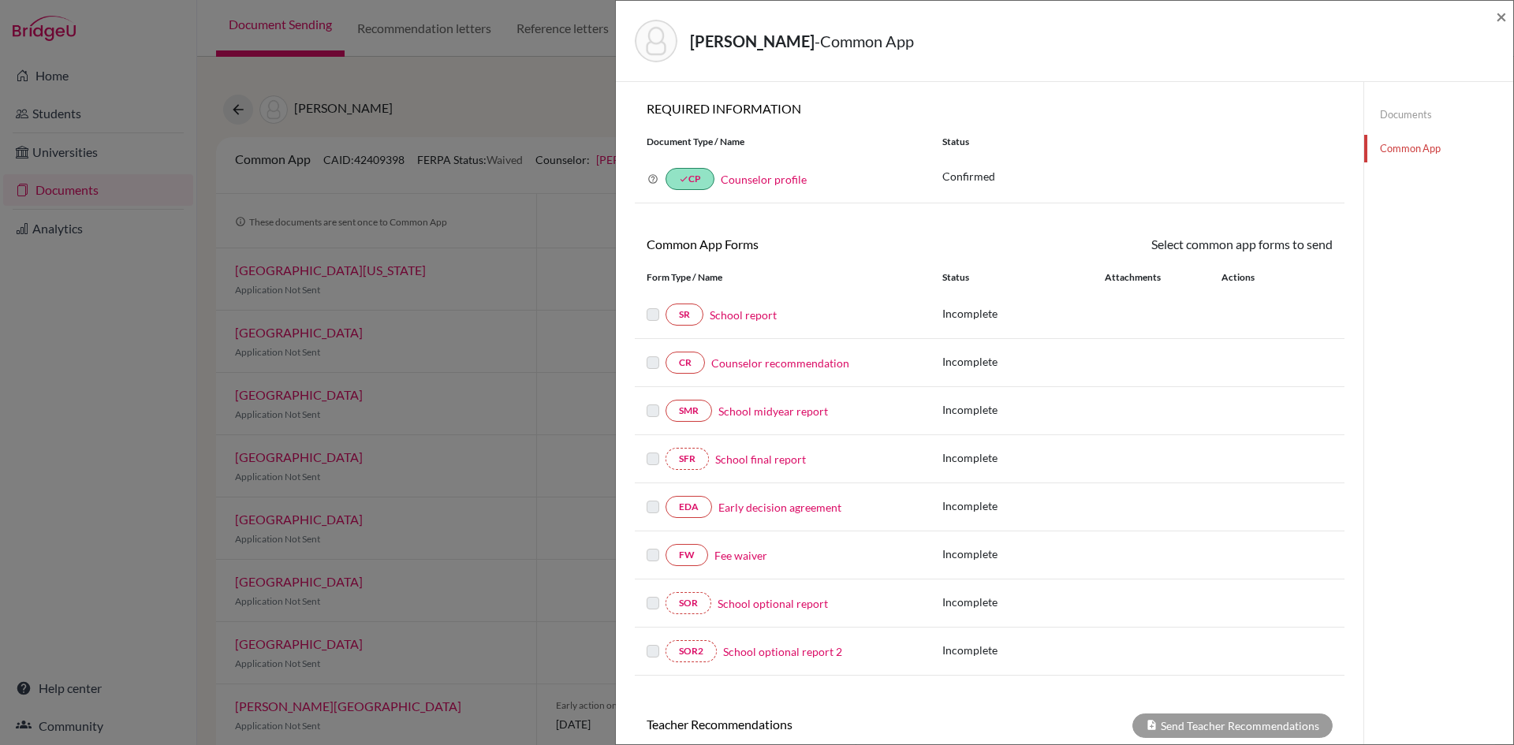
click at [730, 553] on link "Fee waiver" at bounding box center [741, 555] width 53 height 17
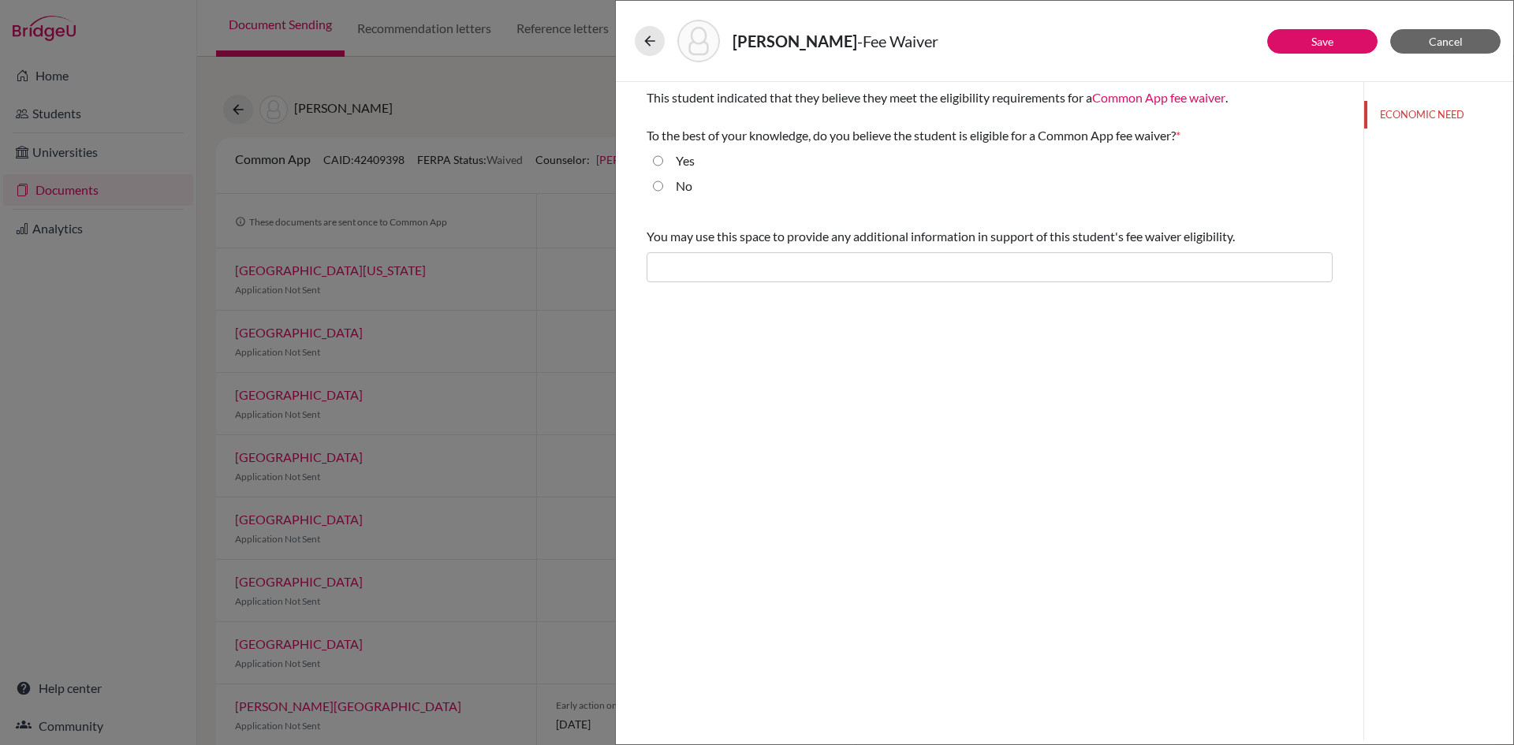
click at [658, 160] on input "Yes" at bounding box center [658, 160] width 10 height 19
radio input "true"
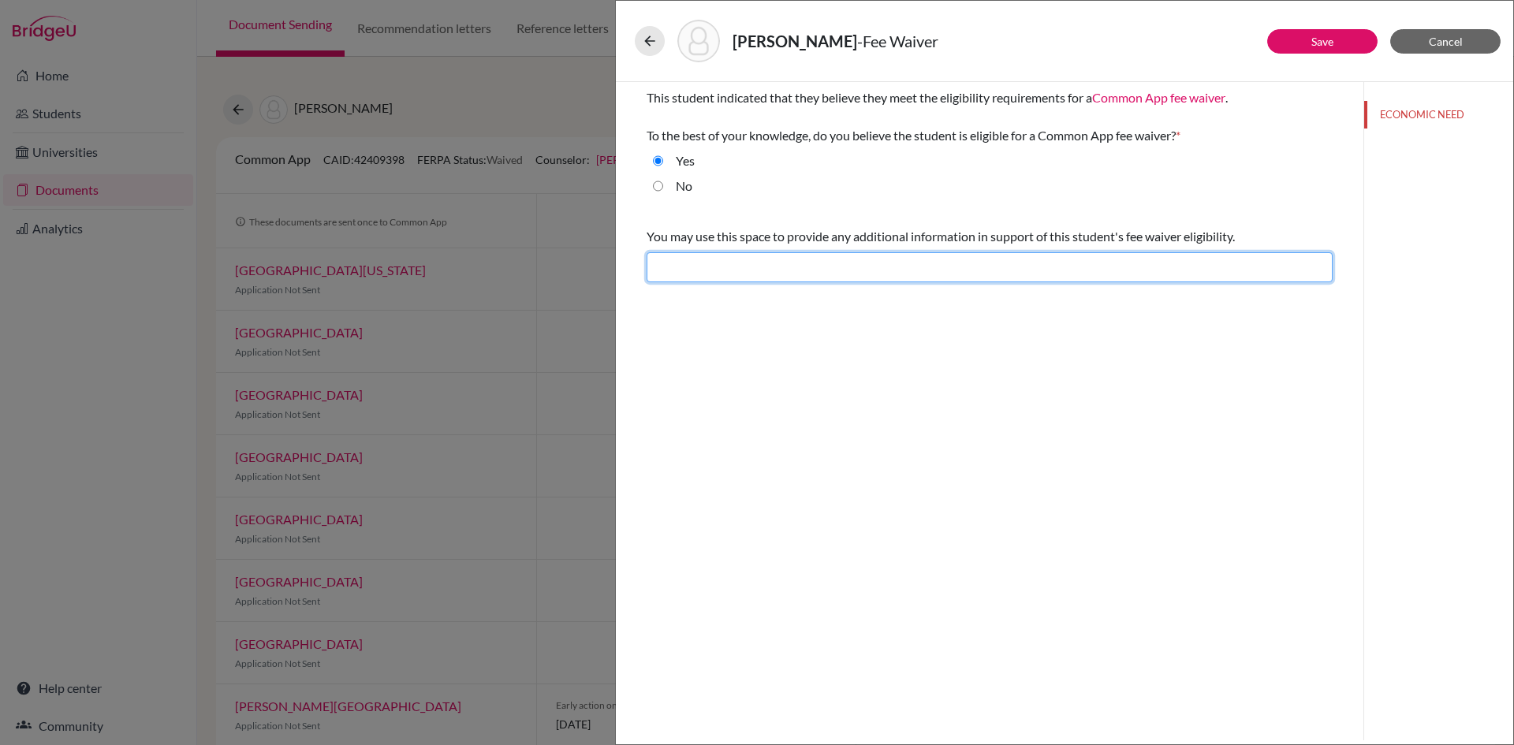
click at [706, 274] on input "text" at bounding box center [990, 267] width 686 height 30
type input "Difficult financial situation"
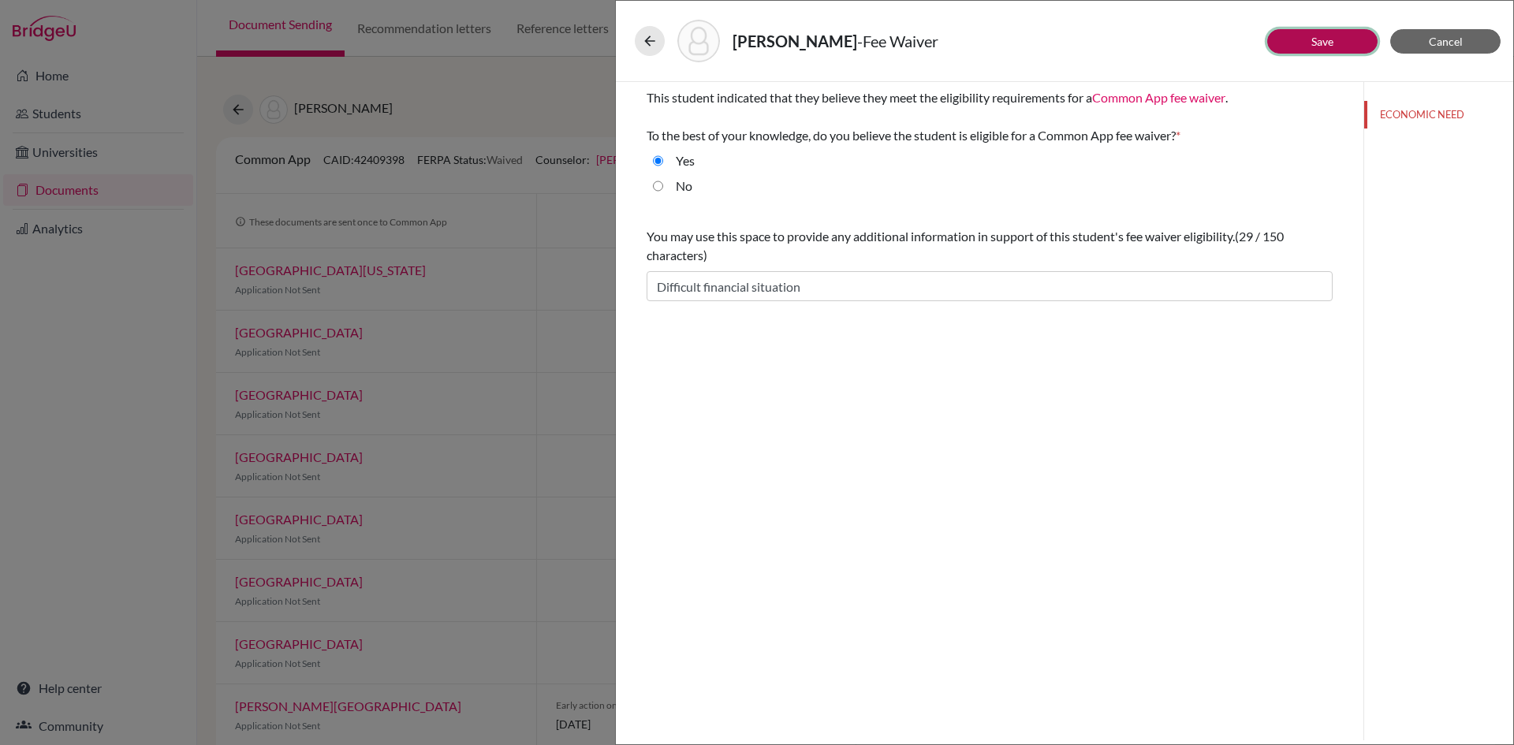
click at [1306, 39] on button "Save" at bounding box center [1322, 41] width 110 height 24
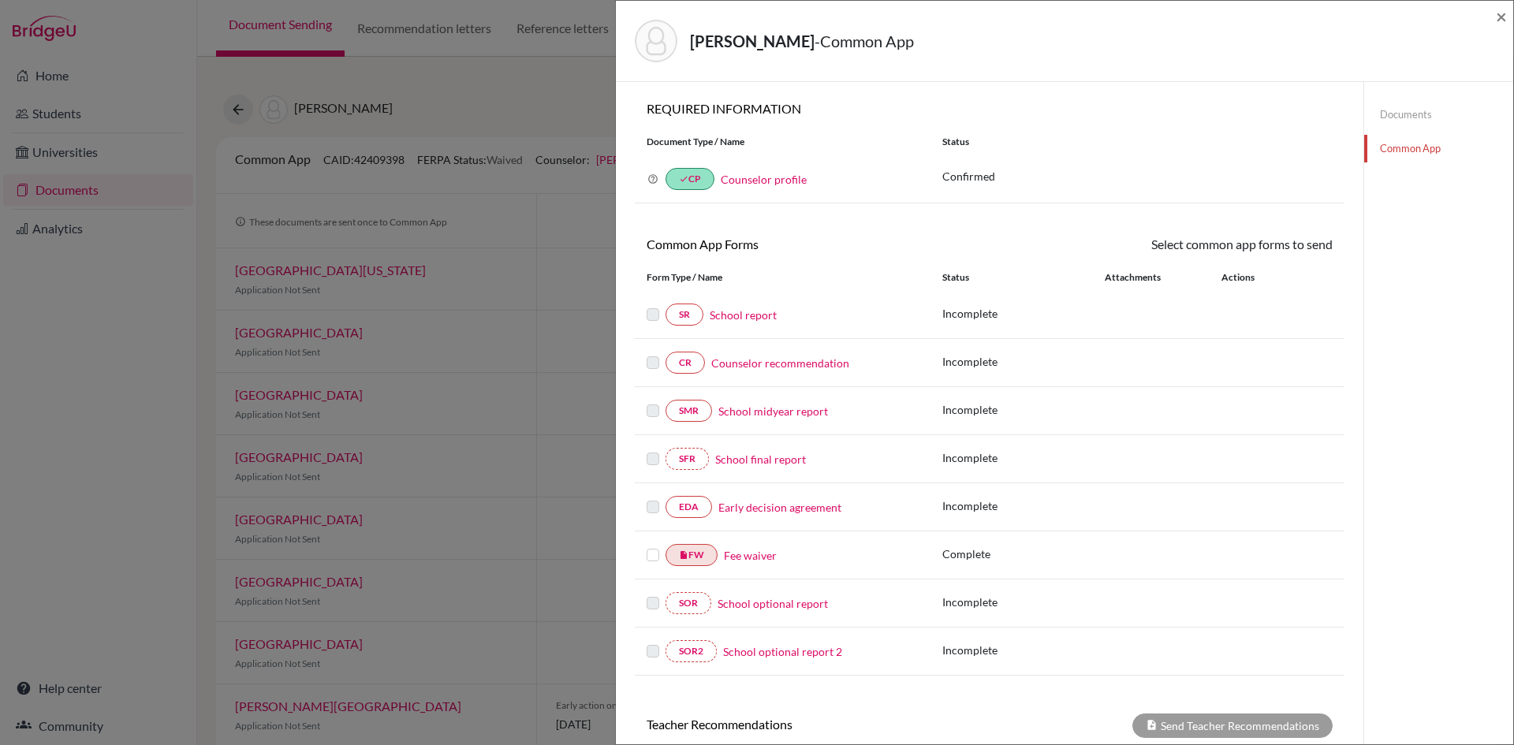
click at [653, 546] on label at bounding box center [653, 546] width 13 height 0
click at [0, 0] on input "checkbox" at bounding box center [0, 0] width 0 height 0
click at [1289, 249] on link "Send" at bounding box center [1299, 247] width 65 height 24
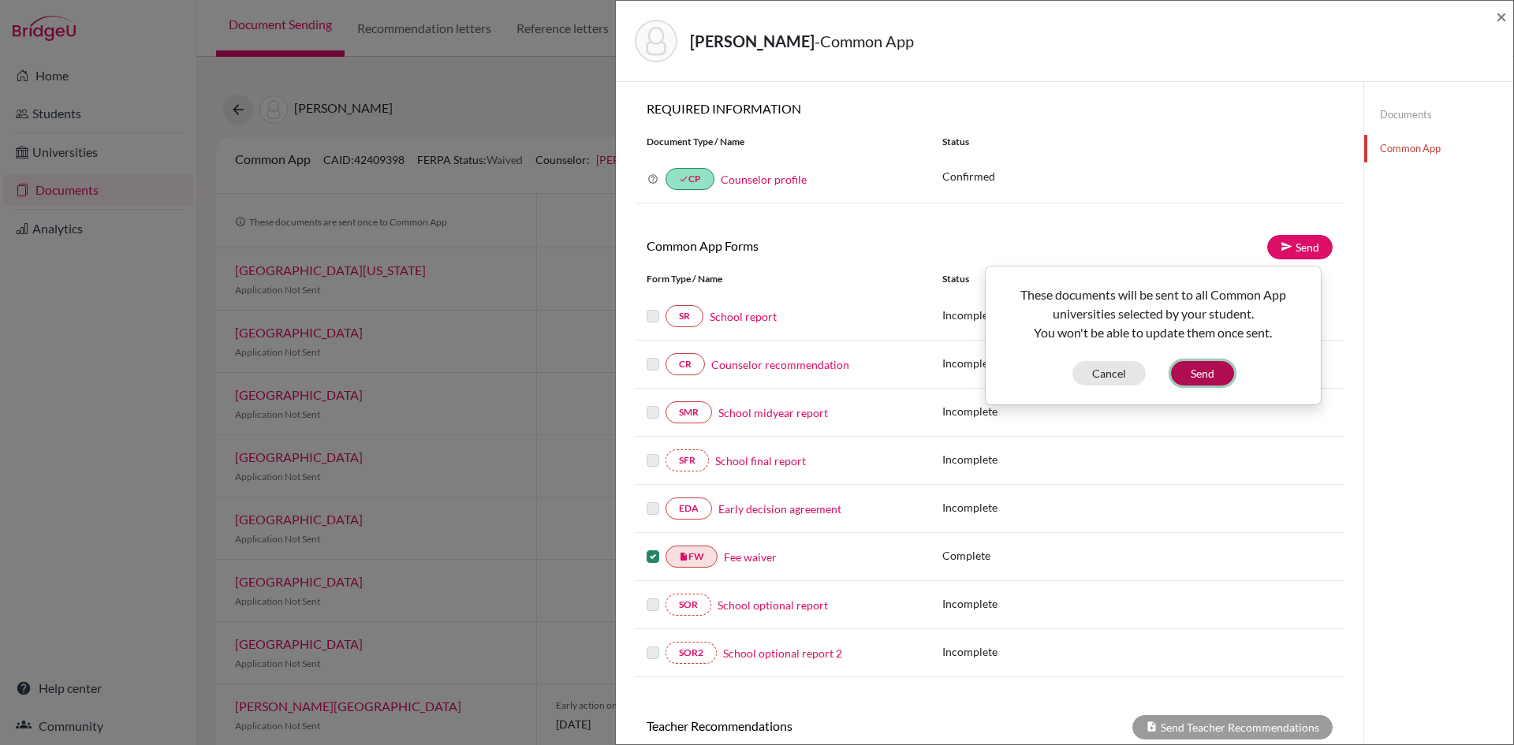
click at [1207, 368] on button "Send" at bounding box center [1202, 373] width 63 height 24
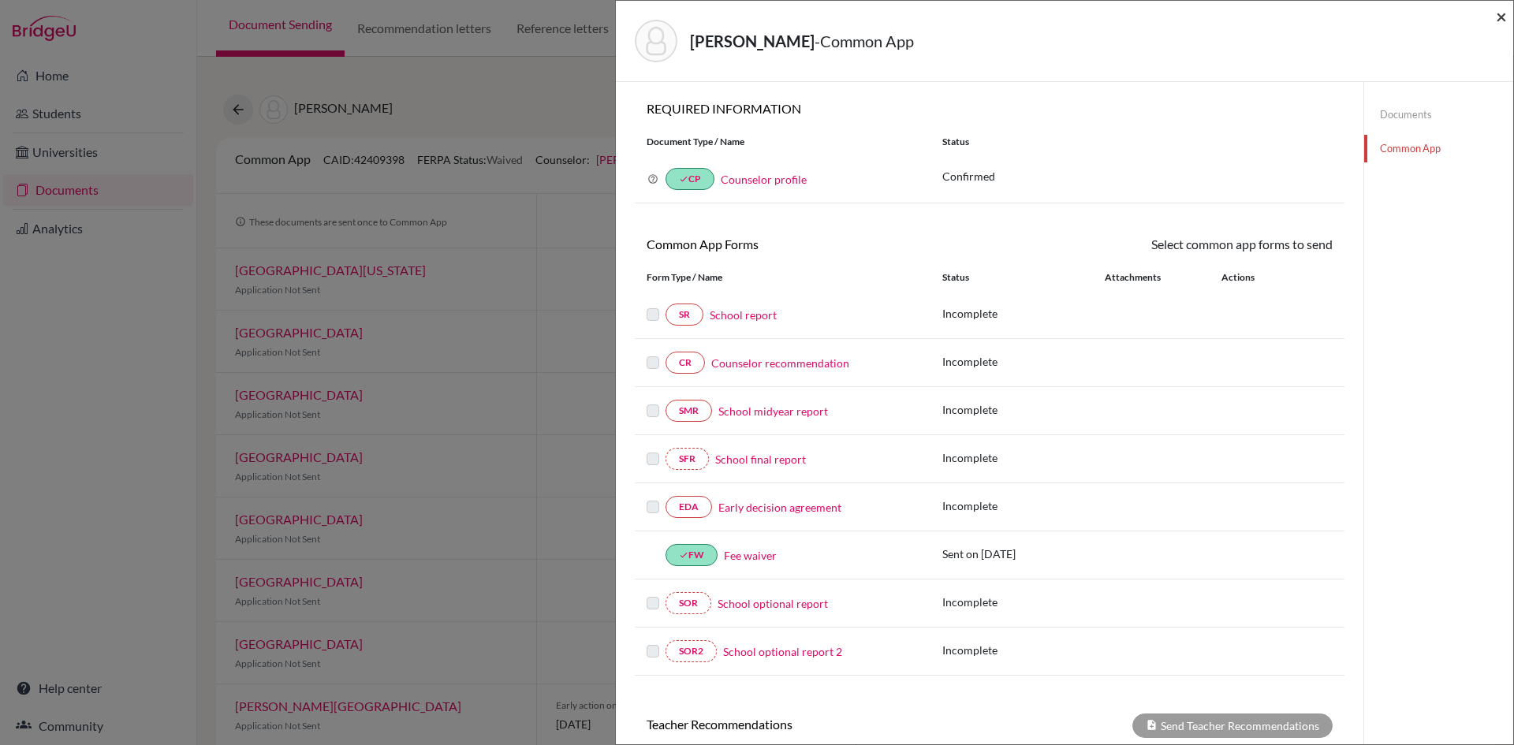
click at [1504, 19] on span "×" at bounding box center [1501, 16] width 11 height 23
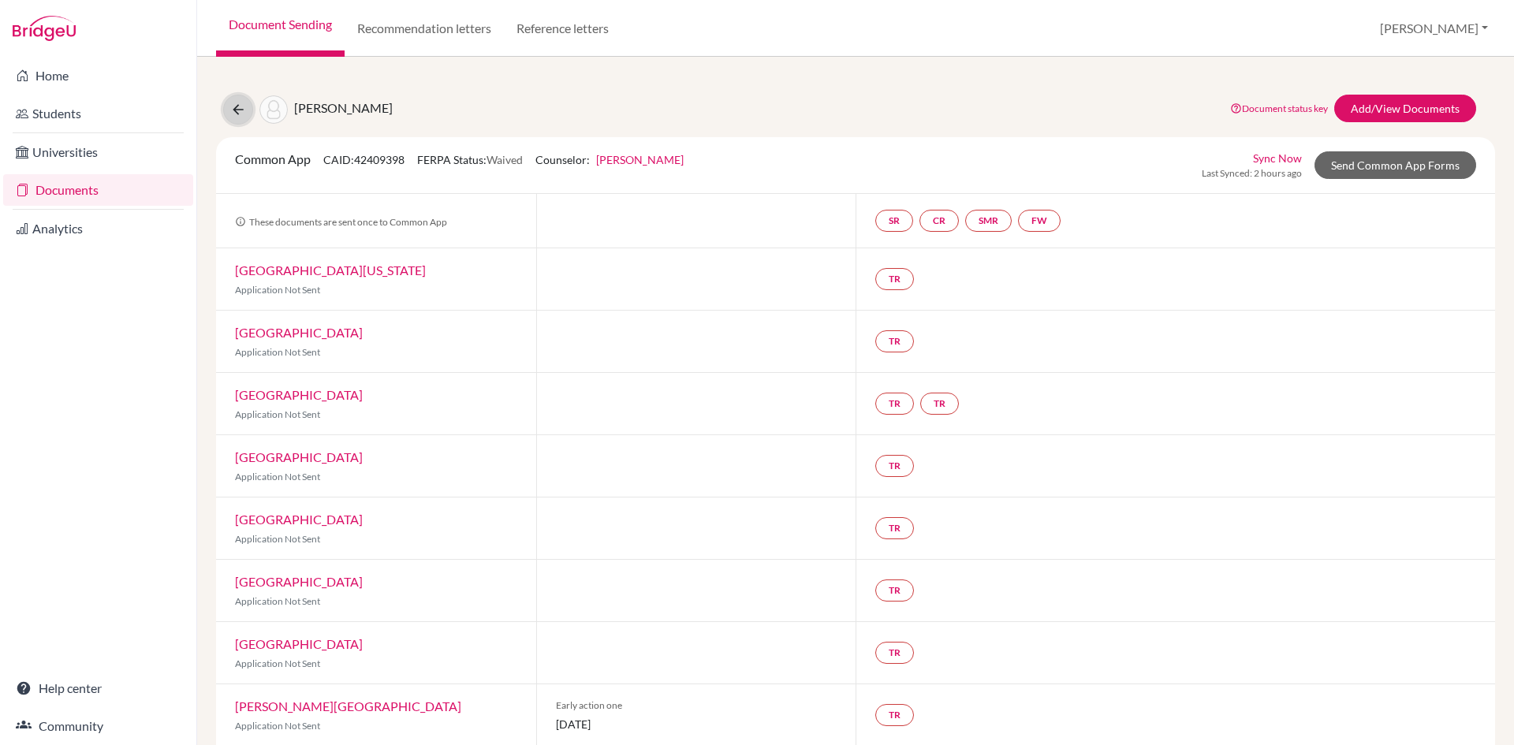
click at [236, 110] on icon at bounding box center [238, 110] width 16 height 16
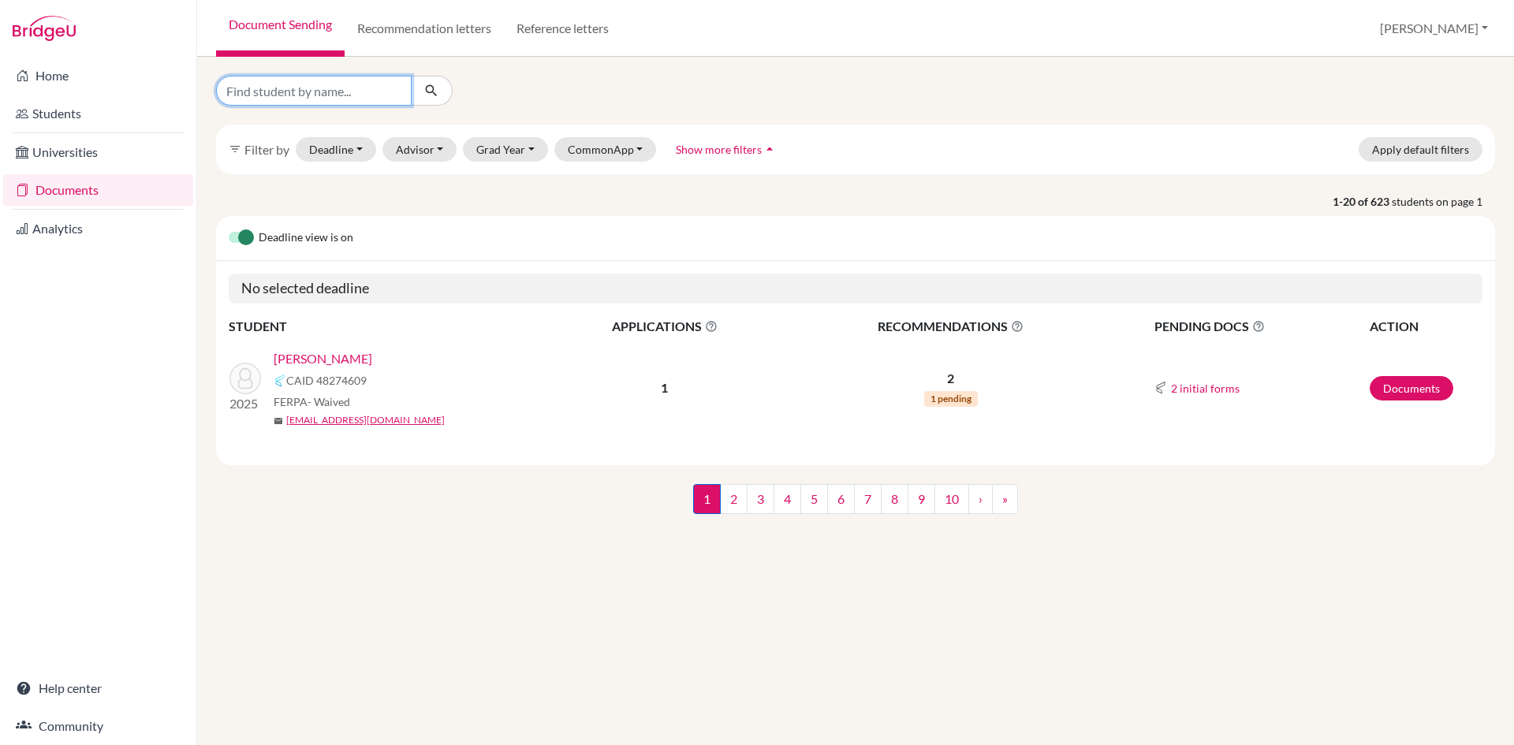
click at [267, 88] on input "Find student by name..." at bounding box center [314, 91] width 196 height 30
type input "[PERSON_NAME]"
click button "submit" at bounding box center [432, 91] width 42 height 30
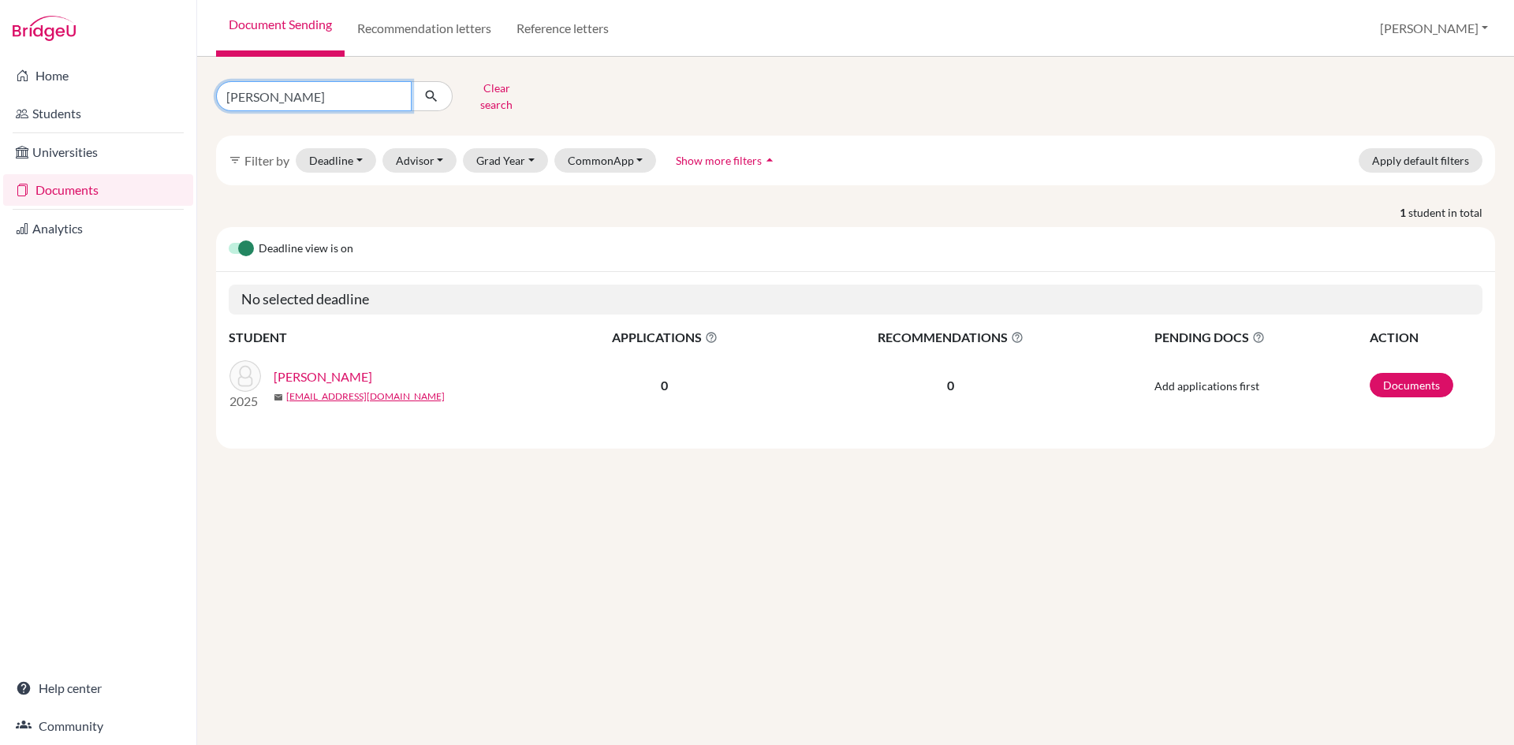
drag, startPoint x: 350, startPoint y: 89, endPoint x: 209, endPoint y: 92, distance: 141.2
click at [209, 92] on div "[PERSON_NAME] Clear search" at bounding box center [421, 96] width 435 height 41
type input "abhilookhet"
click button "submit" at bounding box center [432, 96] width 42 height 30
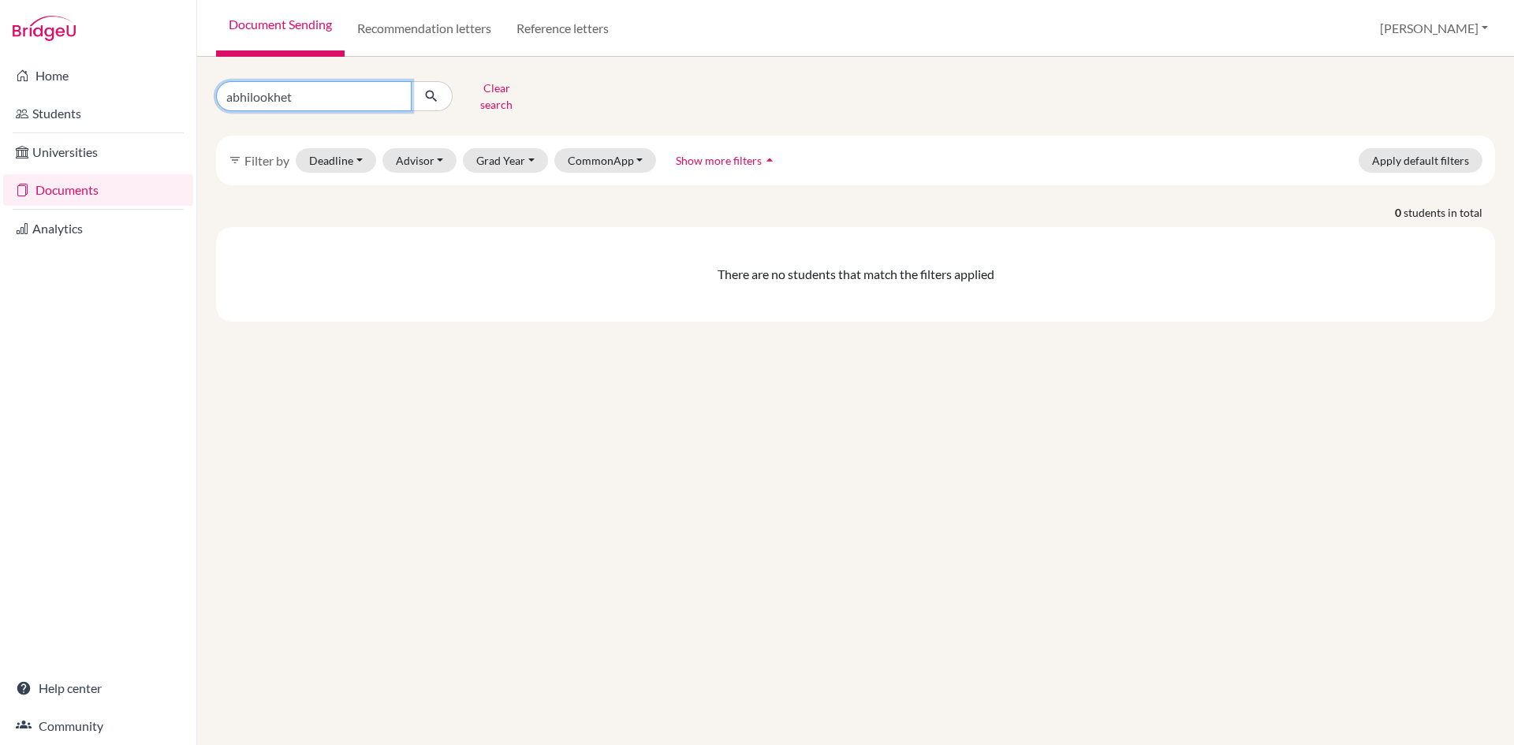
drag, startPoint x: 323, startPoint y: 82, endPoint x: 259, endPoint y: 89, distance: 63.5
click at [259, 89] on input "abhilookhet" at bounding box center [314, 96] width 196 height 30
type input "abhilokeet serchan"
click button "submit" at bounding box center [432, 96] width 42 height 30
drag, startPoint x: 335, startPoint y: 93, endPoint x: 114, endPoint y: 74, distance: 222.4
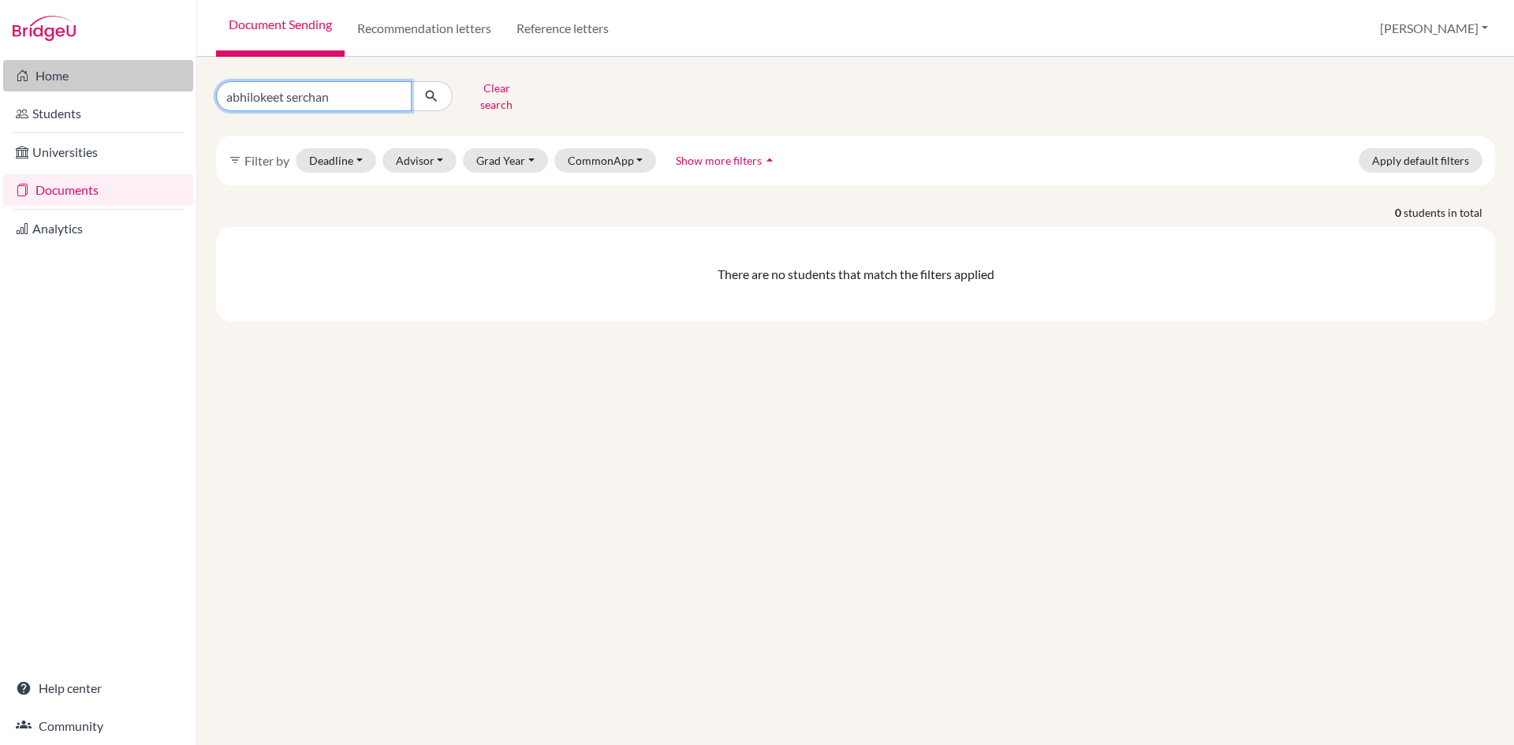
click at [129, 83] on div "Home Students Universities Documents Analytics Help center Community Document S…" at bounding box center [757, 372] width 1514 height 745
type input "sitoshna"
click button "submit" at bounding box center [432, 96] width 42 height 30
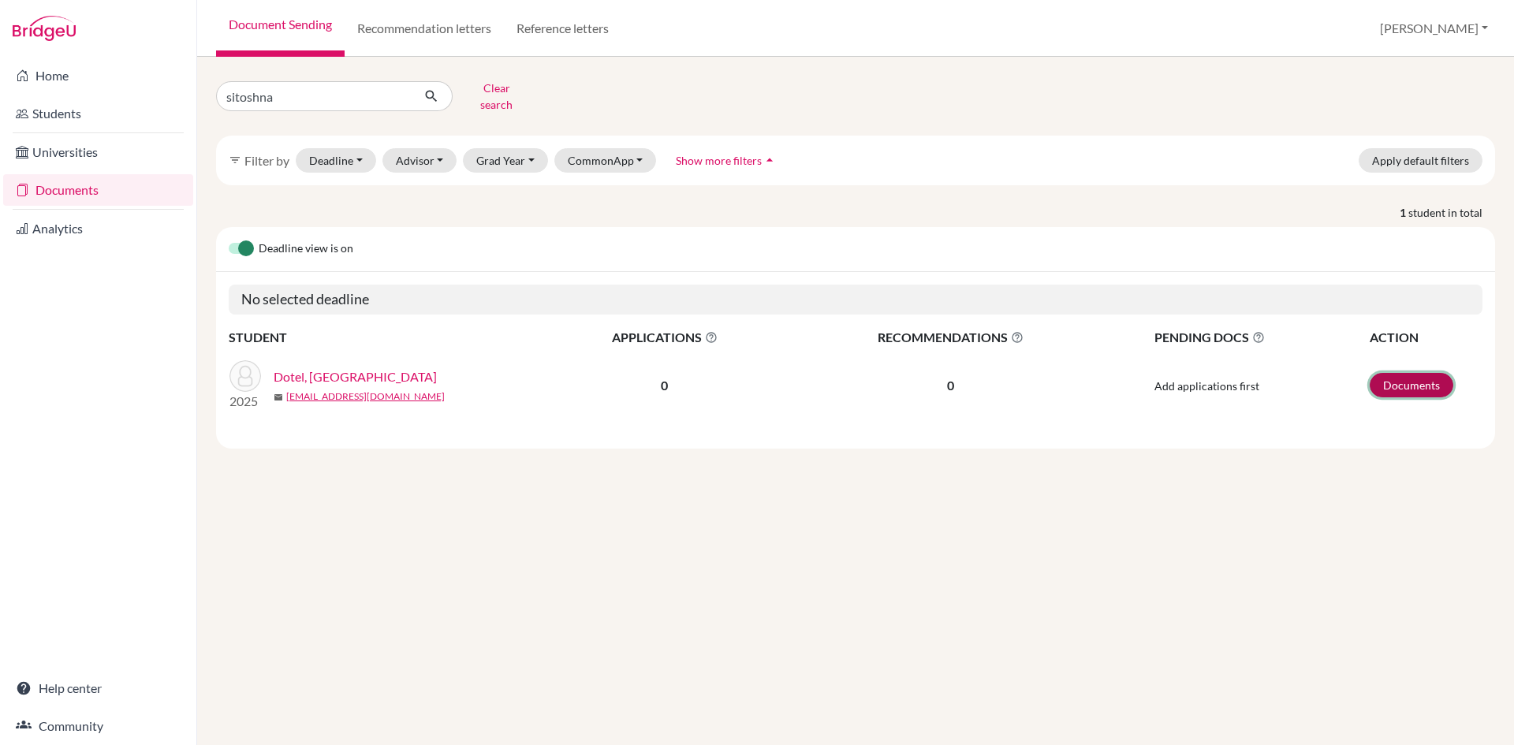
click at [1410, 381] on link "Documents" at bounding box center [1412, 385] width 84 height 24
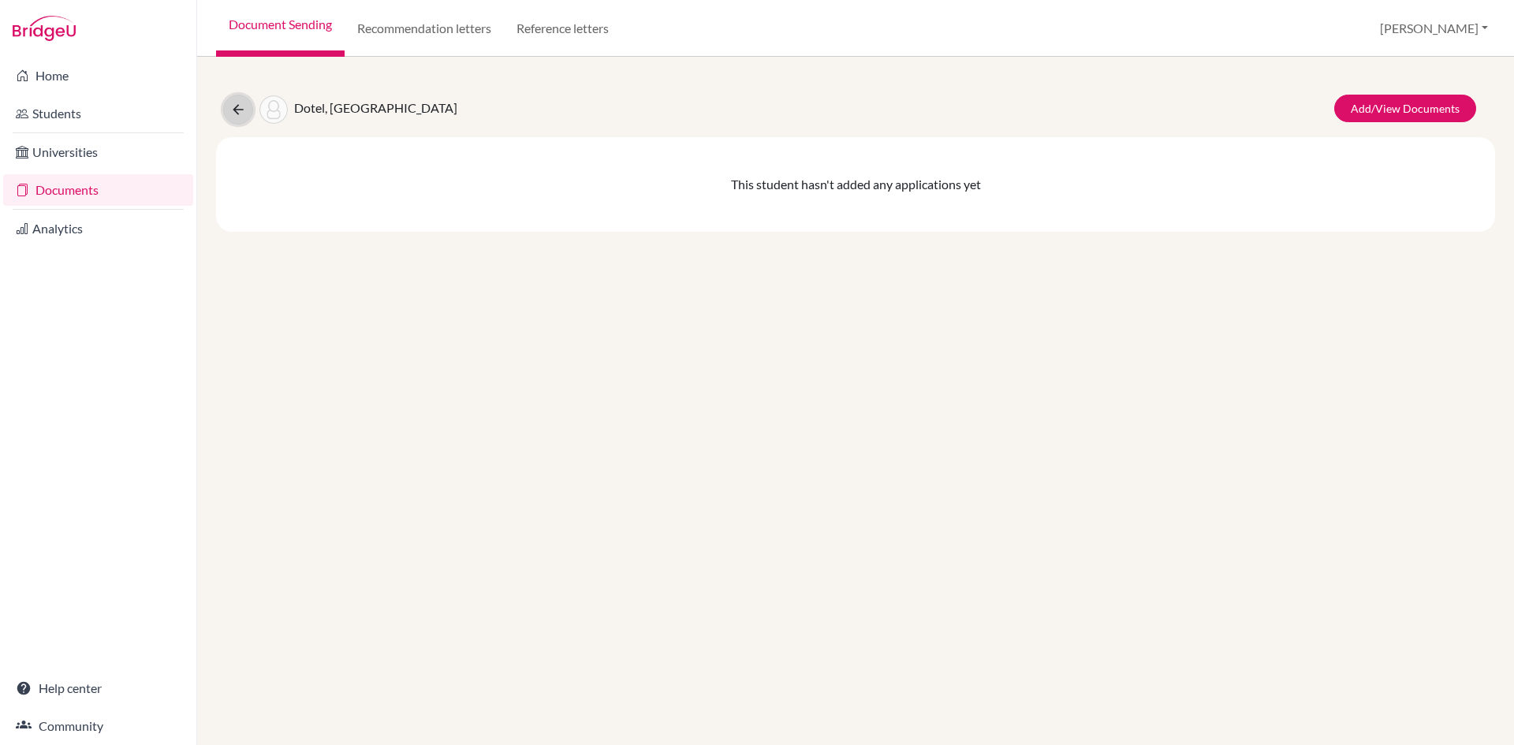
click at [229, 104] on button at bounding box center [238, 110] width 30 height 30
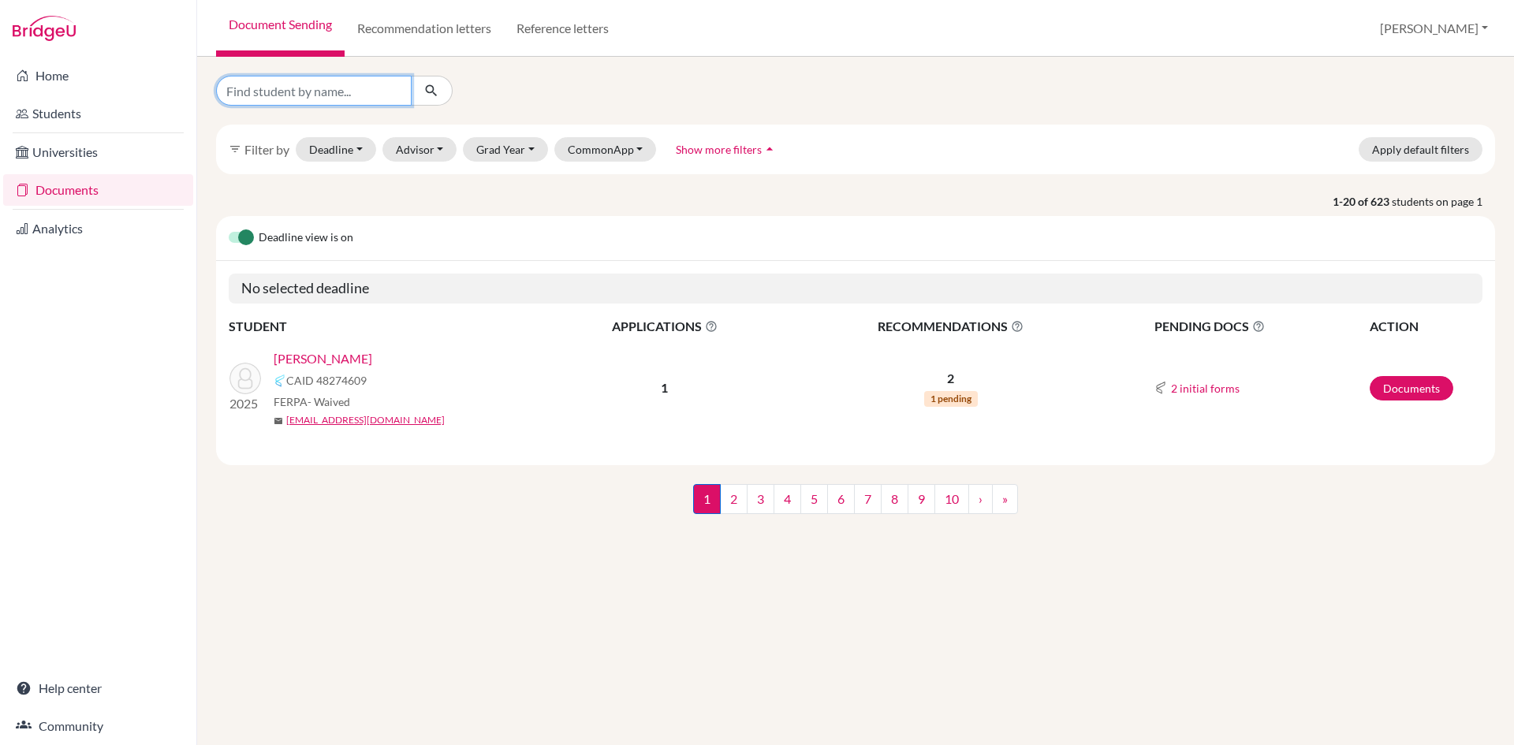
click at [321, 95] on input "Find student by name..." at bounding box center [314, 91] width 196 height 30
type input "sunischit acharya"
click button "submit" at bounding box center [432, 91] width 42 height 30
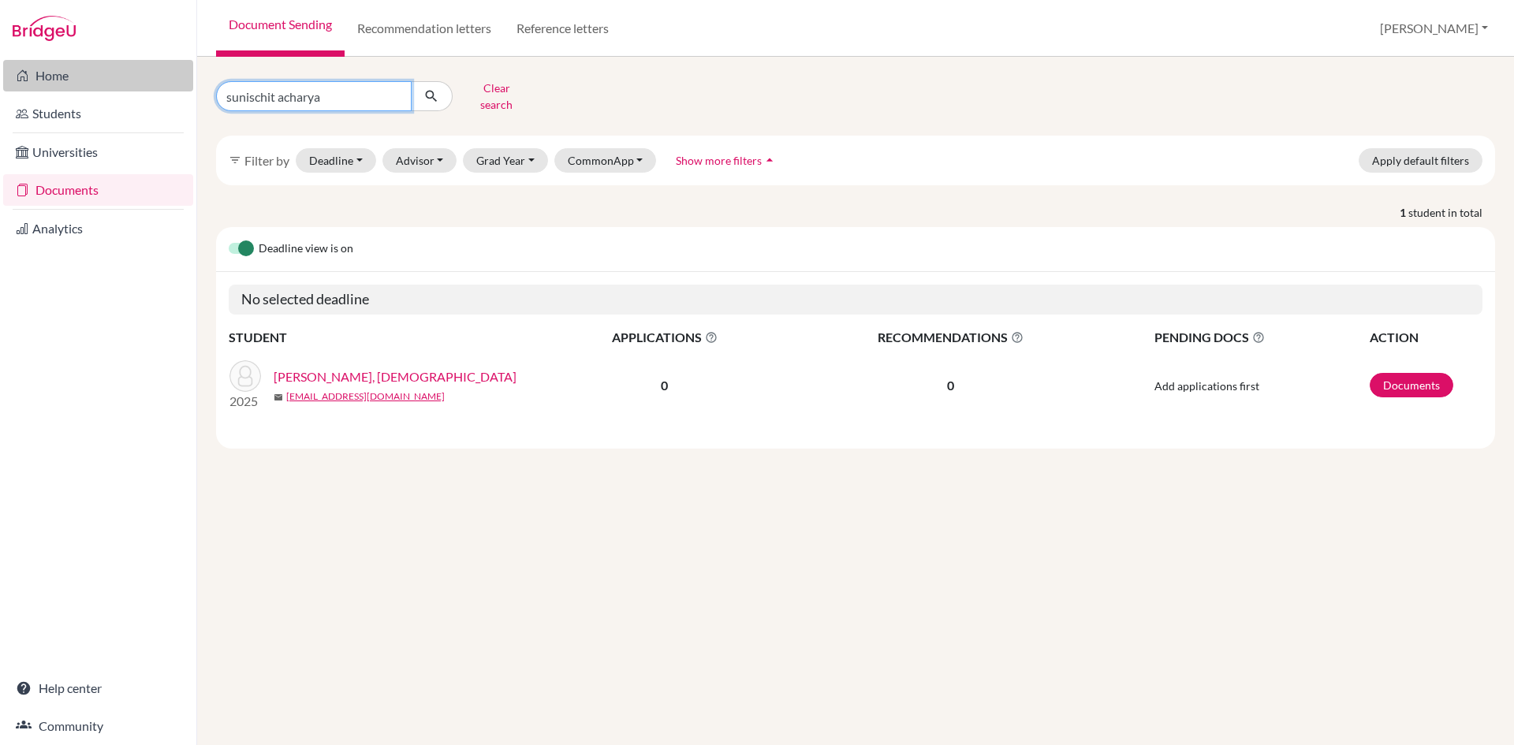
drag, startPoint x: 331, startPoint y: 88, endPoint x: 118, endPoint y: 84, distance: 213.0
click at [118, 84] on div "Home Students Universities Documents Analytics Help center Community Document S…" at bounding box center [757, 372] width 1514 height 745
type input "rishavi gautam"
click button "submit" at bounding box center [432, 96] width 42 height 30
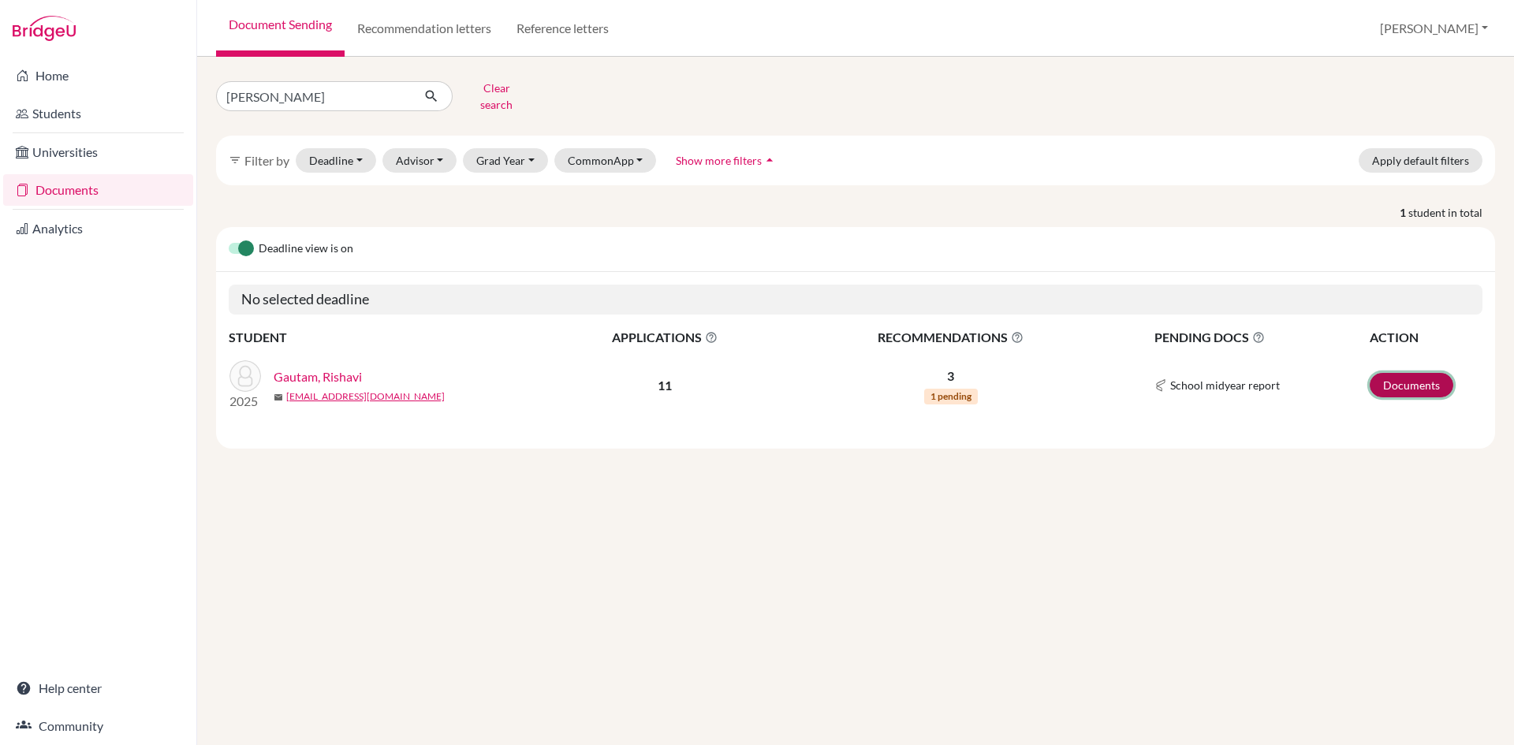
click at [1408, 379] on link "Documents" at bounding box center [1412, 385] width 84 height 24
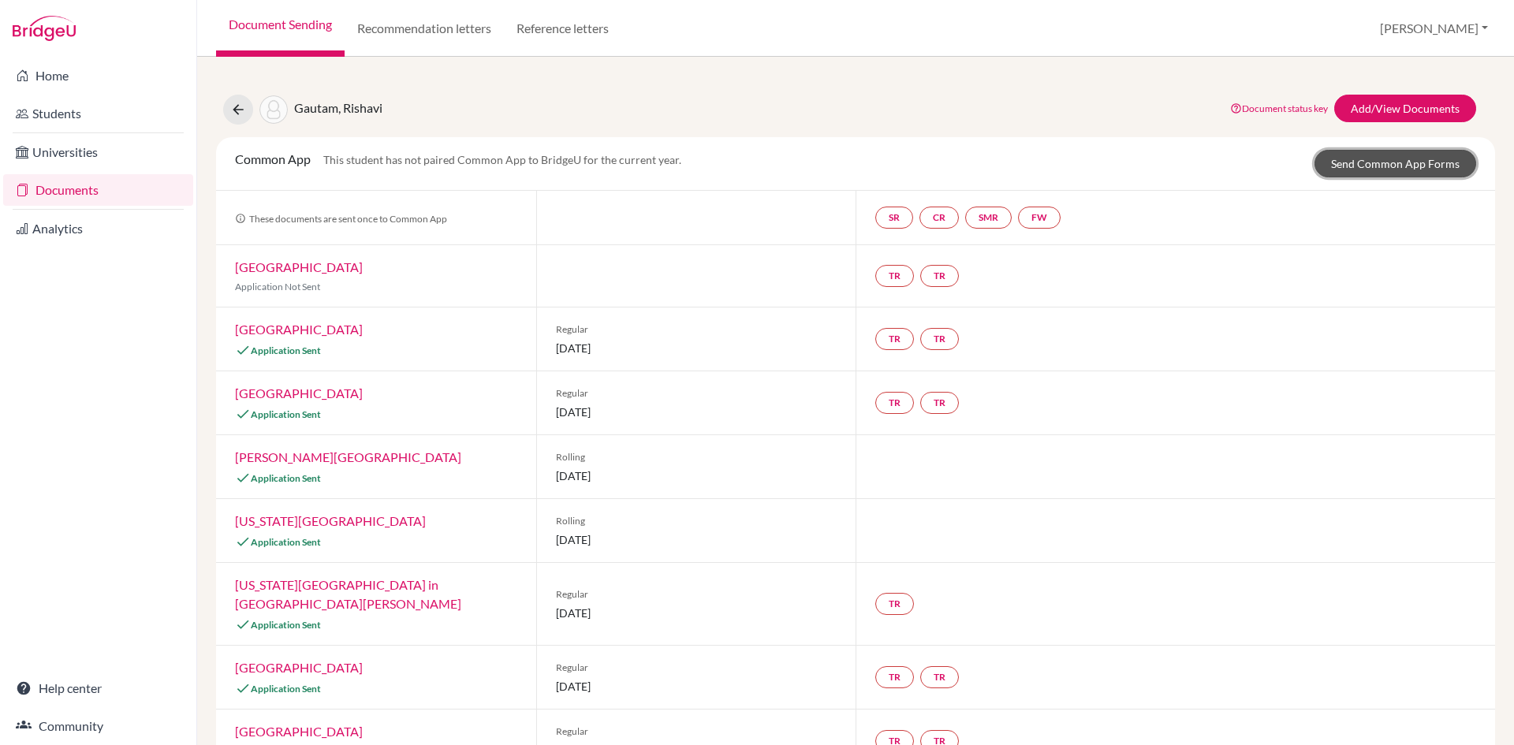
click at [1360, 162] on link "Send Common App Forms" at bounding box center [1396, 164] width 162 height 28
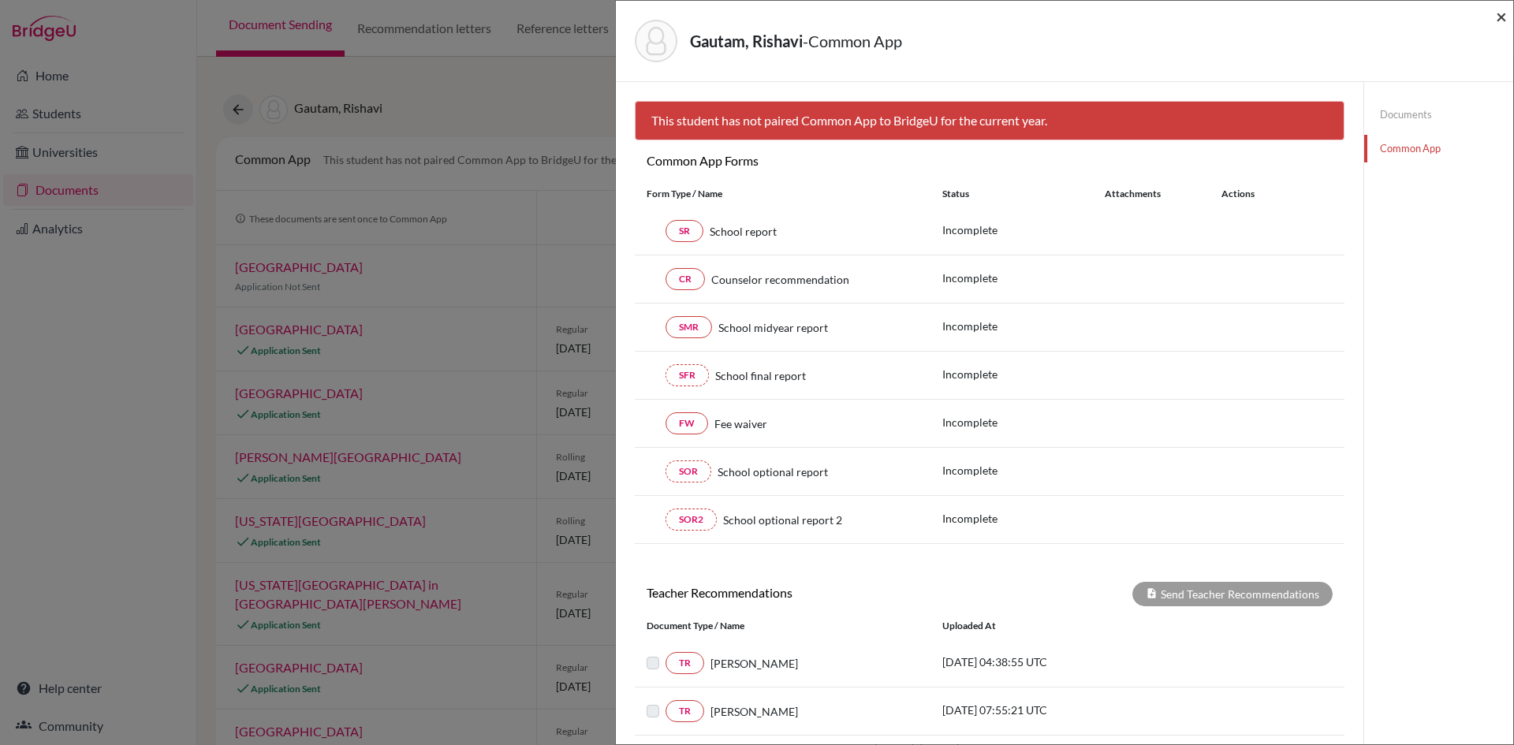
click at [1503, 15] on span "×" at bounding box center [1501, 16] width 11 height 23
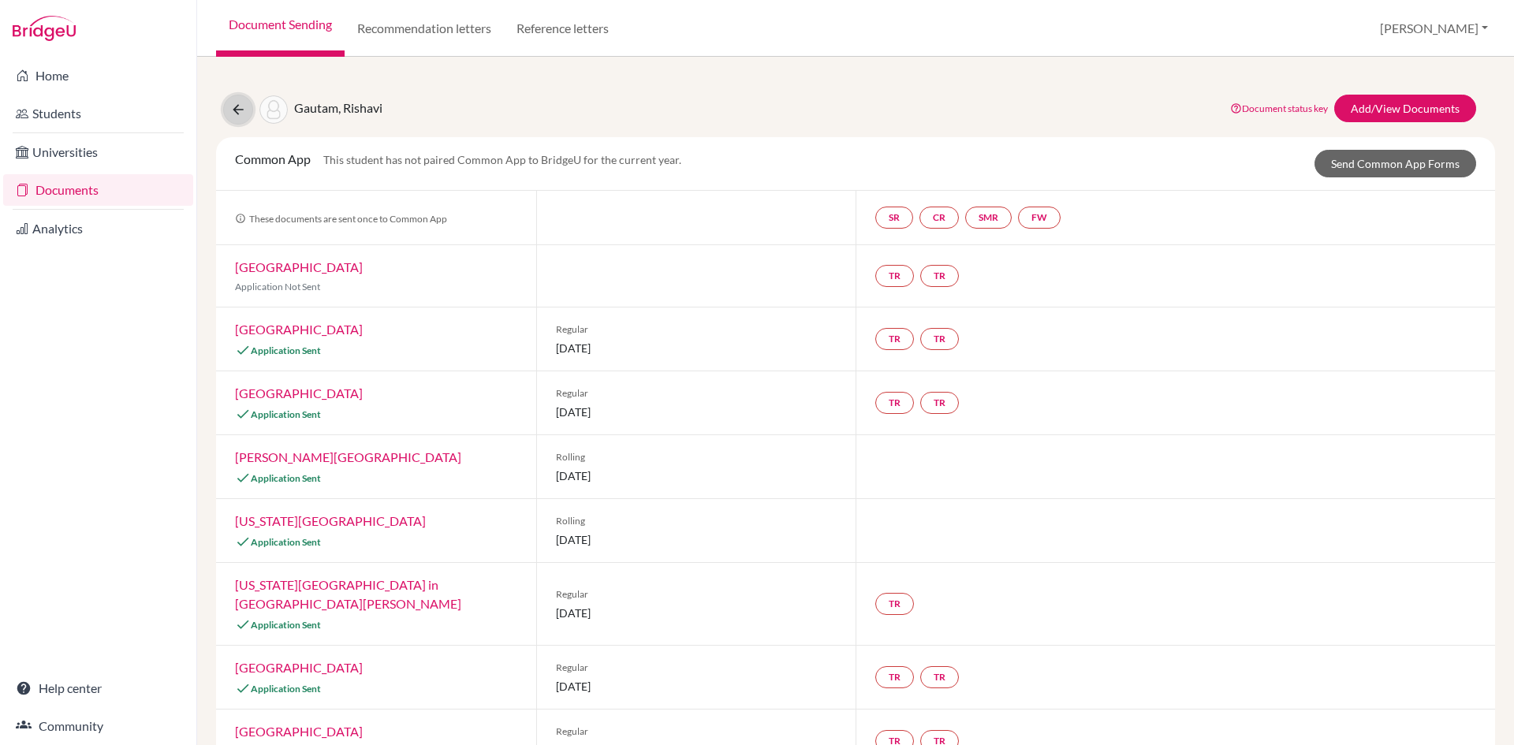
click at [247, 103] on button at bounding box center [238, 110] width 30 height 30
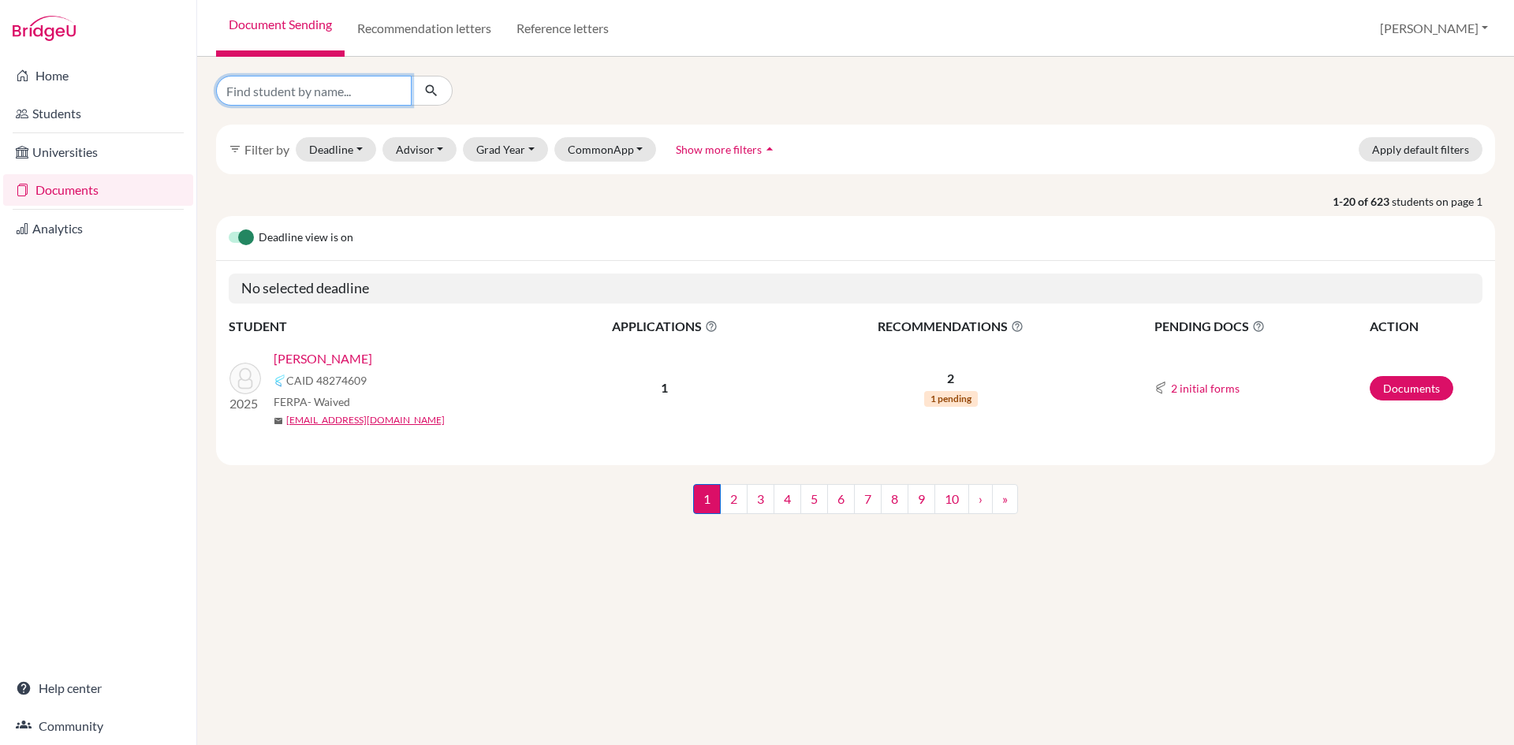
click at [380, 96] on input "Find student by name..." at bounding box center [314, 91] width 196 height 30
type input "raghu bir shrestha"
click button "submit" at bounding box center [432, 91] width 42 height 30
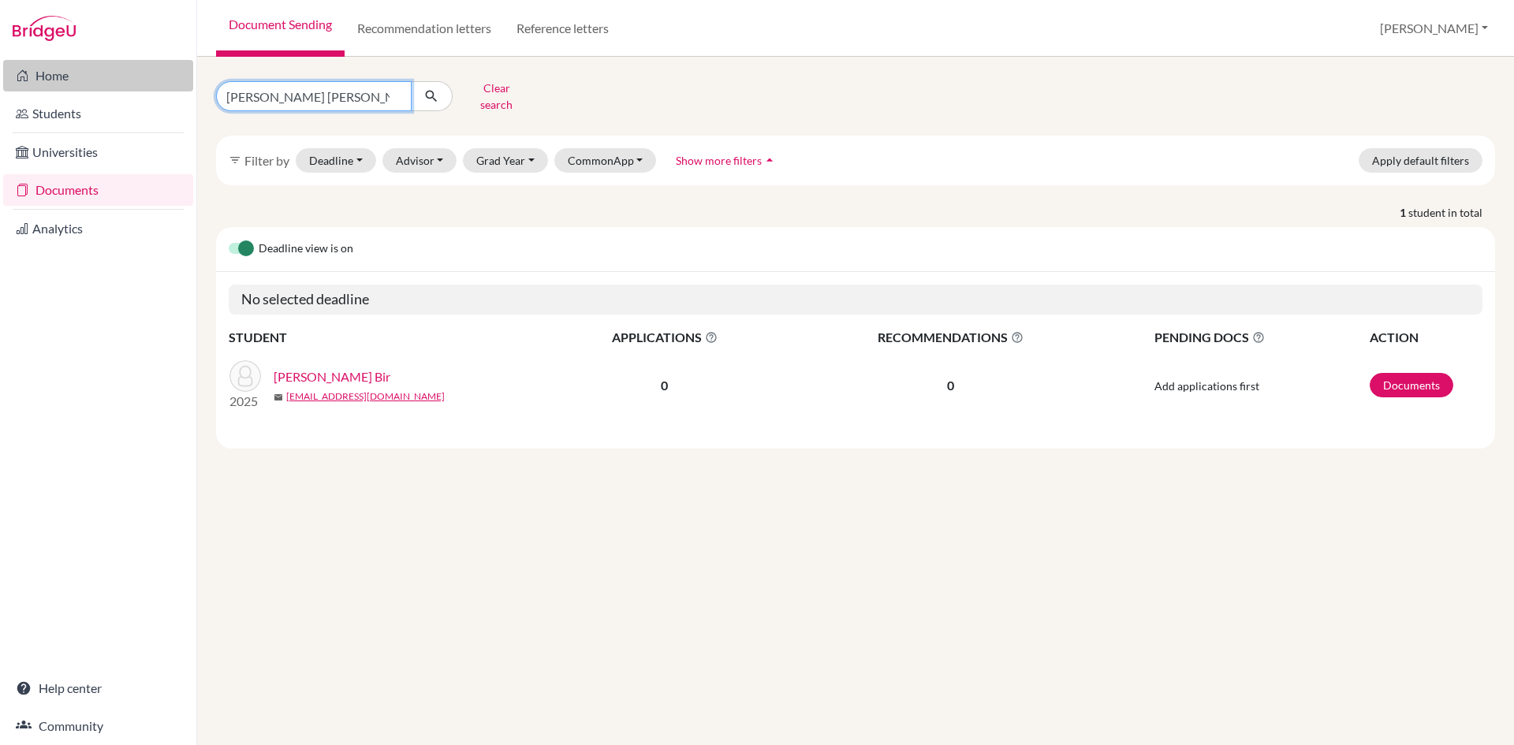
drag, startPoint x: 357, startPoint y: 97, endPoint x: 59, endPoint y: 76, distance: 298.9
click at [59, 76] on div "Home Students Universities Documents Analytics Help center Community Document S…" at bounding box center [757, 372] width 1514 height 745
type input "rounak dangol"
click button "submit" at bounding box center [432, 96] width 42 height 30
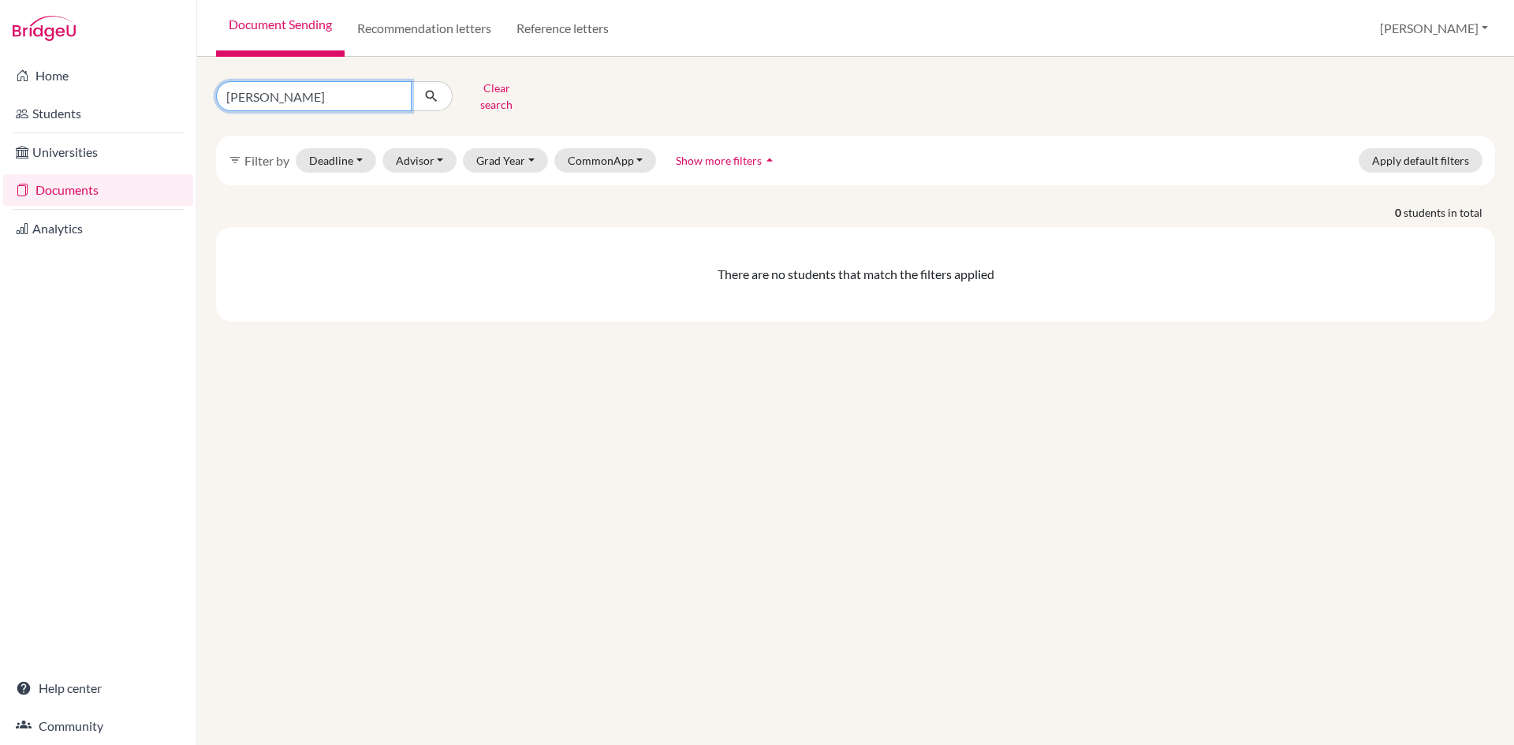
drag, startPoint x: 320, startPoint y: 90, endPoint x: 203, endPoint y: 92, distance: 116.7
click at [203, 92] on div "rounak dangol Clear search filter_list Filter by Deadline - Select a date range…" at bounding box center [855, 401] width 1317 height 688
type input "anuska regmi"
click button "submit" at bounding box center [432, 96] width 42 height 30
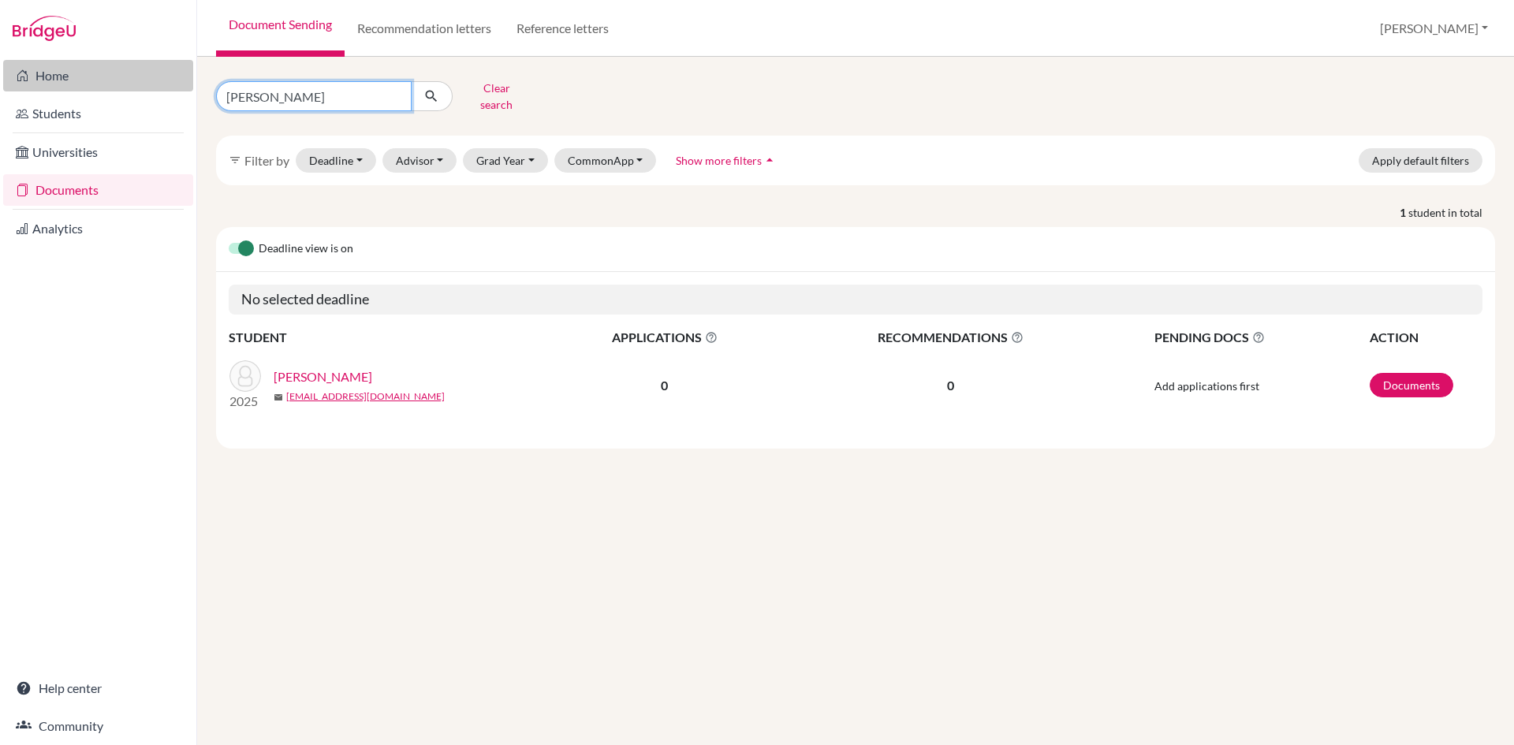
drag, startPoint x: 312, startPoint y: 91, endPoint x: 77, endPoint y: 76, distance: 235.4
click at [94, 85] on div "Home Students Universities Documents Analytics Help center Community Document S…" at bounding box center [757, 372] width 1514 height 745
type input "pritansha"
click button "submit" at bounding box center [432, 96] width 42 height 30
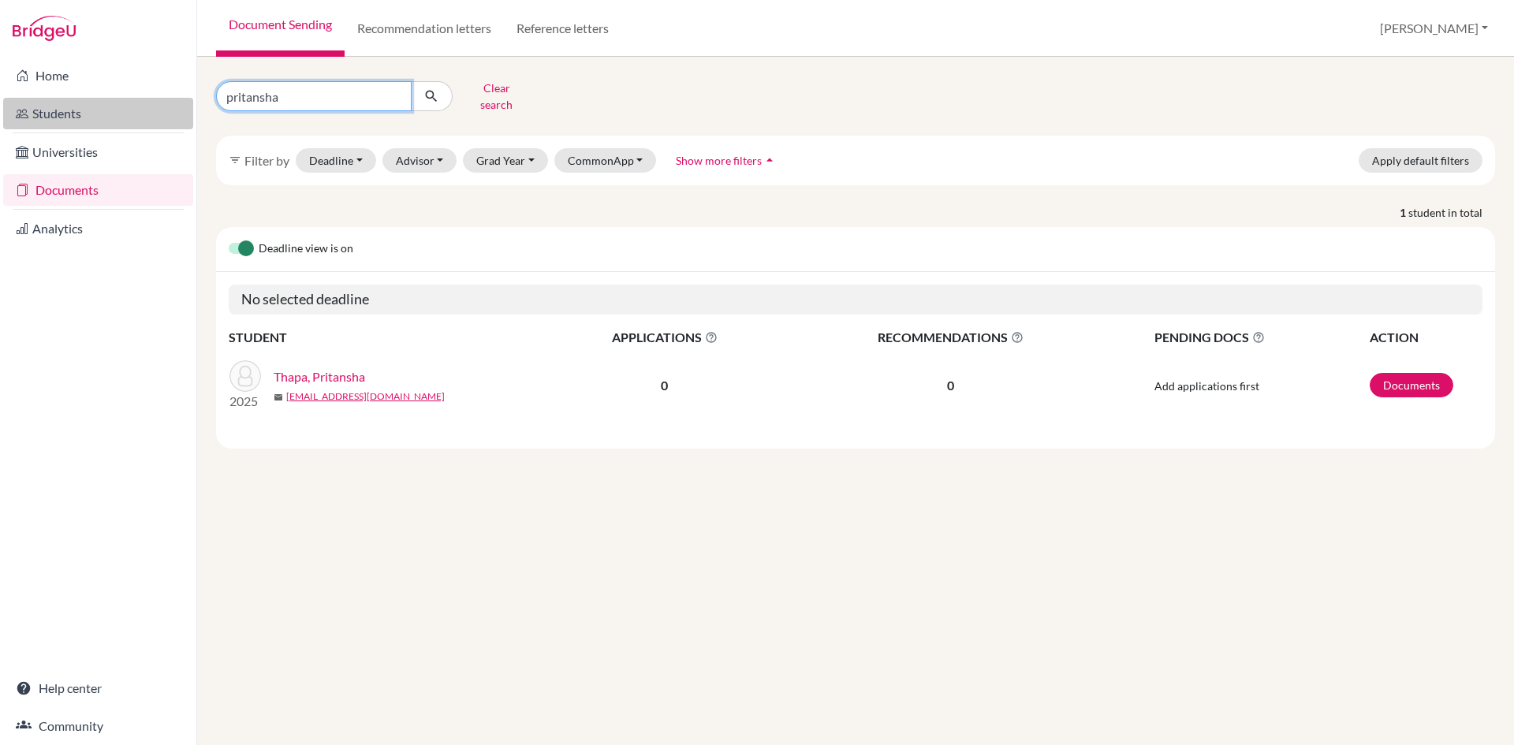
drag, startPoint x: 301, startPoint y: 93, endPoint x: 151, endPoint y: 106, distance: 151.2
click at [151, 106] on div "Home Students Universities Documents Analytics Help center Community Document S…" at bounding box center [757, 372] width 1514 height 745
type input "aaditya pyakurel"
click button "submit" at bounding box center [432, 96] width 42 height 30
drag, startPoint x: 205, startPoint y: 98, endPoint x: 174, endPoint y: 95, distance: 31.7
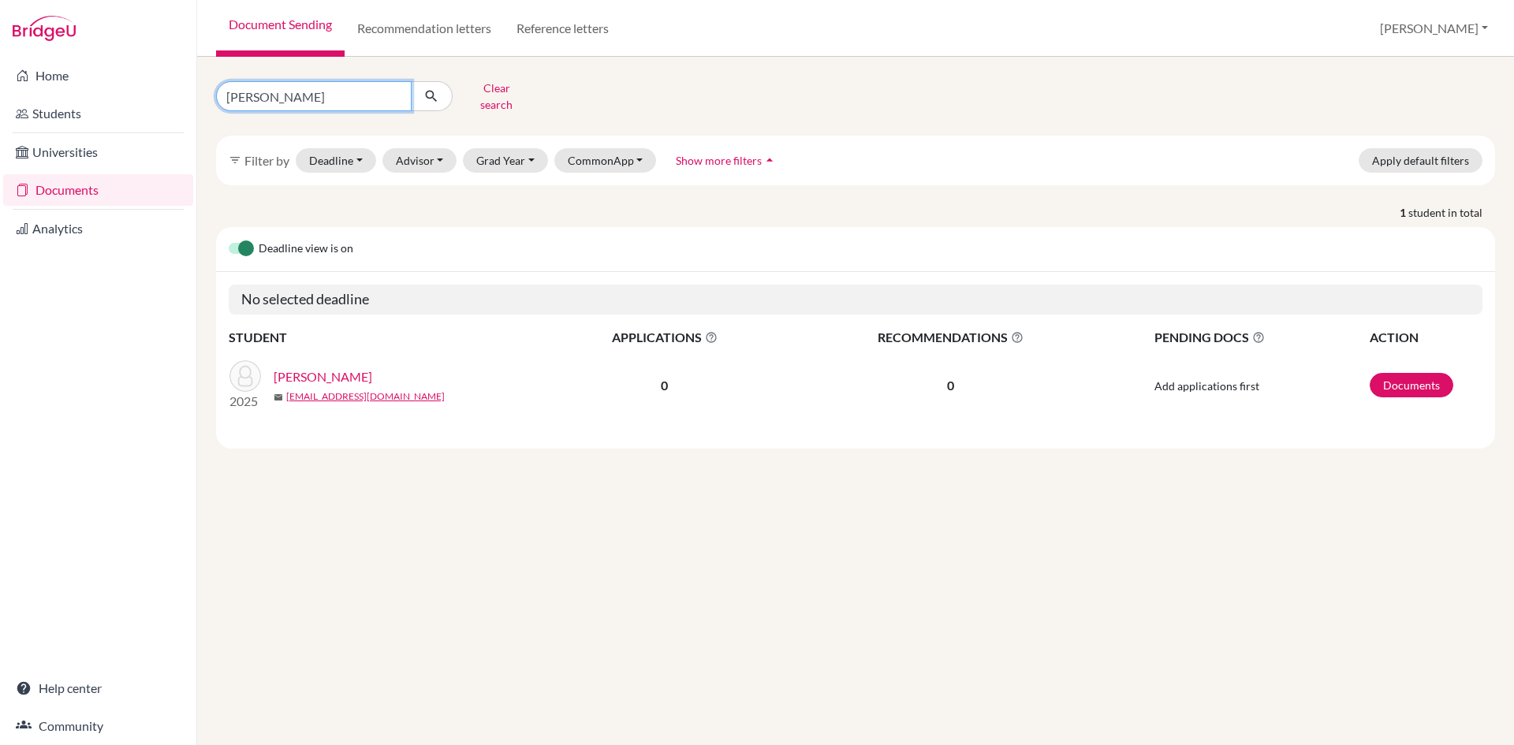
click at [174, 95] on div "Home Students Universities Documents Analytics Help center Community Document S…" at bounding box center [757, 372] width 1514 height 745
type input "shuvam kandel"
click button "submit" at bounding box center [432, 96] width 42 height 30
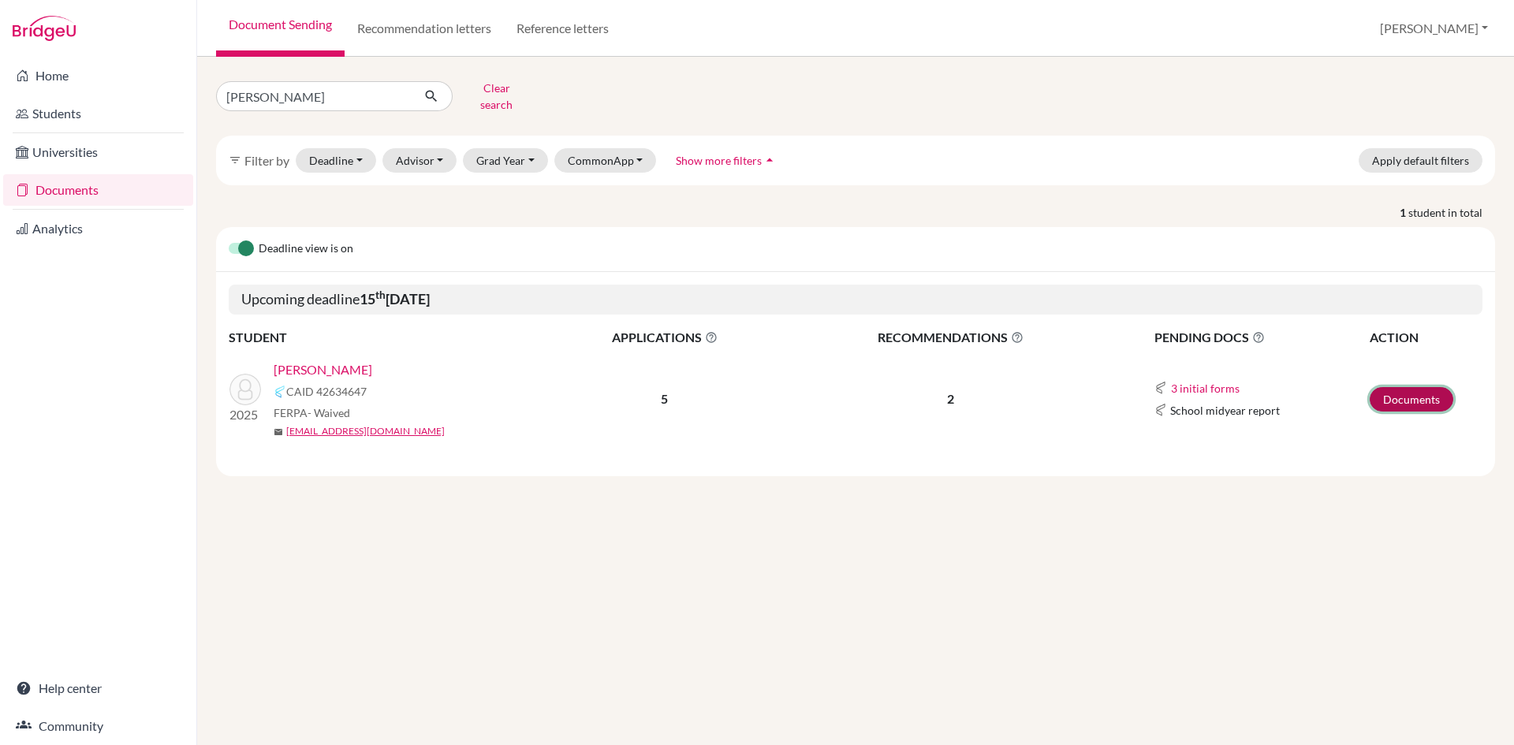
click at [1398, 390] on link "Documents" at bounding box center [1412, 399] width 84 height 24
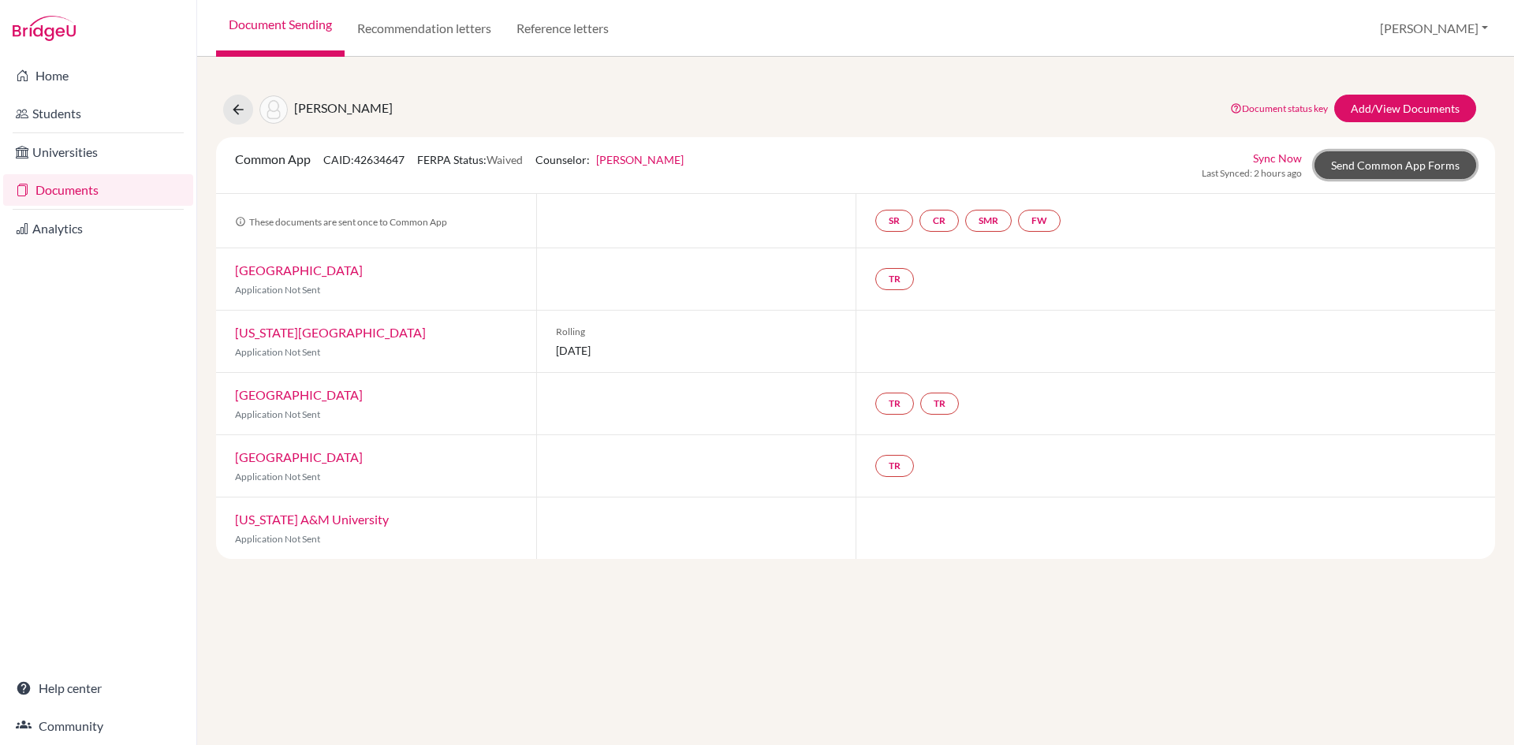
click at [1368, 164] on link "Send Common App Forms" at bounding box center [1396, 165] width 162 height 28
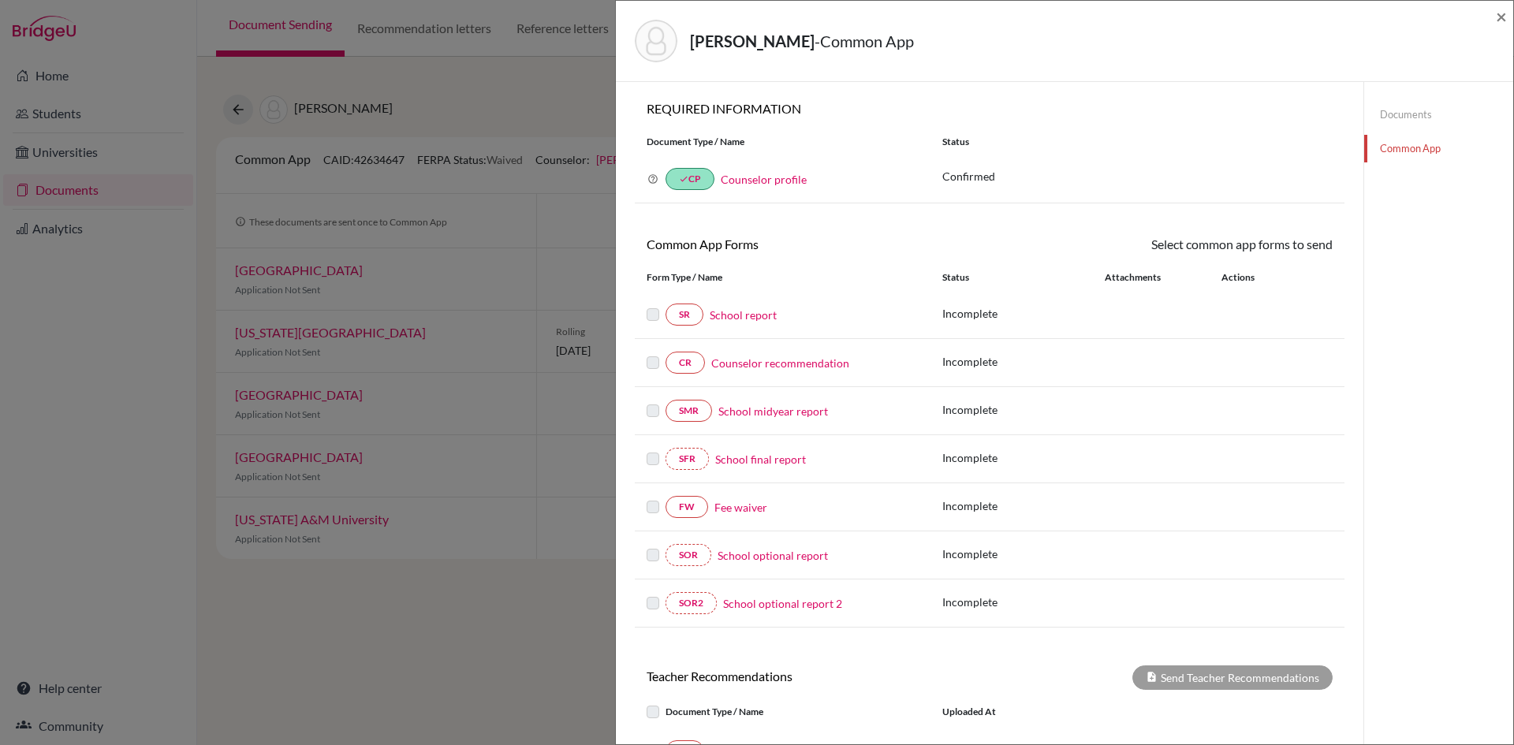
click at [737, 512] on link "Fee waiver" at bounding box center [741, 507] width 53 height 17
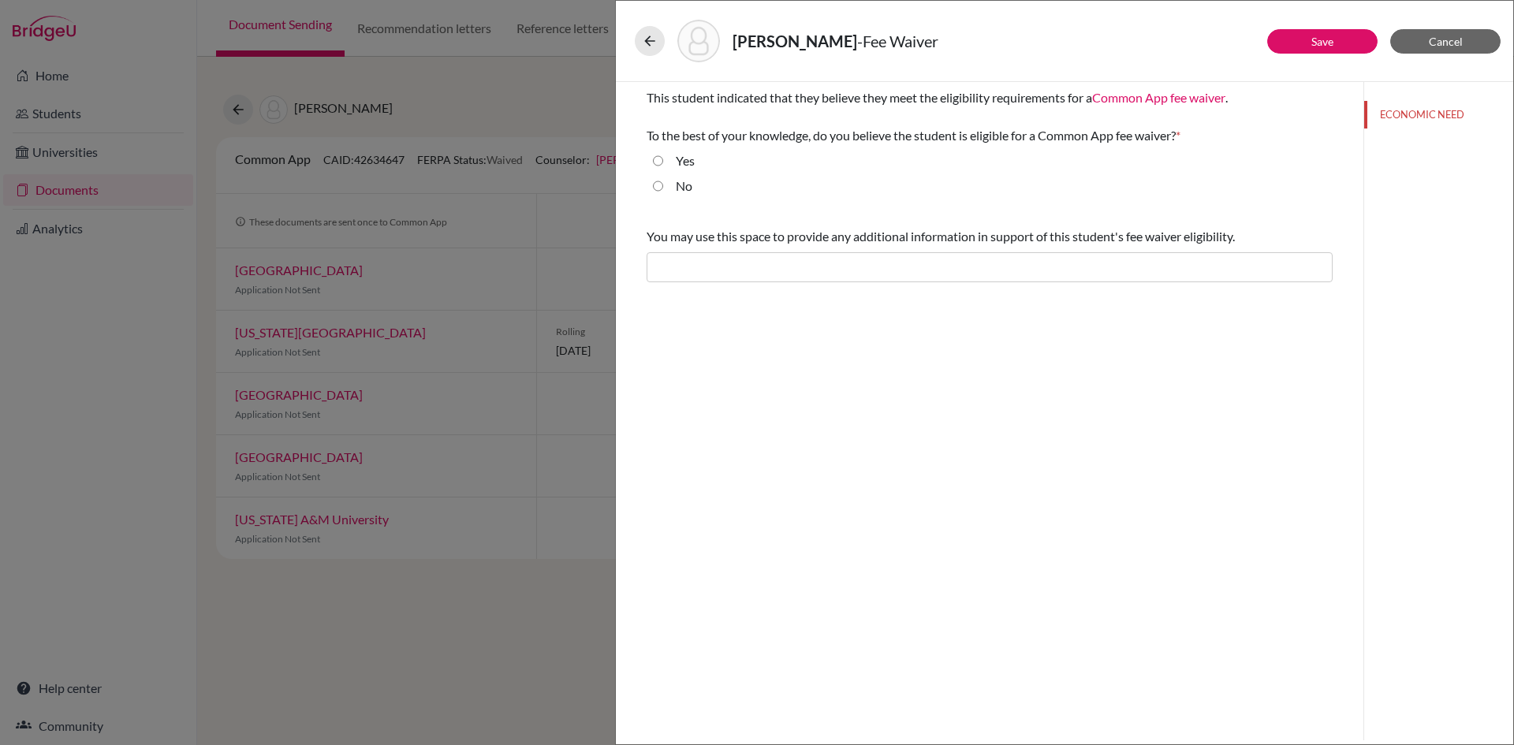
click at [658, 162] on input "Yes" at bounding box center [658, 160] width 10 height 19
radio input "true"
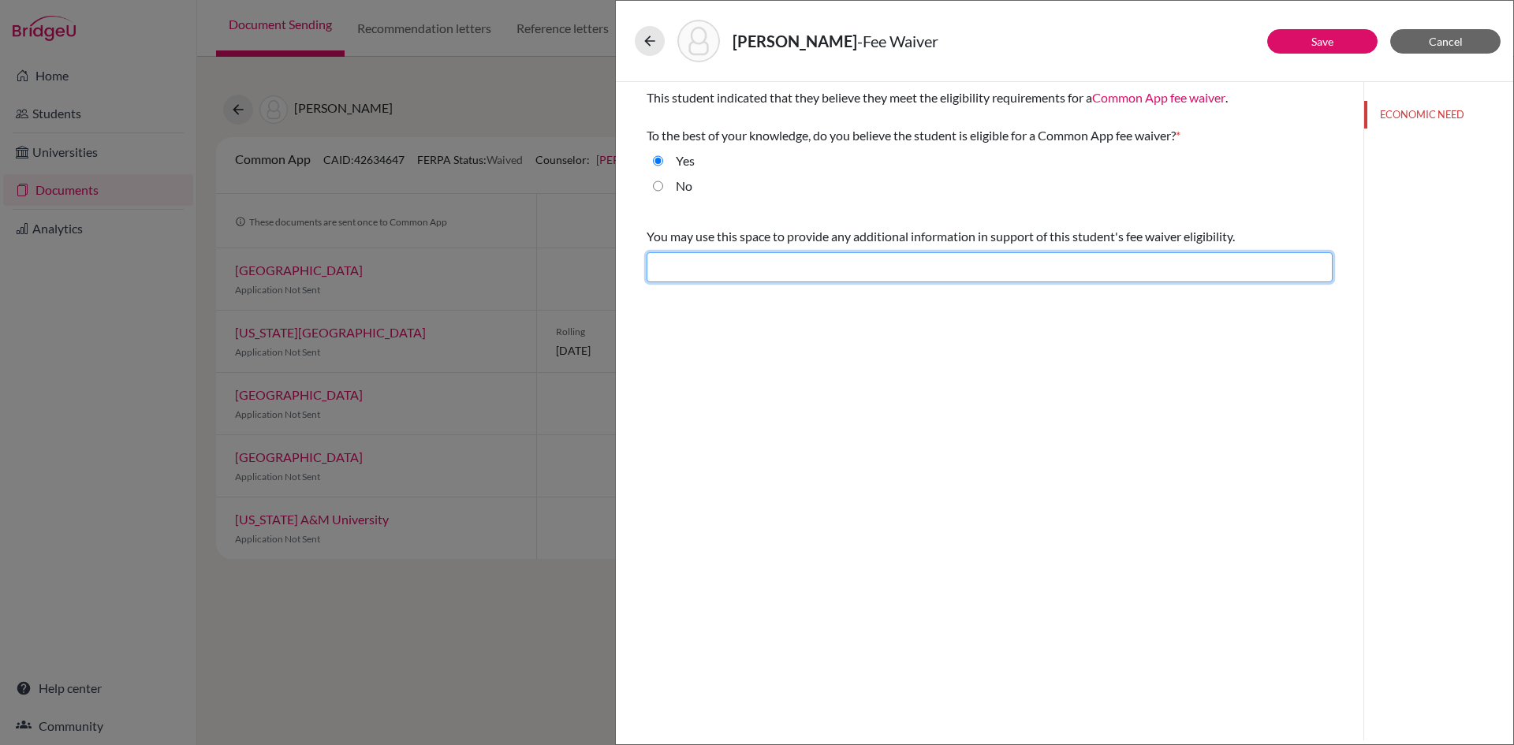
click at [706, 273] on input "text" at bounding box center [990, 267] width 686 height 30
type input "Difficult financial situation"
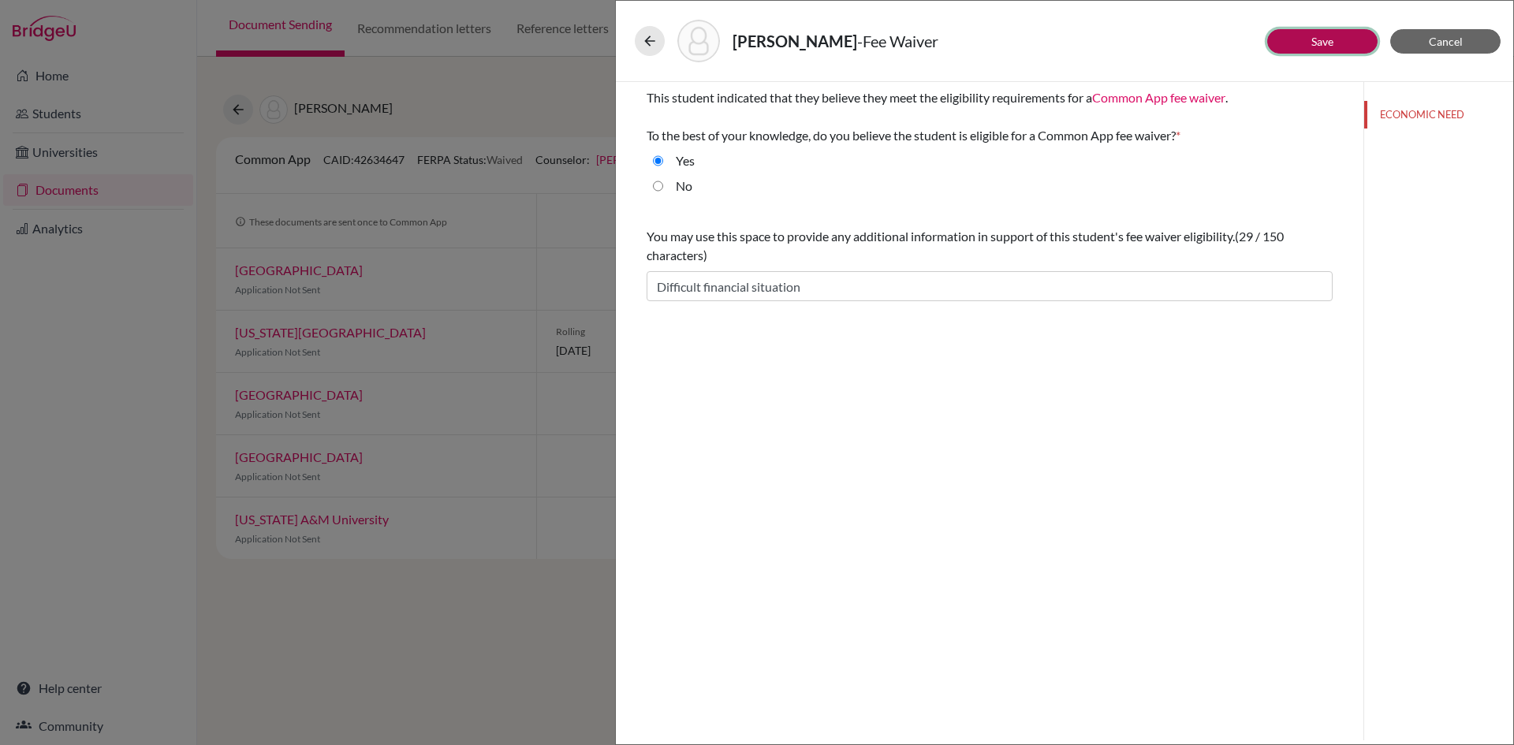
click at [1300, 39] on button "Save" at bounding box center [1322, 41] width 110 height 24
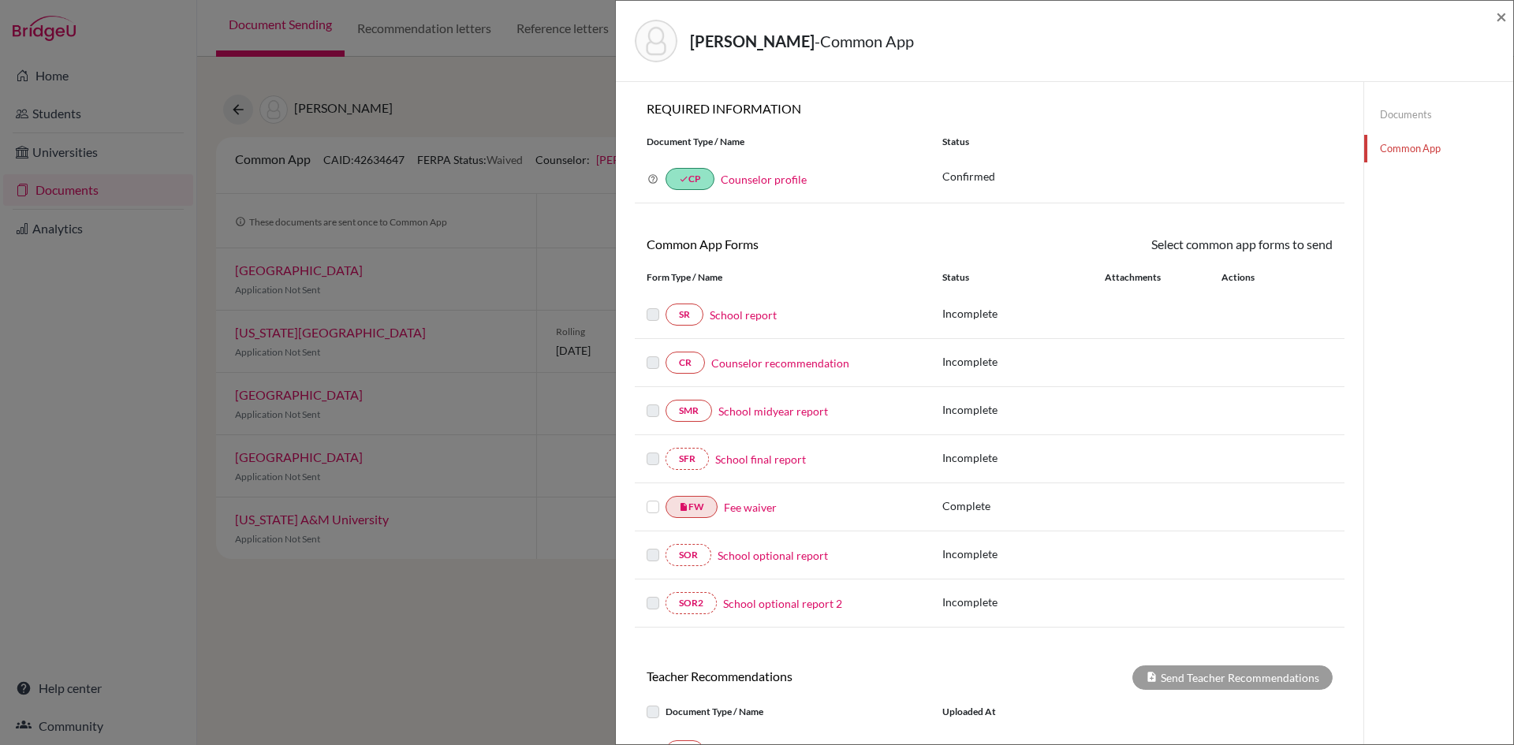
click at [653, 498] on label at bounding box center [653, 498] width 13 height 0
click at [0, 0] on input "checkbox" at bounding box center [0, 0] width 0 height 0
click at [1297, 249] on link "Send" at bounding box center [1299, 247] width 65 height 24
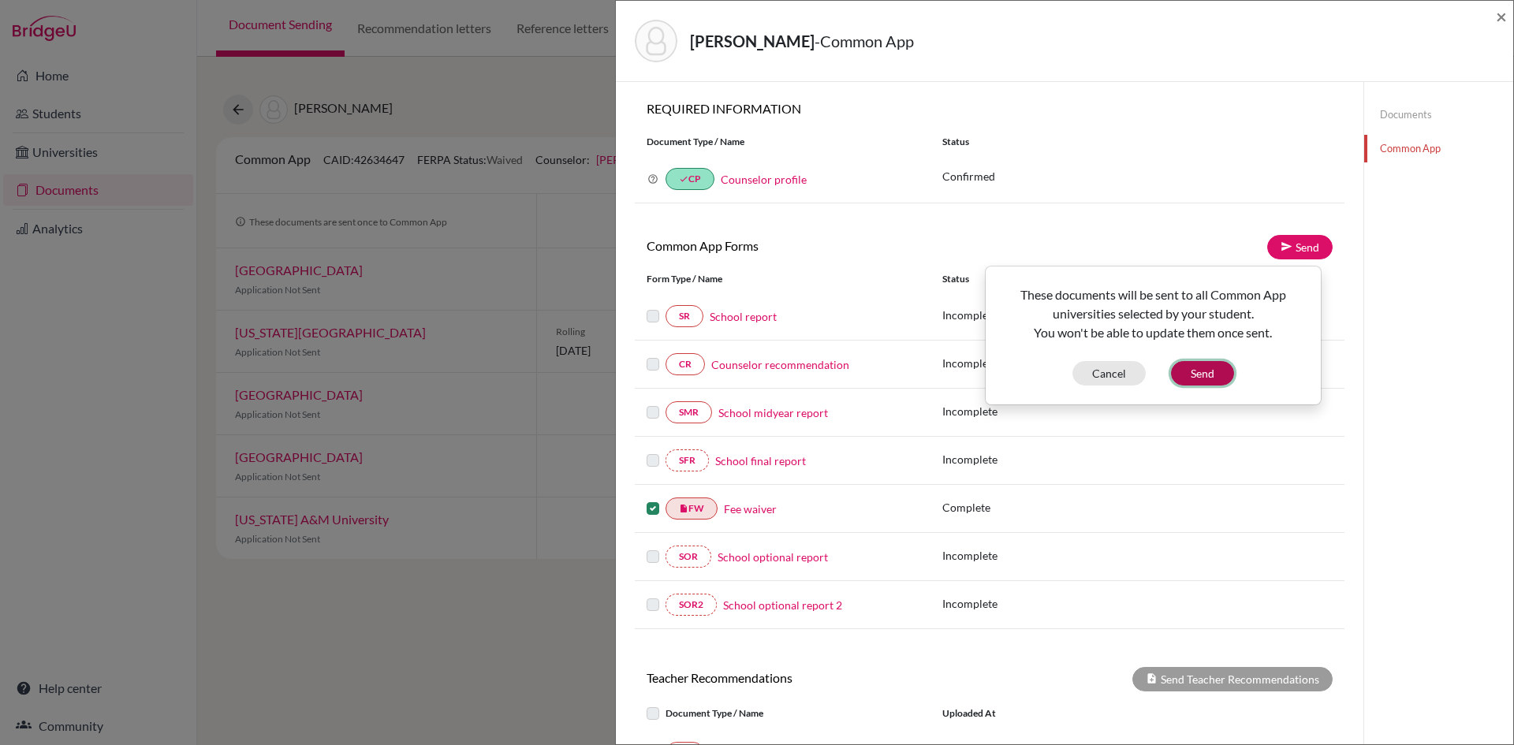
click at [1195, 375] on button "Send" at bounding box center [1202, 373] width 63 height 24
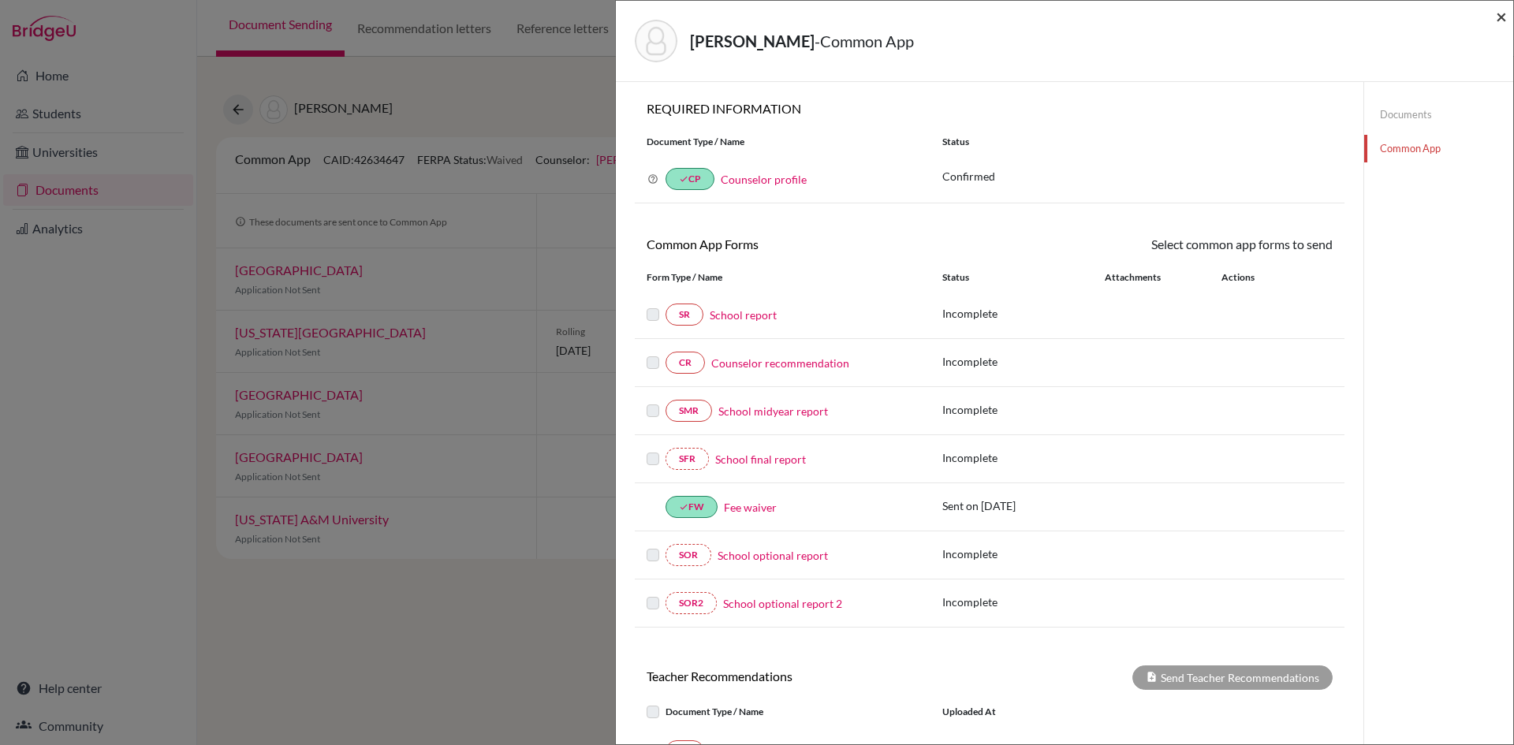
click at [1502, 17] on span "×" at bounding box center [1501, 16] width 11 height 23
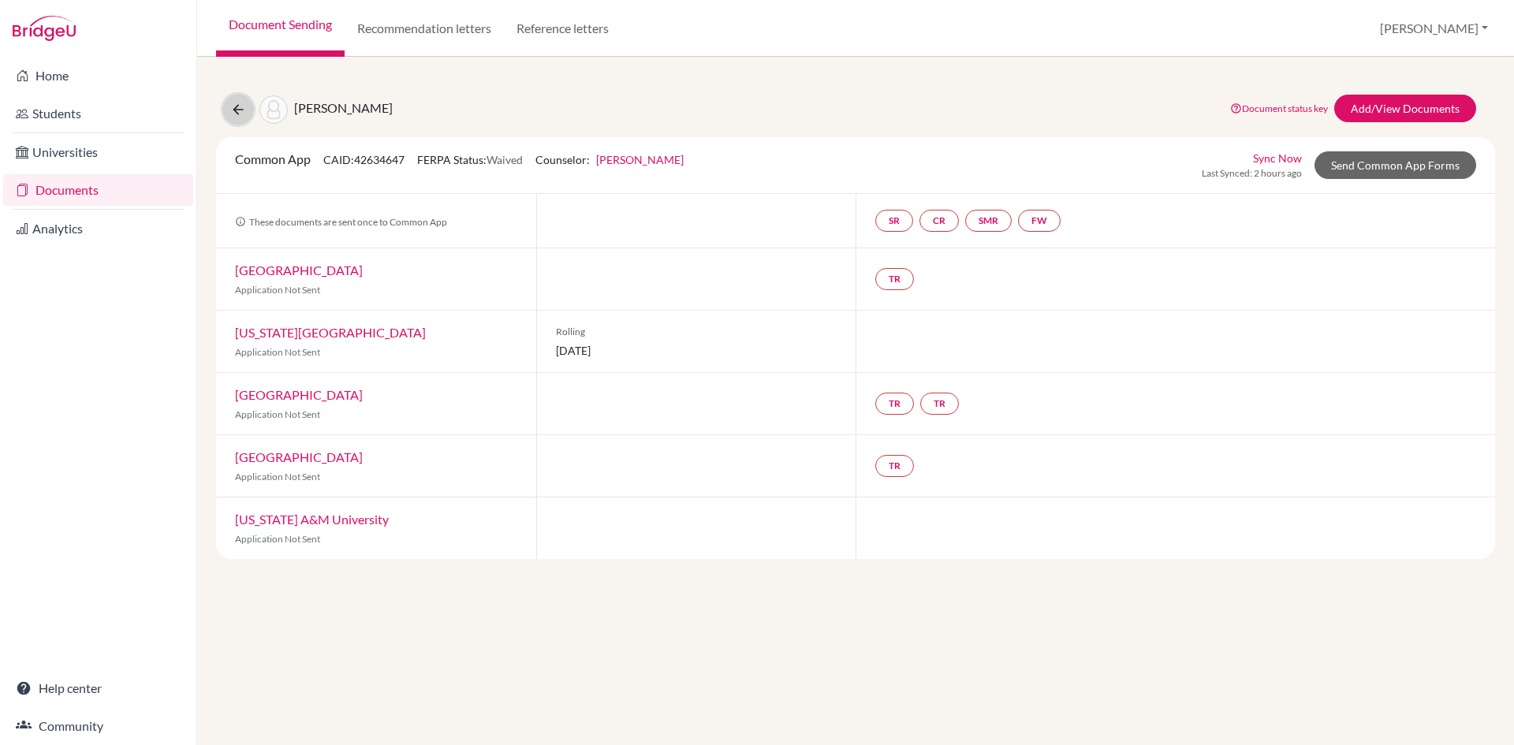
click at [241, 106] on icon at bounding box center [238, 110] width 16 height 16
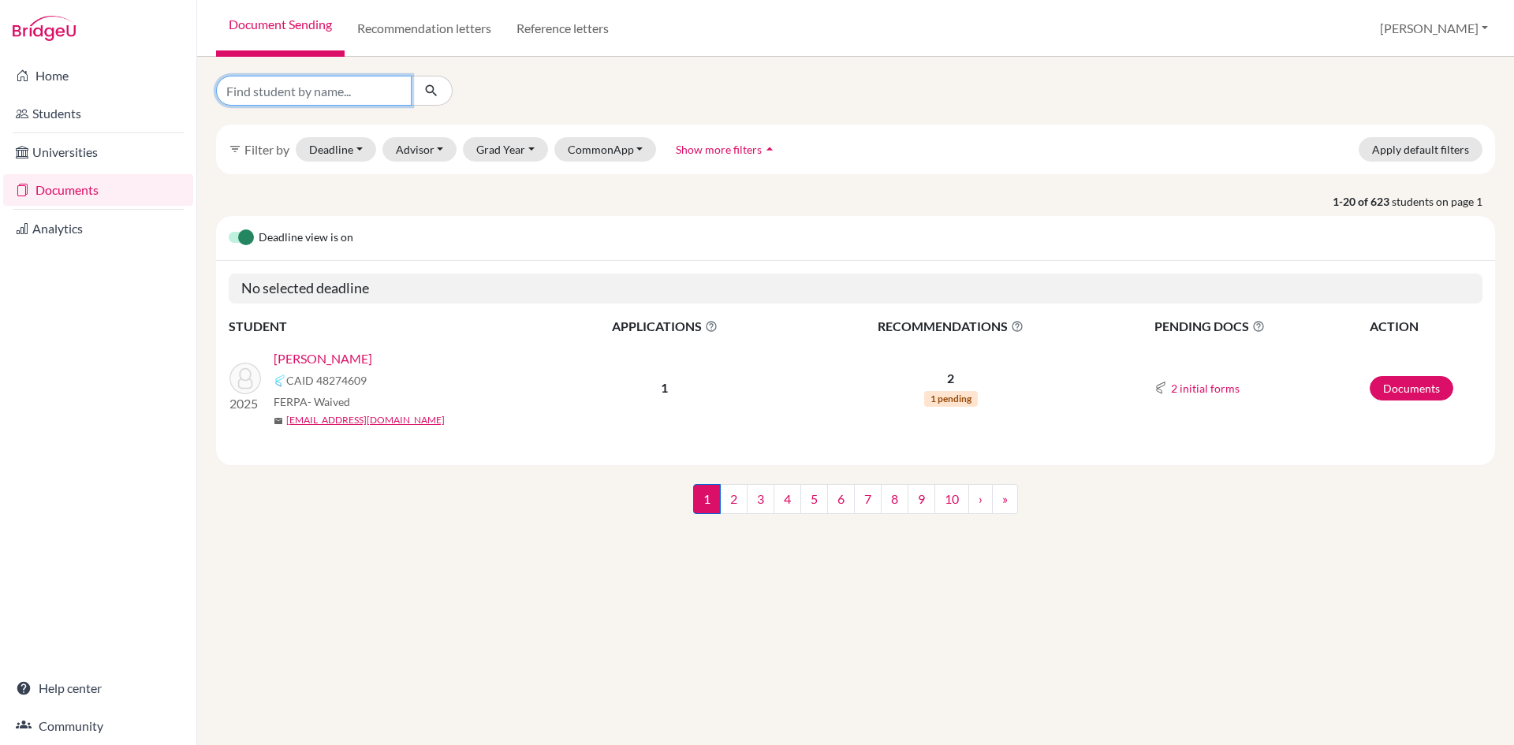
click at [297, 90] on input "Find student by name..." at bounding box center [314, 91] width 196 height 30
type input "aadhar bhattarai"
click button "submit" at bounding box center [432, 91] width 42 height 30
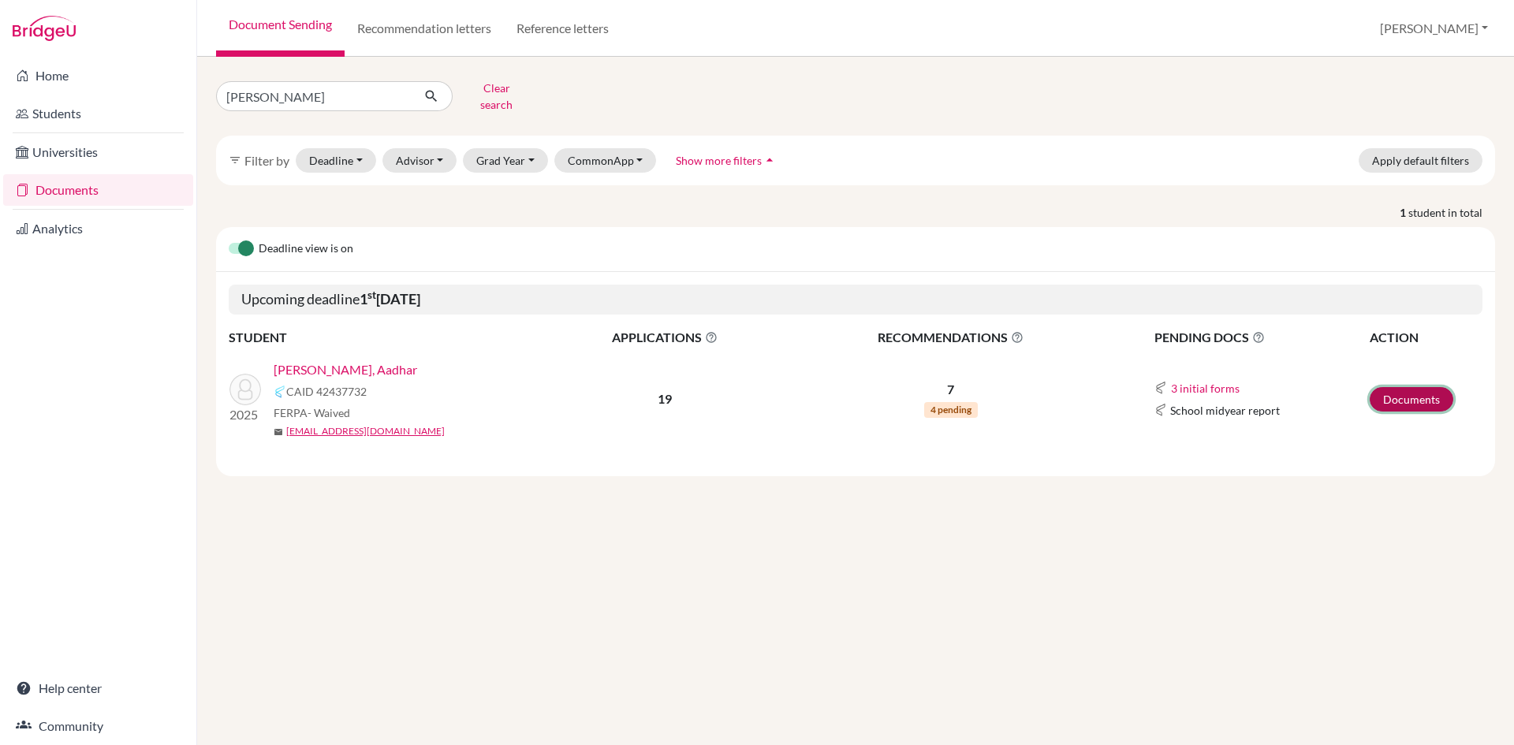
click at [1423, 390] on link "Documents" at bounding box center [1412, 399] width 84 height 24
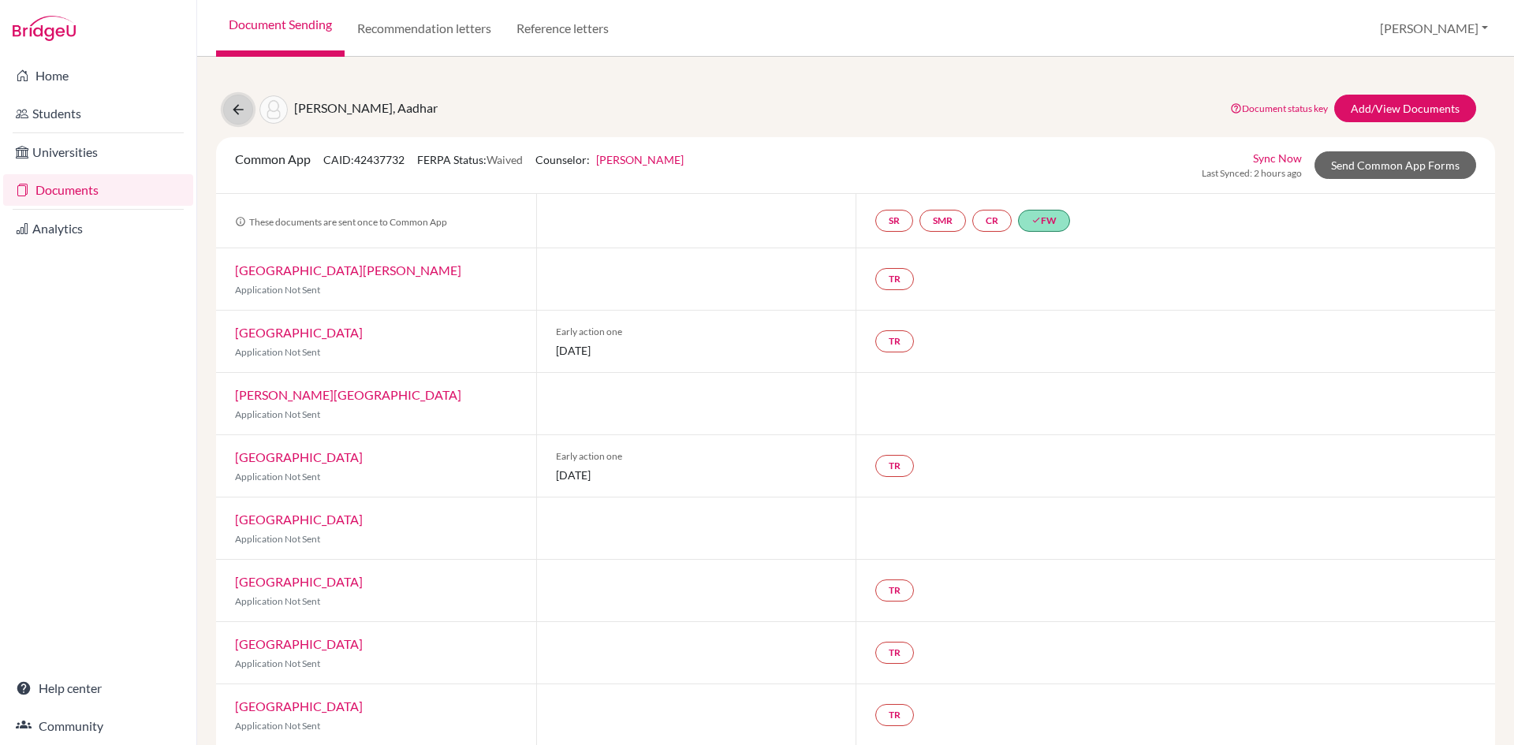
click at [232, 106] on icon at bounding box center [238, 110] width 16 height 16
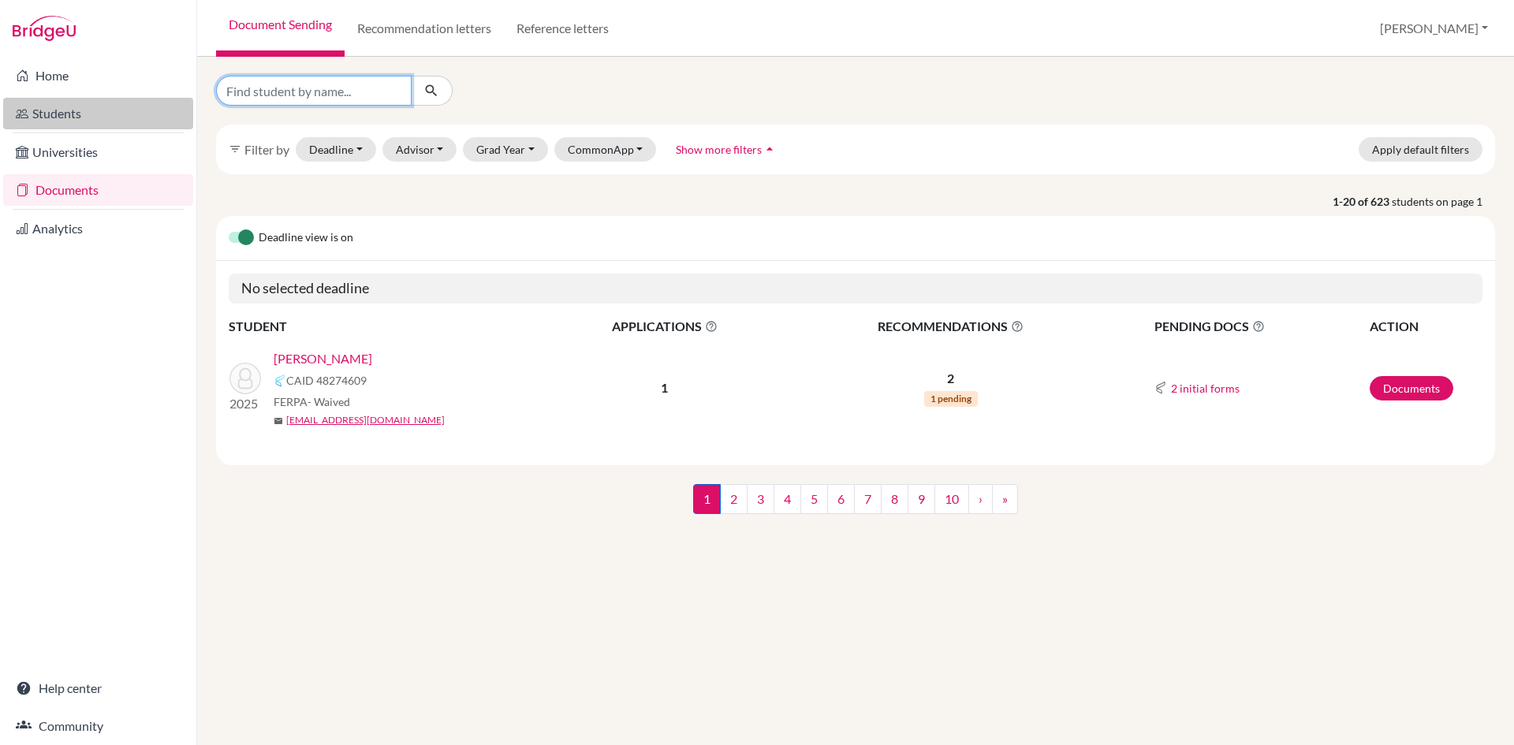
drag, startPoint x: 357, startPoint y: 95, endPoint x: 163, endPoint y: 108, distance: 194.4
click at [163, 108] on div "Home Students Universities Documents Analytics Help center Community Document S…" at bounding box center [757, 372] width 1514 height 745
type input "shuvam kandel"
click button "submit" at bounding box center [432, 91] width 42 height 30
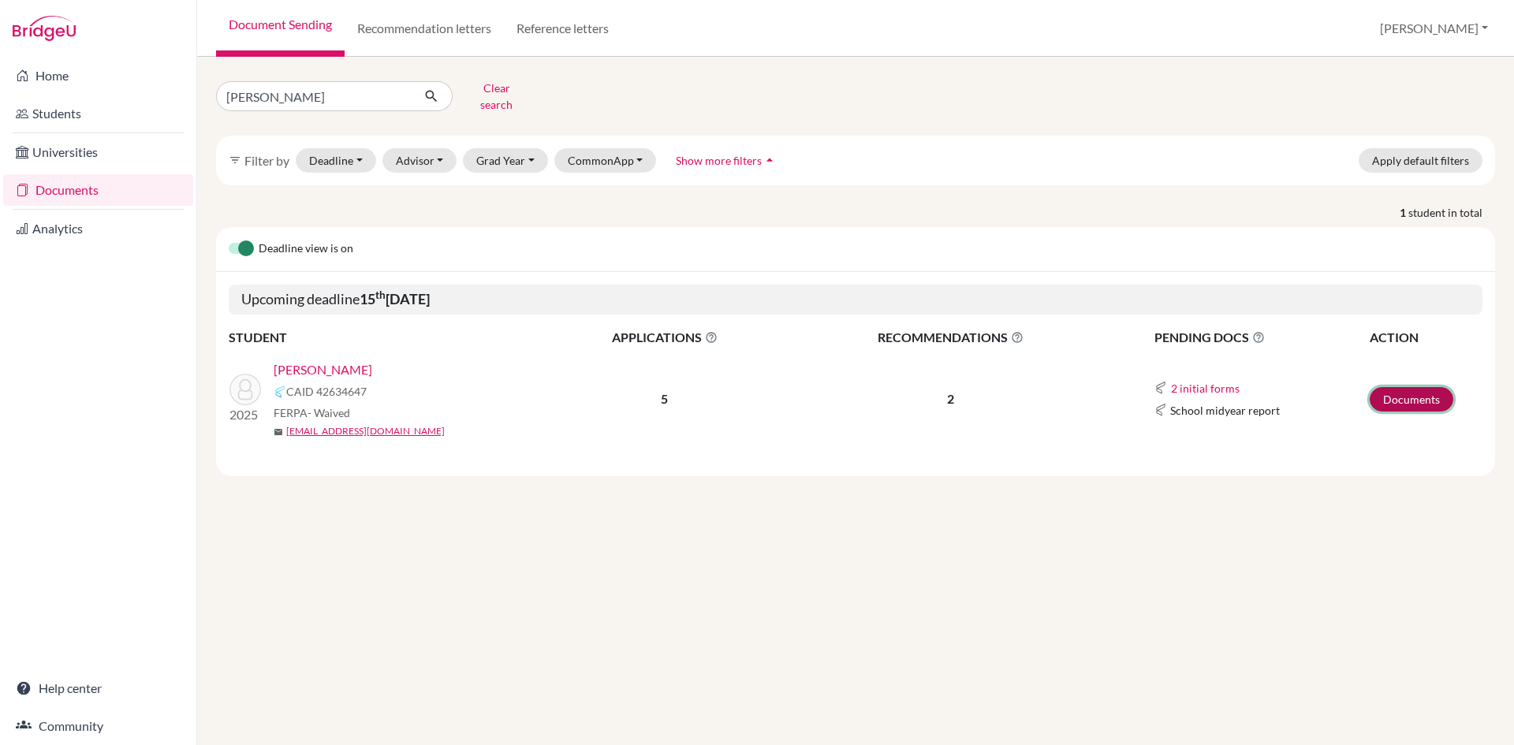
click at [1396, 387] on link "Documents" at bounding box center [1412, 399] width 84 height 24
